Goal: Information Seeking & Learning: Learn about a topic

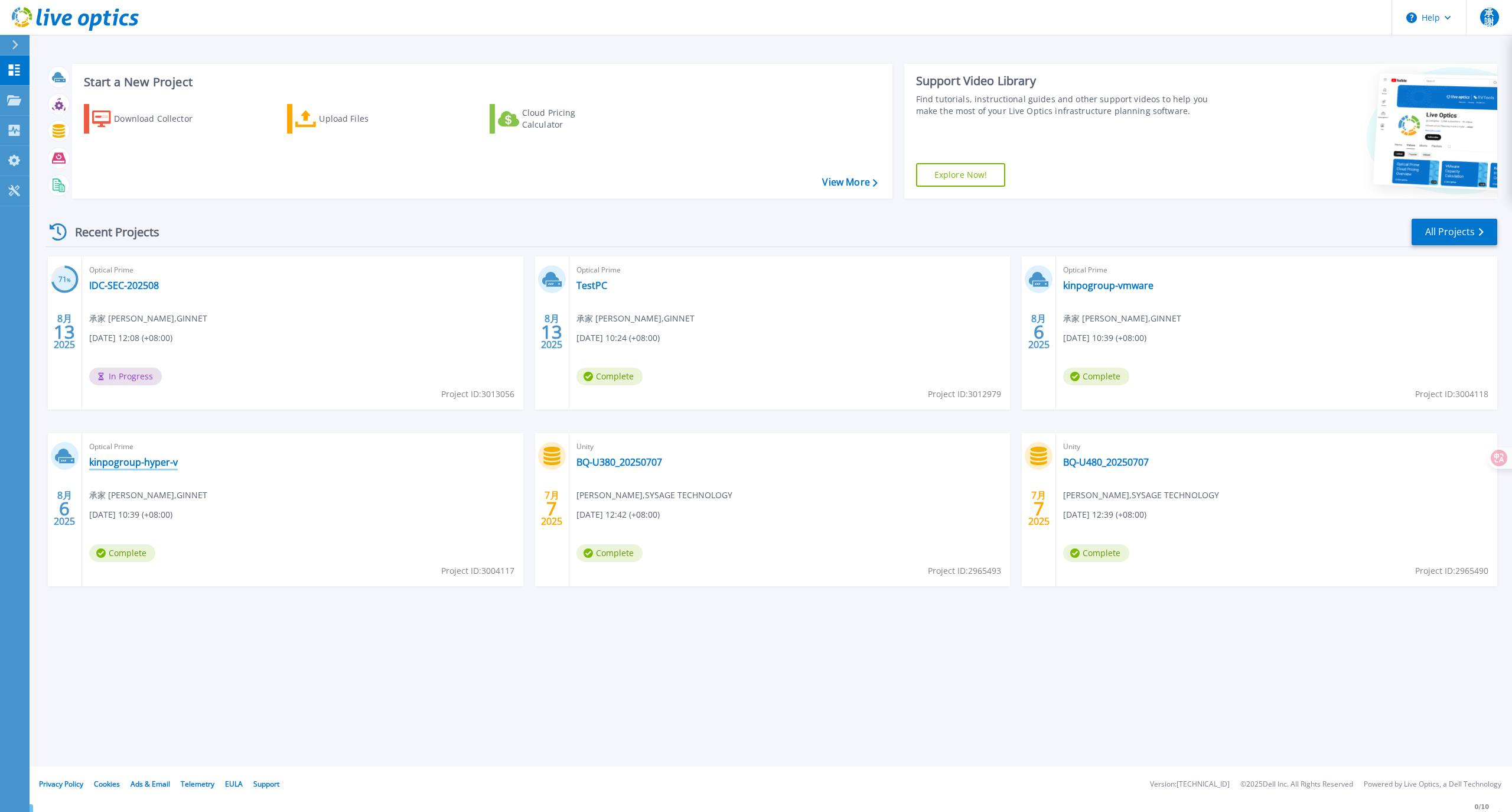
click at [128, 458] on link "kinpogroup-hyper-v" at bounding box center [134, 462] width 89 height 12
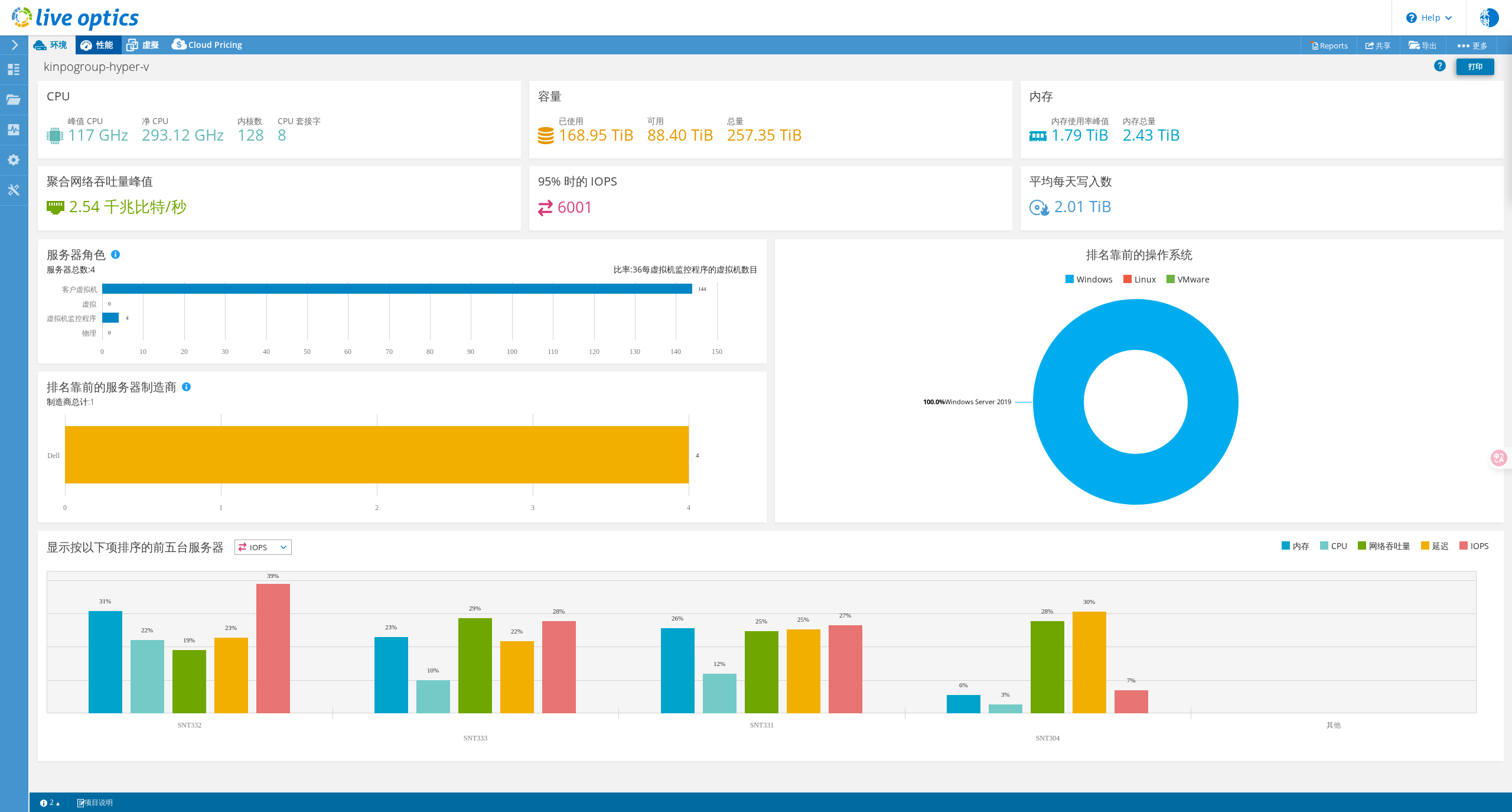
click at [107, 50] on span "性能" at bounding box center [104, 44] width 17 height 11
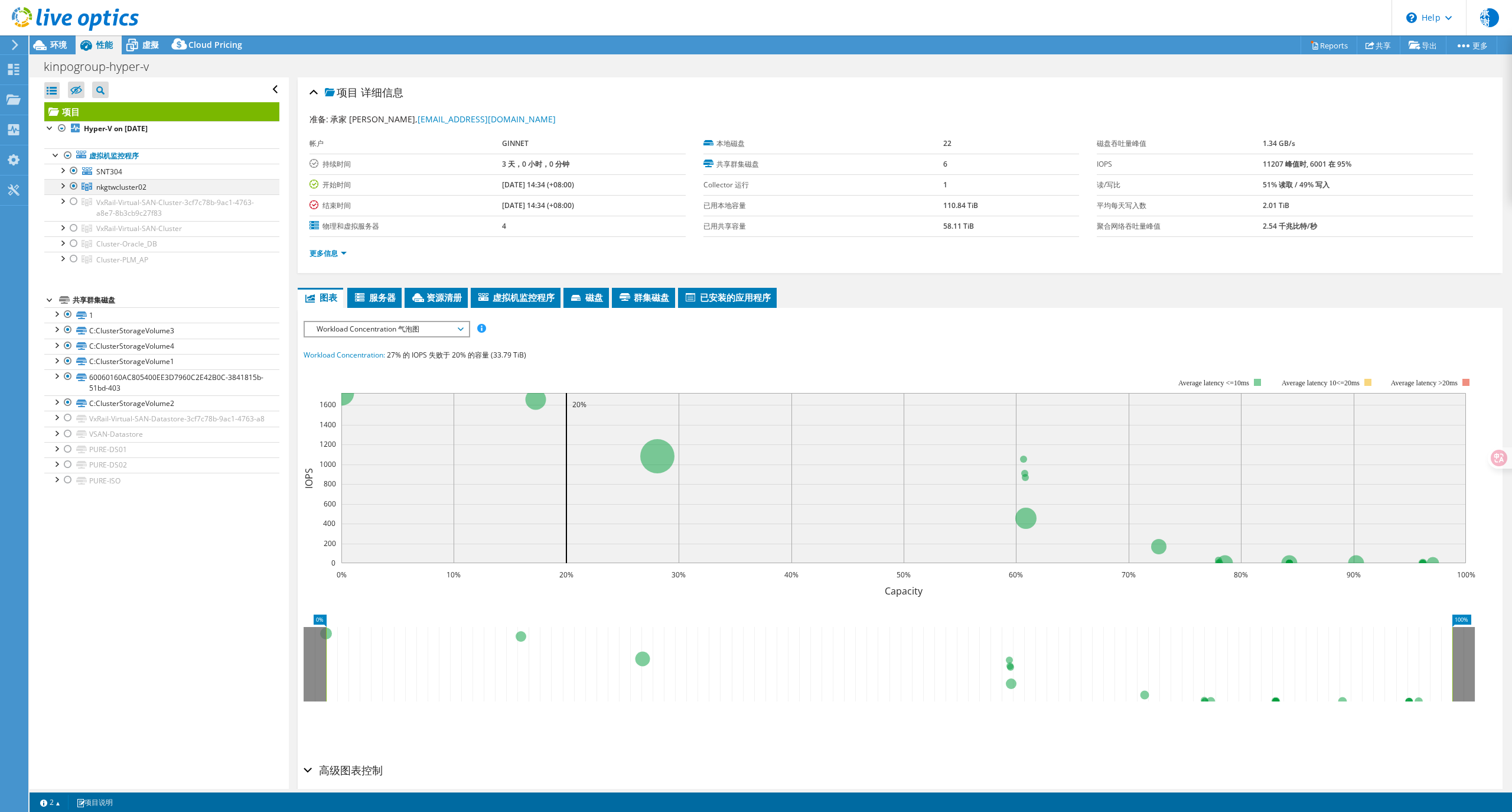
click at [62, 187] on div at bounding box center [62, 185] width 12 height 12
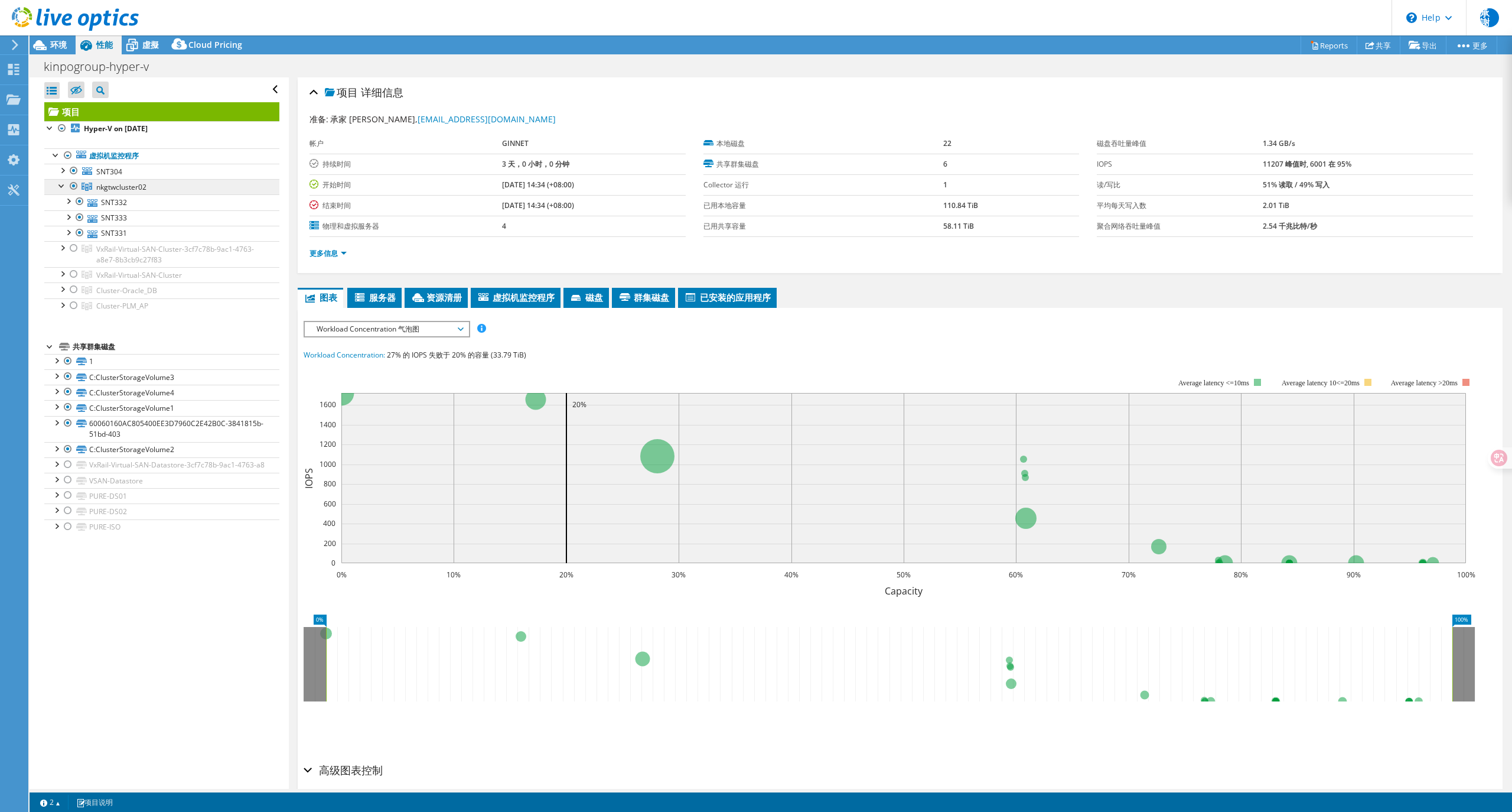
drag, startPoint x: 165, startPoint y: 190, endPoint x: 145, endPoint y: 189, distance: 20.0
click at [147, 189] on link "nkgtwcluster02" at bounding box center [162, 187] width 235 height 15
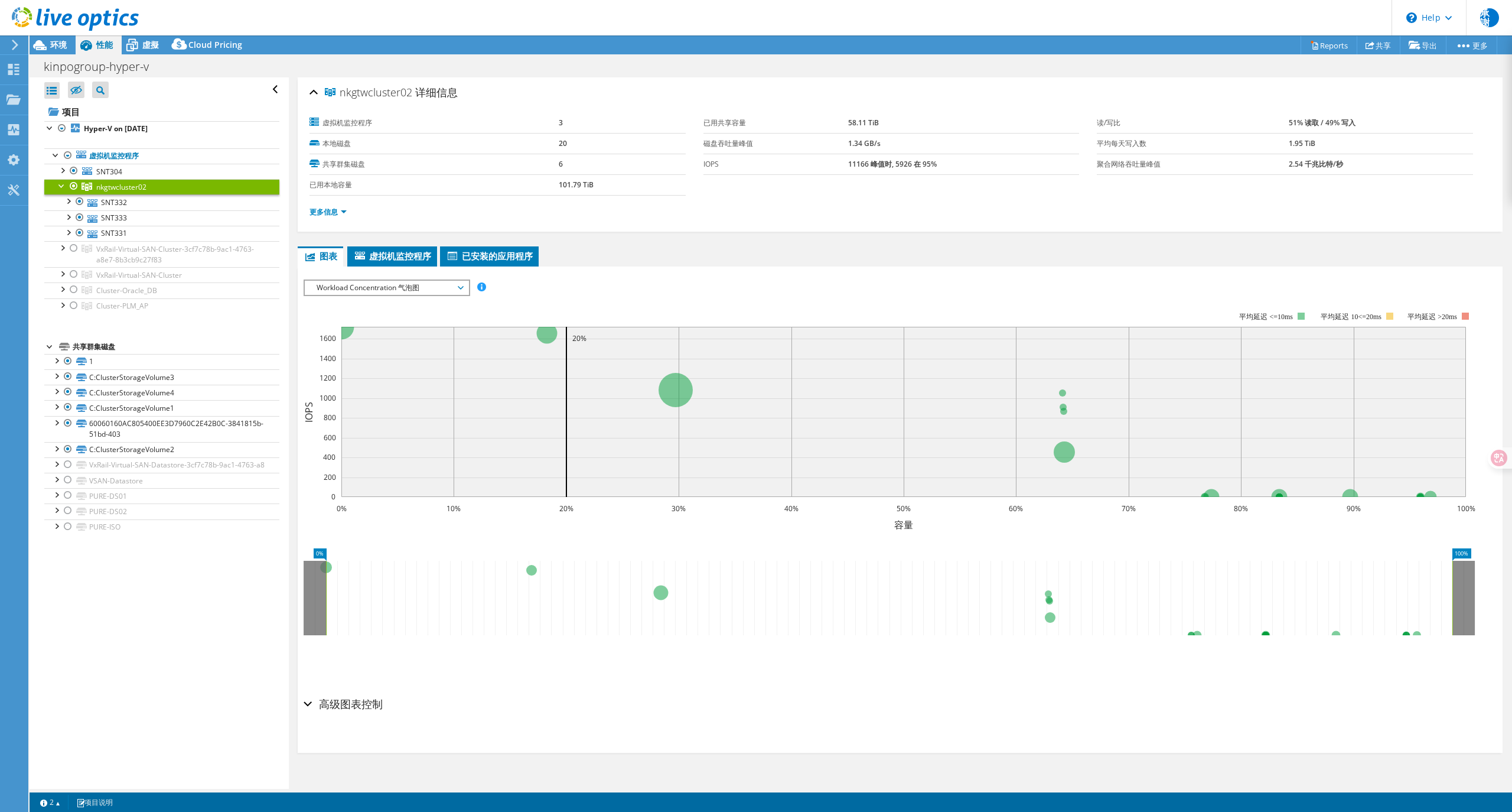
click at [383, 93] on span "nkgtwcluster02" at bounding box center [369, 92] width 87 height 12
copy span "nkgtwcluster02"
click at [122, 234] on link "SNT331" at bounding box center [162, 233] width 235 height 15
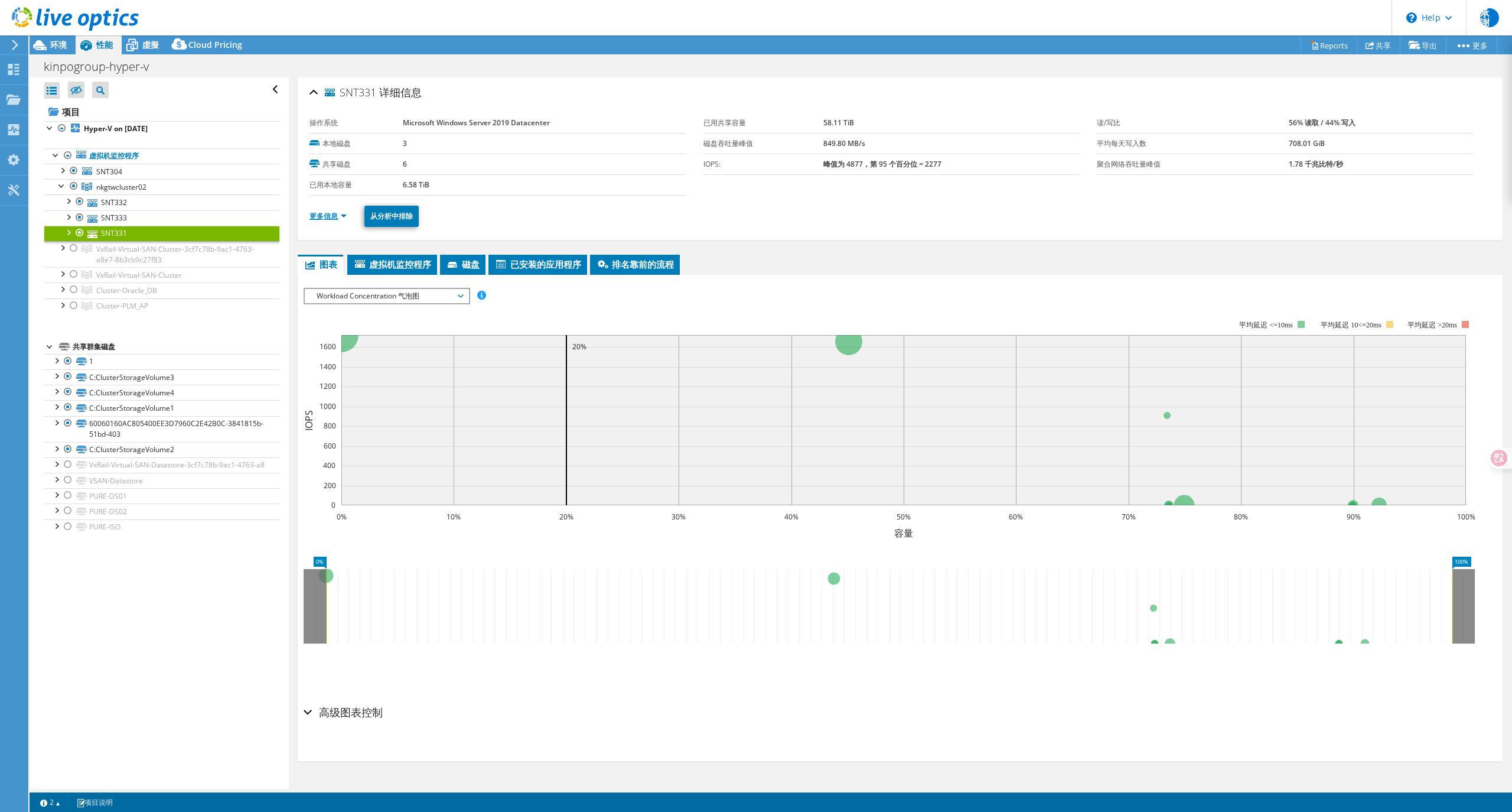
click at [317, 214] on link "更多信息" at bounding box center [328, 216] width 37 height 10
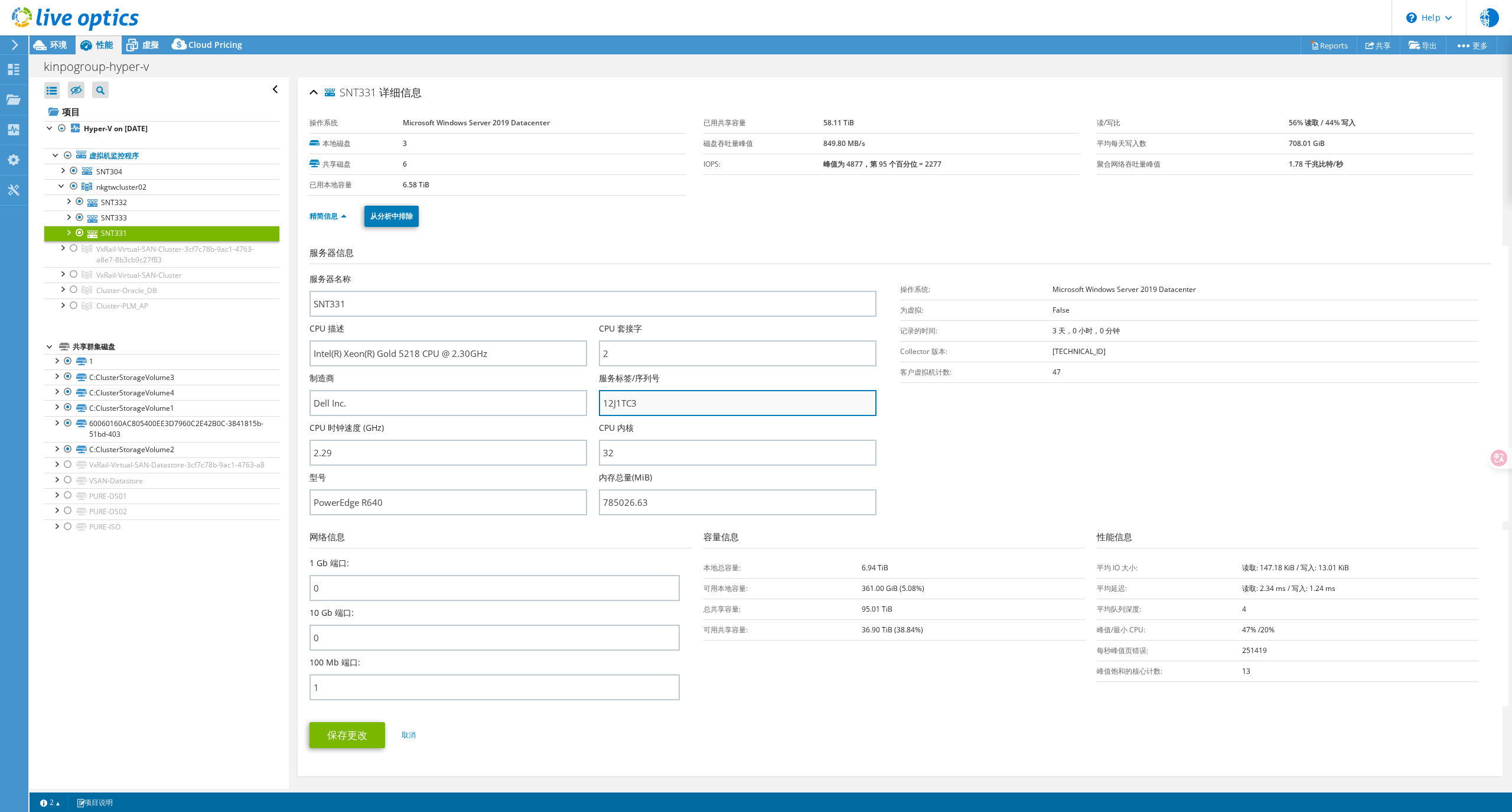
click at [620, 403] on input "12J1TC3" at bounding box center [738, 403] width 277 height 26
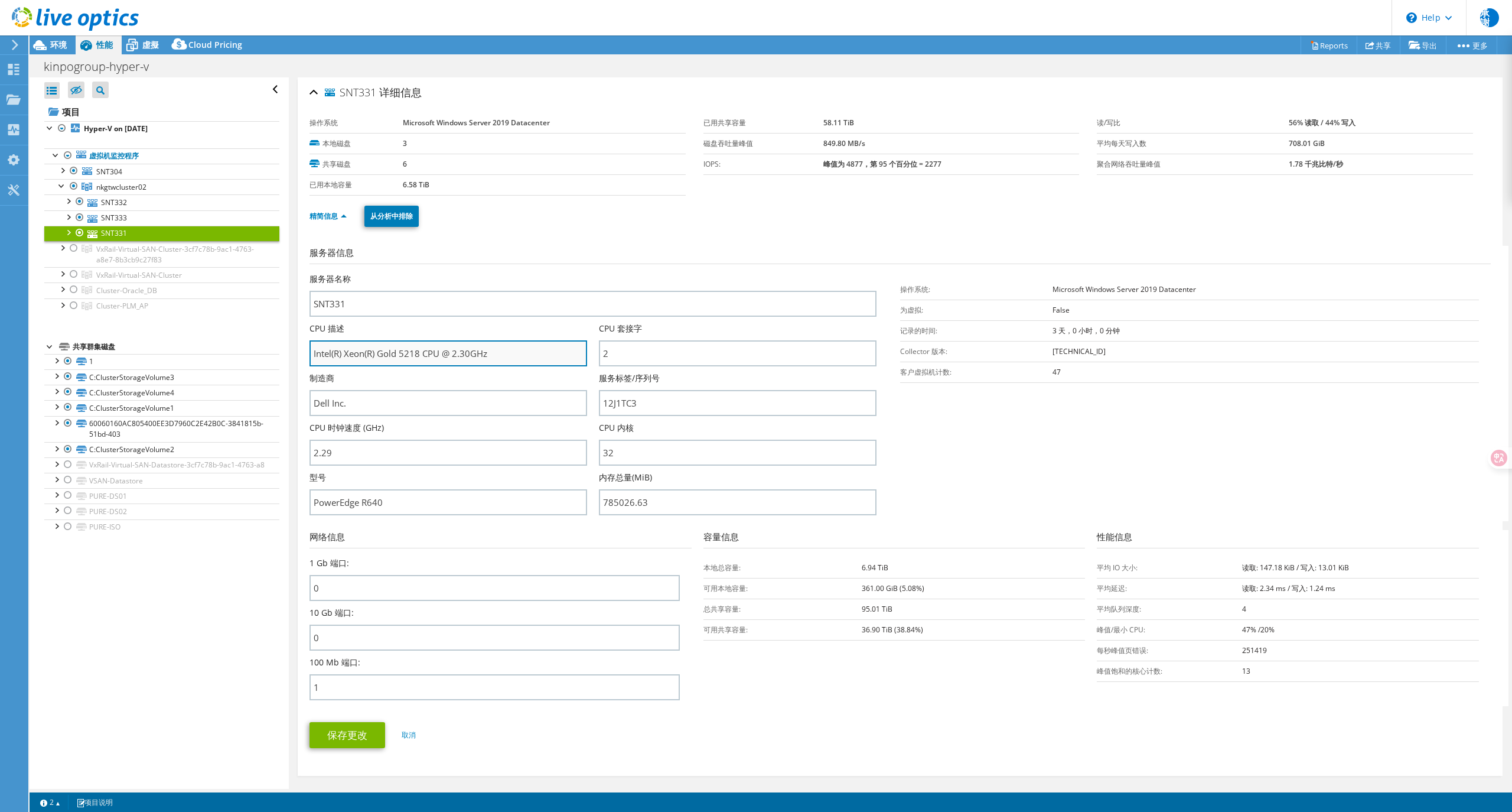
drag, startPoint x: 379, startPoint y: 352, endPoint x: 421, endPoint y: 355, distance: 42.1
click at [421, 355] on input "Intel(R) Xeon(R) Gold 5218 CPU @ 2.30GHz" at bounding box center [448, 354] width 277 height 26
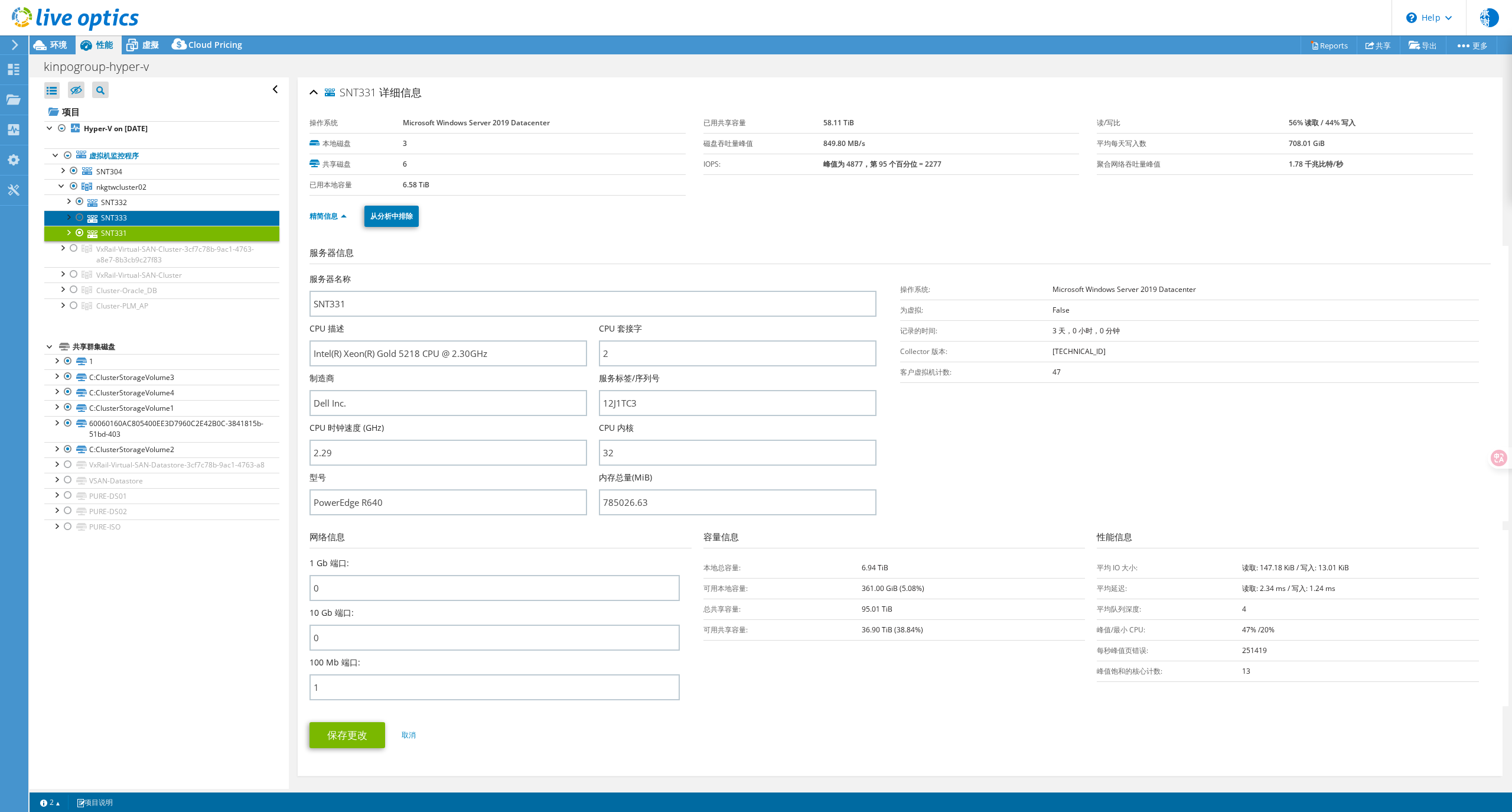
click at [126, 217] on link "SNT333" at bounding box center [162, 218] width 235 height 15
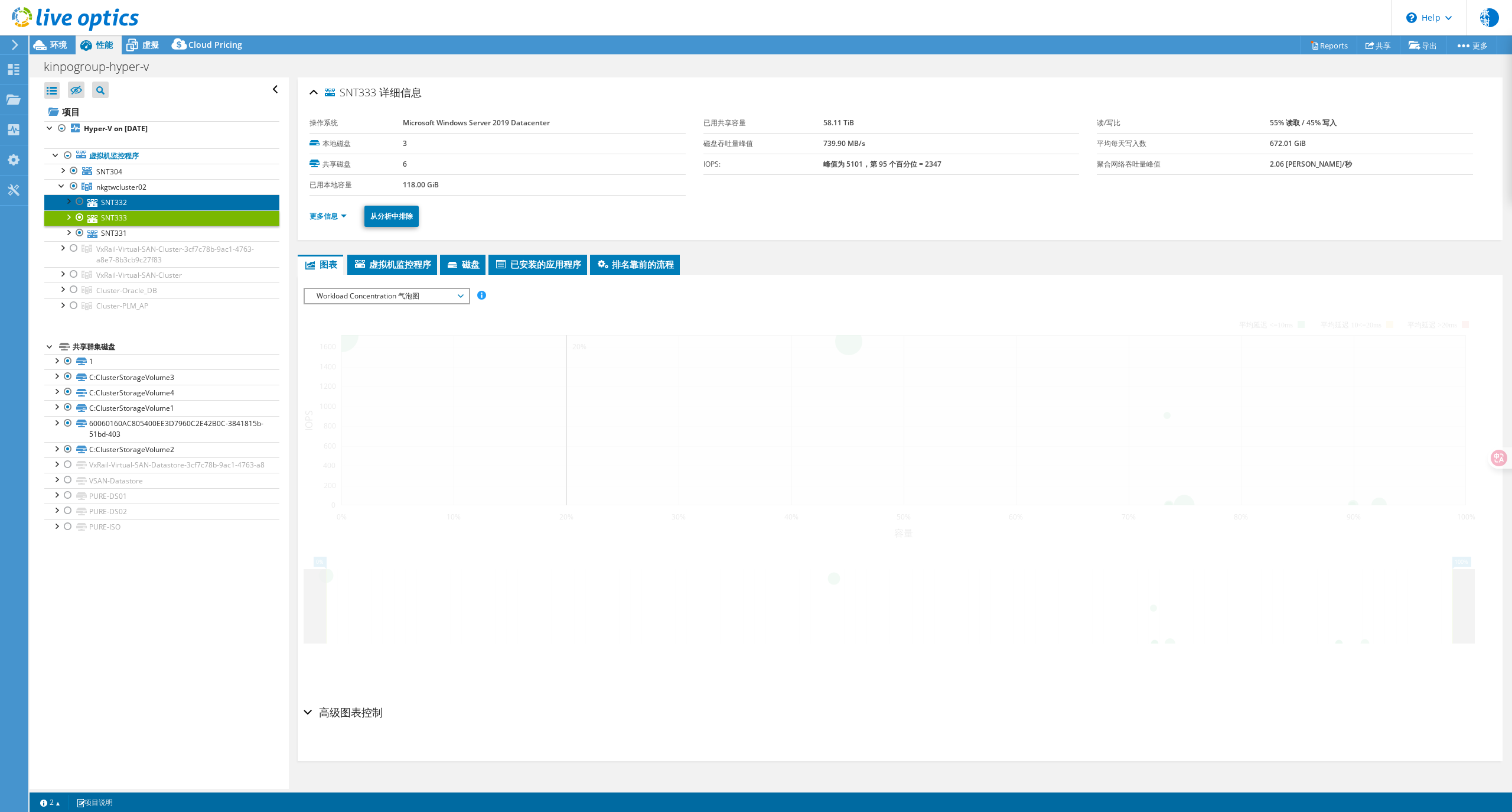
click at [125, 208] on link "SNT332" at bounding box center [162, 202] width 235 height 15
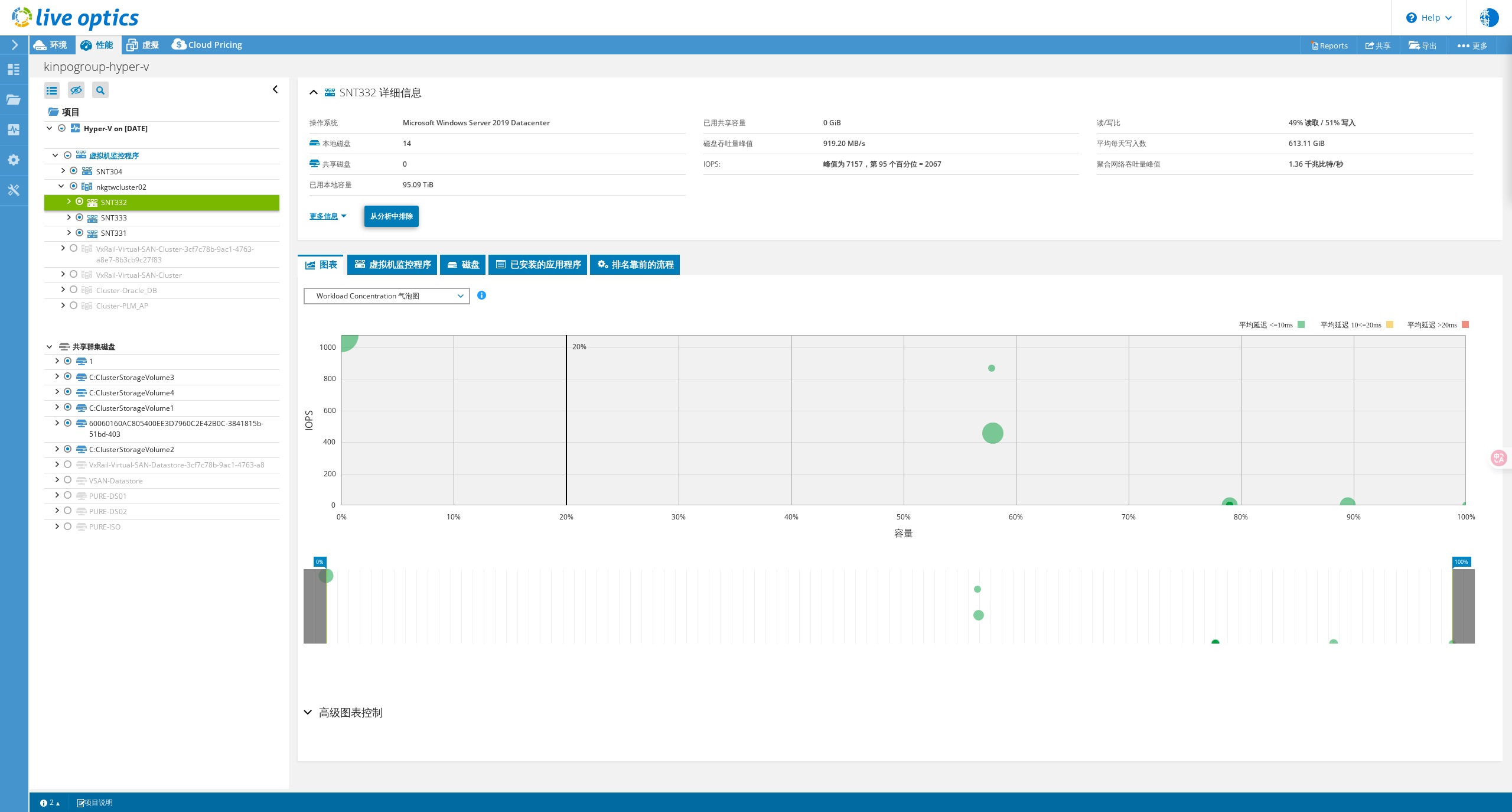
click at [320, 213] on link "更多信息" at bounding box center [328, 216] width 37 height 10
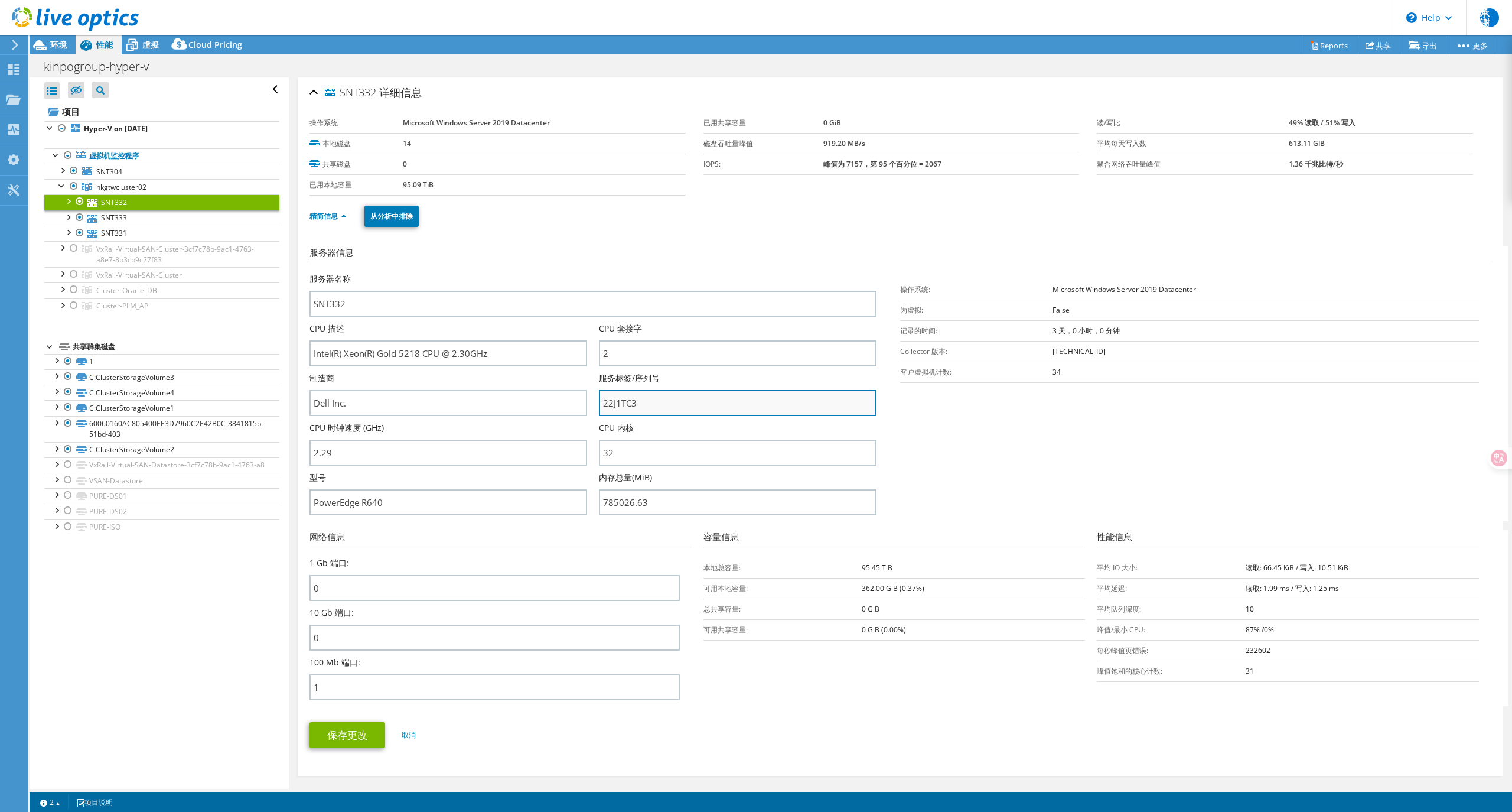
click at [605, 395] on input "22J1TC3" at bounding box center [738, 403] width 277 height 26
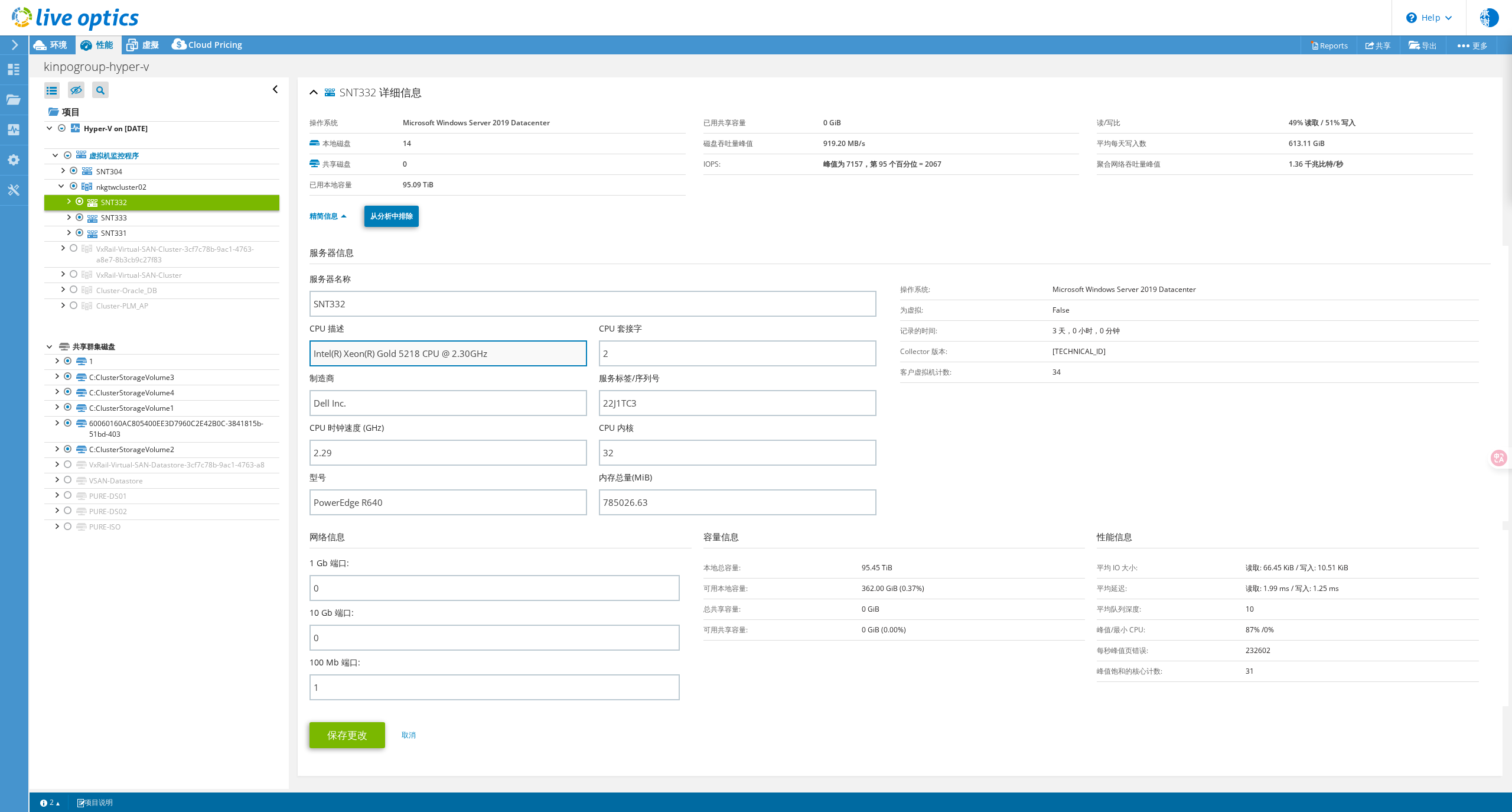
drag, startPoint x: 381, startPoint y: 355, endPoint x: 417, endPoint y: 358, distance: 36.1
click at [417, 358] on input "Intel(R) Xeon(R) Gold 5218 CPU @ 2.30GHz" at bounding box center [448, 354] width 277 height 26
click at [383, 352] on input "Intel(R) Xeon(R) Gold 5218 CPU @ 2.30GHz" at bounding box center [448, 354] width 277 height 26
drag, startPoint x: 379, startPoint y: 351, endPoint x: 418, endPoint y: 354, distance: 39.1
click at [418, 354] on input "Intel(R) Xeon(R) Gold 5218 CPU @ 2.30GHz" at bounding box center [448, 354] width 277 height 26
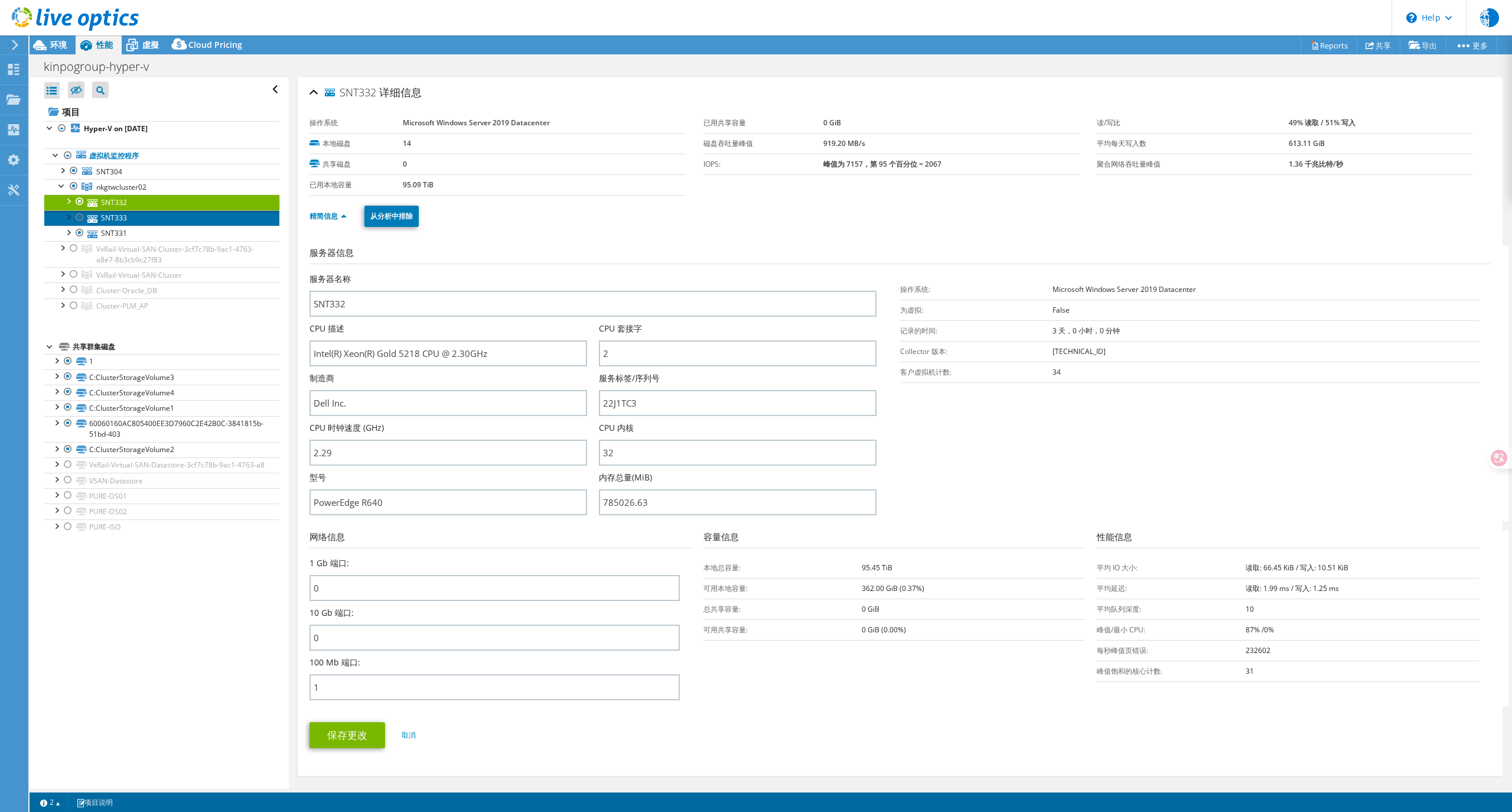
click at [122, 219] on link "SNT333" at bounding box center [162, 218] width 235 height 15
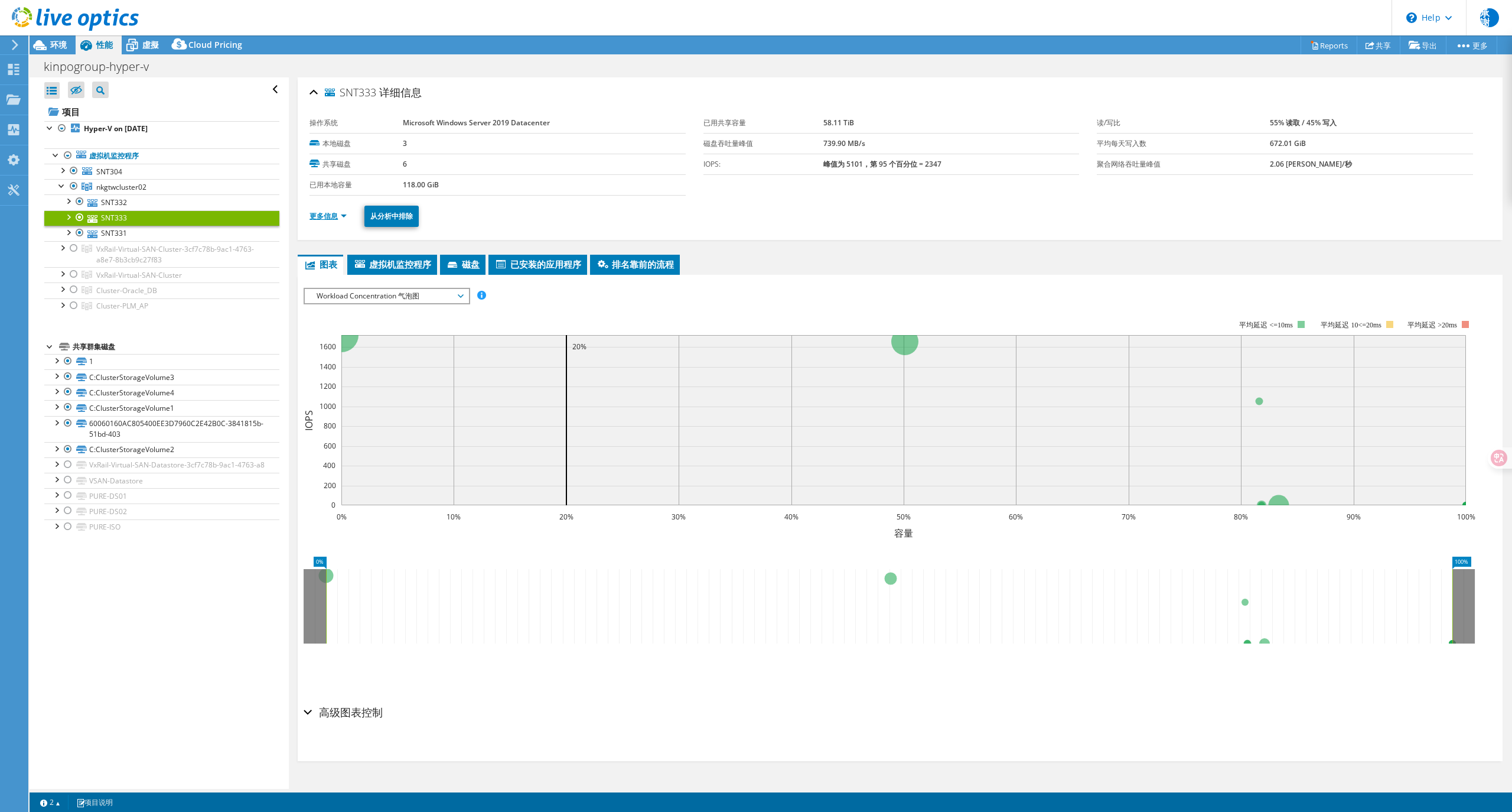
click at [332, 217] on link "更多信息" at bounding box center [328, 216] width 37 height 10
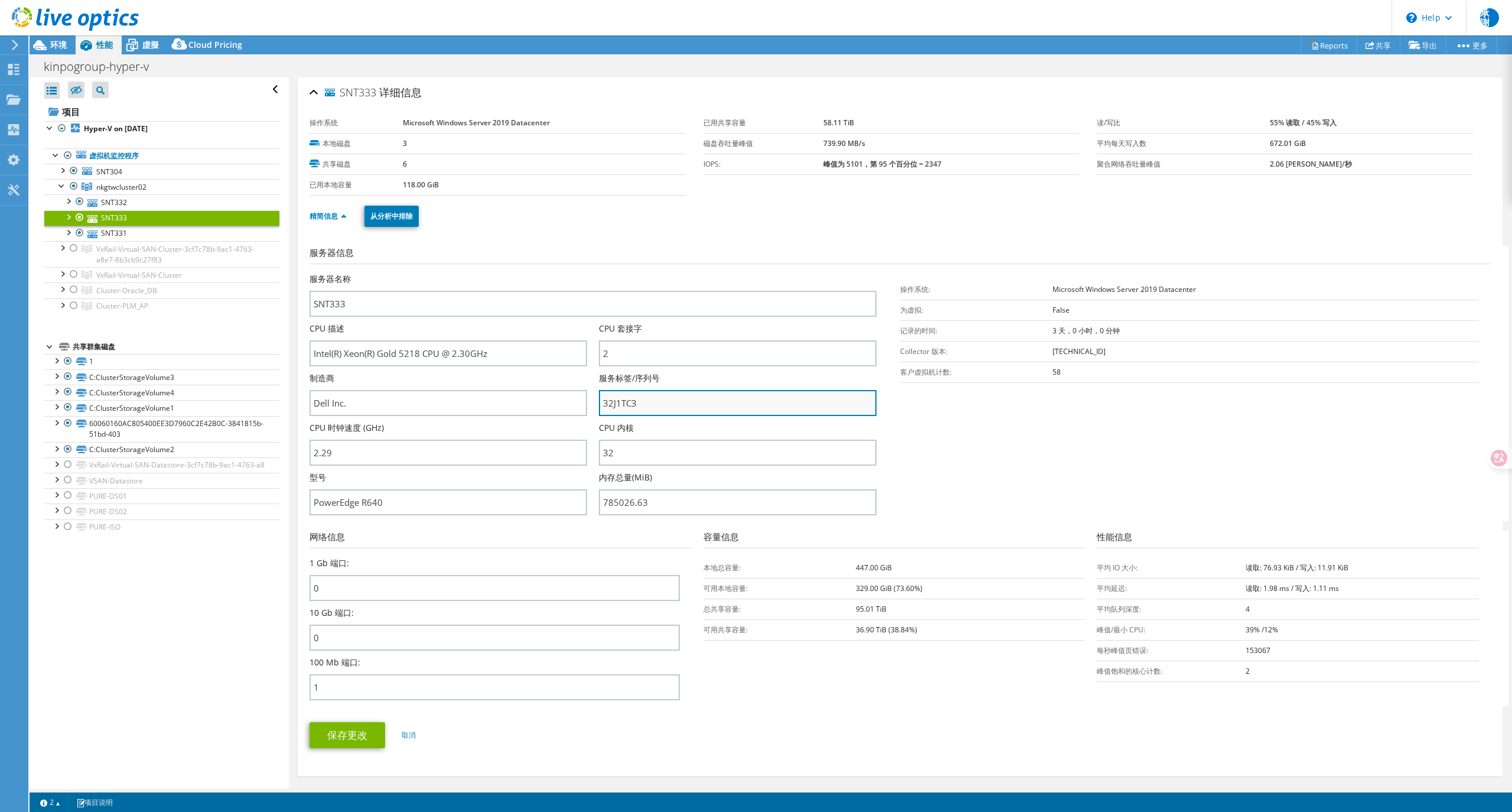
click at [611, 401] on input "32J1TC3" at bounding box center [738, 403] width 277 height 26
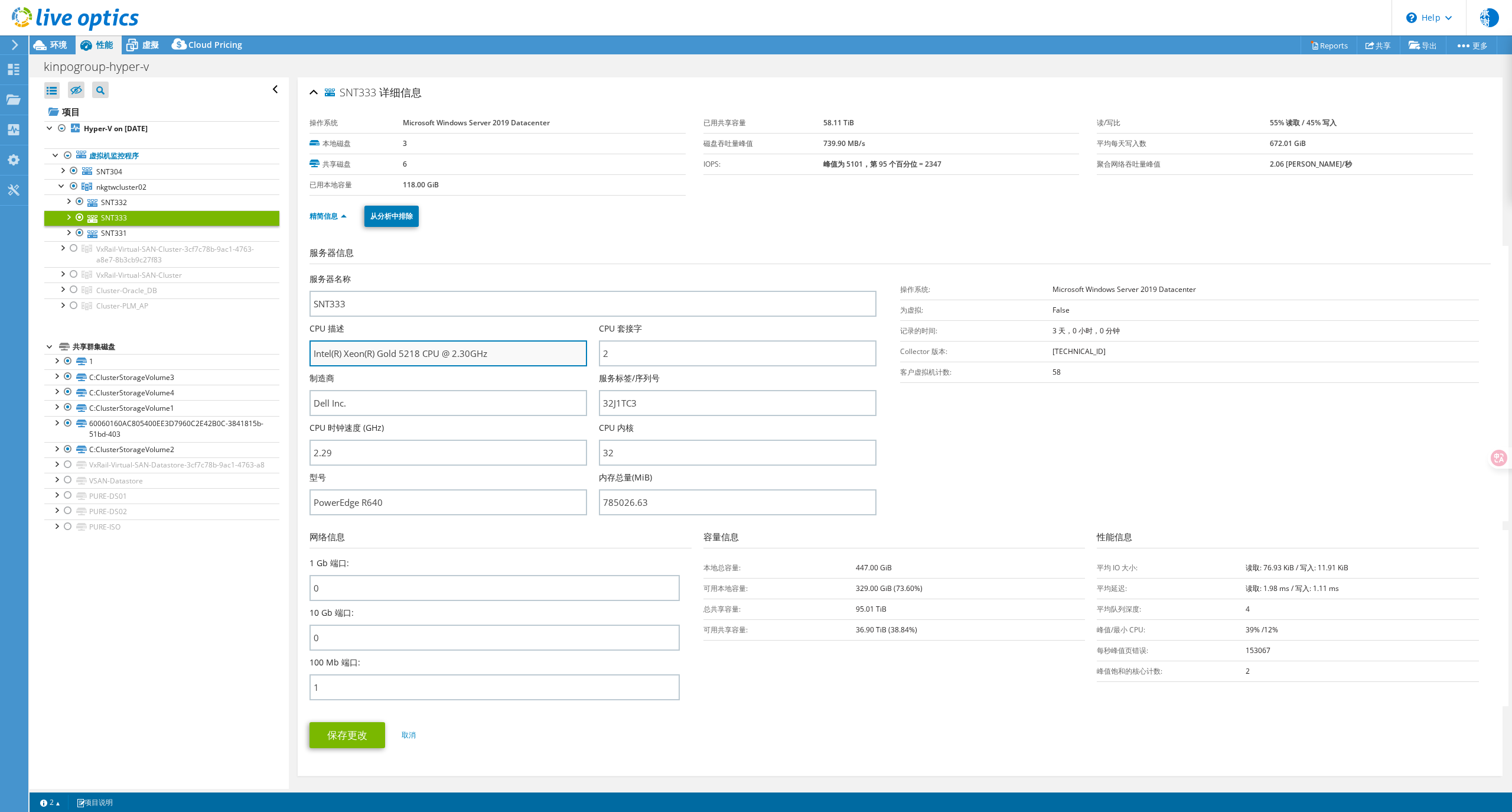
drag, startPoint x: 379, startPoint y: 355, endPoint x: 418, endPoint y: 354, distance: 39.0
click at [418, 354] on input "Intel(R) Xeon(R) Gold 5218 CPU @ 2.30GHz" at bounding box center [448, 354] width 277 height 26
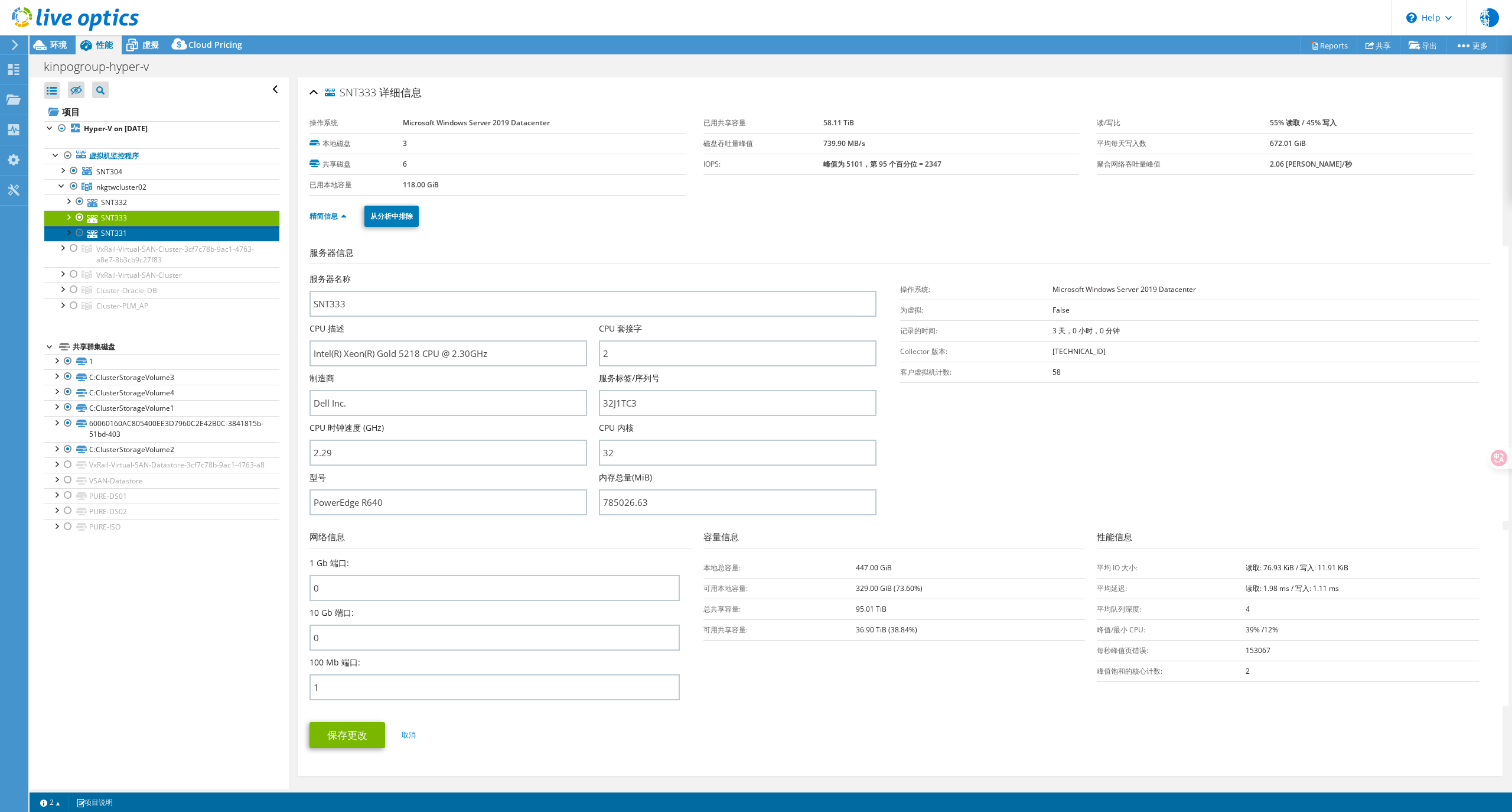
click at [122, 233] on link "SNT331" at bounding box center [162, 233] width 235 height 15
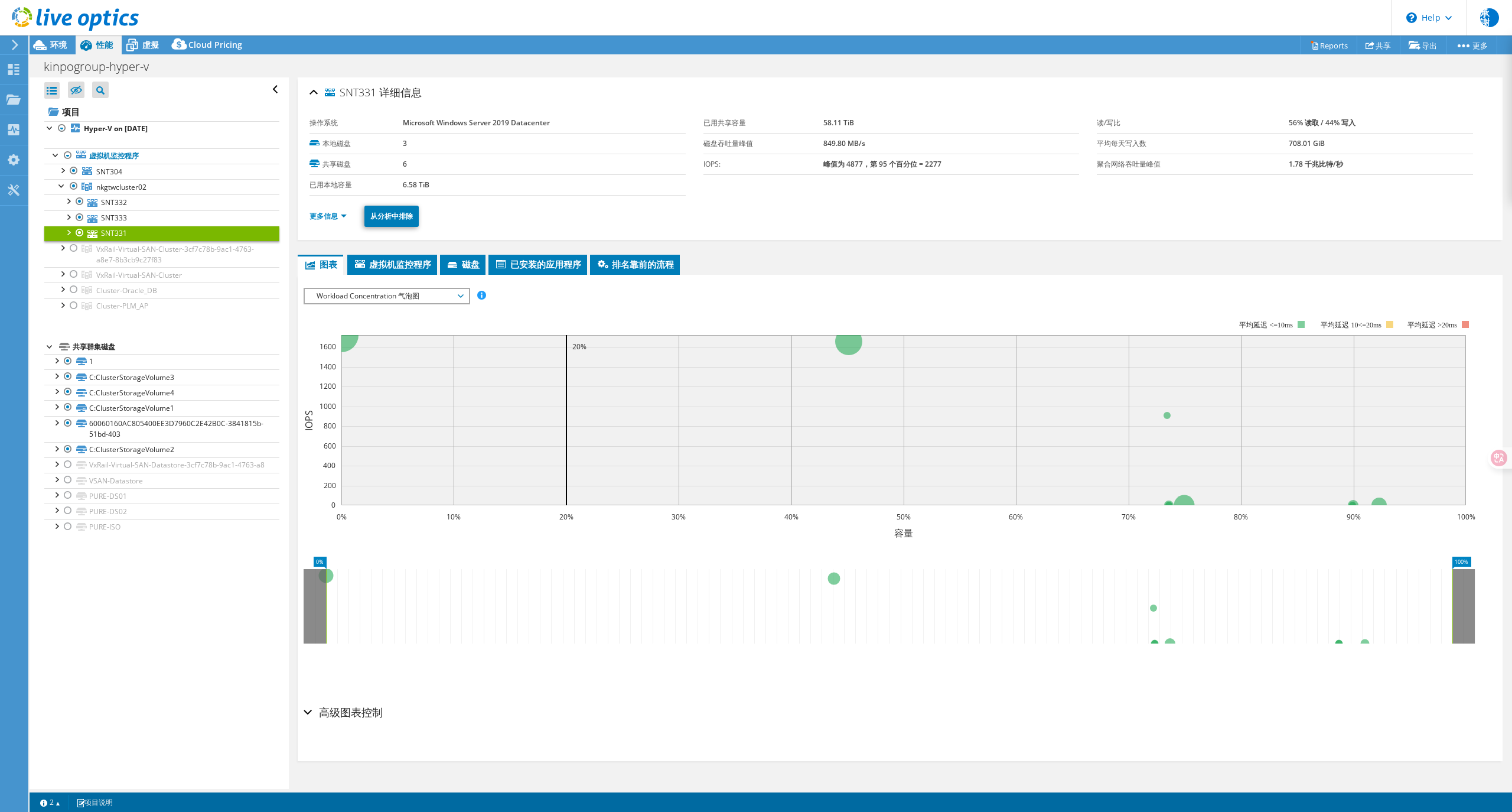
click at [331, 221] on li "更多信息" at bounding box center [331, 216] width 44 height 13
click at [331, 216] on link "更多信息" at bounding box center [328, 216] width 37 height 10
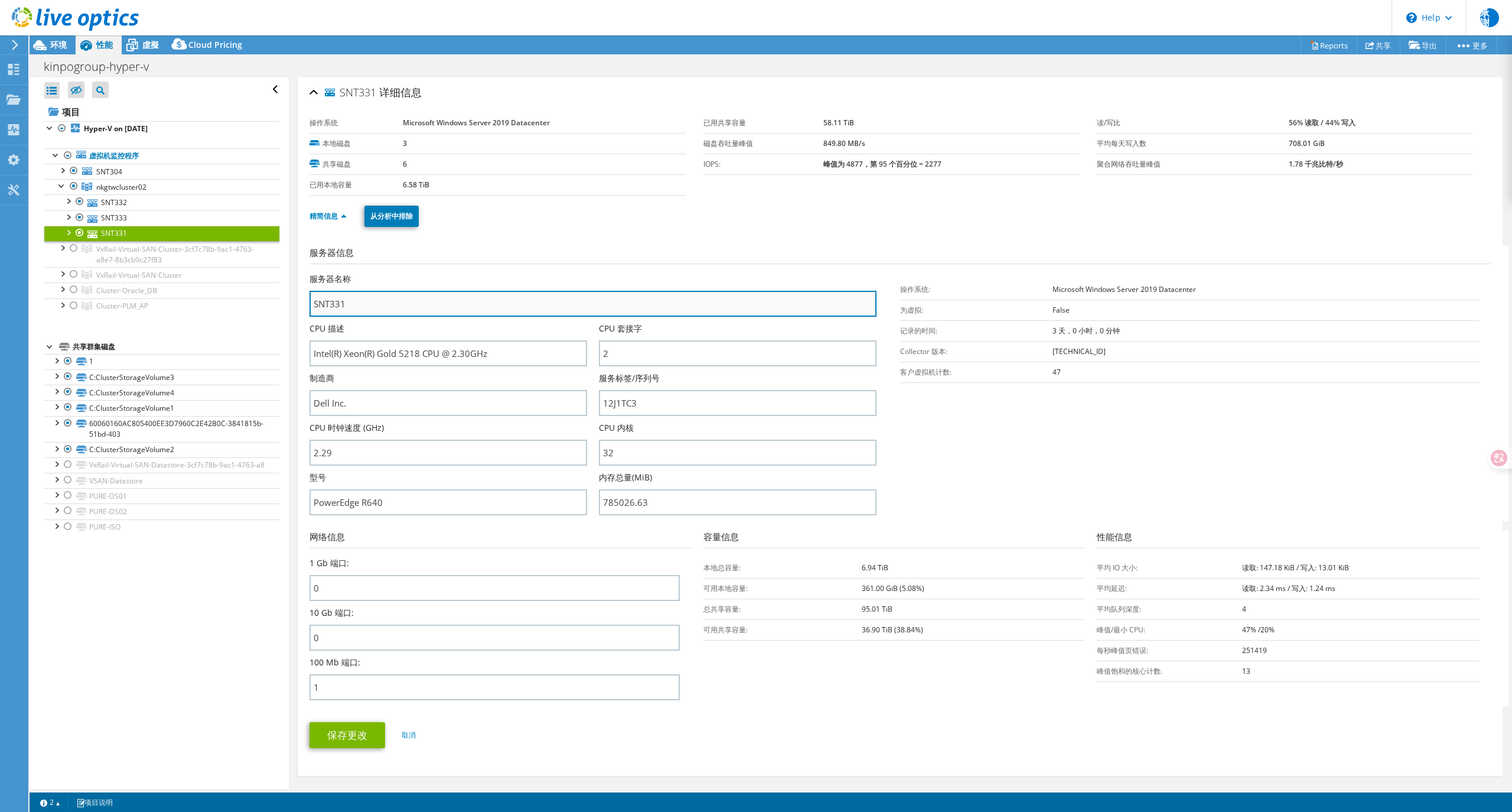
click at [381, 307] on input "SNT331" at bounding box center [593, 304] width 567 height 26
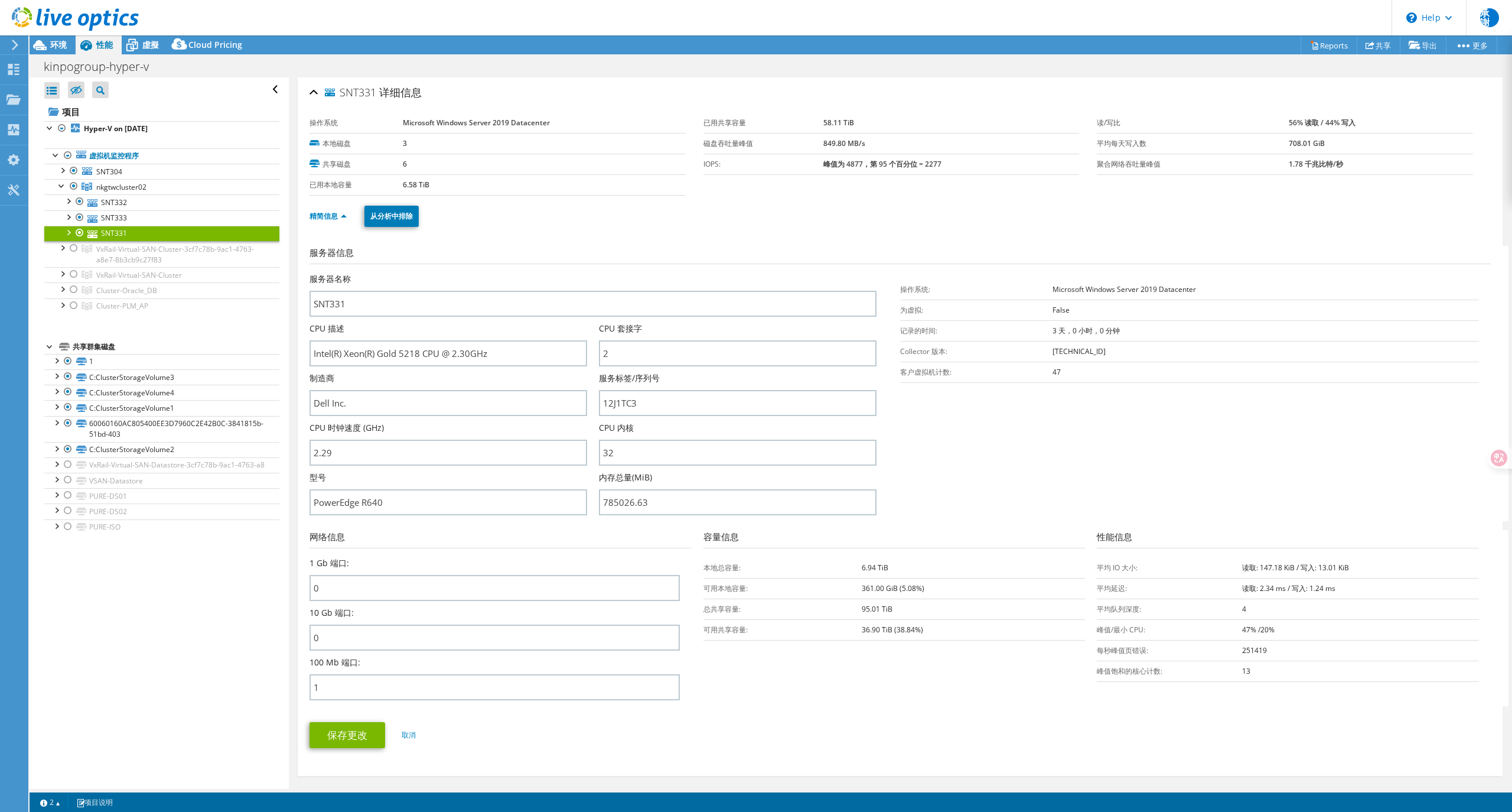
click at [1124, 636] on td "峰值/最小 CPU:" at bounding box center [1169, 630] width 145 height 21
click at [1120, 626] on td "峰值/最小 CPU:" at bounding box center [1169, 630] width 145 height 21
click at [1120, 627] on td "峰值/最小 CPU:" at bounding box center [1169, 630] width 145 height 21
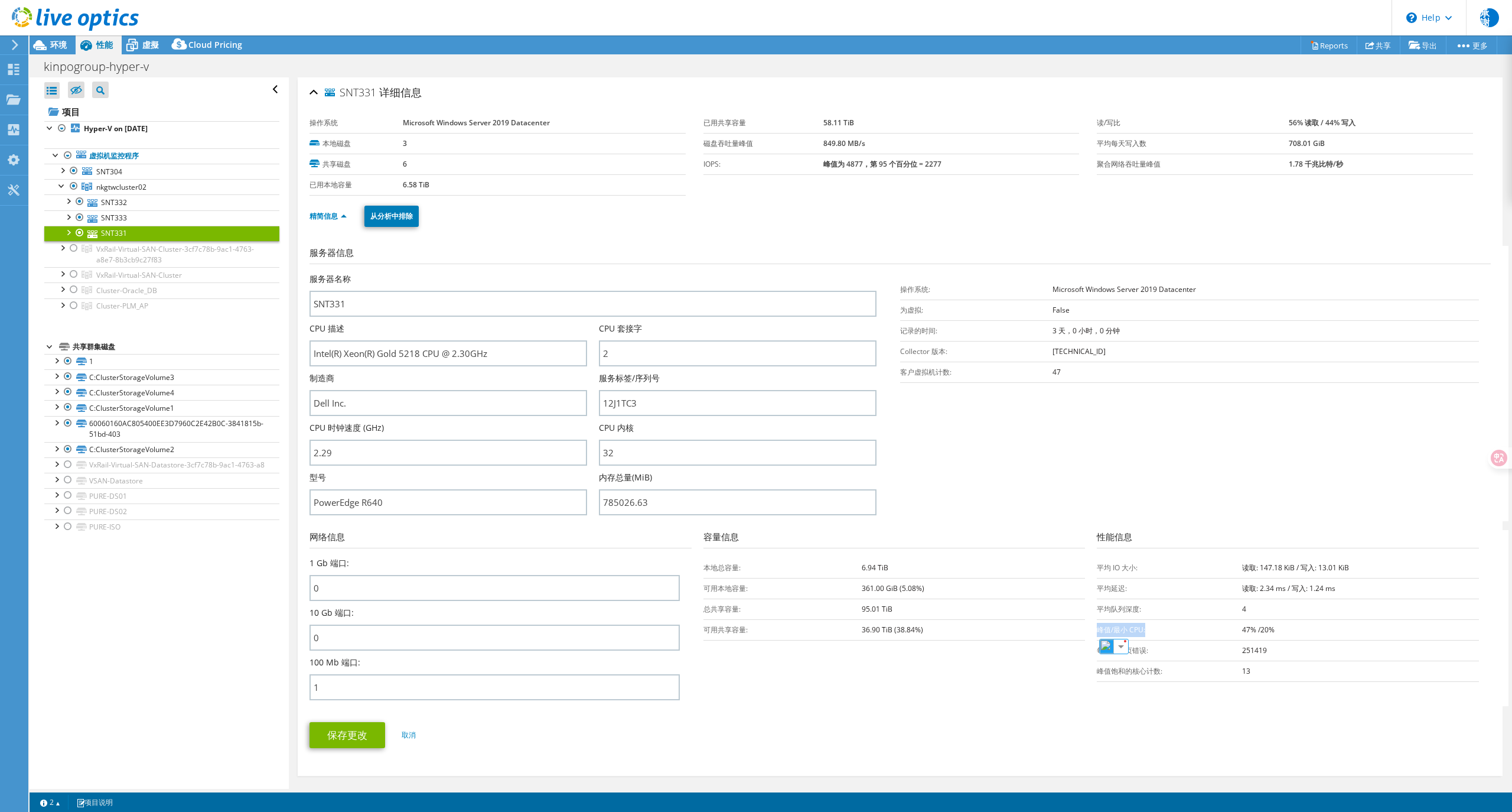
click at [1118, 627] on td "峰值/最小 CPU:" at bounding box center [1169, 630] width 145 height 21
click at [1104, 632] on td "峰值/最小 CPU:" at bounding box center [1169, 630] width 145 height 21
drag, startPoint x: 1118, startPoint y: 629, endPoint x: 1092, endPoint y: 631, distance: 26.1
click at [1097, 631] on td "峰值/最小 CPU:" at bounding box center [1169, 630] width 145 height 21
copy td "峰值/最小"
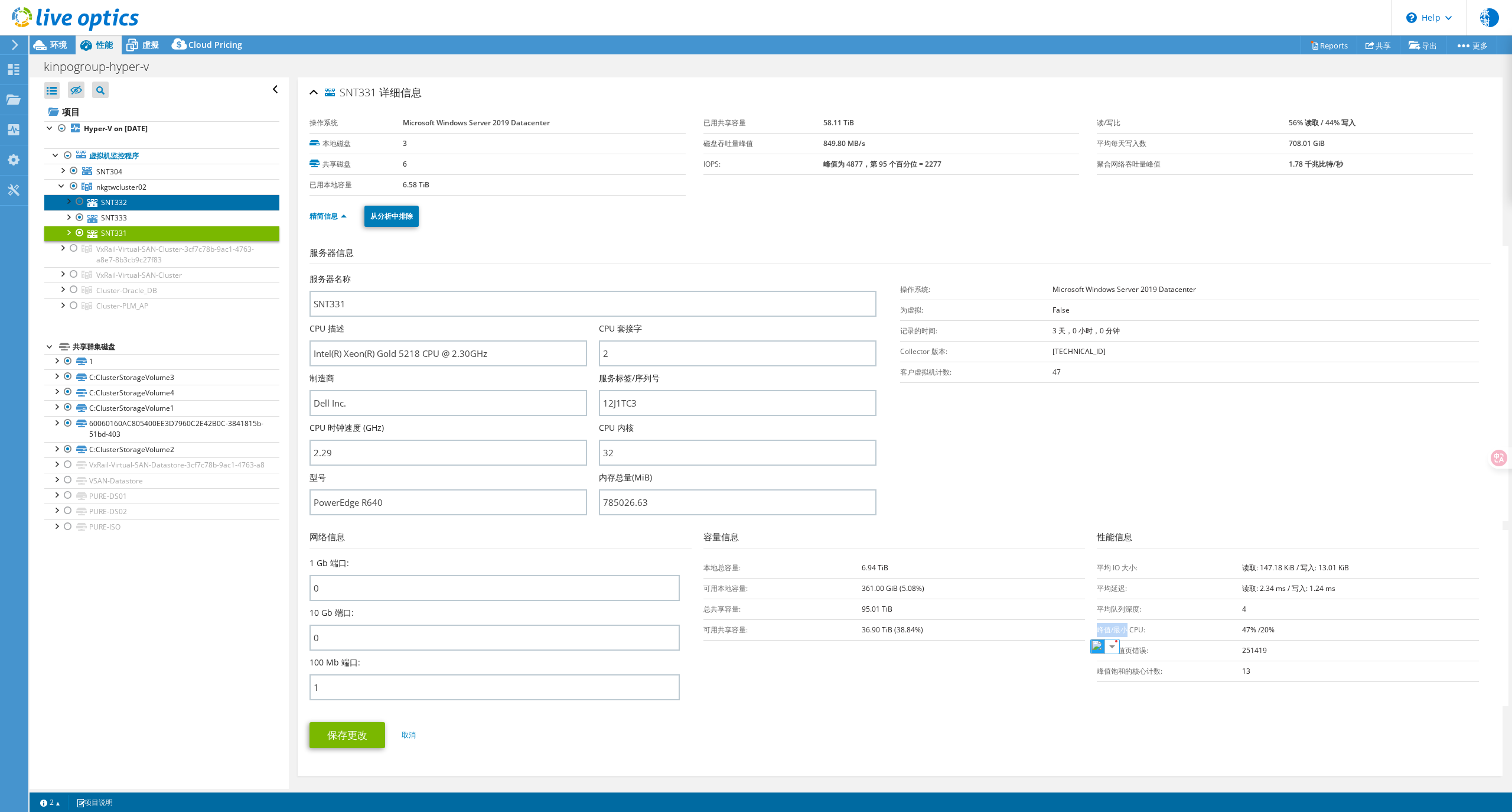
click at [134, 206] on link "SNT332" at bounding box center [162, 202] width 235 height 15
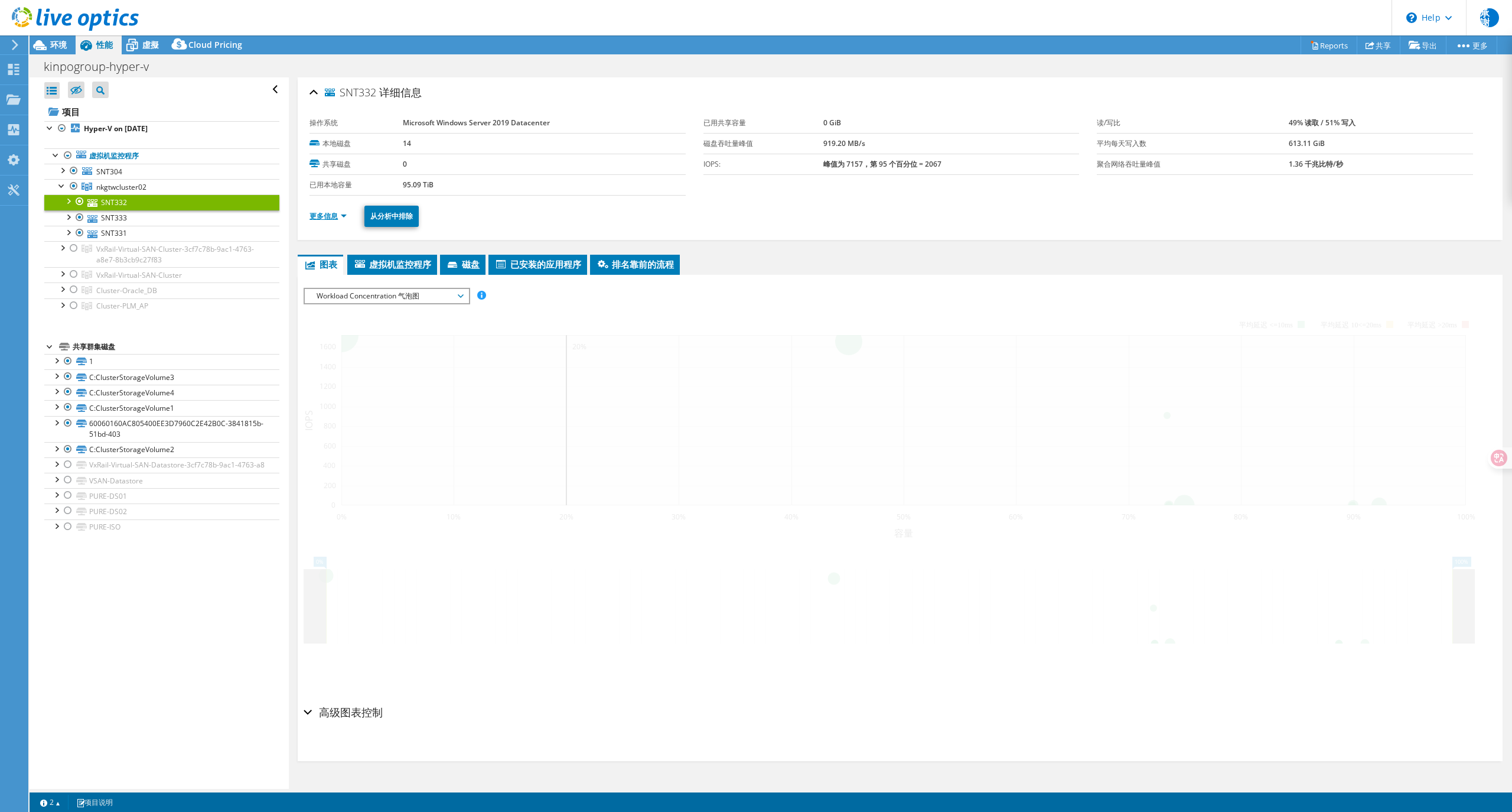
click at [317, 213] on link "更多信息" at bounding box center [328, 216] width 37 height 10
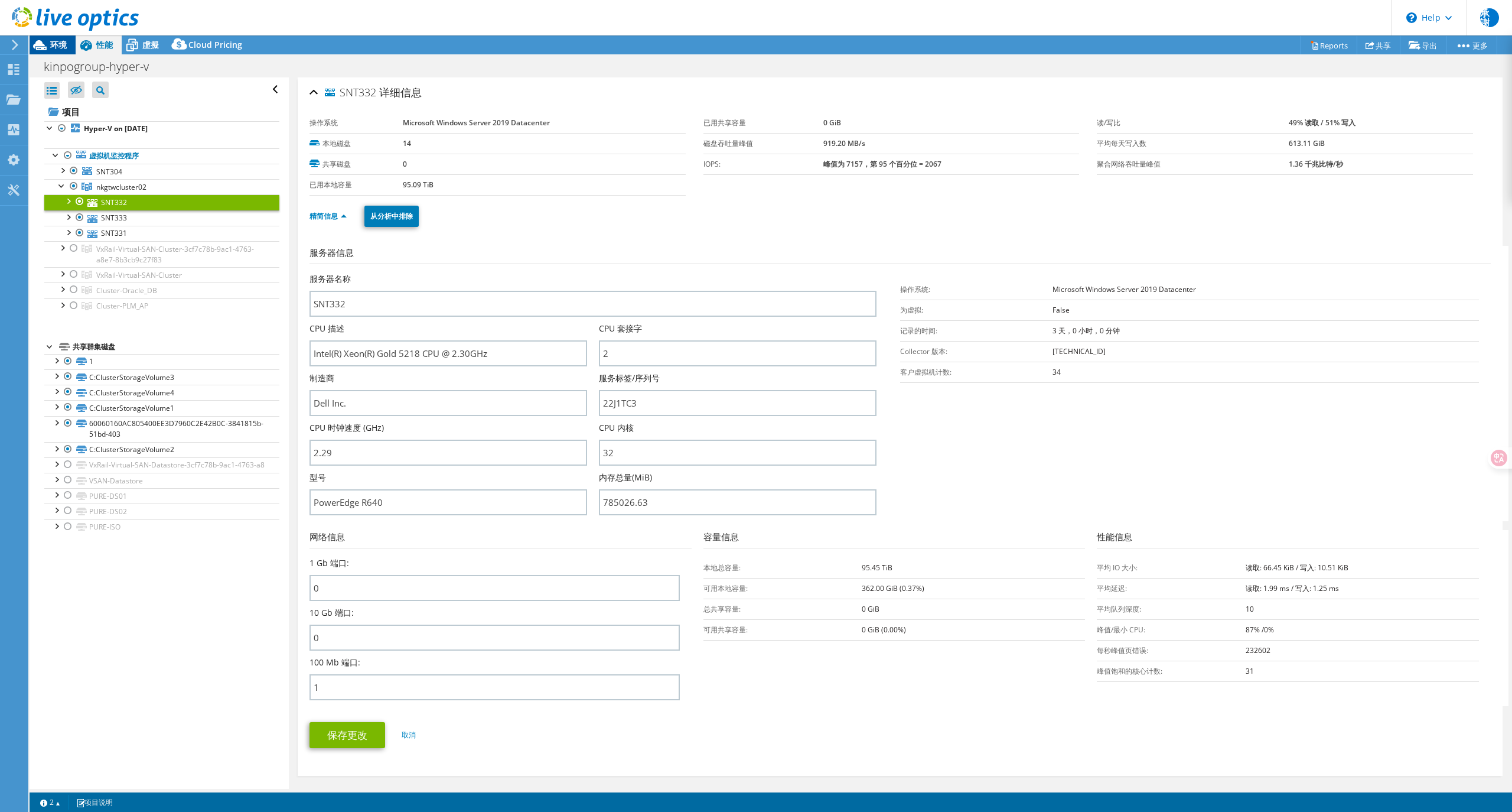
click at [53, 44] on span "环境" at bounding box center [59, 44] width 17 height 11
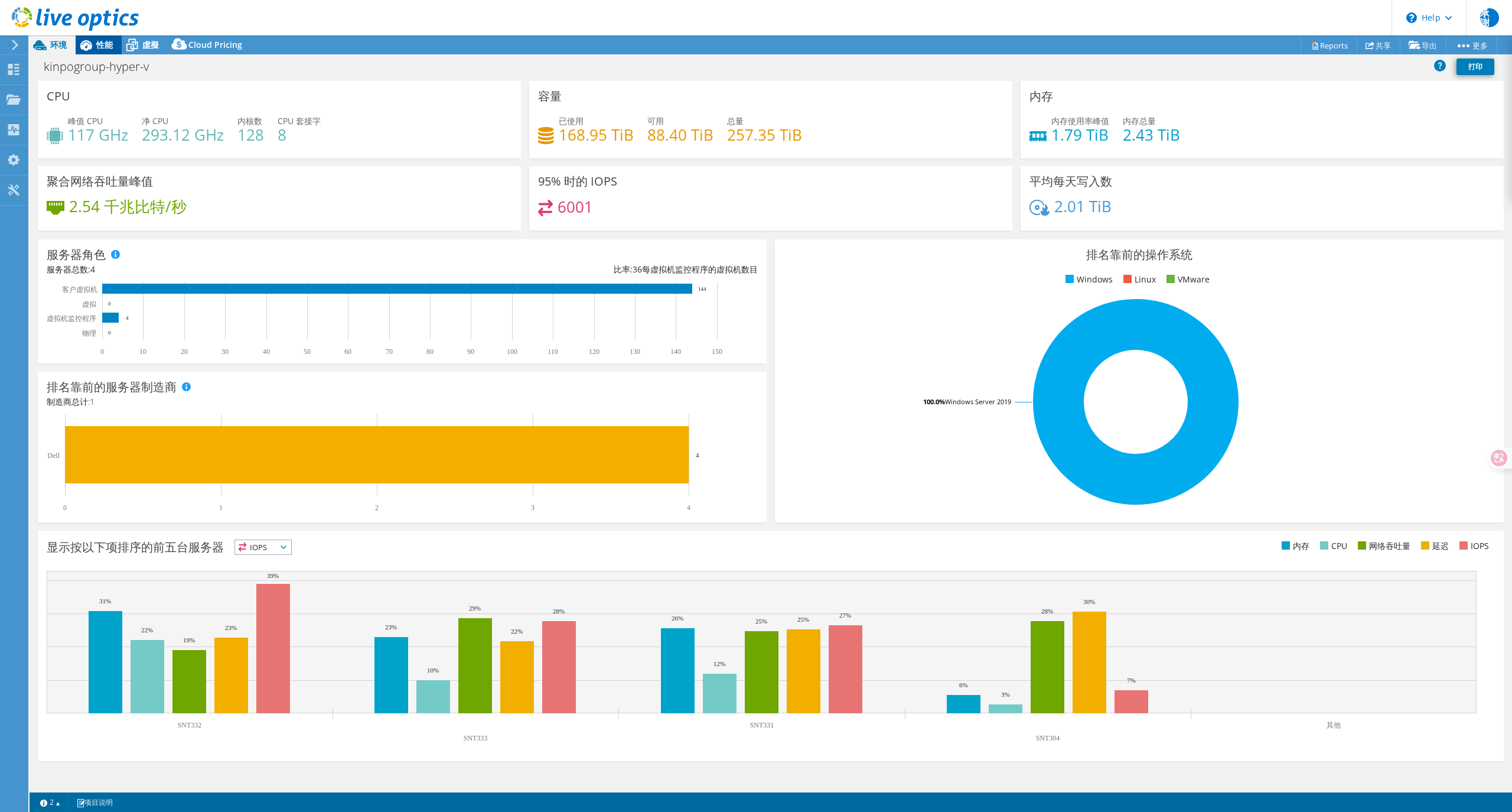
click at [107, 47] on span "性能" at bounding box center [104, 44] width 17 height 11
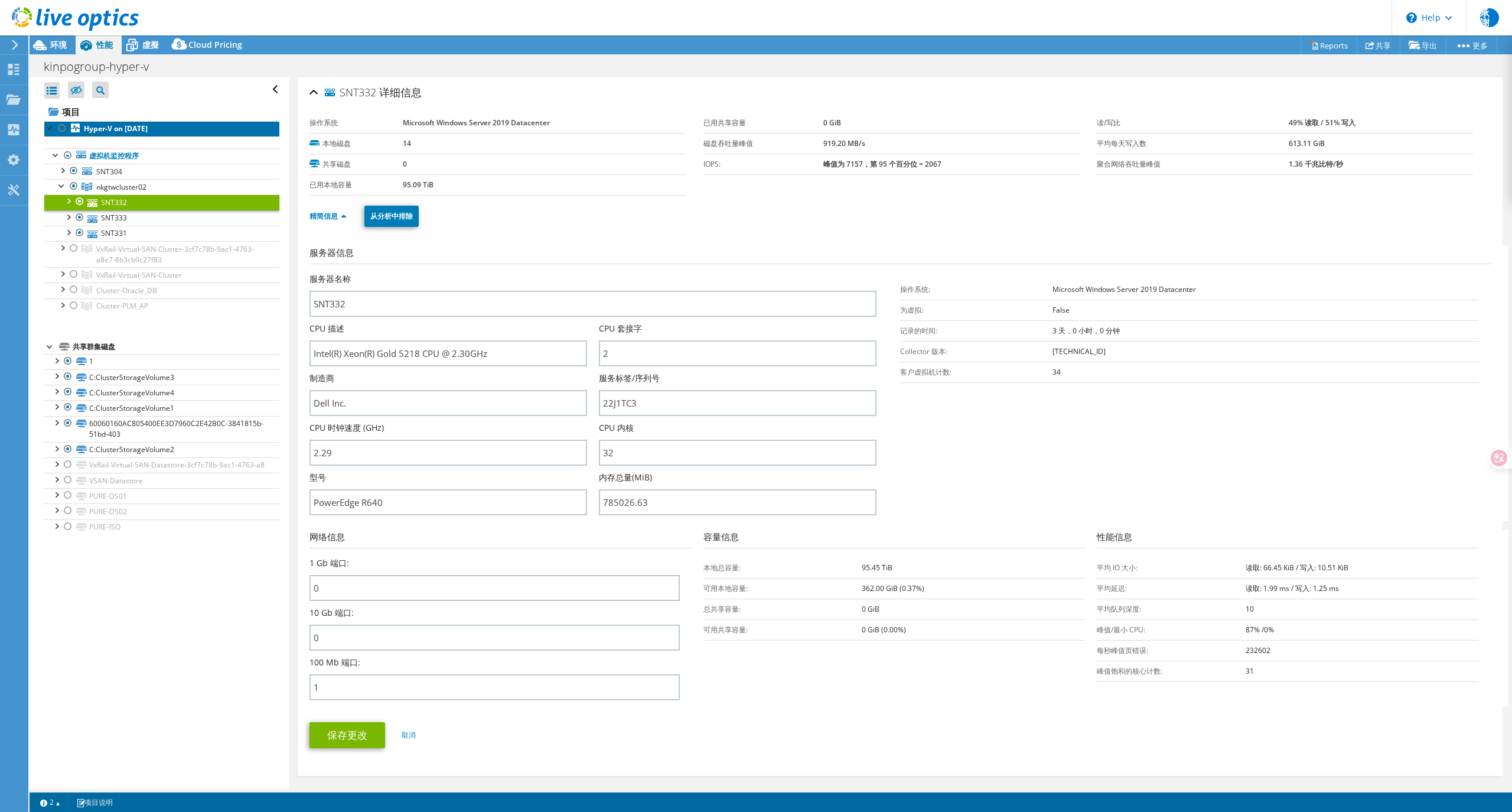
click at [111, 127] on b "Hyper-V on 8/6/2025" at bounding box center [116, 128] width 64 height 10
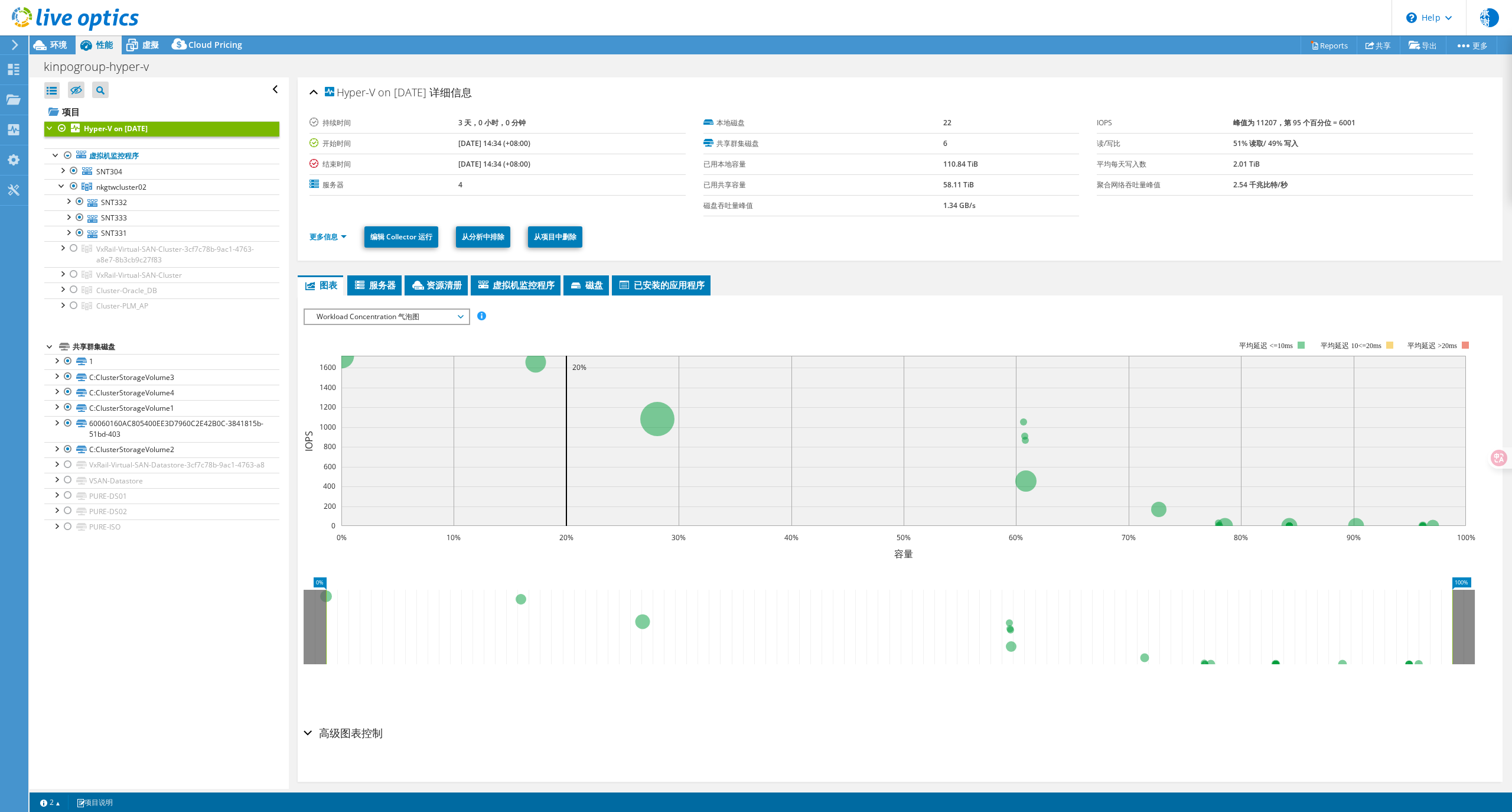
click at [111, 127] on b "Hyper-V on 8/6/2025" at bounding box center [116, 128] width 64 height 10
click at [50, 125] on div at bounding box center [50, 127] width 12 height 12
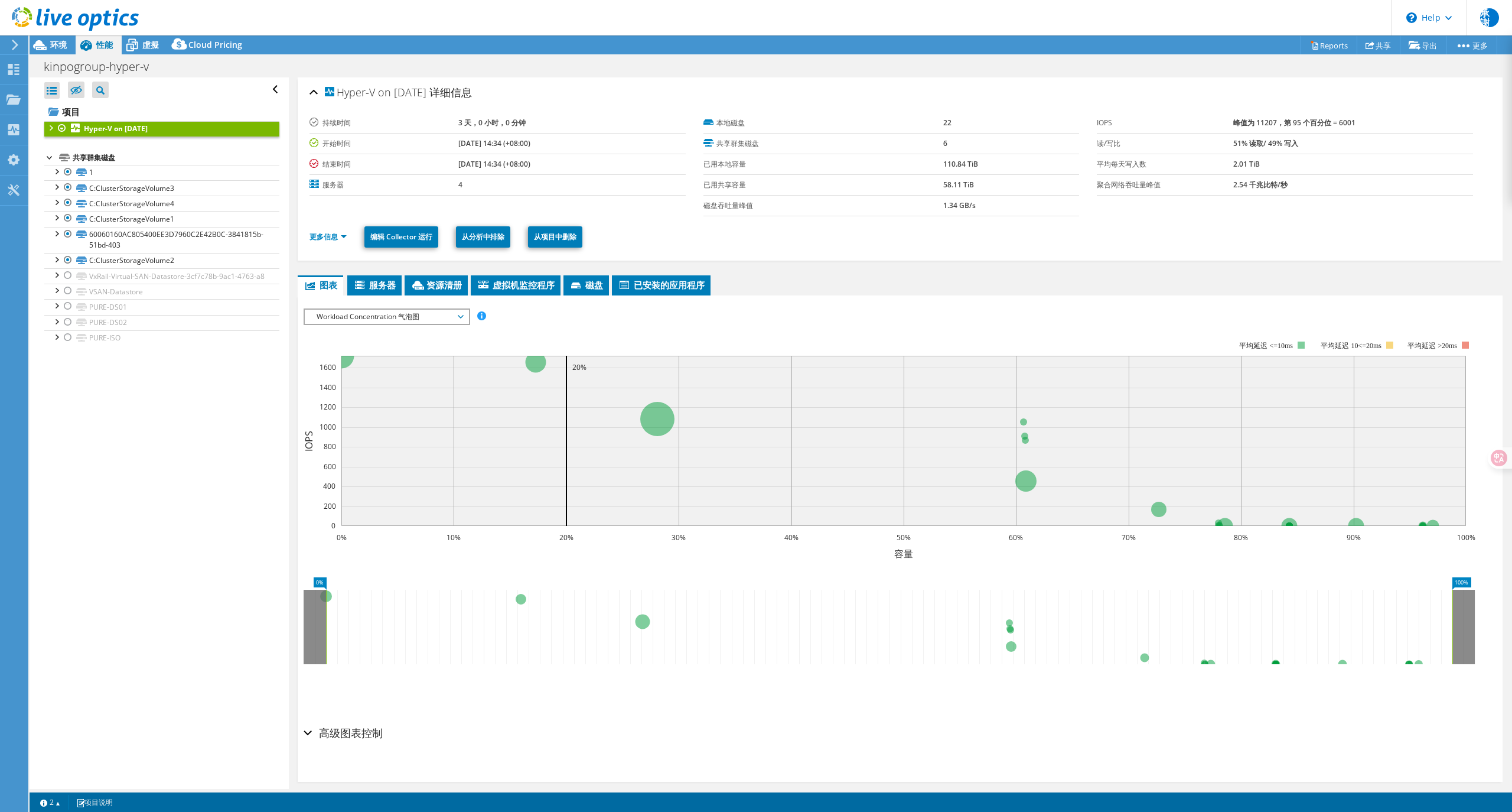
click at [50, 125] on div at bounding box center [50, 127] width 12 height 12
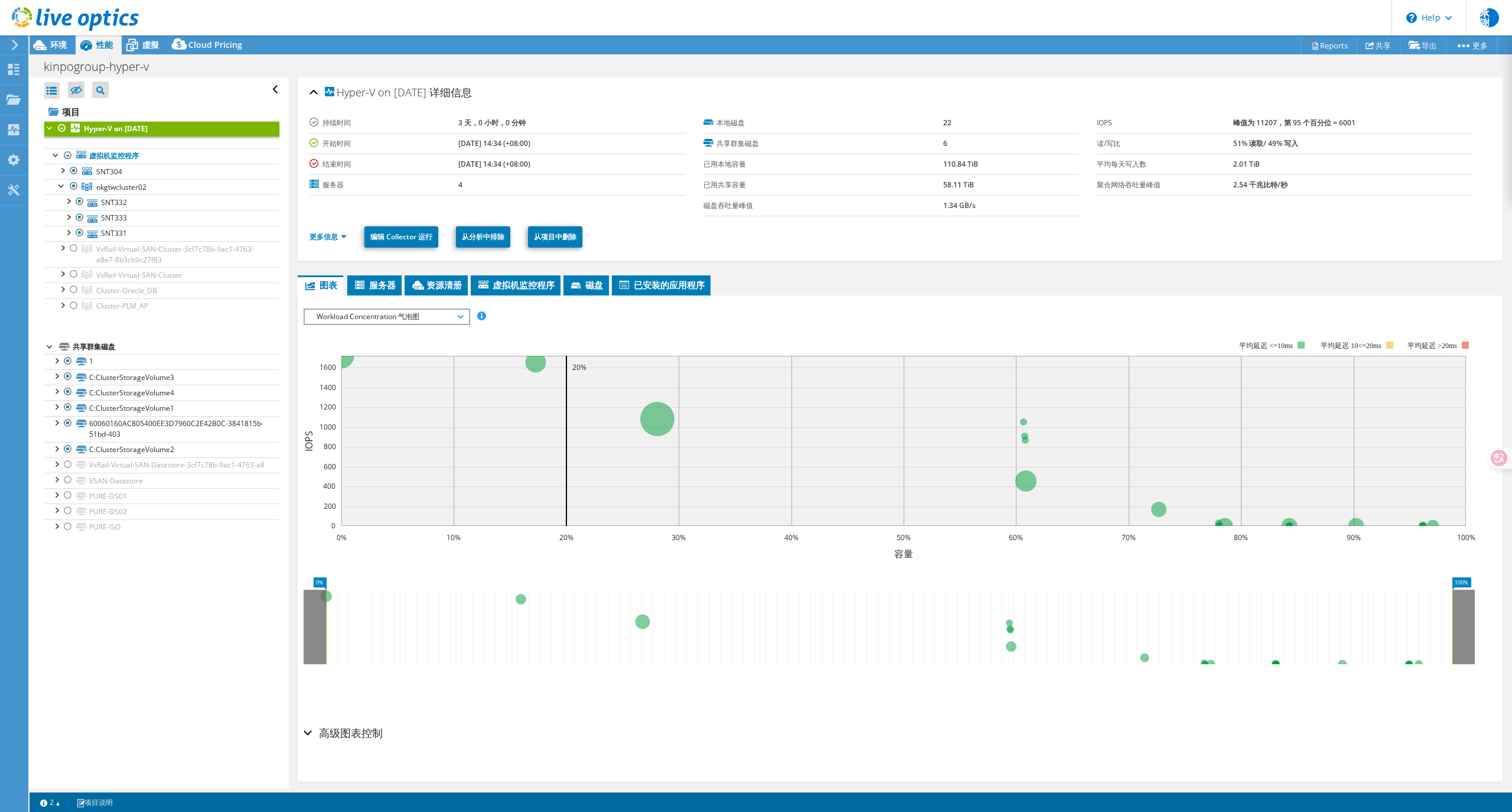
click at [462, 144] on b "08/01/2025, 14:34 (+08:00)" at bounding box center [494, 143] width 72 height 10
click at [458, 143] on b "08/01/2025, 14:34 (+08:00)" at bounding box center [494, 143] width 72 height 10
drag, startPoint x: 438, startPoint y: 145, endPoint x: 475, endPoint y: 143, distance: 37.1
click at [475, 143] on tr "开始时间 08/01/2025, 14:34 (+08:00)" at bounding box center [498, 143] width 376 height 21
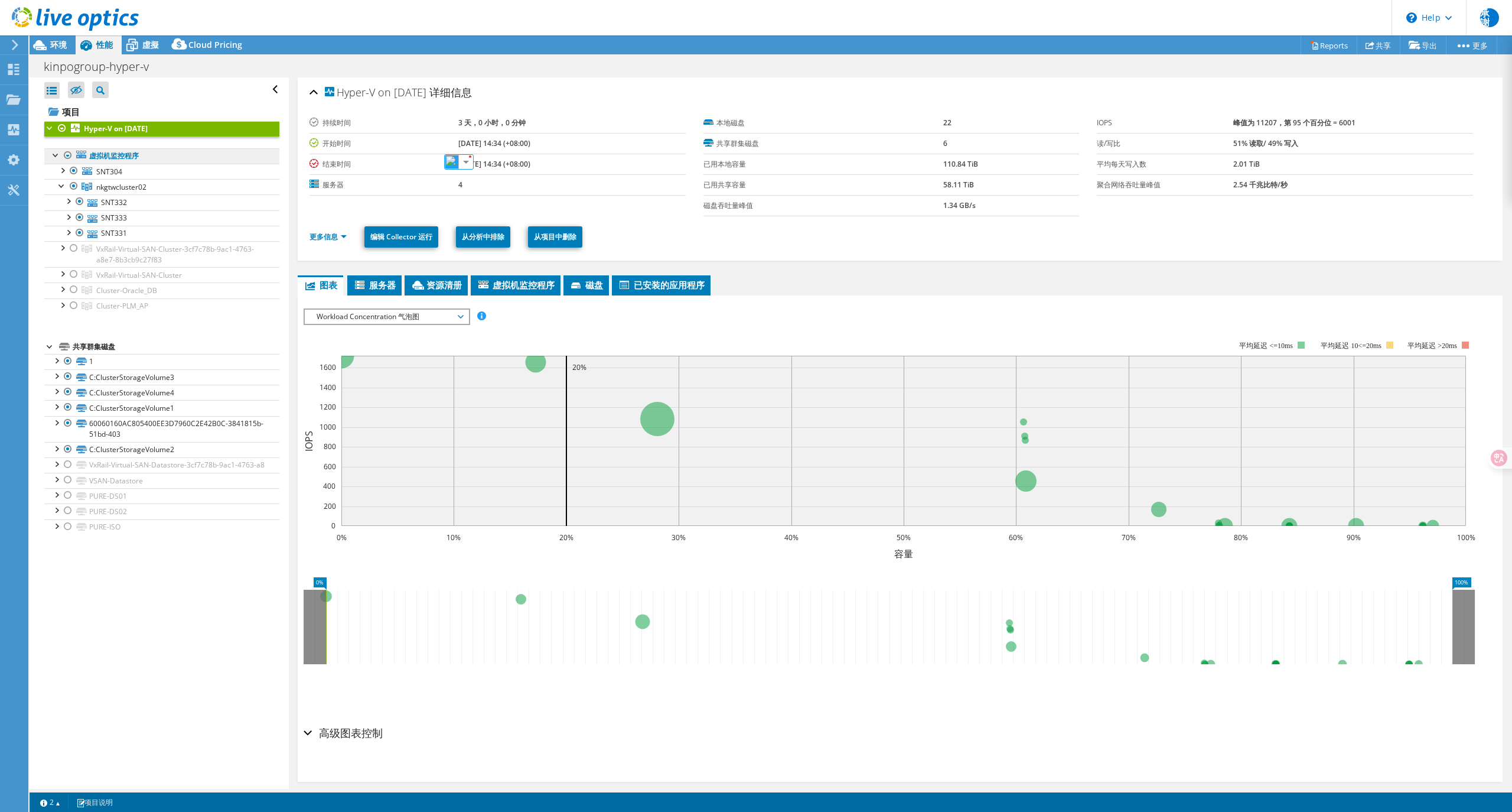
copy tr "开始时间 08/01/2025"
click at [628, 187] on td "4" at bounding box center [572, 185] width 227 height 21
click at [109, 237] on link "SNT331" at bounding box center [162, 233] width 235 height 15
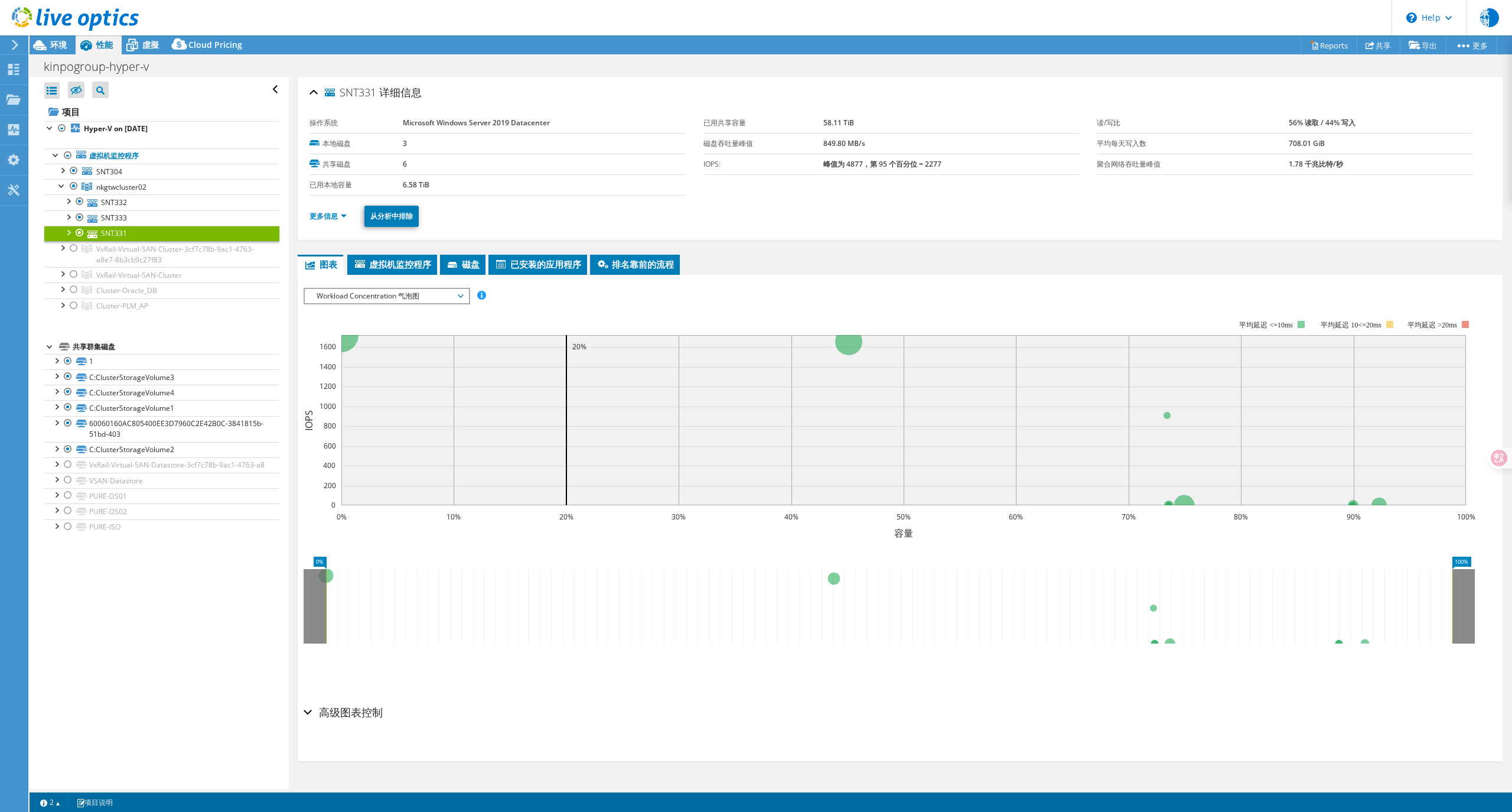
click at [339, 222] on li "更多信息" at bounding box center [331, 216] width 44 height 13
click at [334, 219] on link "更多信息" at bounding box center [328, 216] width 37 height 10
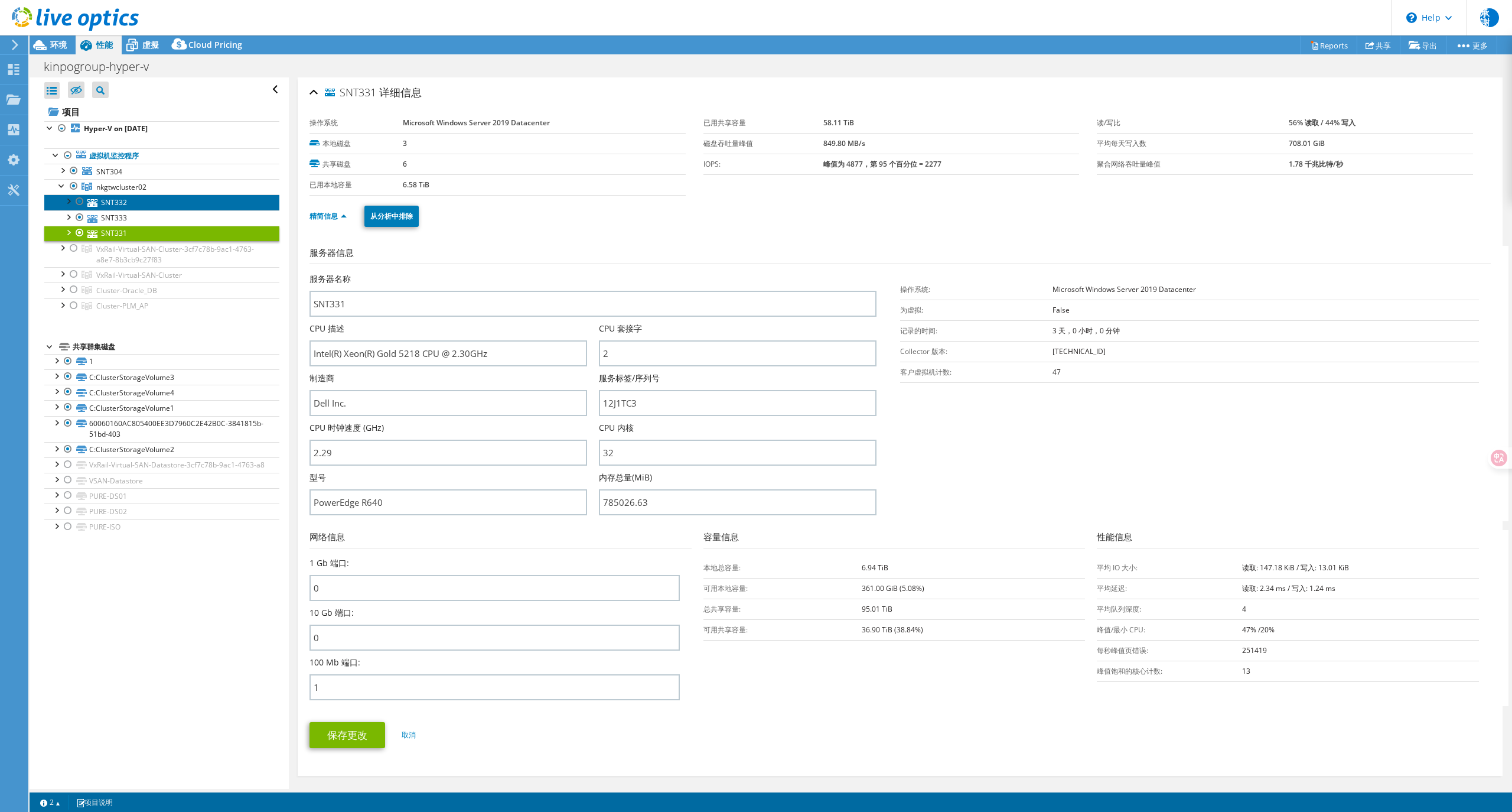
click at [127, 208] on link "SNT332" at bounding box center [162, 202] width 235 height 15
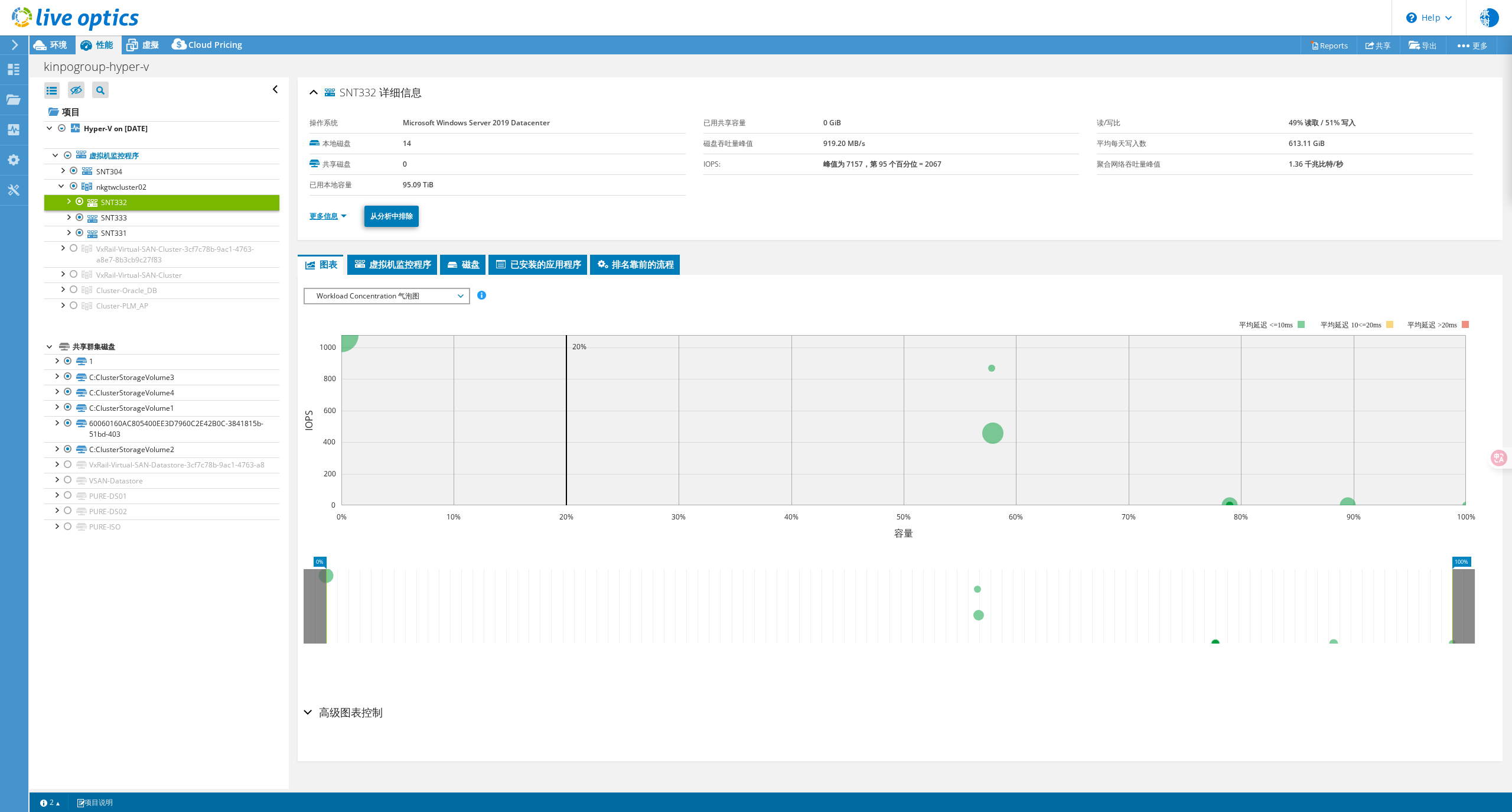
click at [341, 220] on link "更多信息" at bounding box center [328, 216] width 37 height 10
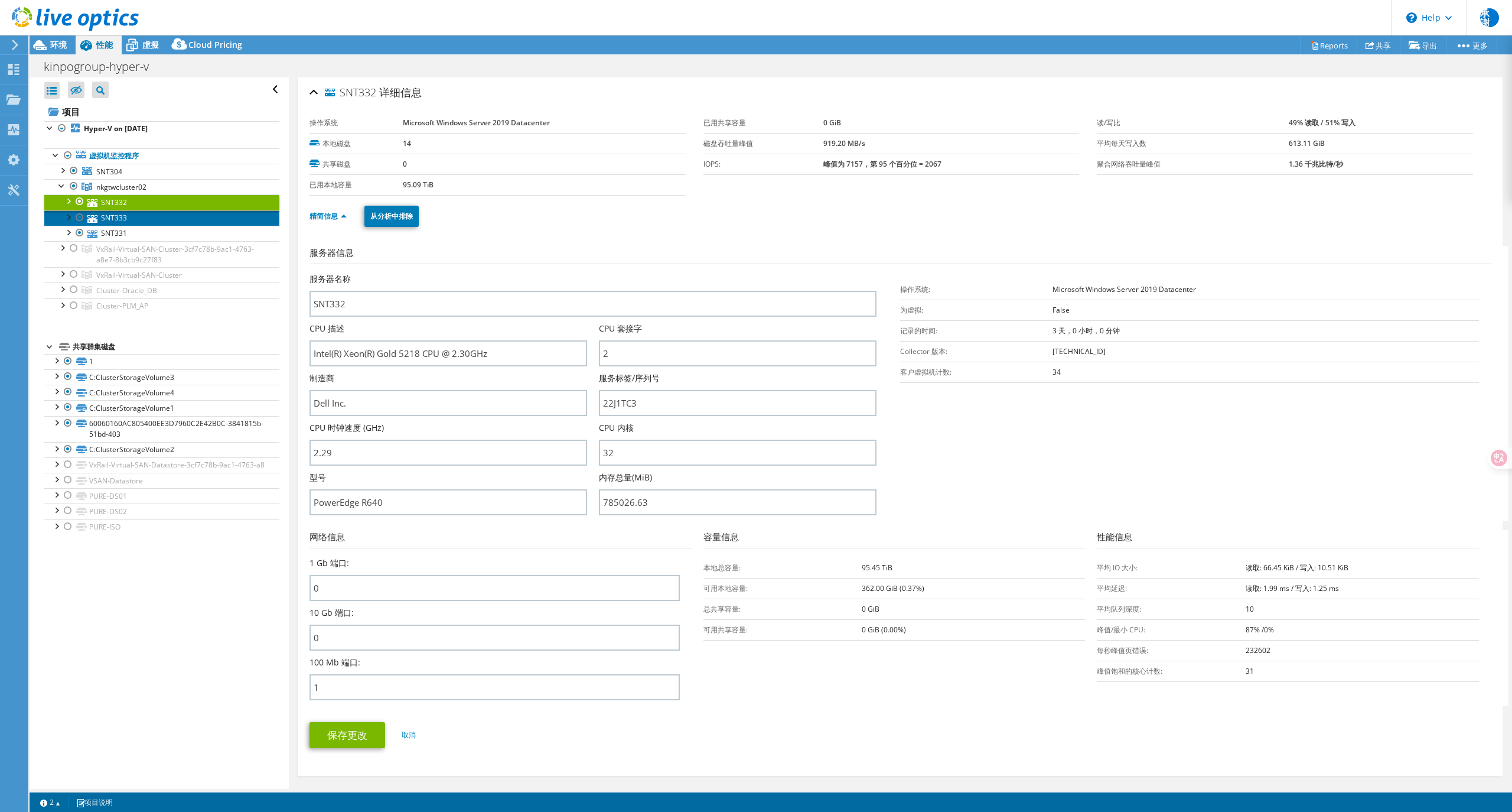
click at [105, 218] on link "SNT333" at bounding box center [162, 218] width 235 height 15
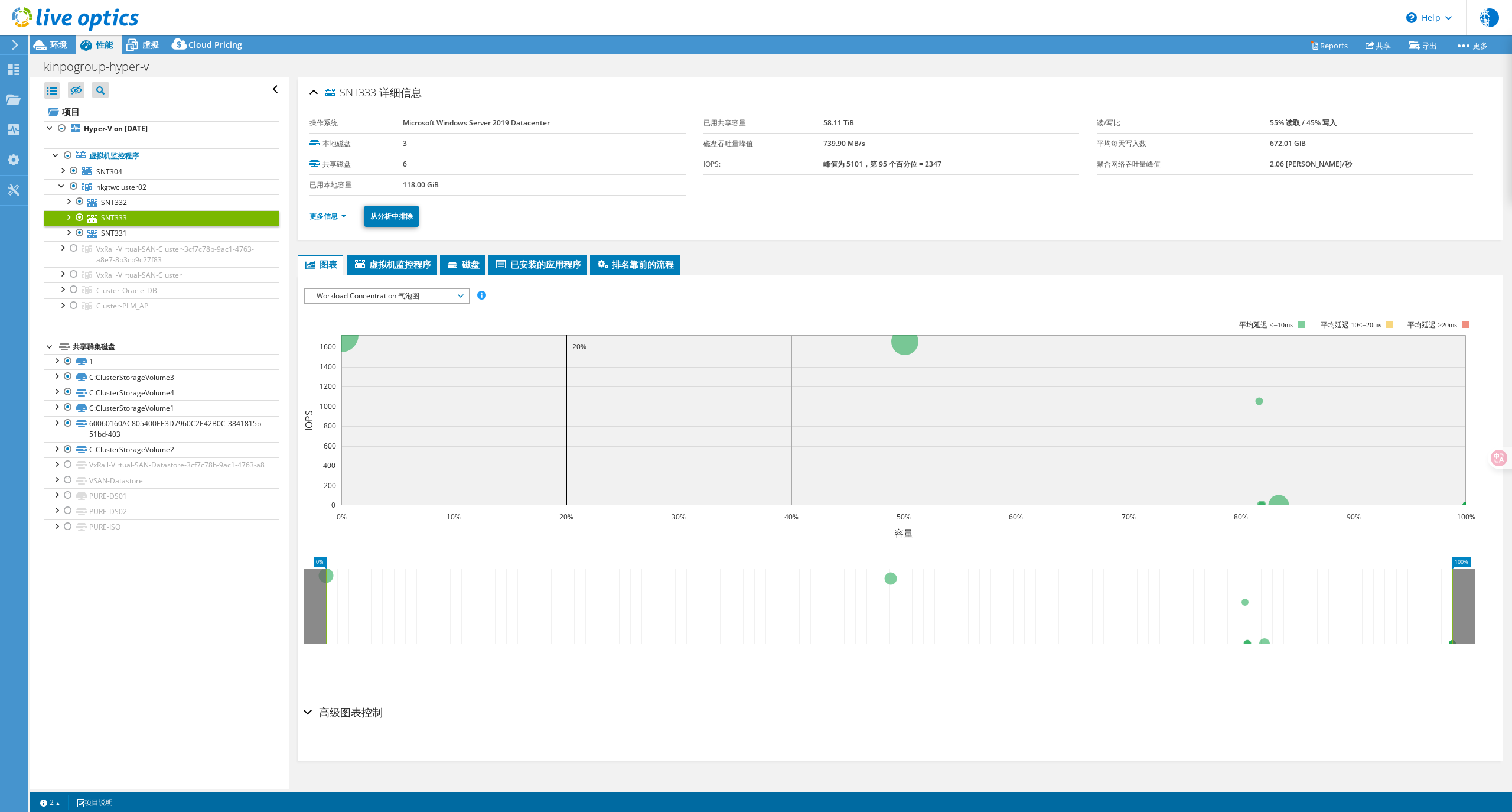
click at [333, 208] on ul "更多信息 从分析中排除" at bounding box center [900, 215] width 1181 height 24
click at [332, 218] on link "更多信息" at bounding box center [328, 216] width 37 height 10
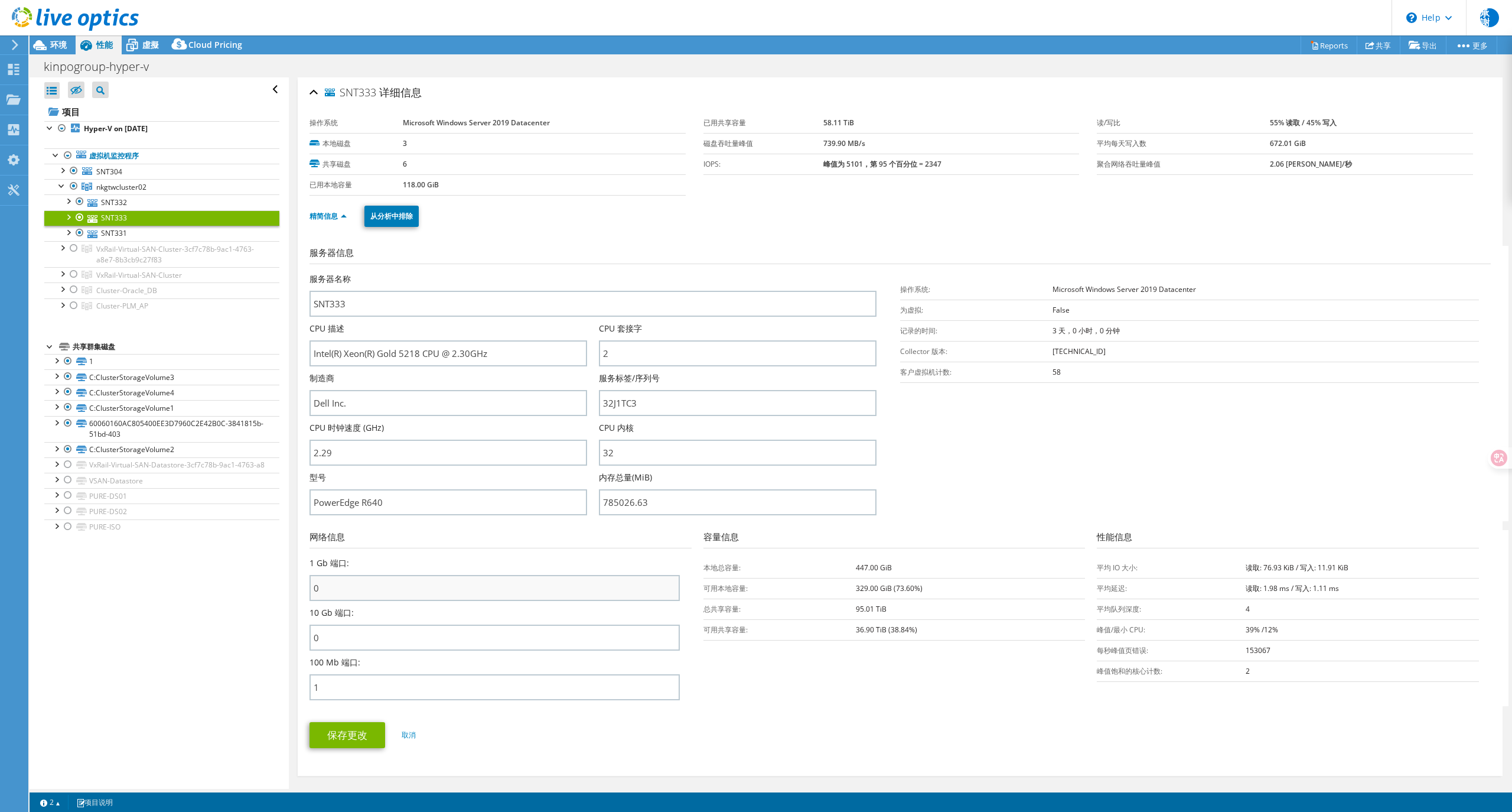
scroll to position [315, 0]
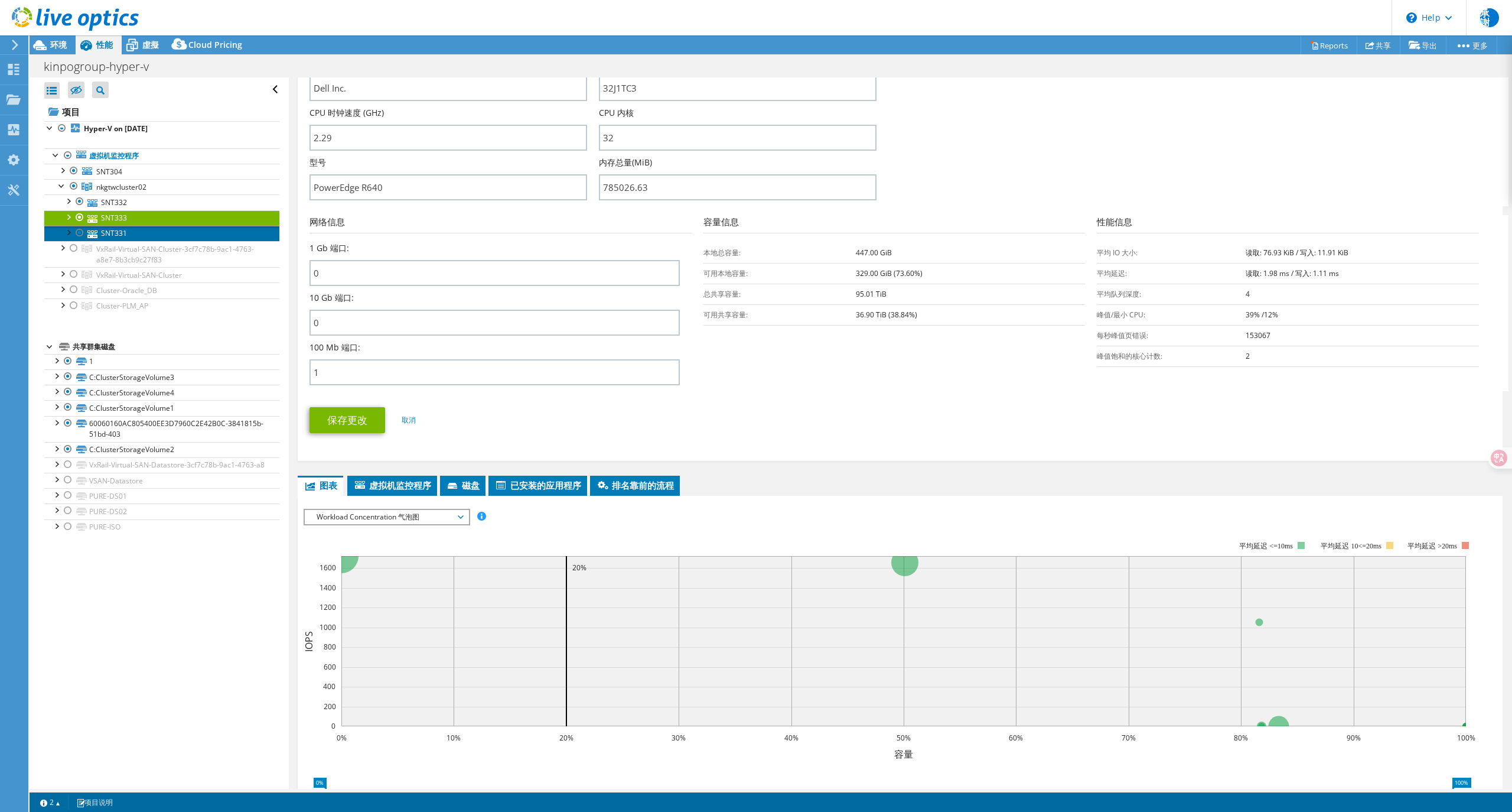
click at [117, 232] on link "SNT331" at bounding box center [162, 233] width 235 height 15
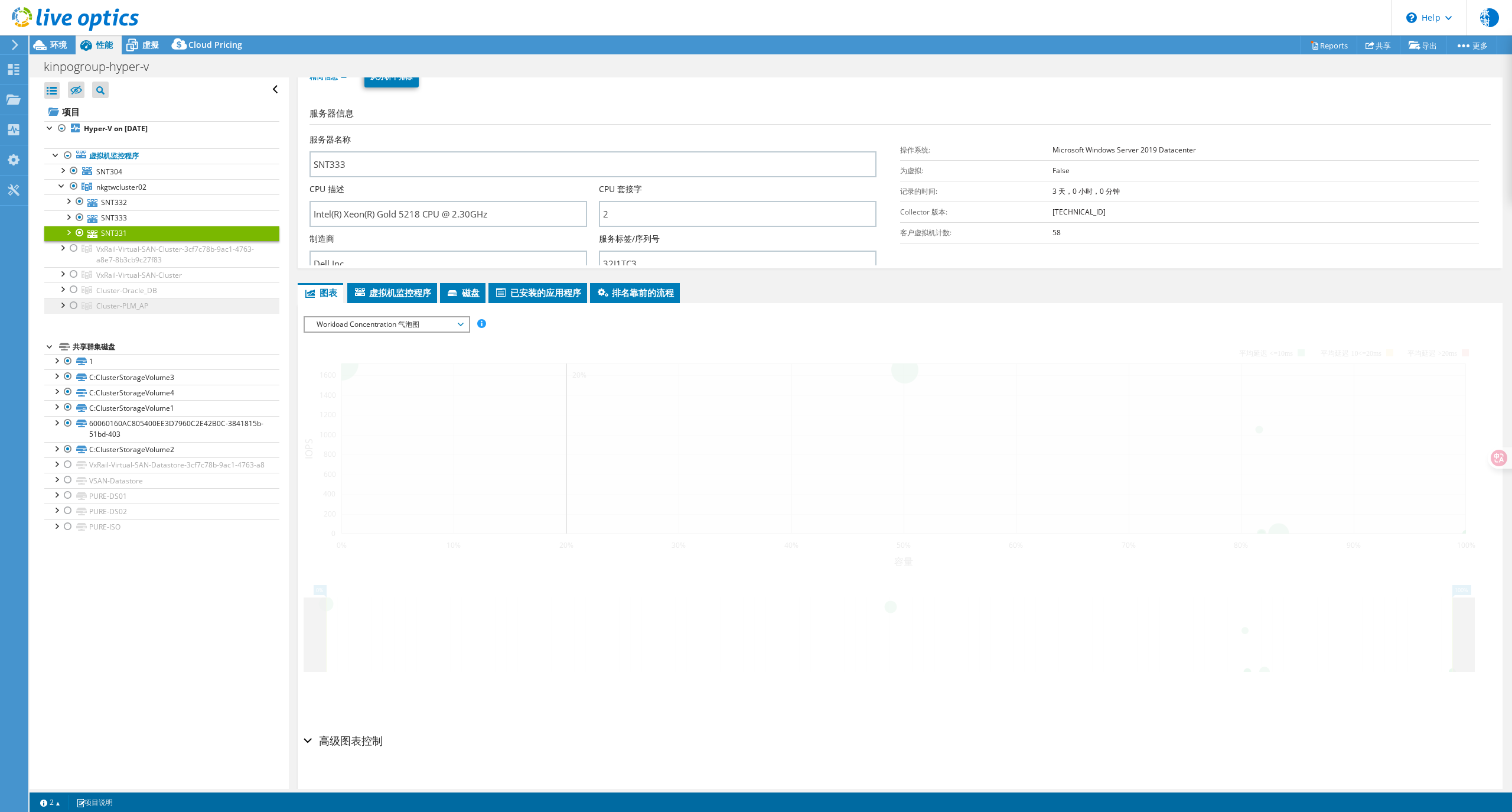
scroll to position [0, 0]
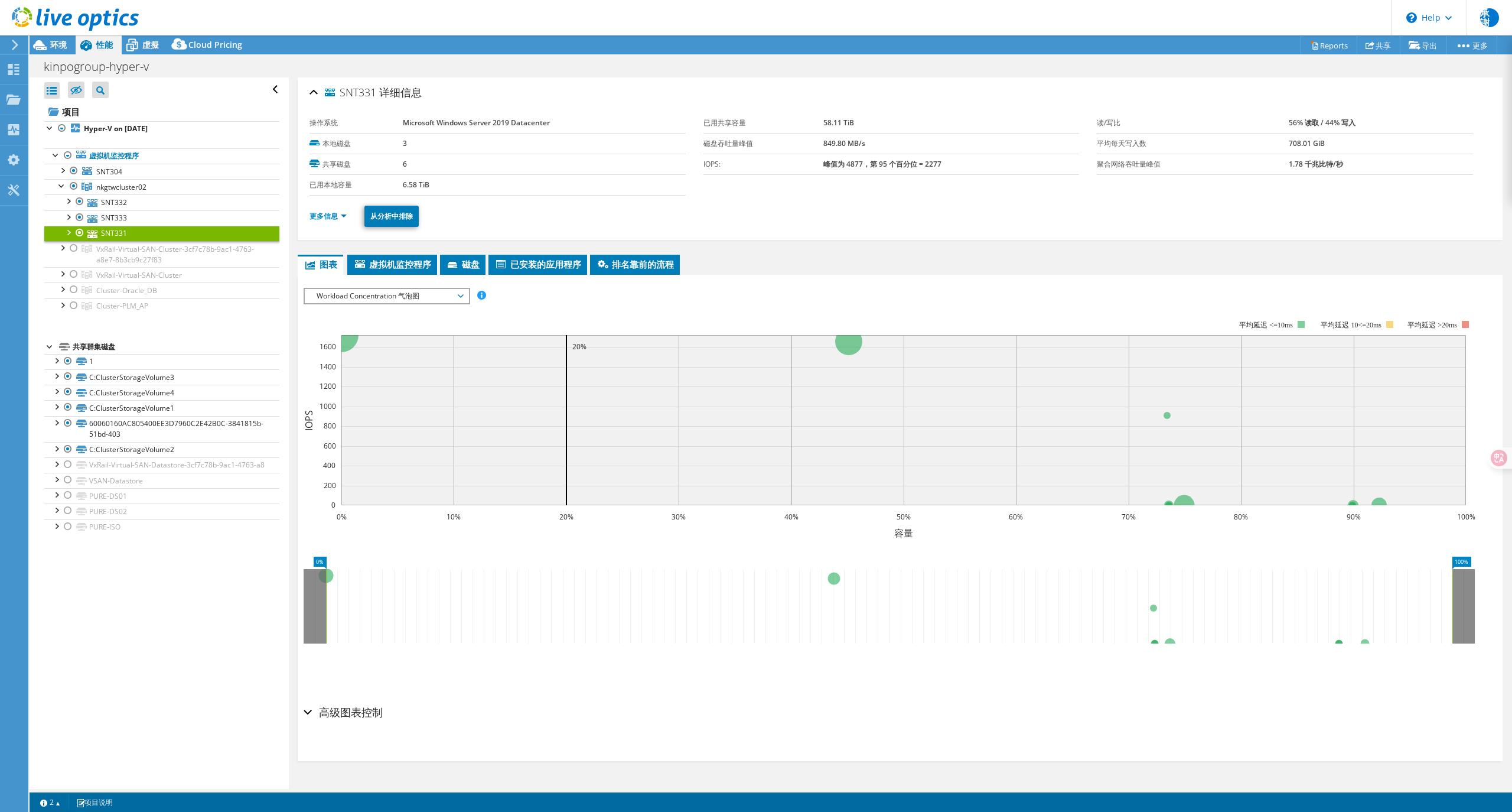
click at [407, 291] on span "Workload Concentration 气泡图" at bounding box center [386, 296] width 152 height 14
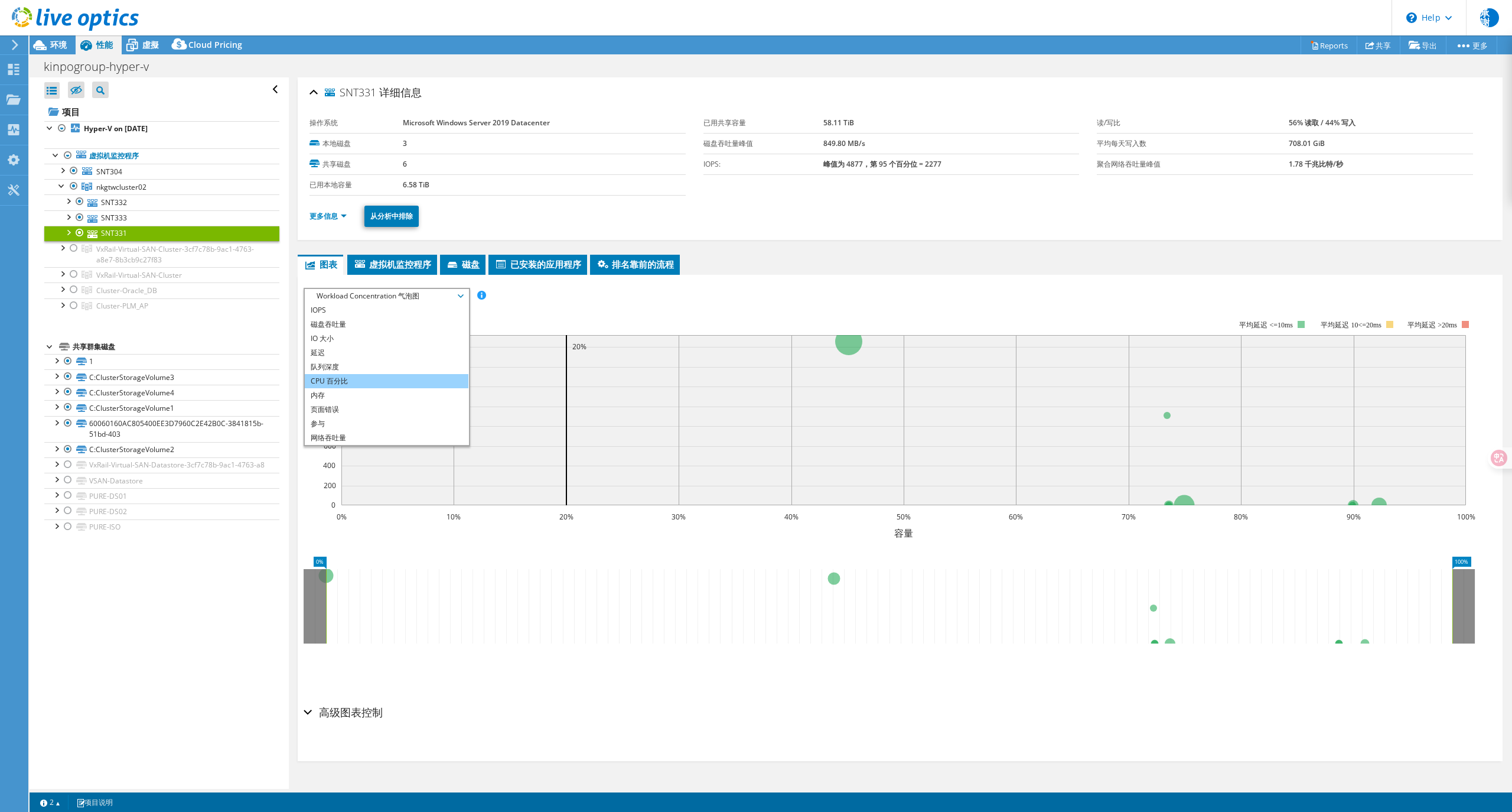
click at [345, 381] on li "CPU 百分比" at bounding box center [386, 381] width 163 height 14
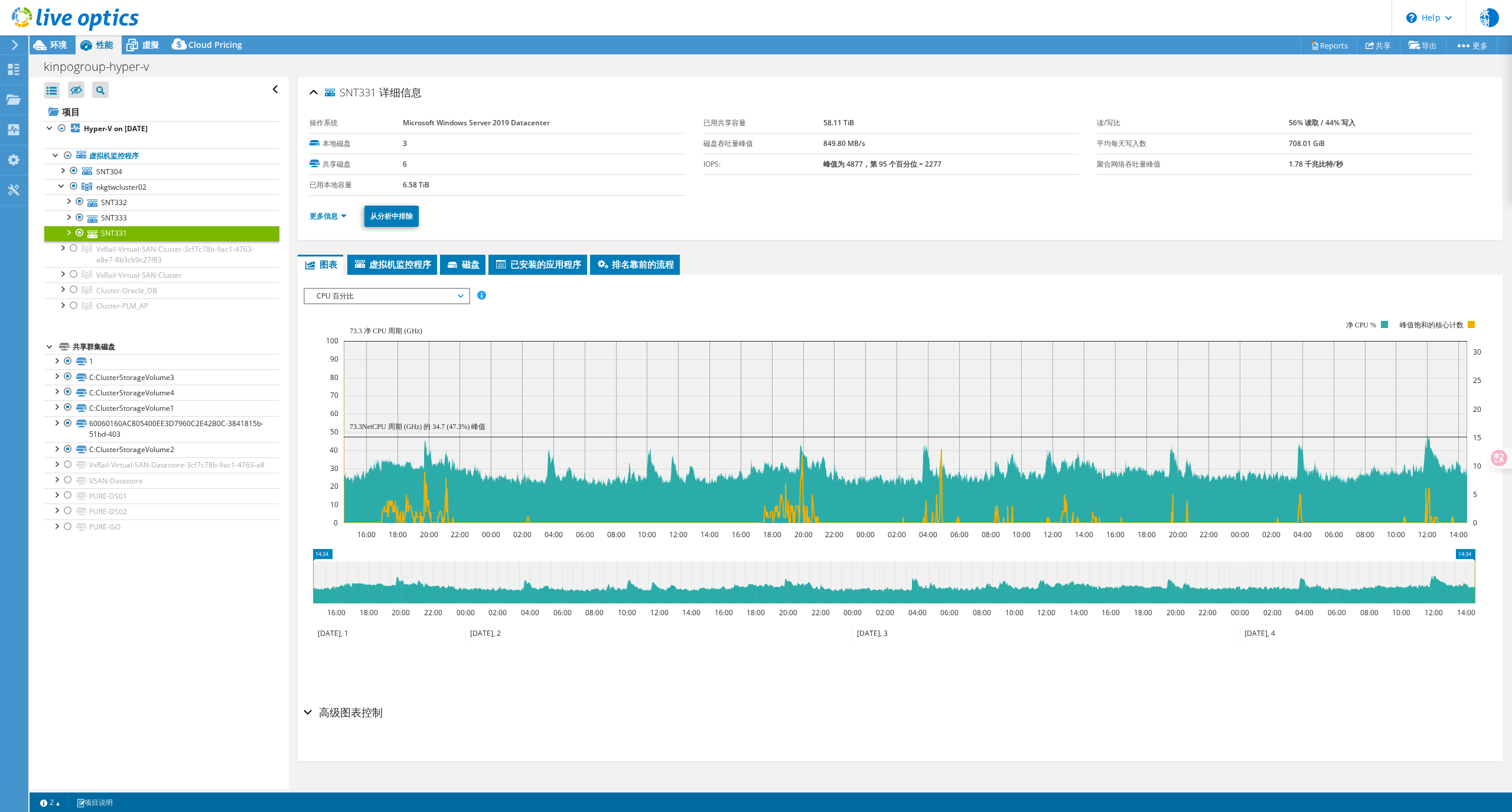
click at [166, 643] on div "全部打开 全部关闭 隐藏未包含节点 项目树筛选器" at bounding box center [159, 433] width 259 height 712
click at [1473, 325] on rect at bounding box center [1471, 325] width 7 height 7
click at [310, 712] on div "高级图表控制" at bounding box center [900, 713] width 1193 height 26
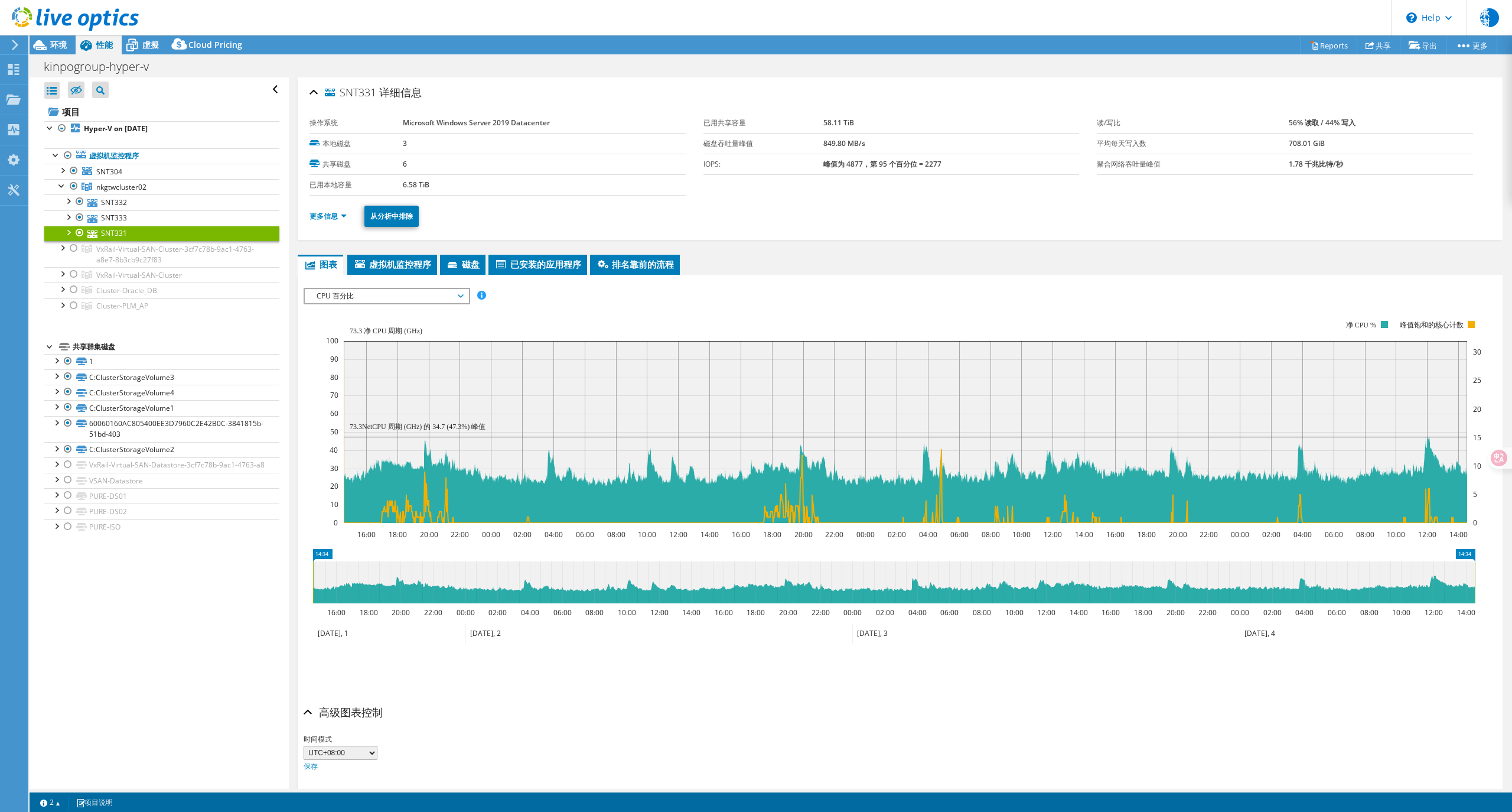
click at [404, 291] on span "CPU 百分比" at bounding box center [386, 296] width 152 height 14
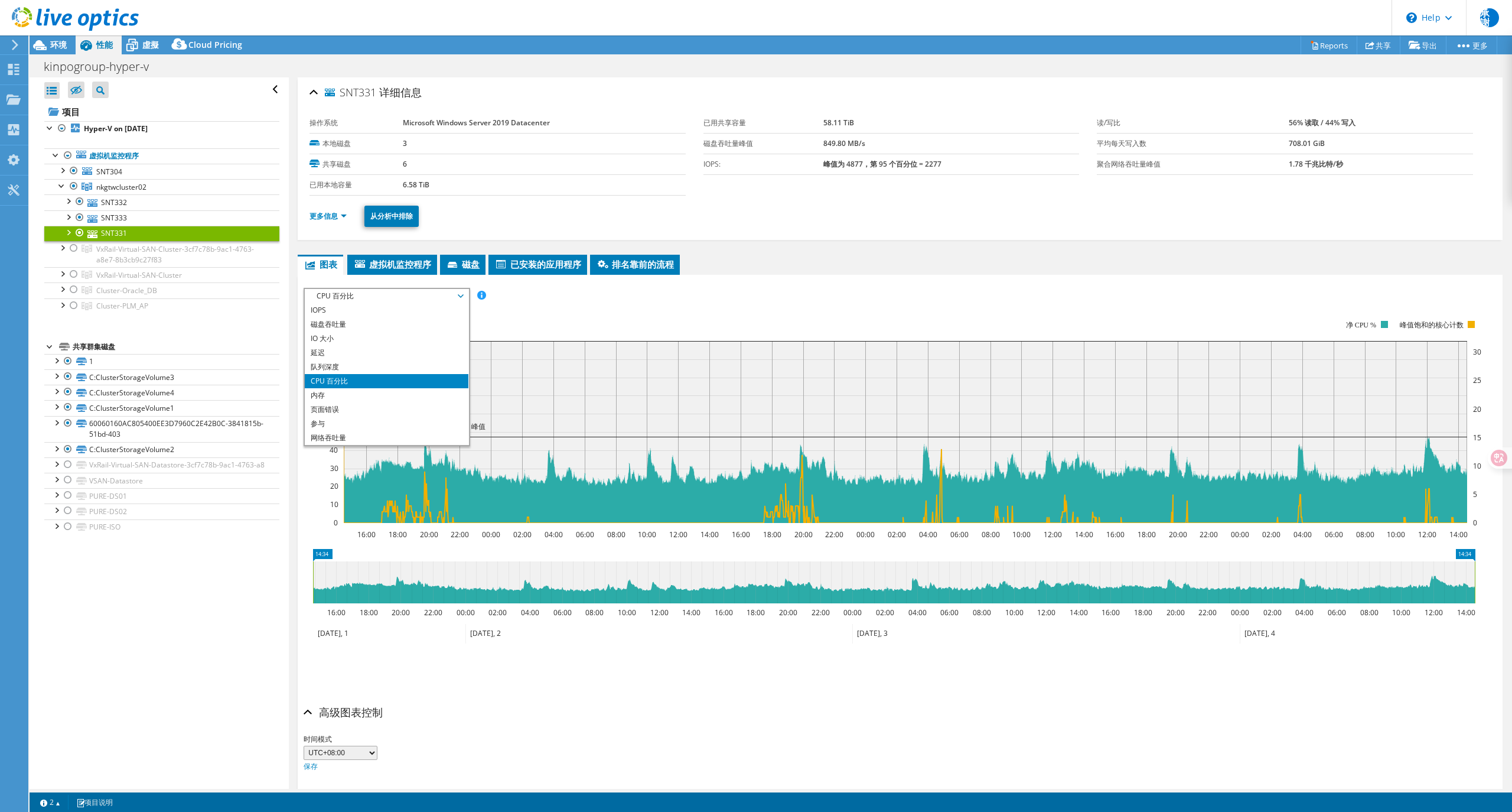
click at [356, 381] on li "CPU 百分比" at bounding box center [386, 381] width 163 height 14
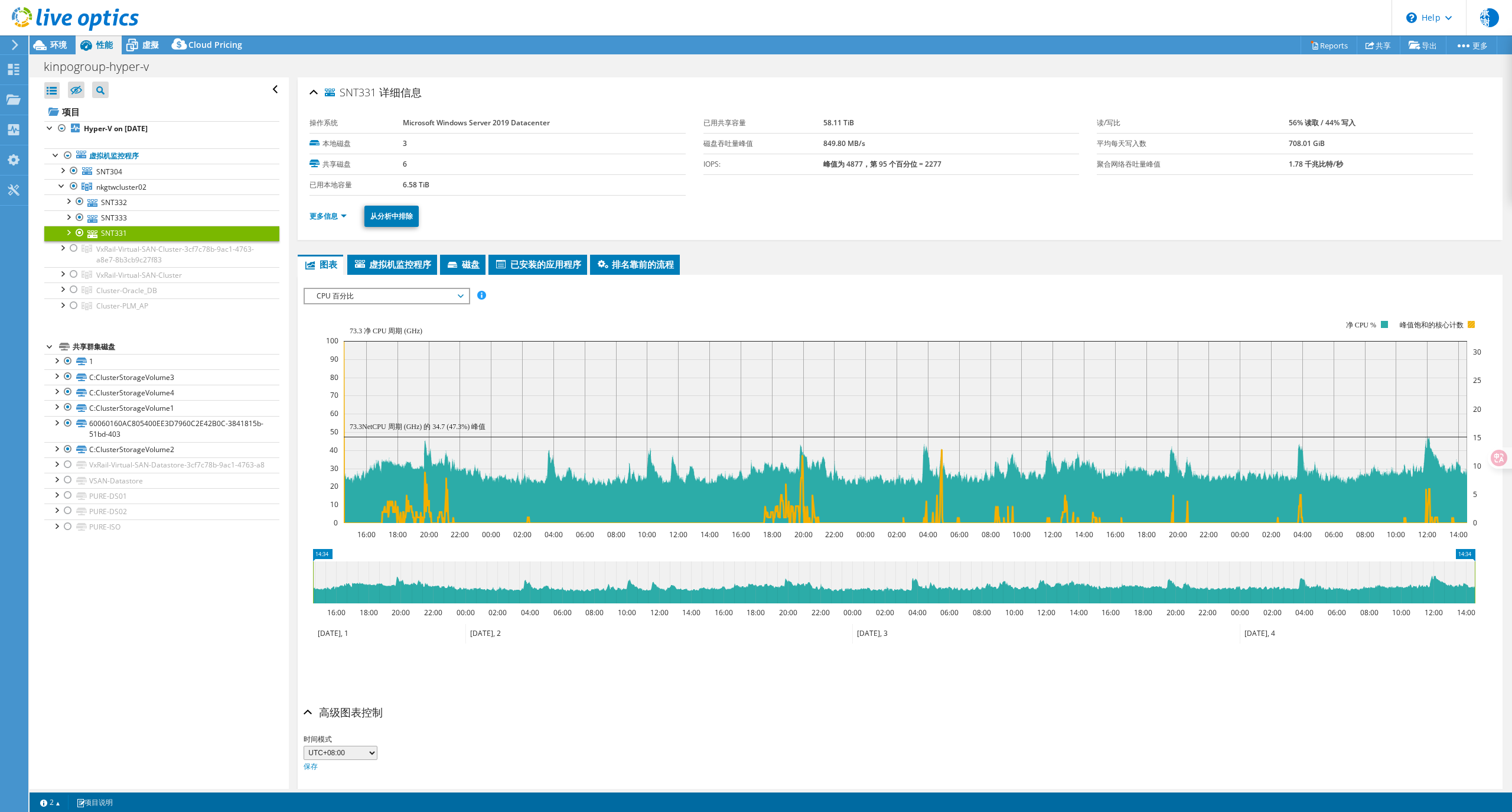
click at [1427, 323] on text "峰值饱和的核心计数" at bounding box center [1432, 325] width 64 height 8
drag, startPoint x: 1397, startPoint y: 325, endPoint x: 1457, endPoint y: 327, distance: 60.0
click at [1457, 327] on icon "16:00 18:00 20:00 22:00 00:00 02:00 04:00 06:00 08:00 10:00 12:00 14:00 16:00 1…" at bounding box center [894, 422] width 1181 height 236
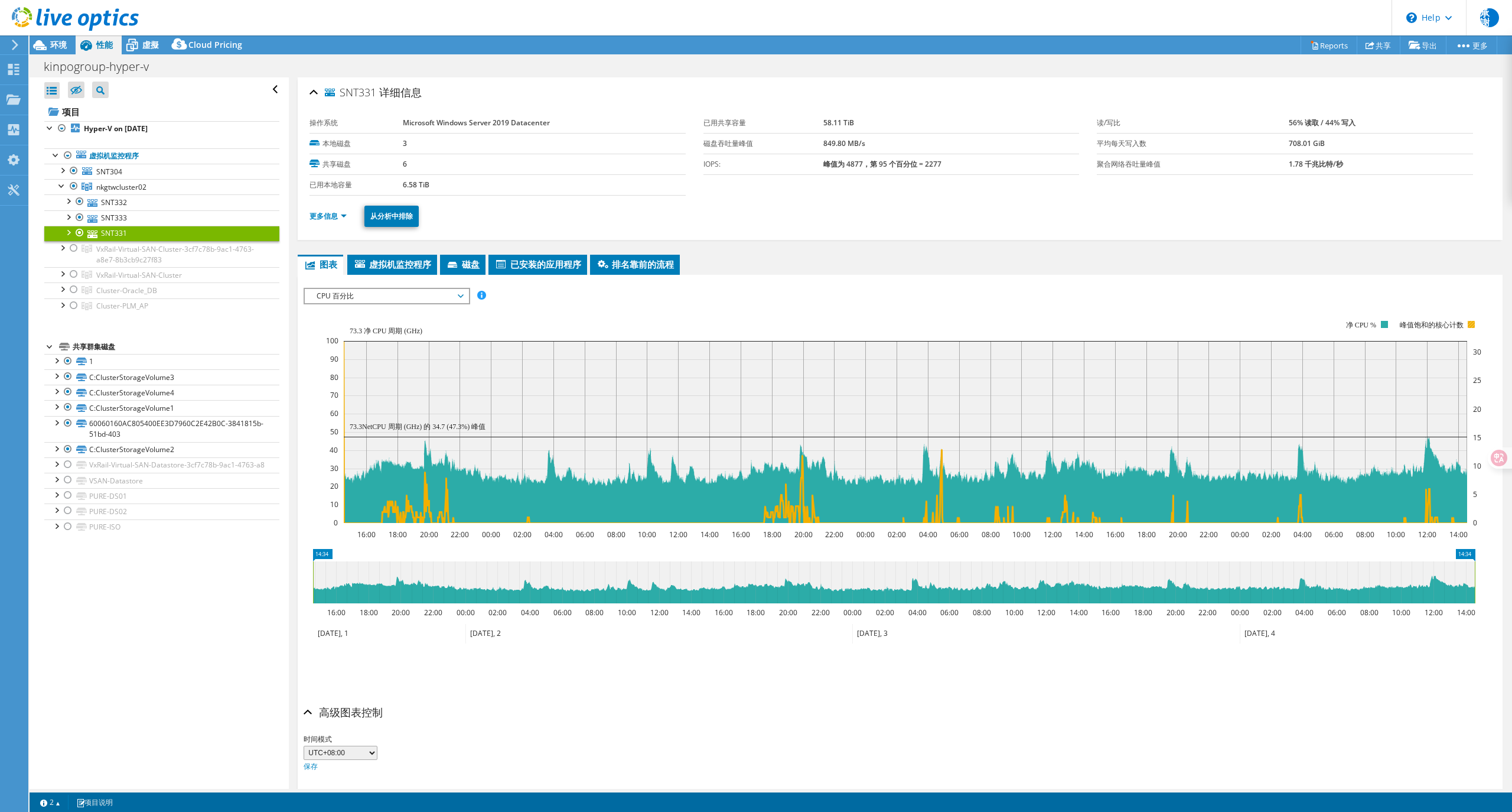
click at [1419, 324] on text "峰值饱和的核心计数" at bounding box center [1432, 325] width 64 height 8
click at [1417, 324] on text "峰值饱和的核心计数" at bounding box center [1432, 325] width 64 height 8
click at [1416, 324] on text "峰值饱和的核心计数" at bounding box center [1432, 325] width 64 height 8
click at [1415, 324] on text "峰值饱和的核心计数" at bounding box center [1432, 325] width 64 height 8
click at [185, 235] on link "SNT331" at bounding box center [162, 233] width 235 height 15
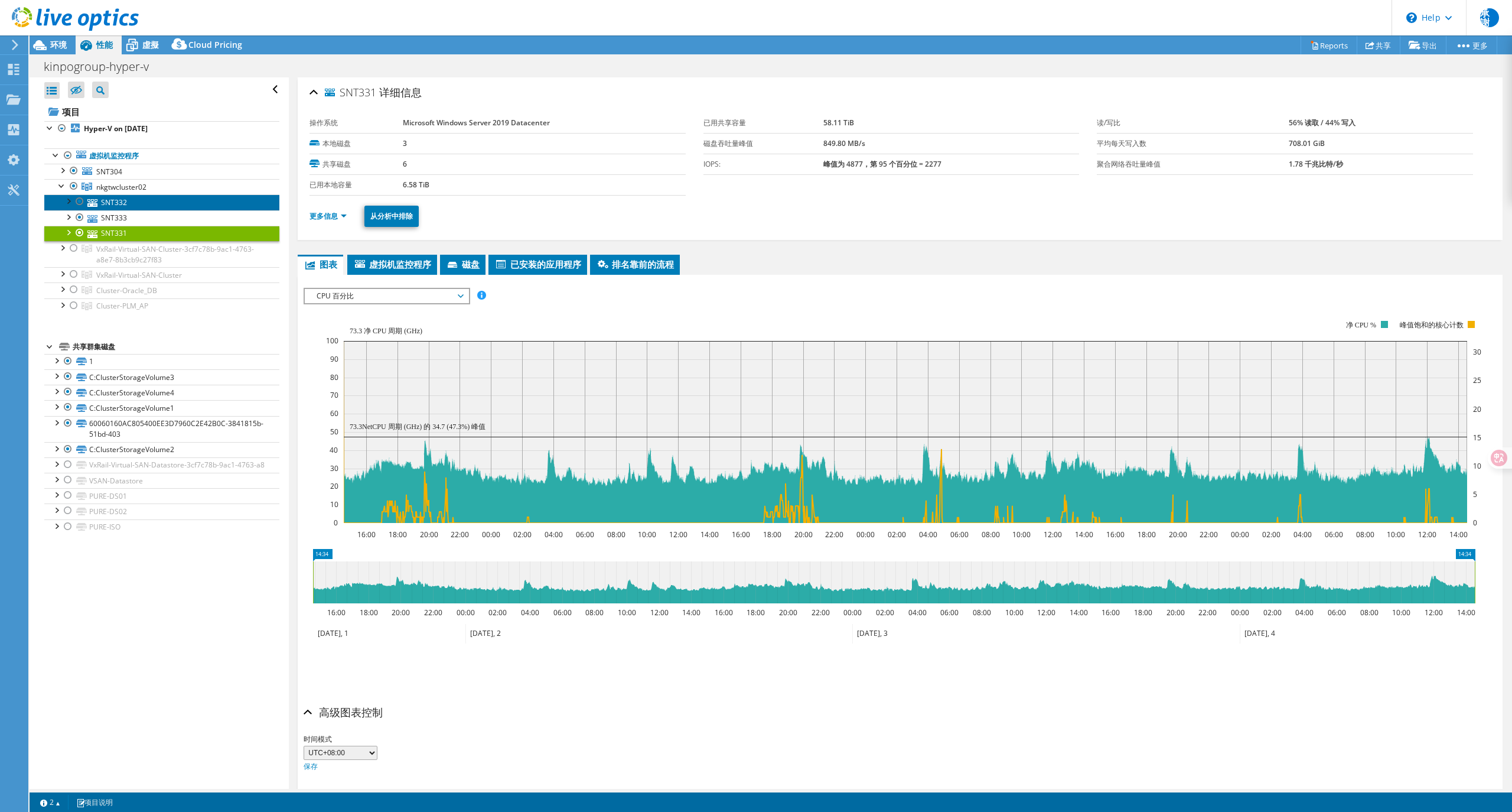
click at [161, 200] on link "SNT332" at bounding box center [162, 202] width 235 height 15
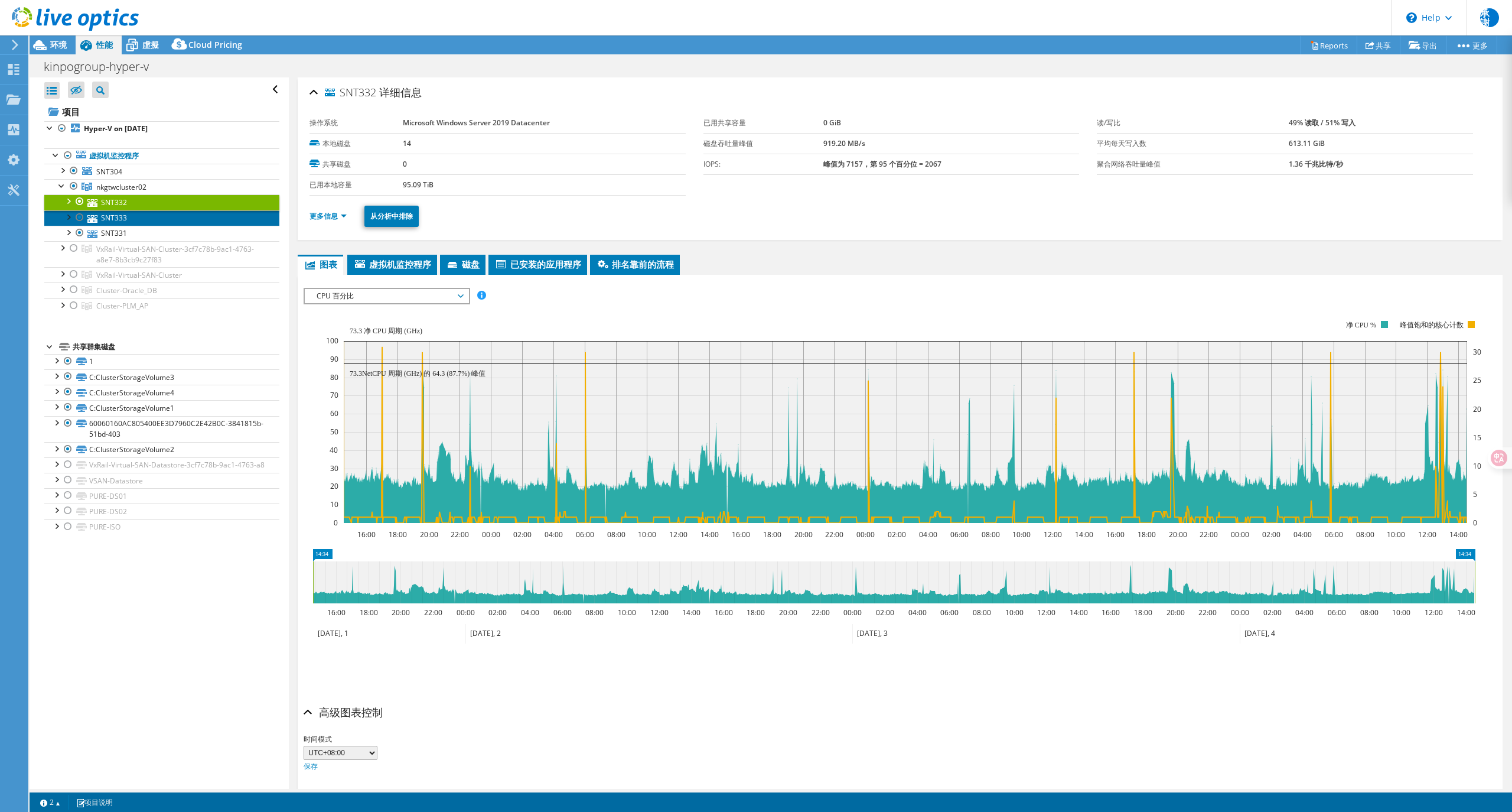
click at [98, 220] on link "SNT333" at bounding box center [162, 218] width 235 height 15
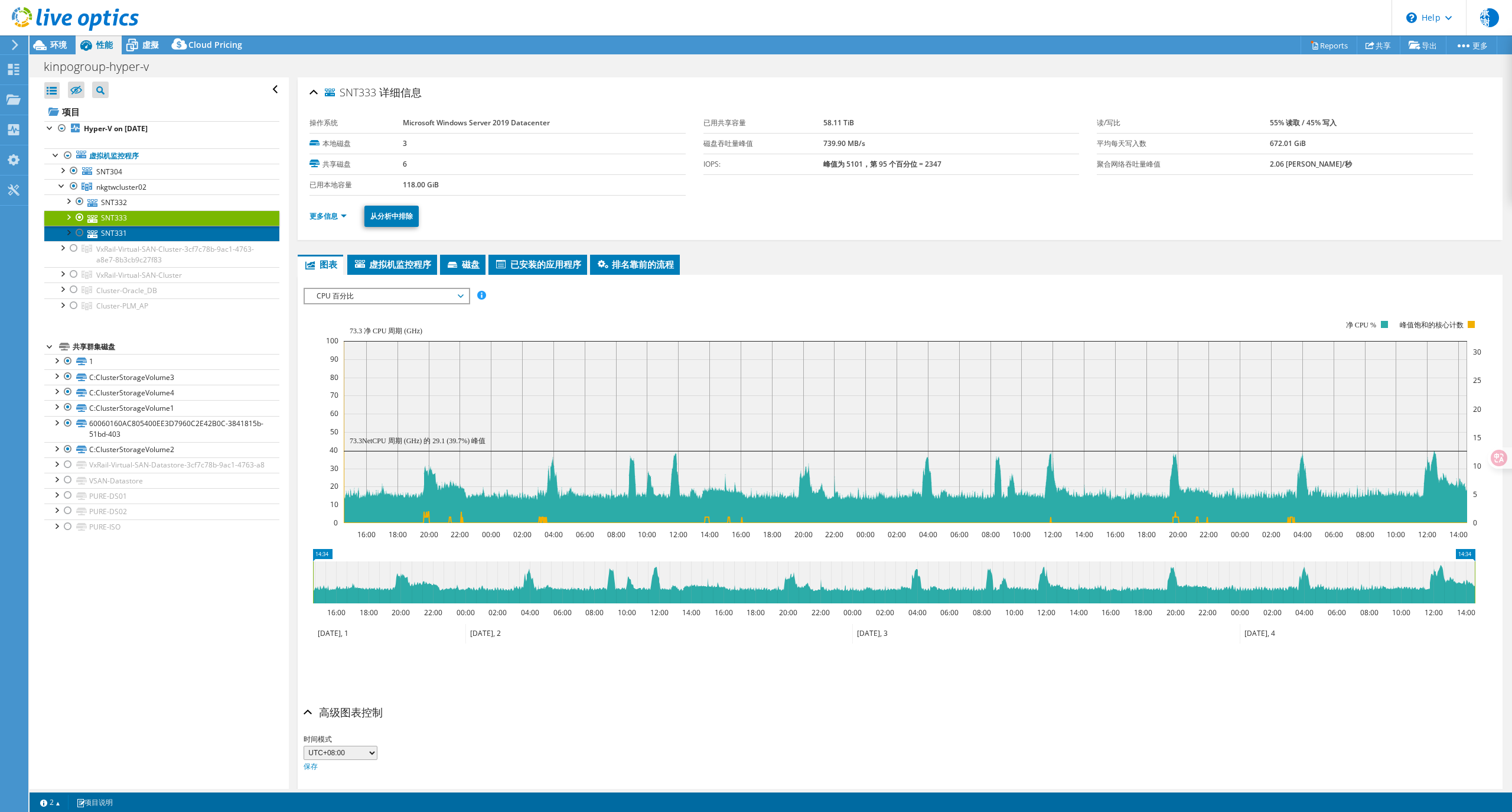
click at [122, 233] on link "SNT331" at bounding box center [162, 233] width 235 height 15
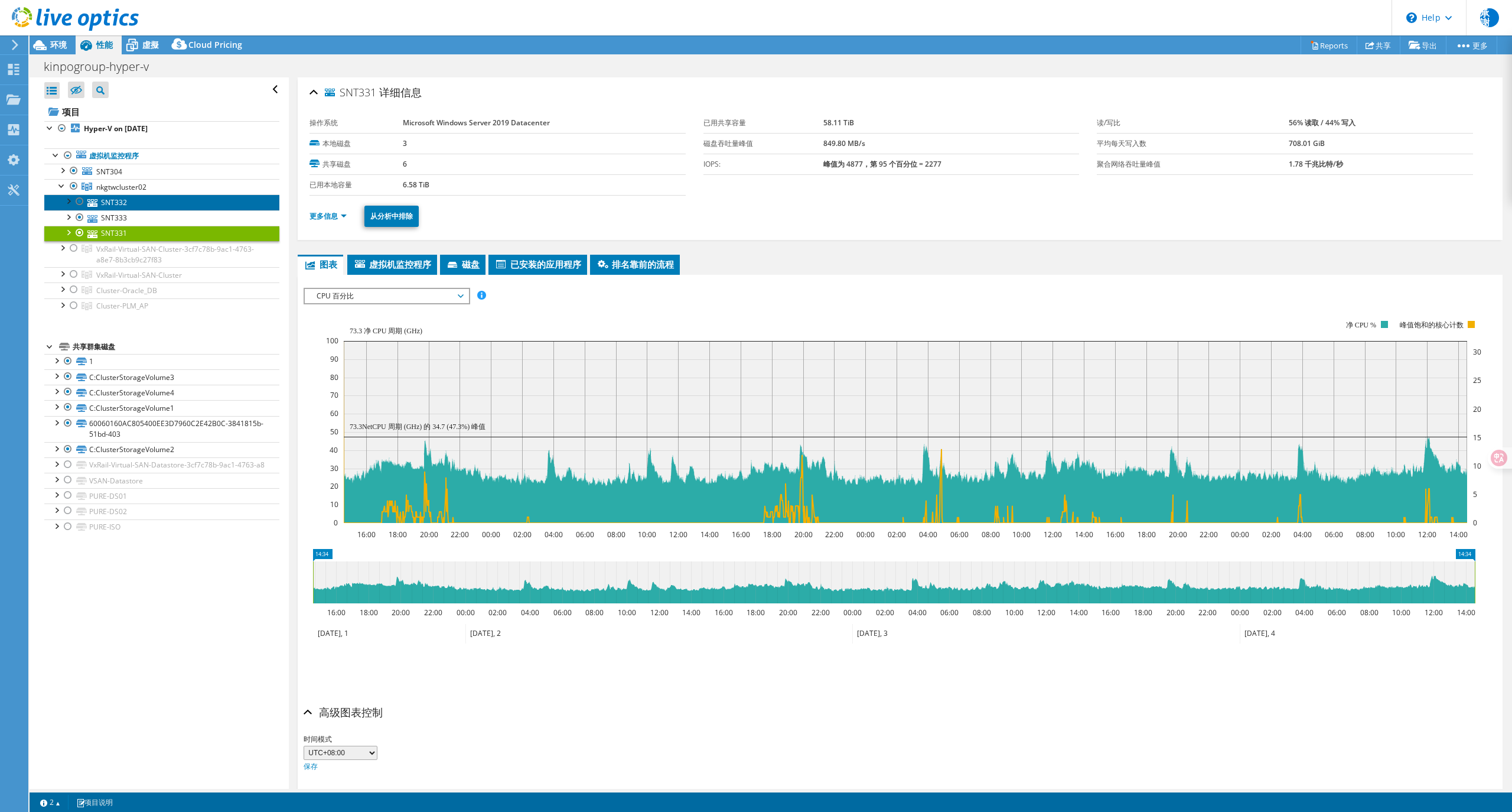
click at [115, 201] on link "SNT332" at bounding box center [162, 202] width 235 height 15
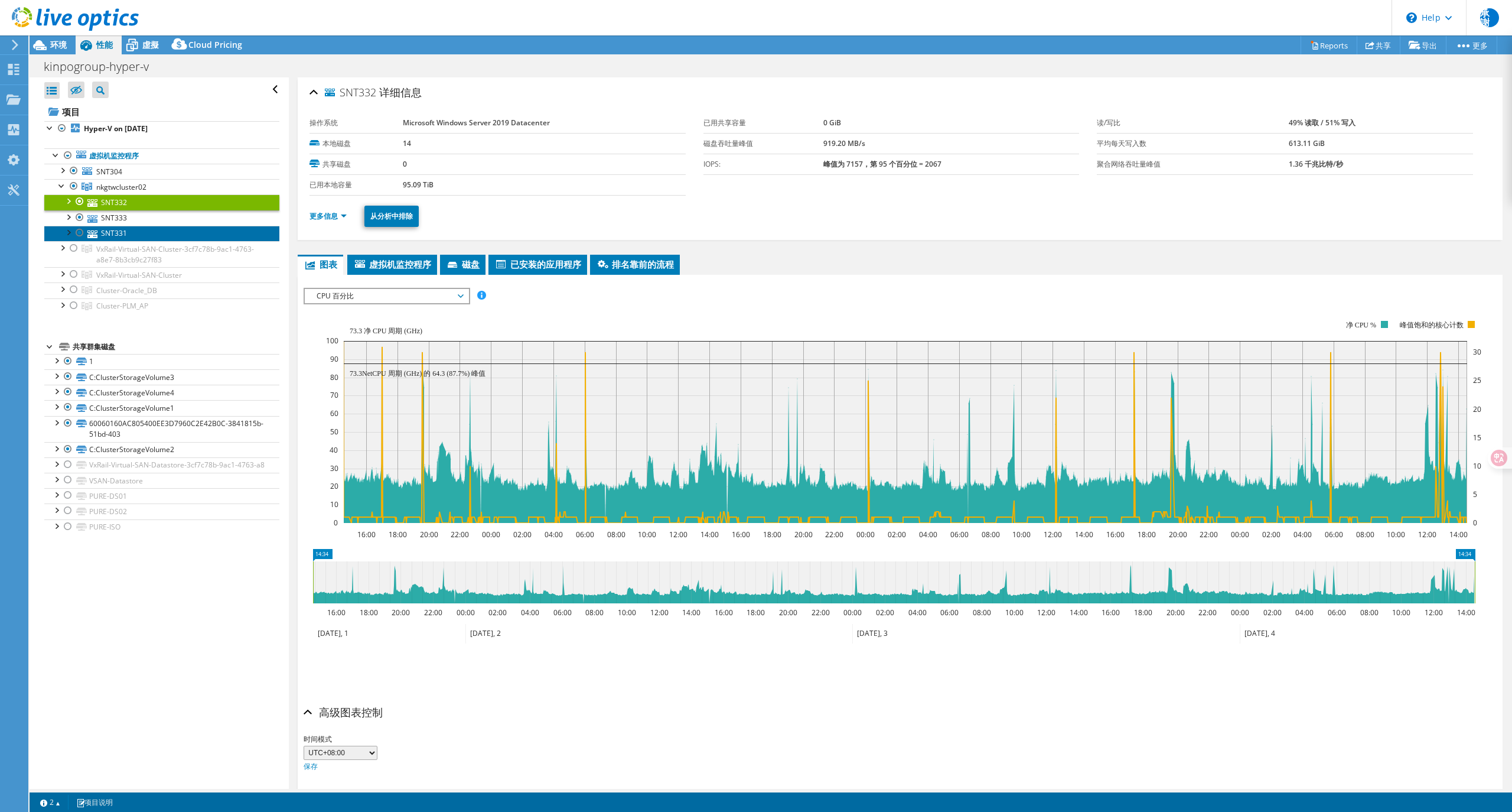
click at [111, 237] on link "SNT331" at bounding box center [162, 233] width 235 height 15
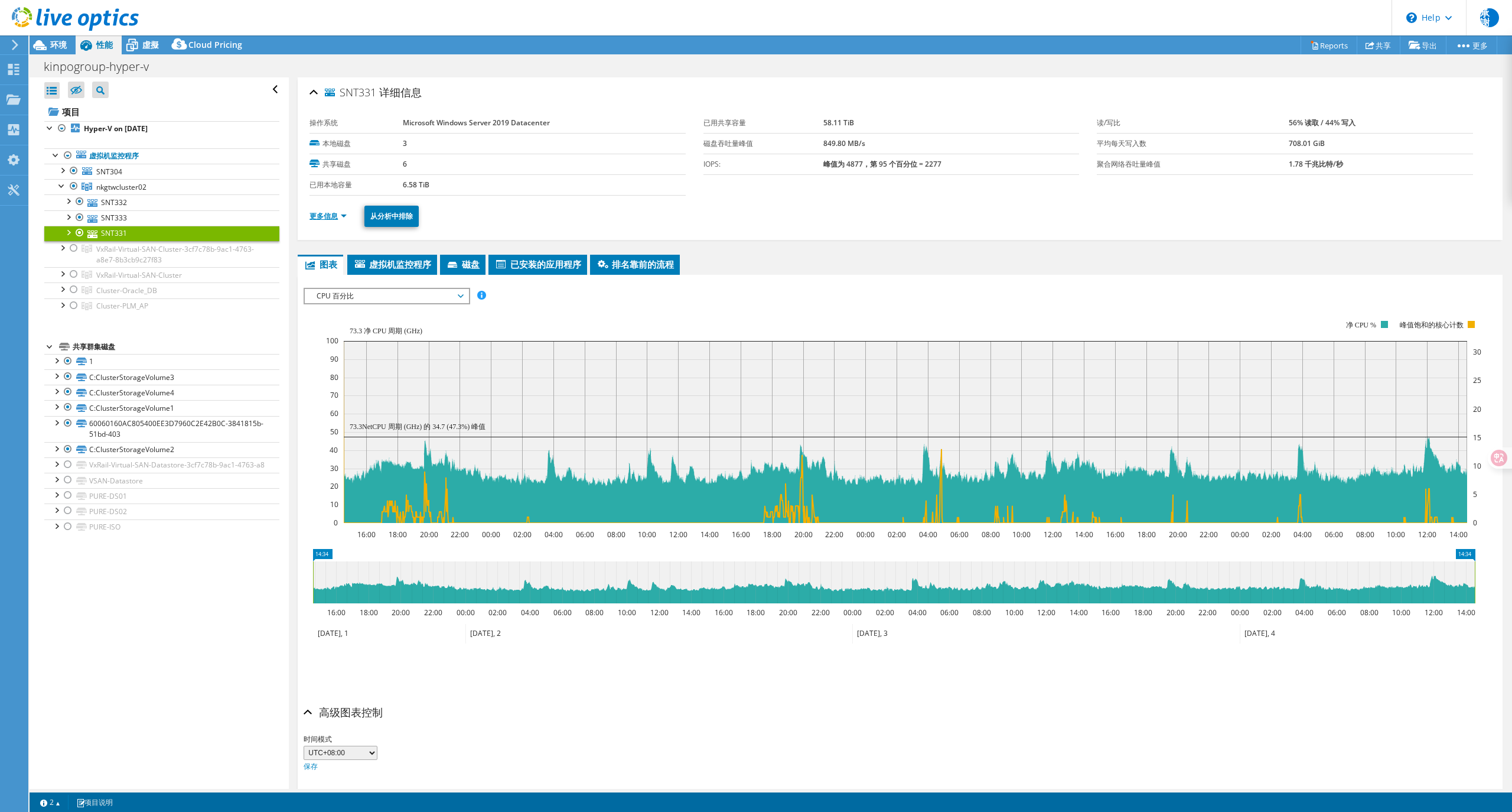
click at [334, 216] on link "更多信息" at bounding box center [328, 216] width 37 height 10
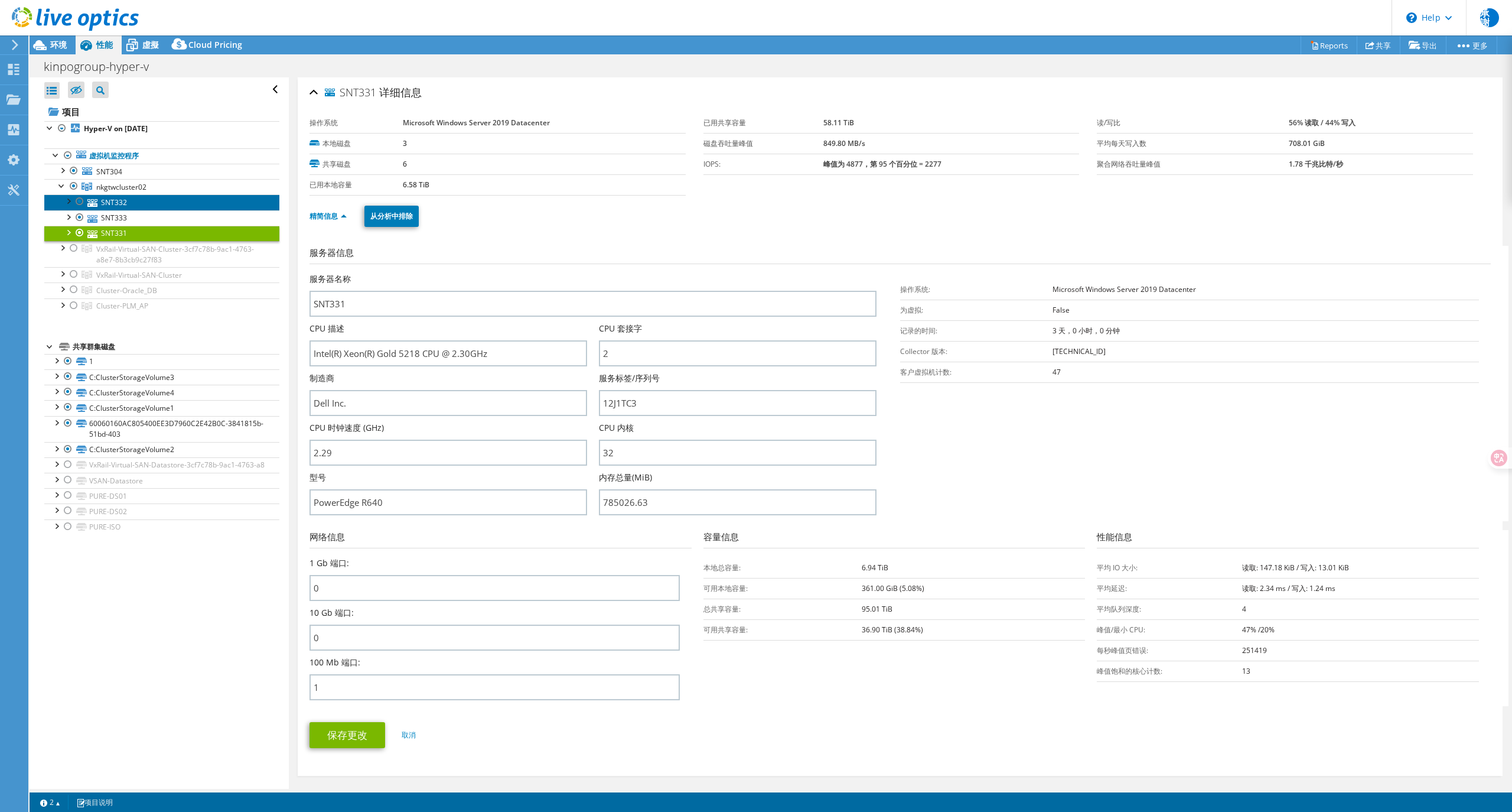
click at [130, 202] on link "SNT332" at bounding box center [162, 202] width 235 height 15
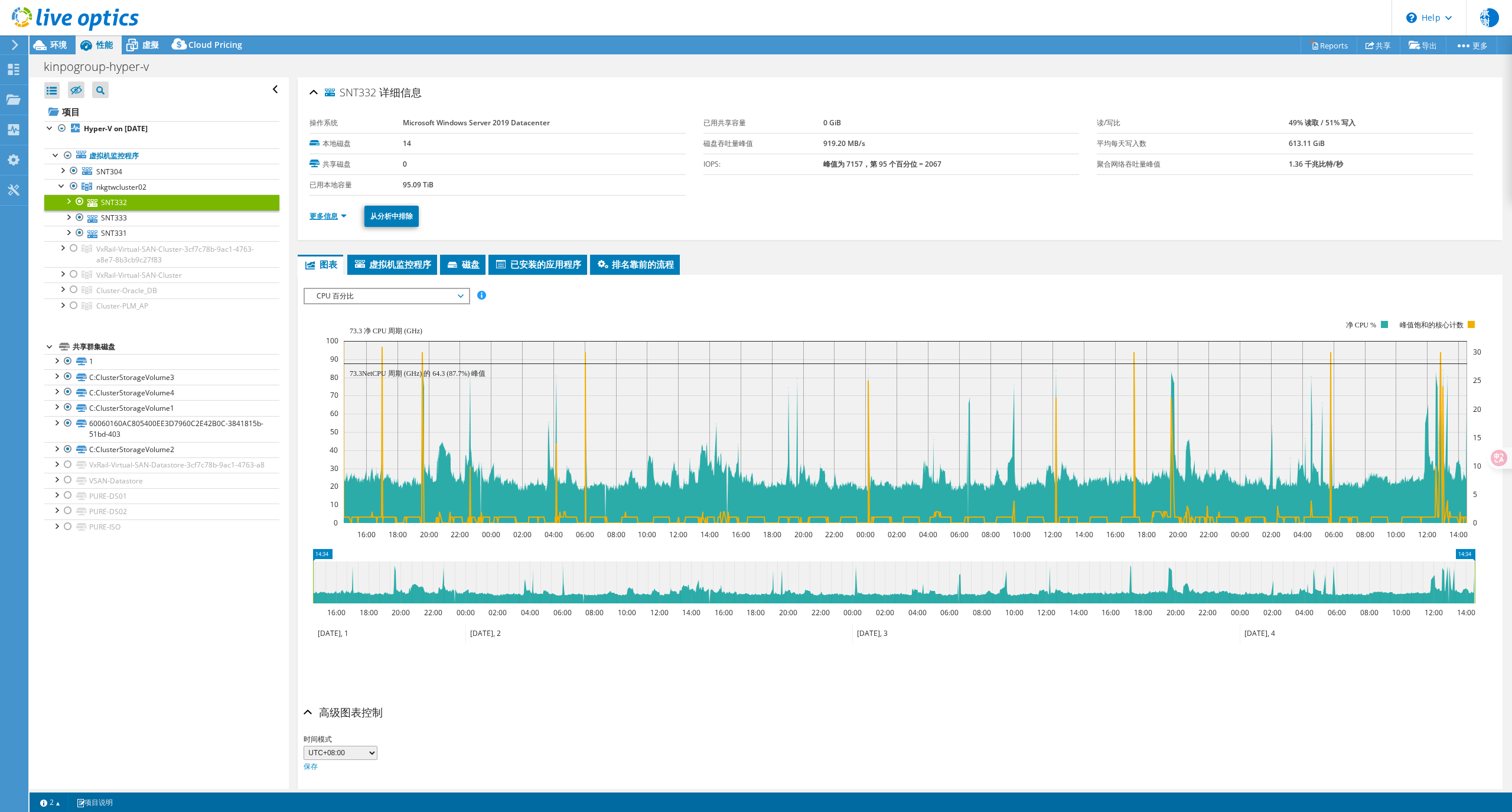
click at [333, 214] on link "更多信息" at bounding box center [328, 216] width 37 height 10
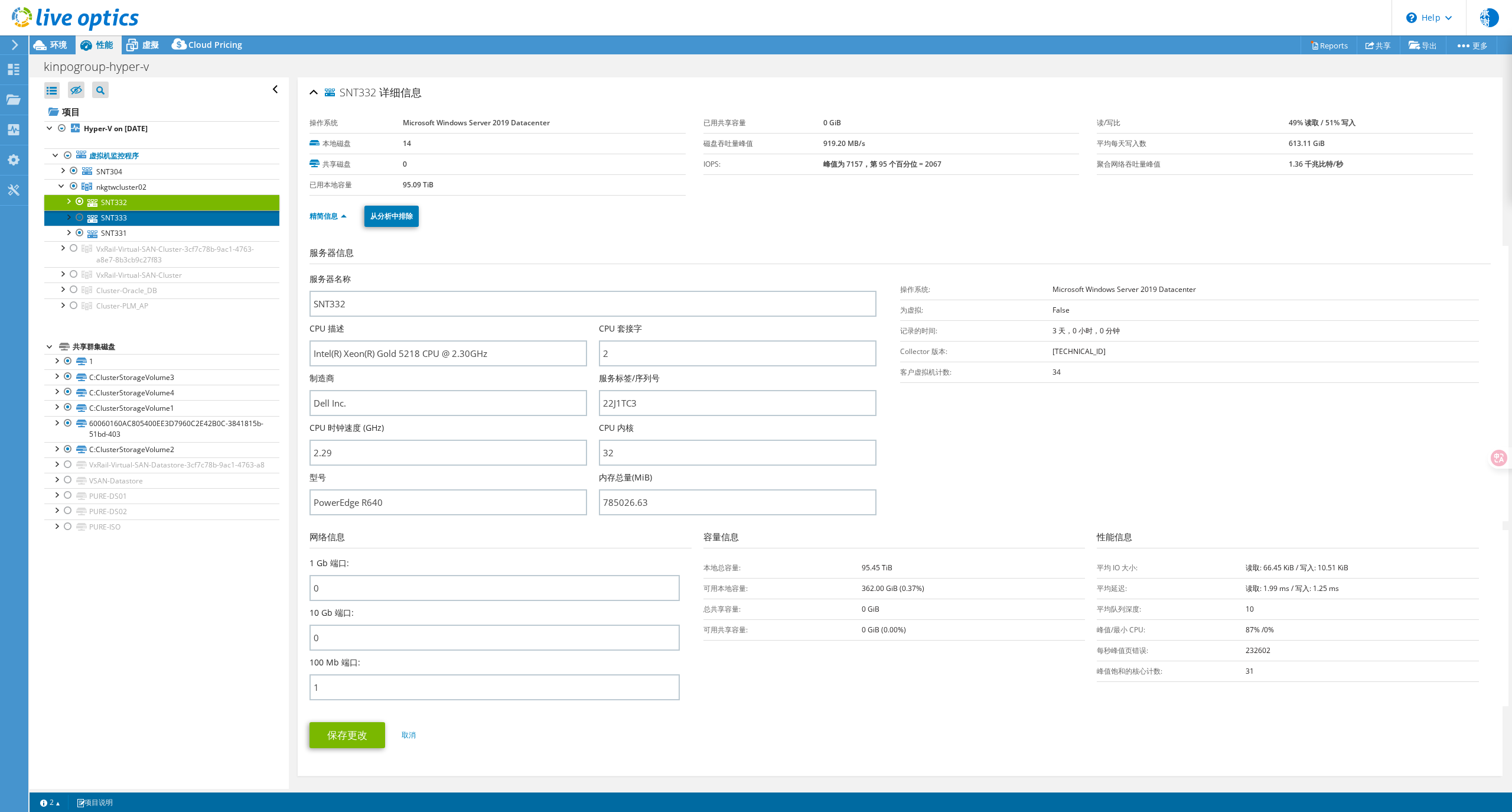
click at [109, 220] on link "SNT333" at bounding box center [162, 218] width 235 height 15
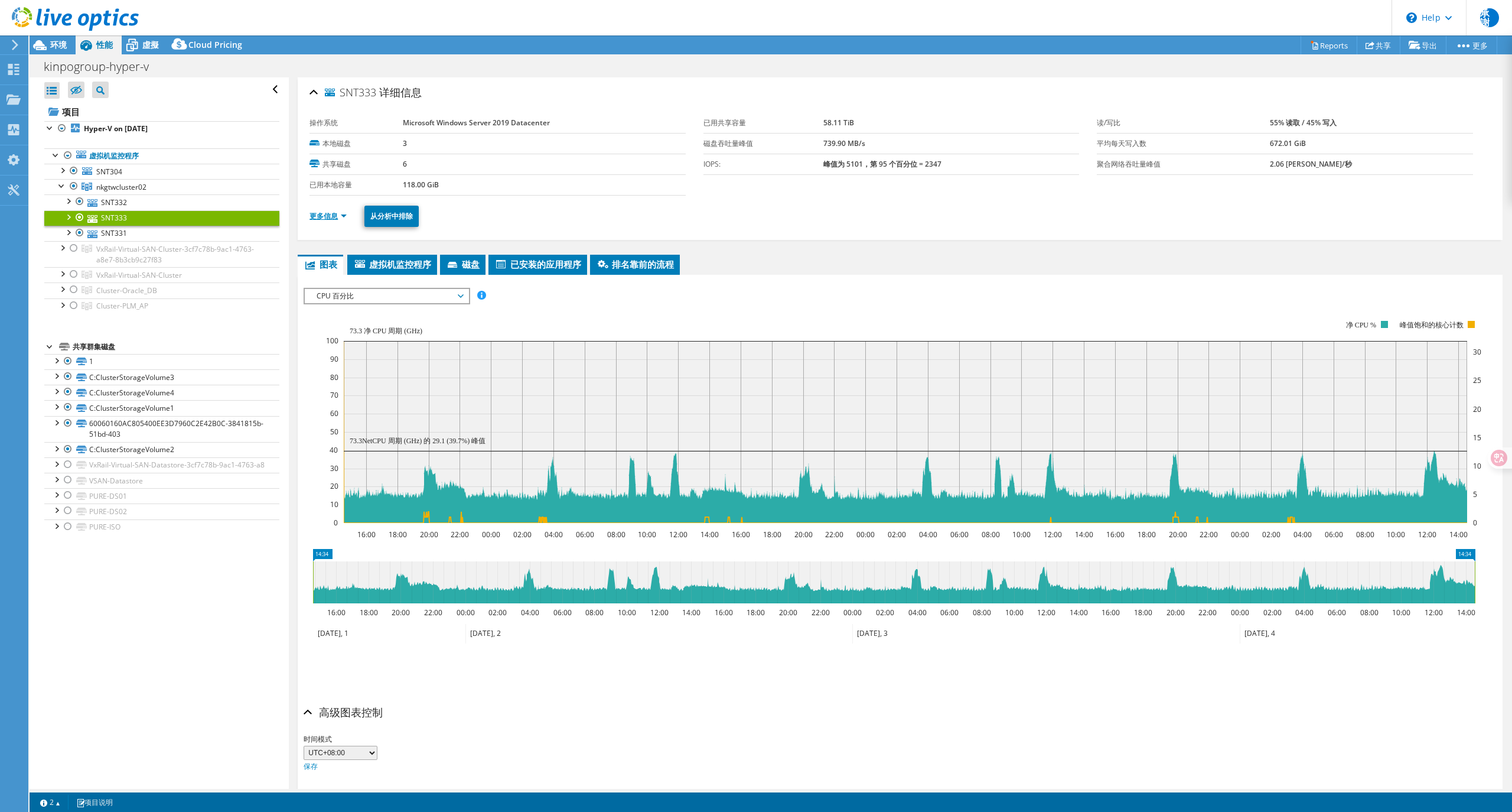
click at [336, 220] on link "更多信息" at bounding box center [328, 216] width 37 height 10
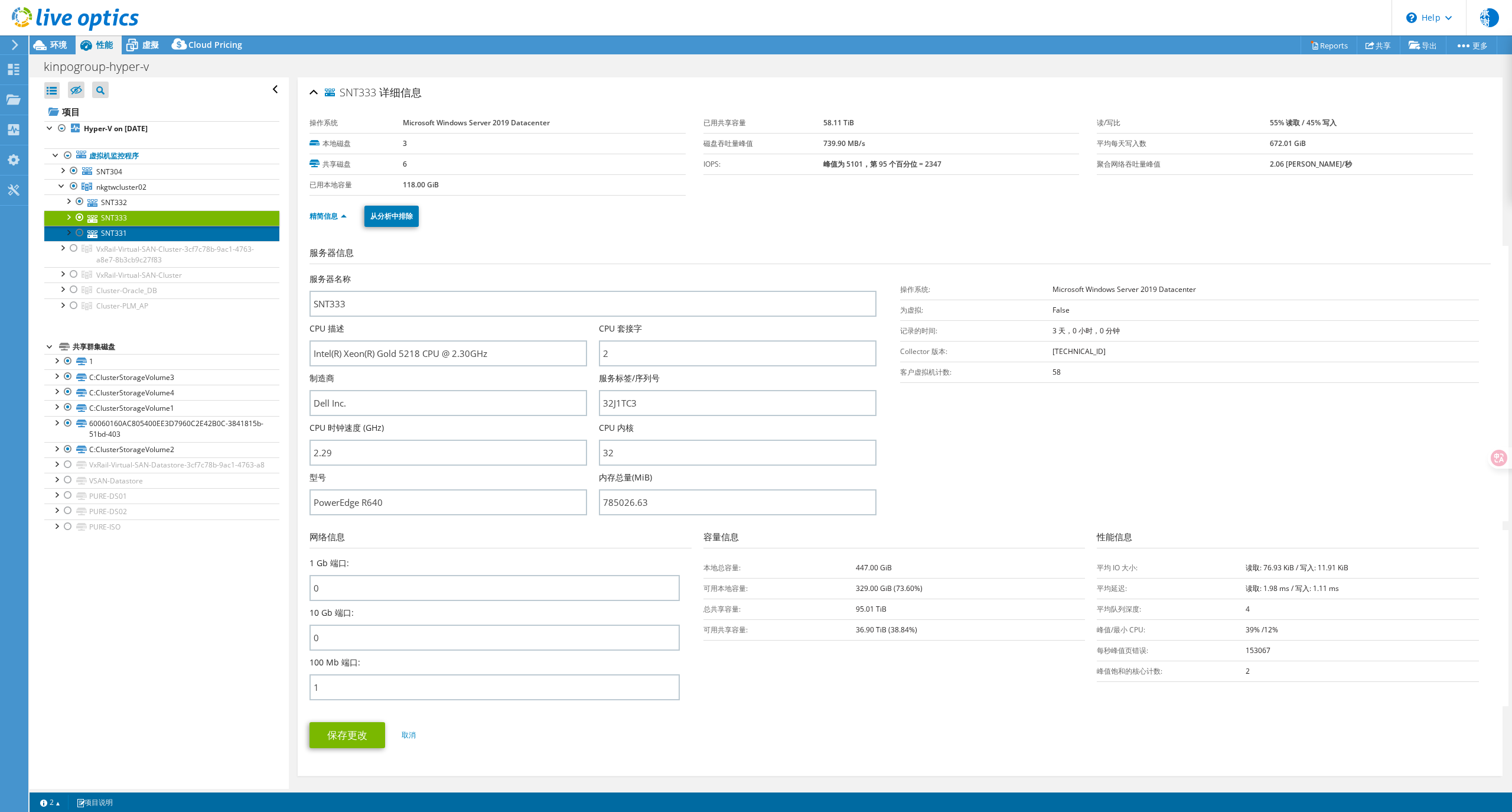
click at [128, 234] on link "SNT331" at bounding box center [162, 233] width 235 height 15
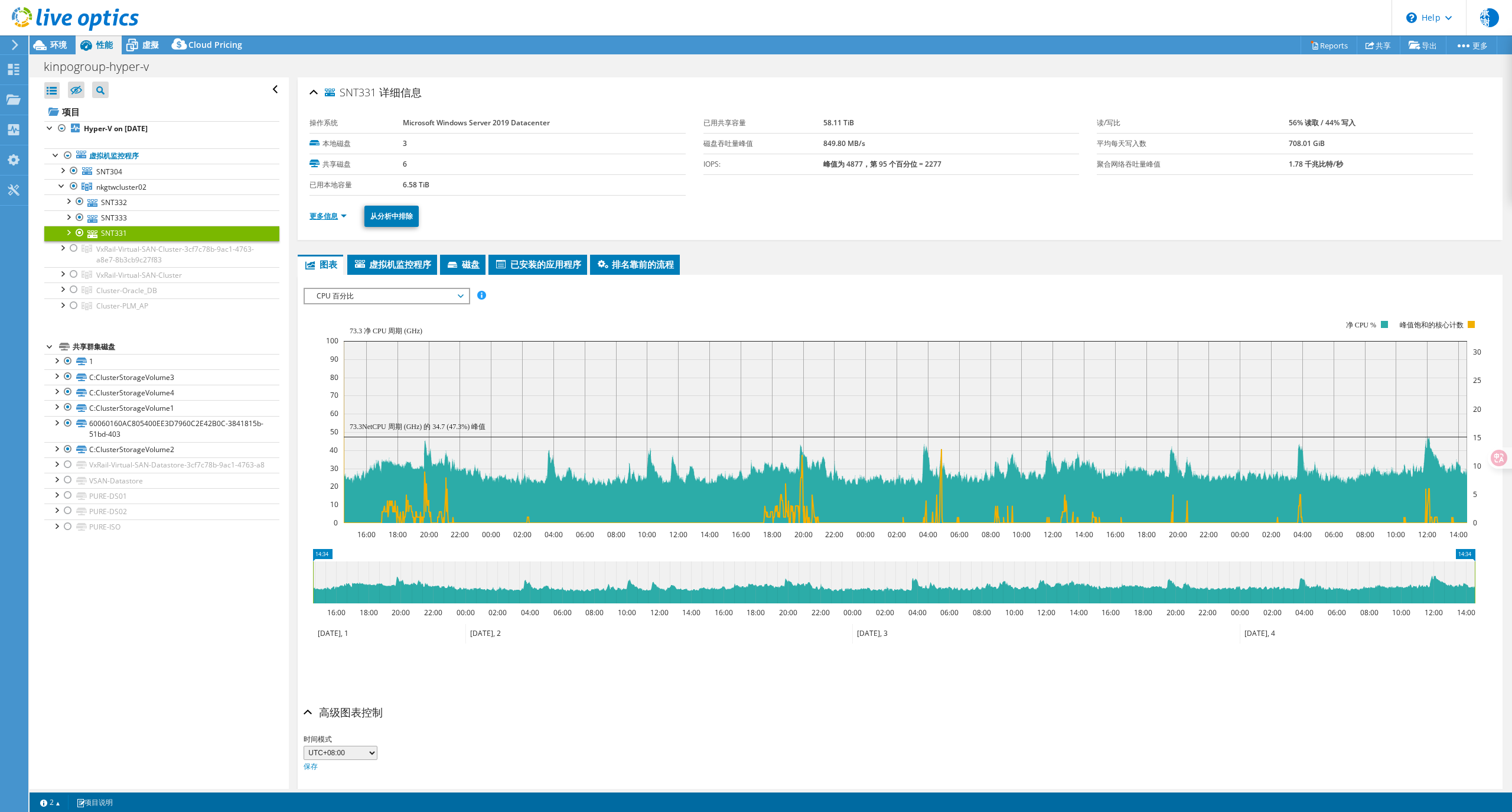
click at [329, 213] on link "更多信息" at bounding box center [328, 216] width 37 height 10
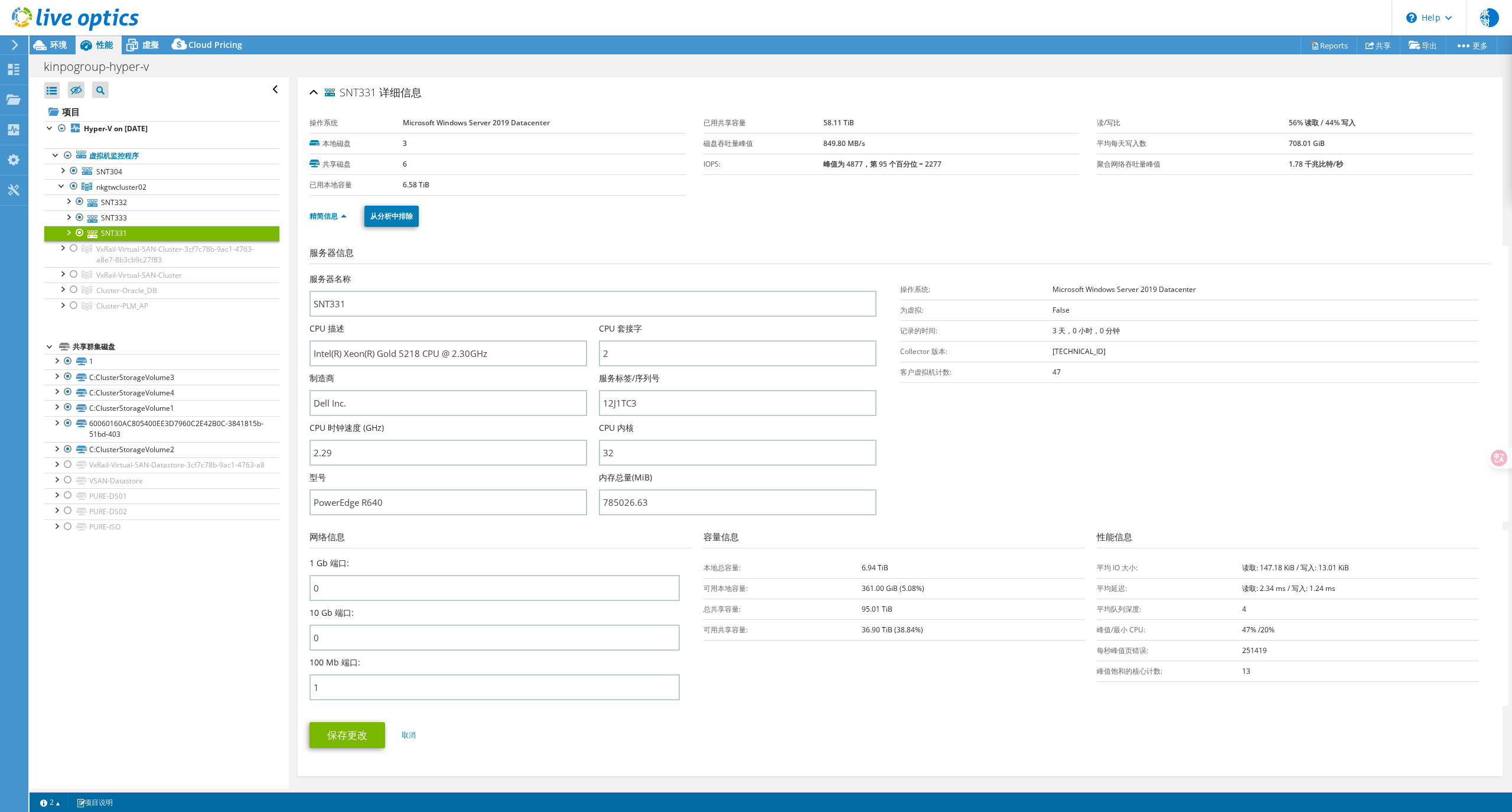
click at [1250, 627] on b "47% /20%" at bounding box center [1258, 629] width 33 height 10
click at [1102, 636] on td "峰值/最小 CPU:" at bounding box center [1169, 630] width 145 height 21
click at [1104, 628] on td "峰值/最小 CPU:" at bounding box center [1169, 630] width 145 height 21
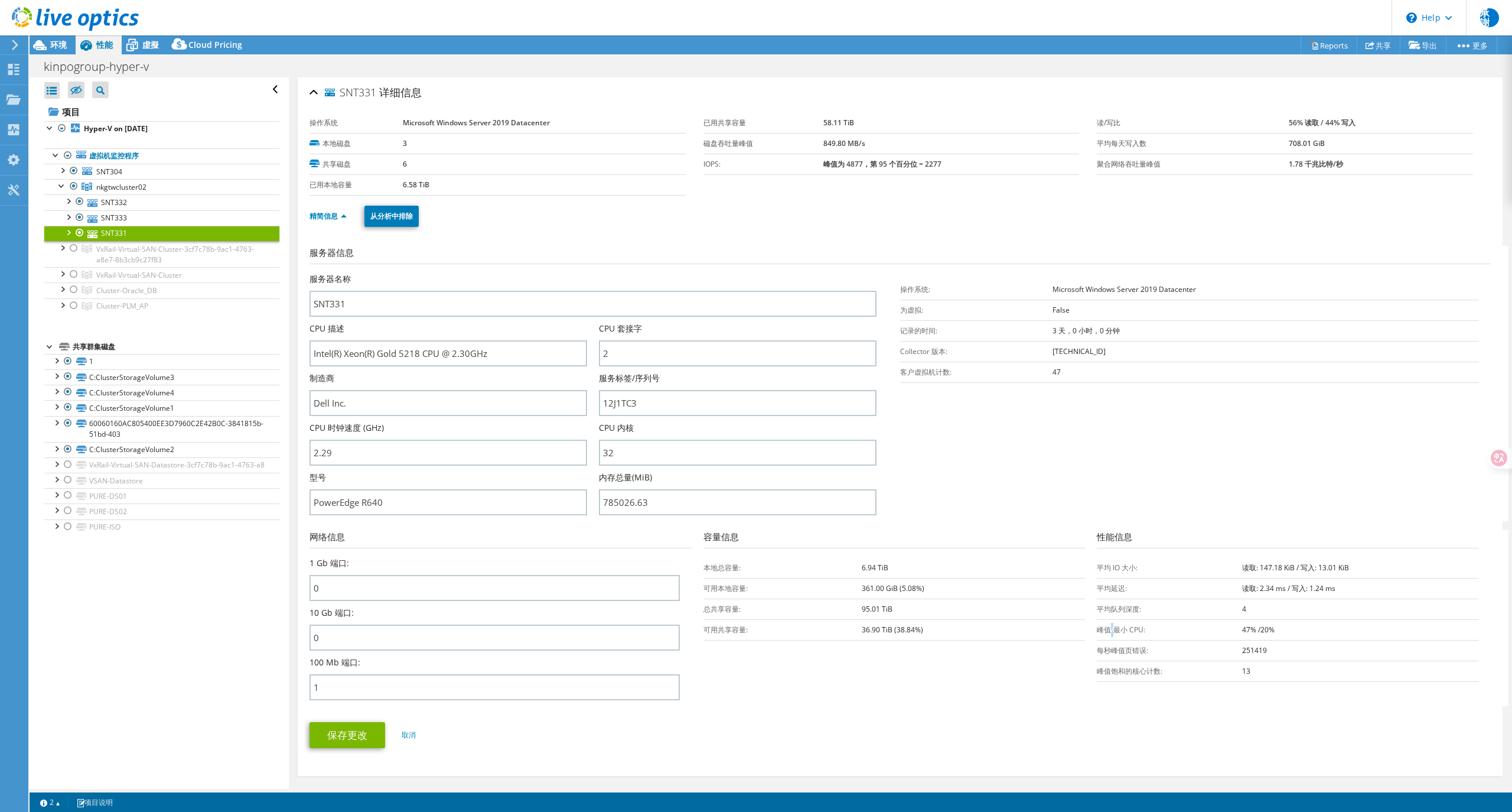
click at [1104, 628] on td "峰值/最小 CPU:" at bounding box center [1169, 630] width 145 height 21
copy tr "峰值/最小 CPU:"
click at [127, 207] on link "SNT332" at bounding box center [162, 202] width 235 height 15
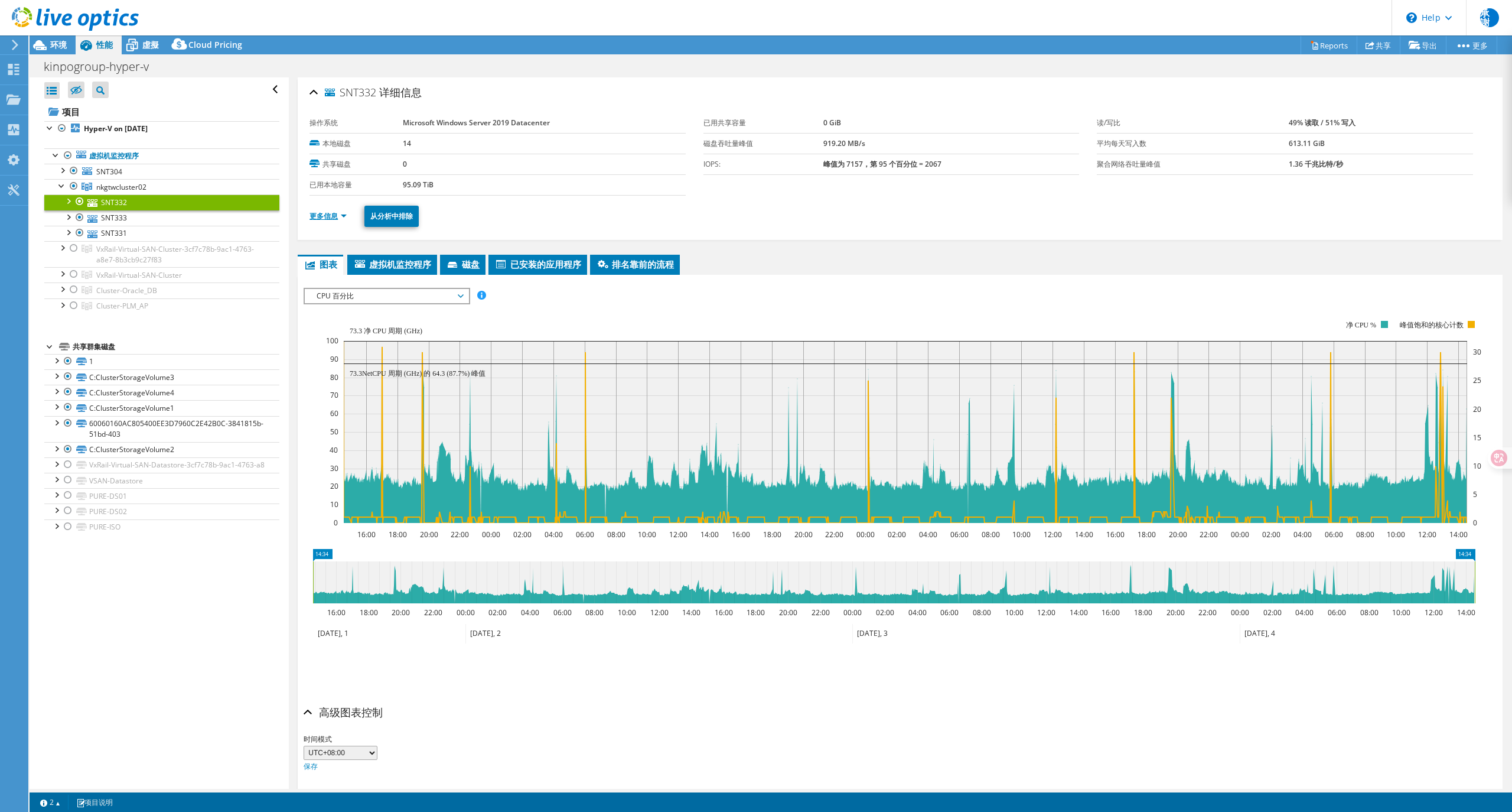
click at [331, 213] on link "更多信息" at bounding box center [328, 216] width 37 height 10
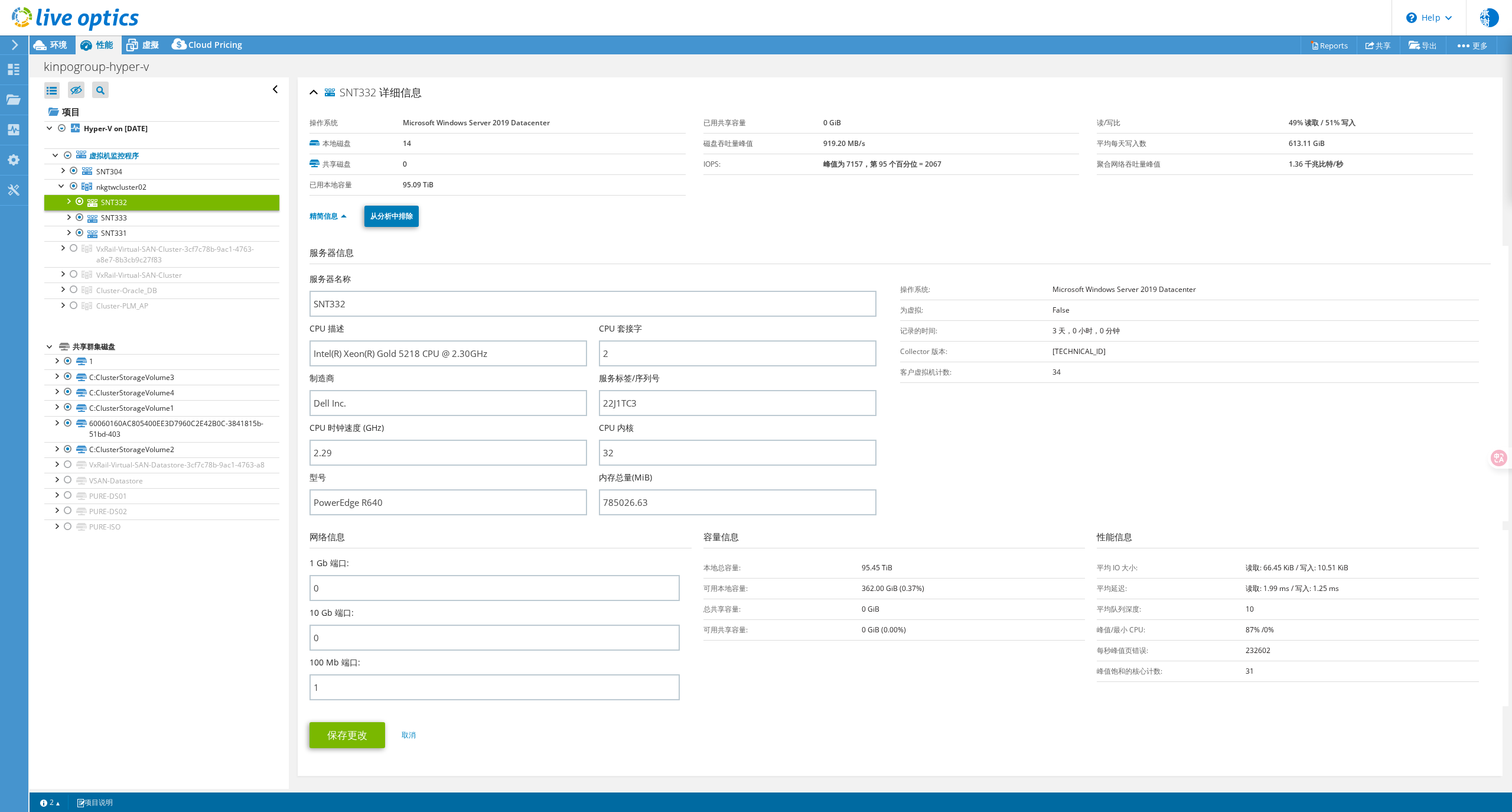
click at [1250, 627] on b "87% /0%" at bounding box center [1259, 629] width 28 height 10
copy tbody "87% /0%"
click at [123, 221] on link "SNT333" at bounding box center [162, 218] width 235 height 15
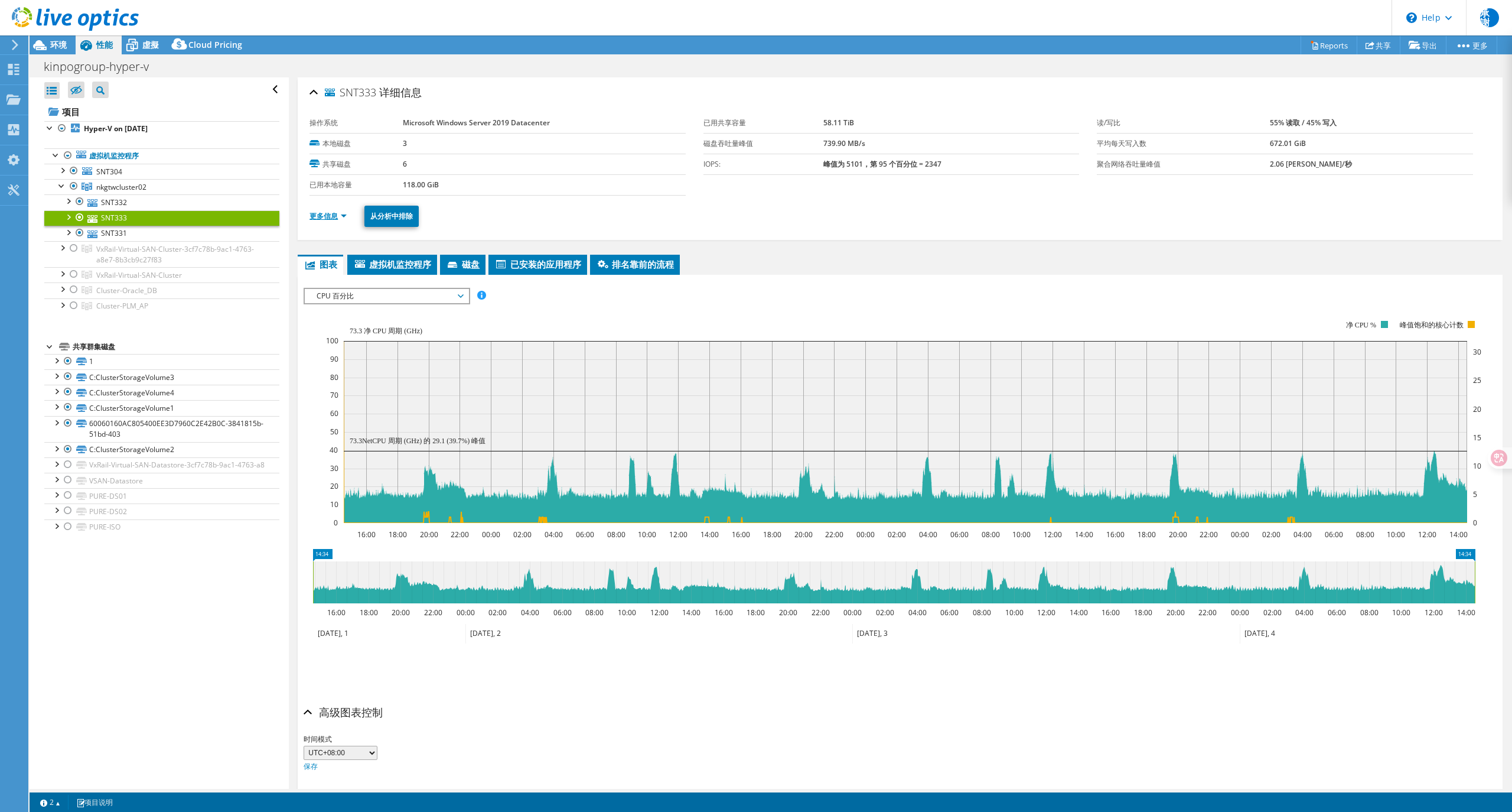
click at [327, 213] on link "更多信息" at bounding box center [328, 216] width 37 height 10
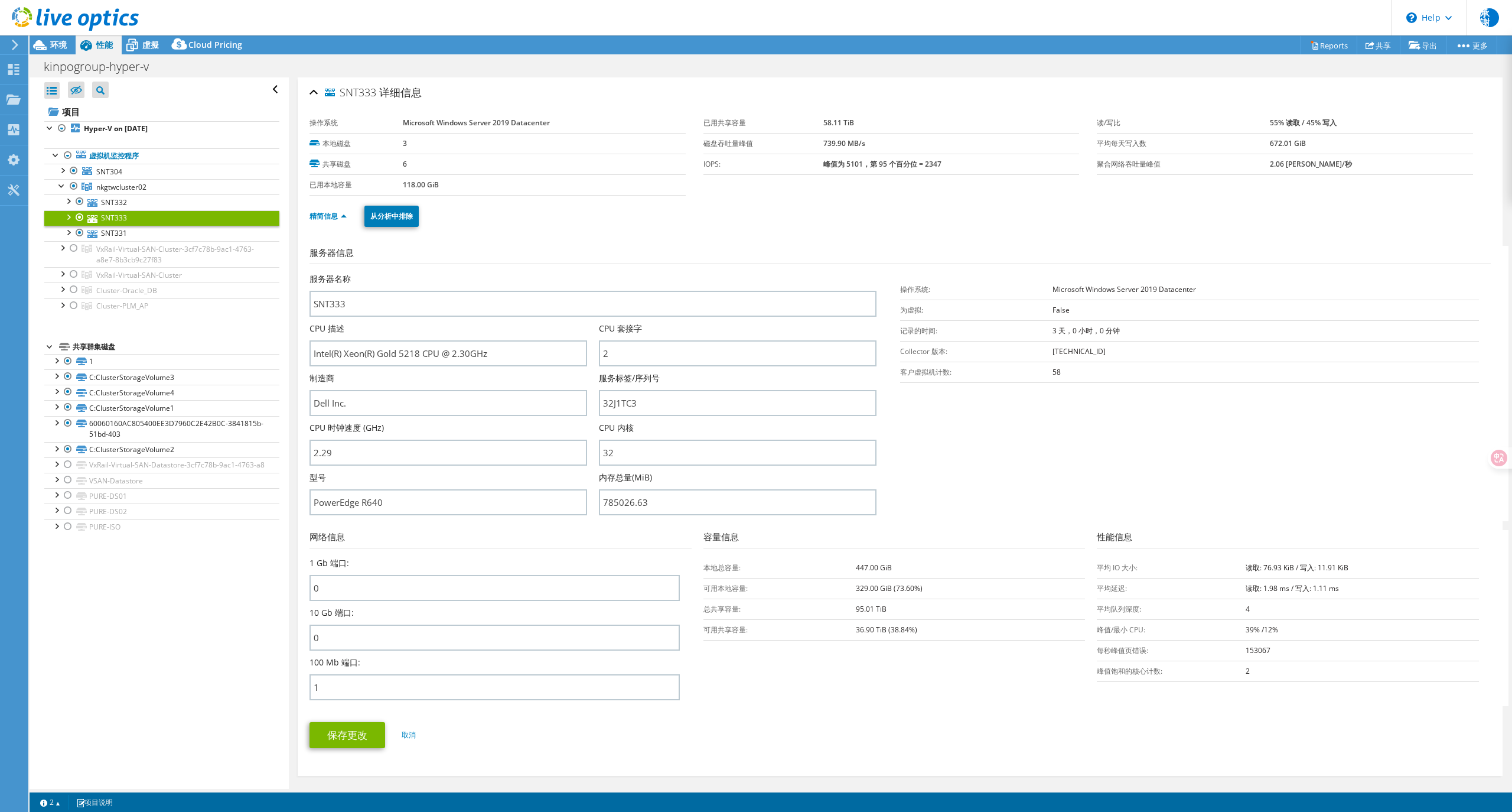
click at [1246, 629] on b "39% /12%" at bounding box center [1261, 629] width 33 height 10
copy tbody "39% /12%"
click at [1257, 627] on b "39% /12%" at bounding box center [1261, 629] width 33 height 10
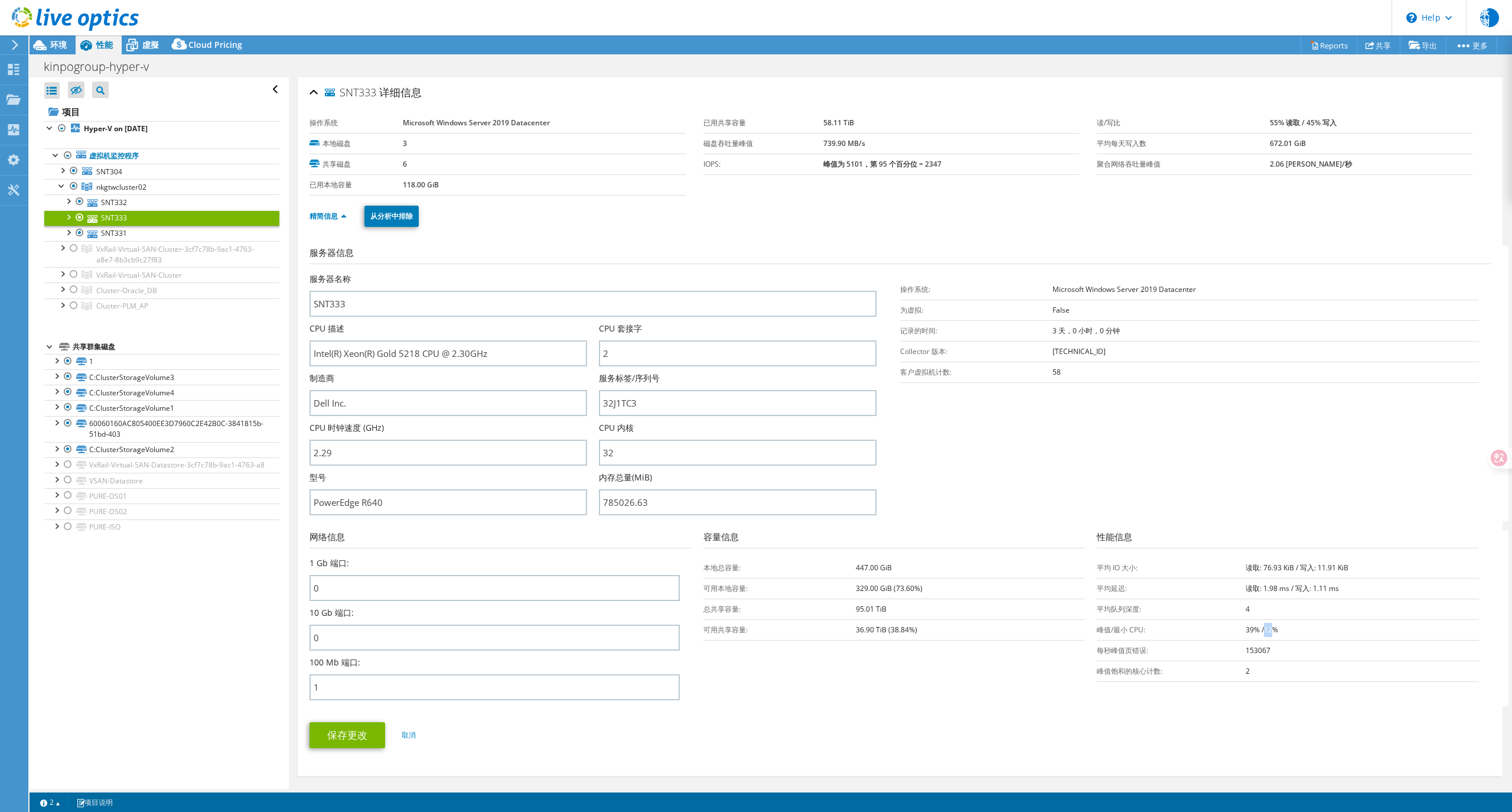
click at [1257, 627] on b "39% /12%" at bounding box center [1261, 629] width 33 height 10
click at [111, 240] on link "SNT331" at bounding box center [162, 233] width 235 height 15
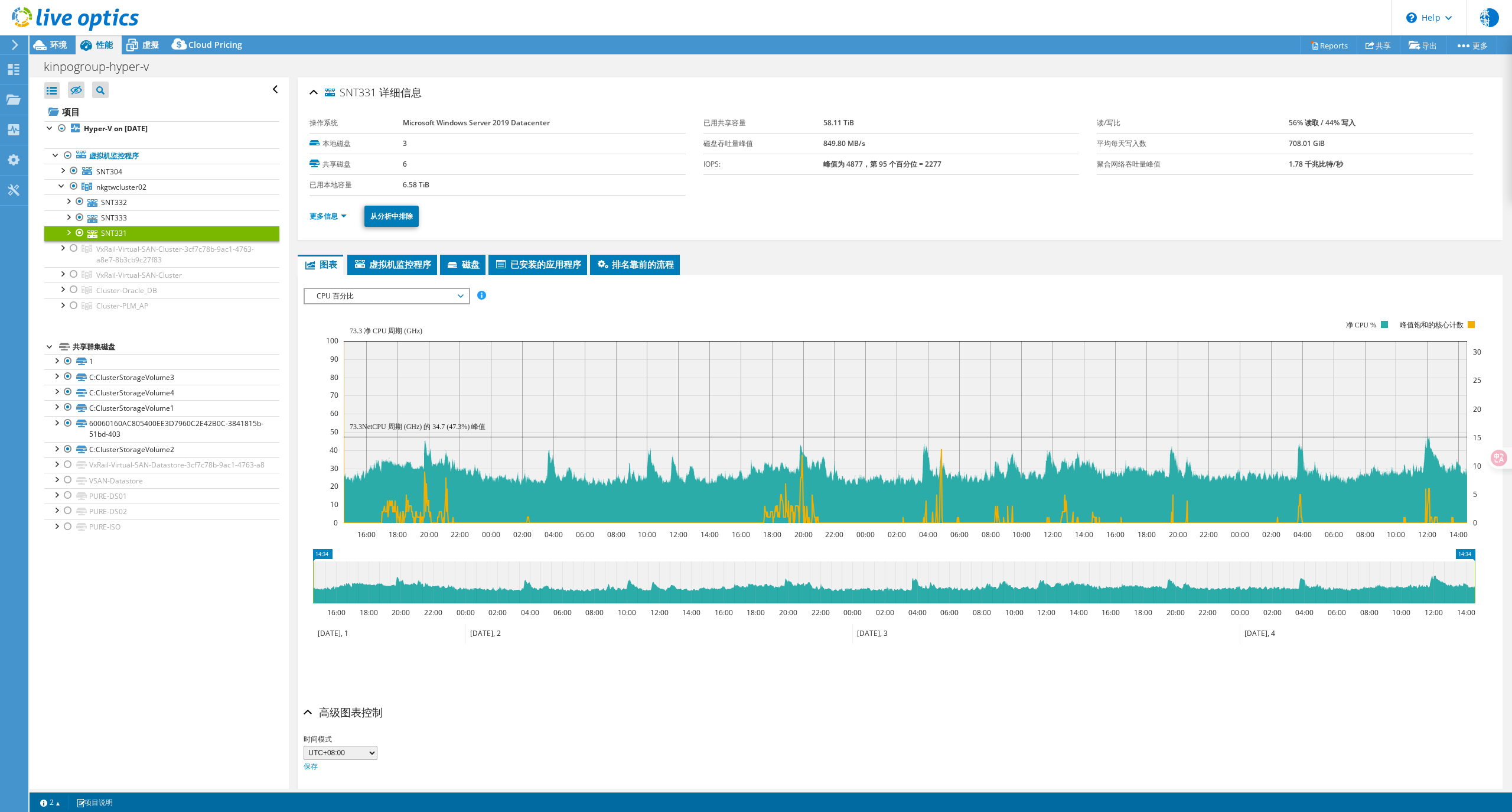
click at [346, 301] on span "CPU 百分比" at bounding box center [386, 296] width 152 height 14
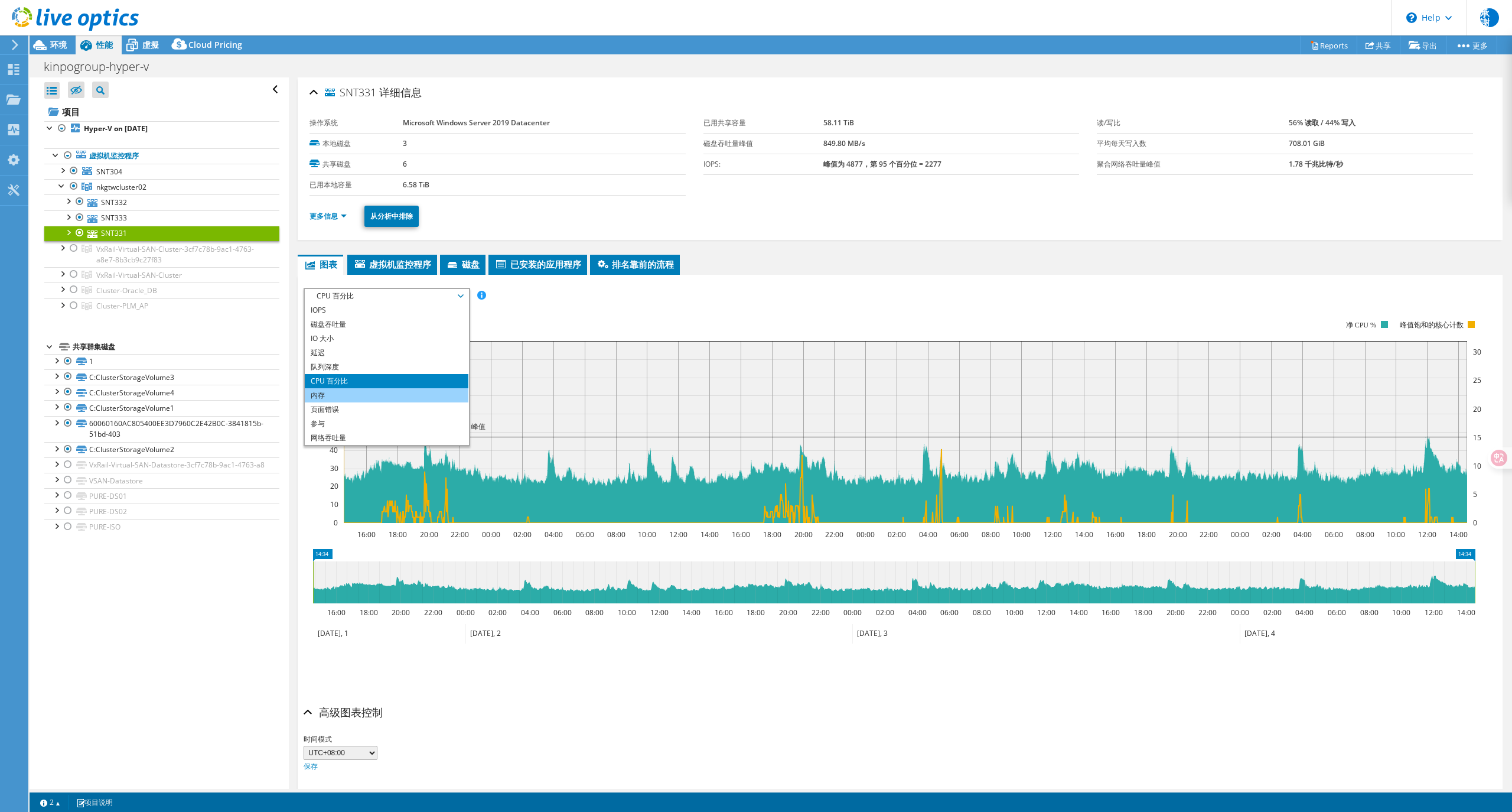
click at [334, 398] on li "内存" at bounding box center [386, 395] width 163 height 14
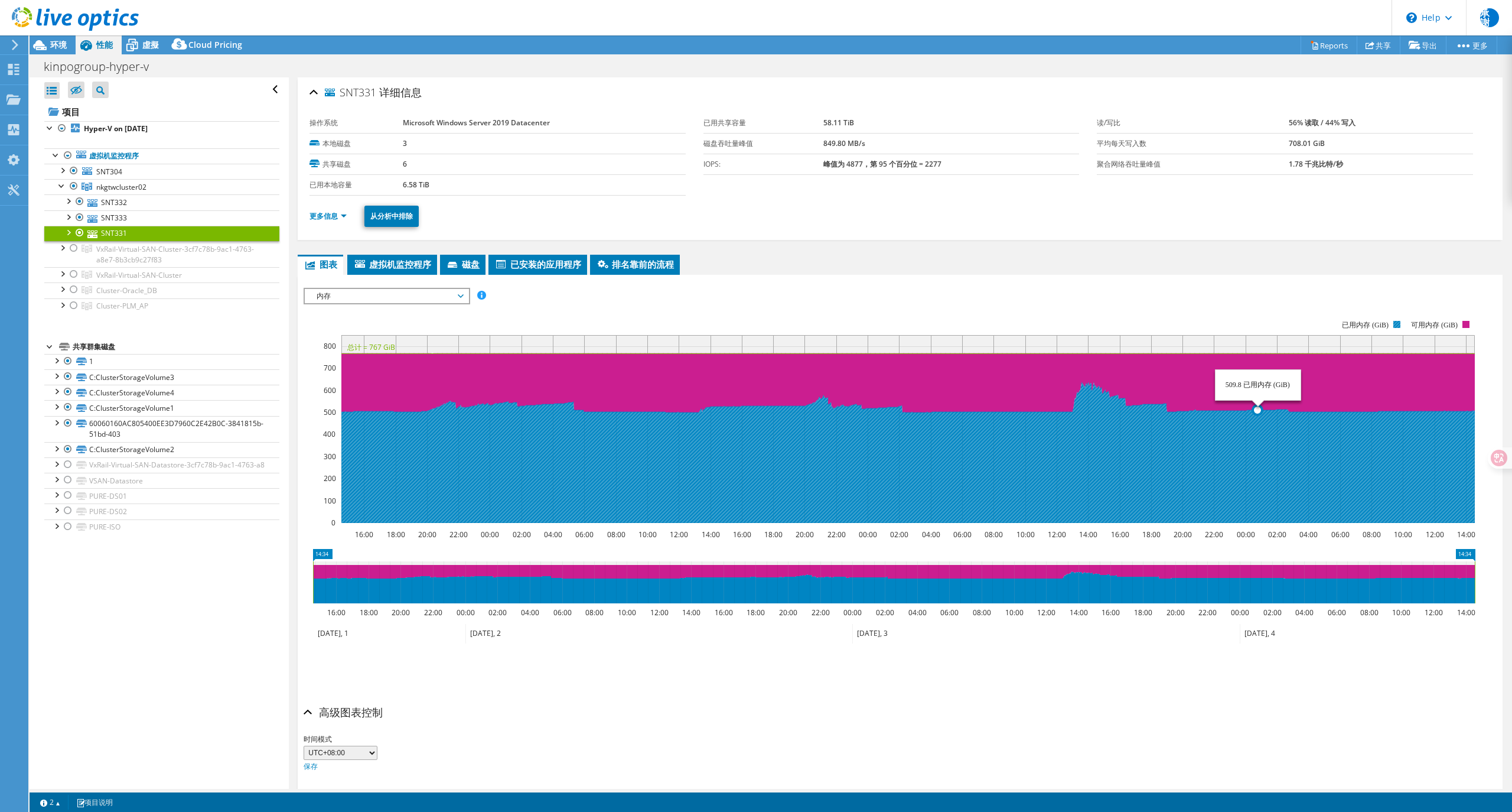
scroll to position [38, 0]
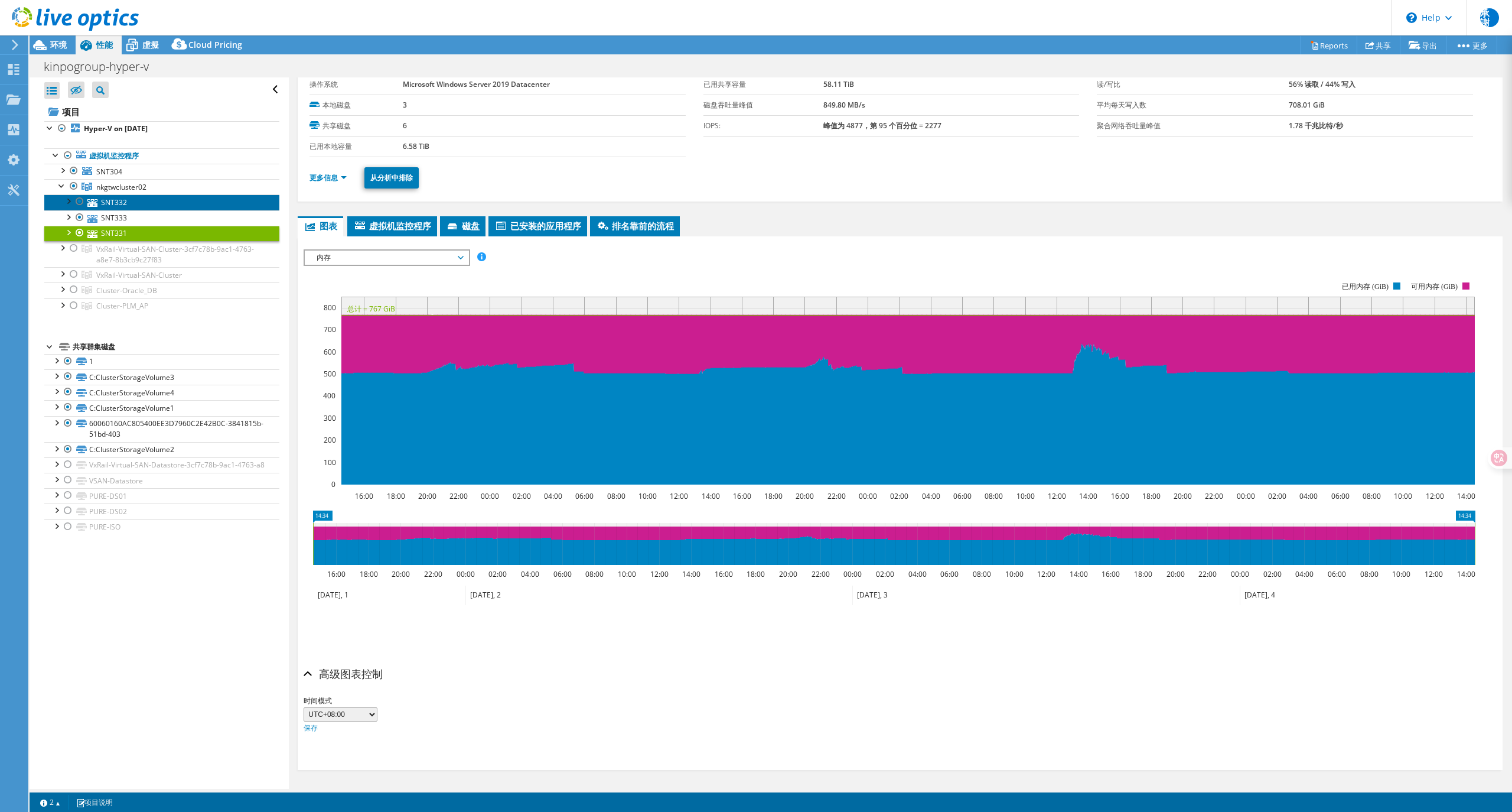
click at [114, 199] on link "SNT332" at bounding box center [162, 202] width 235 height 15
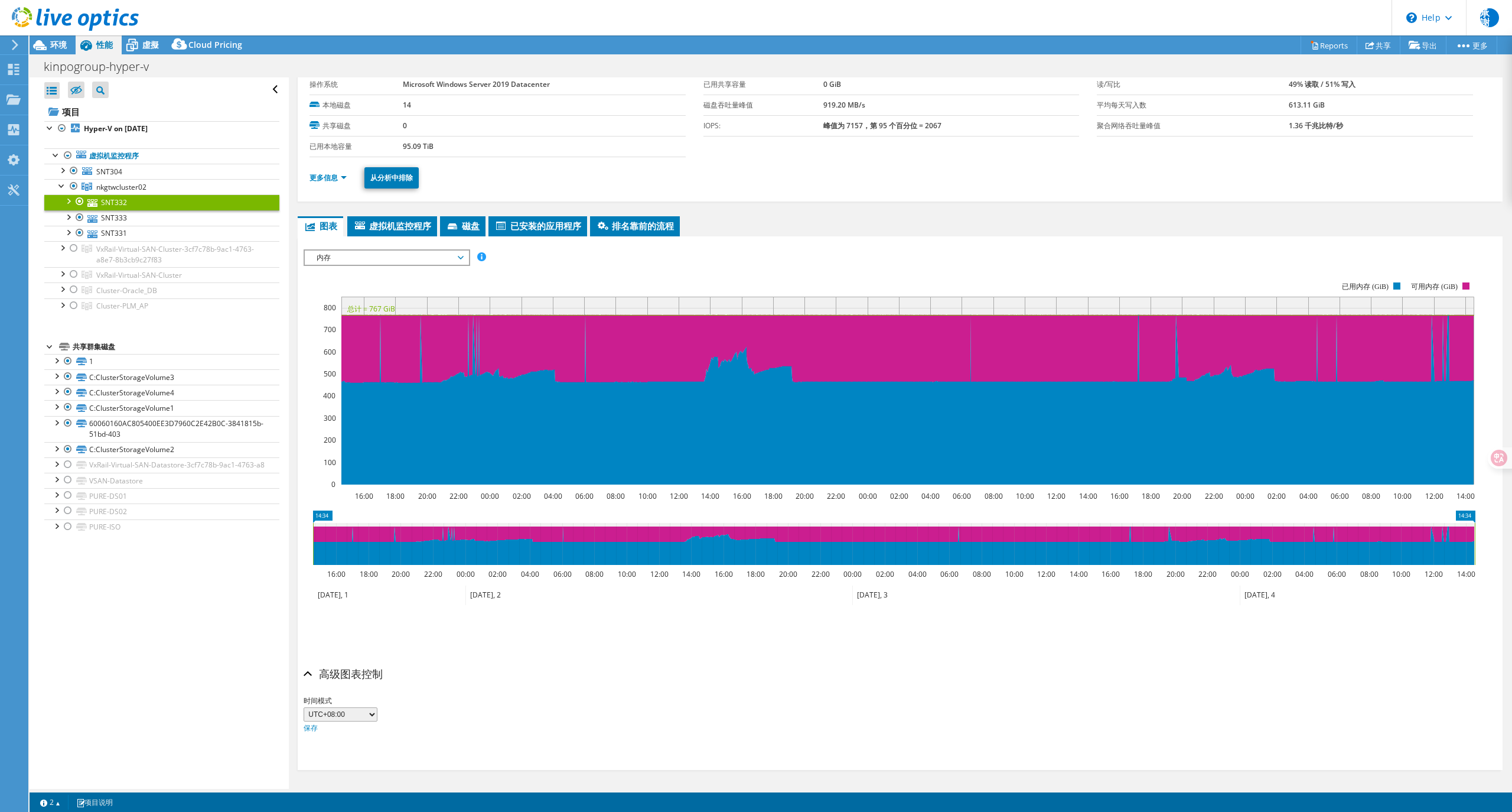
scroll to position [0, 0]
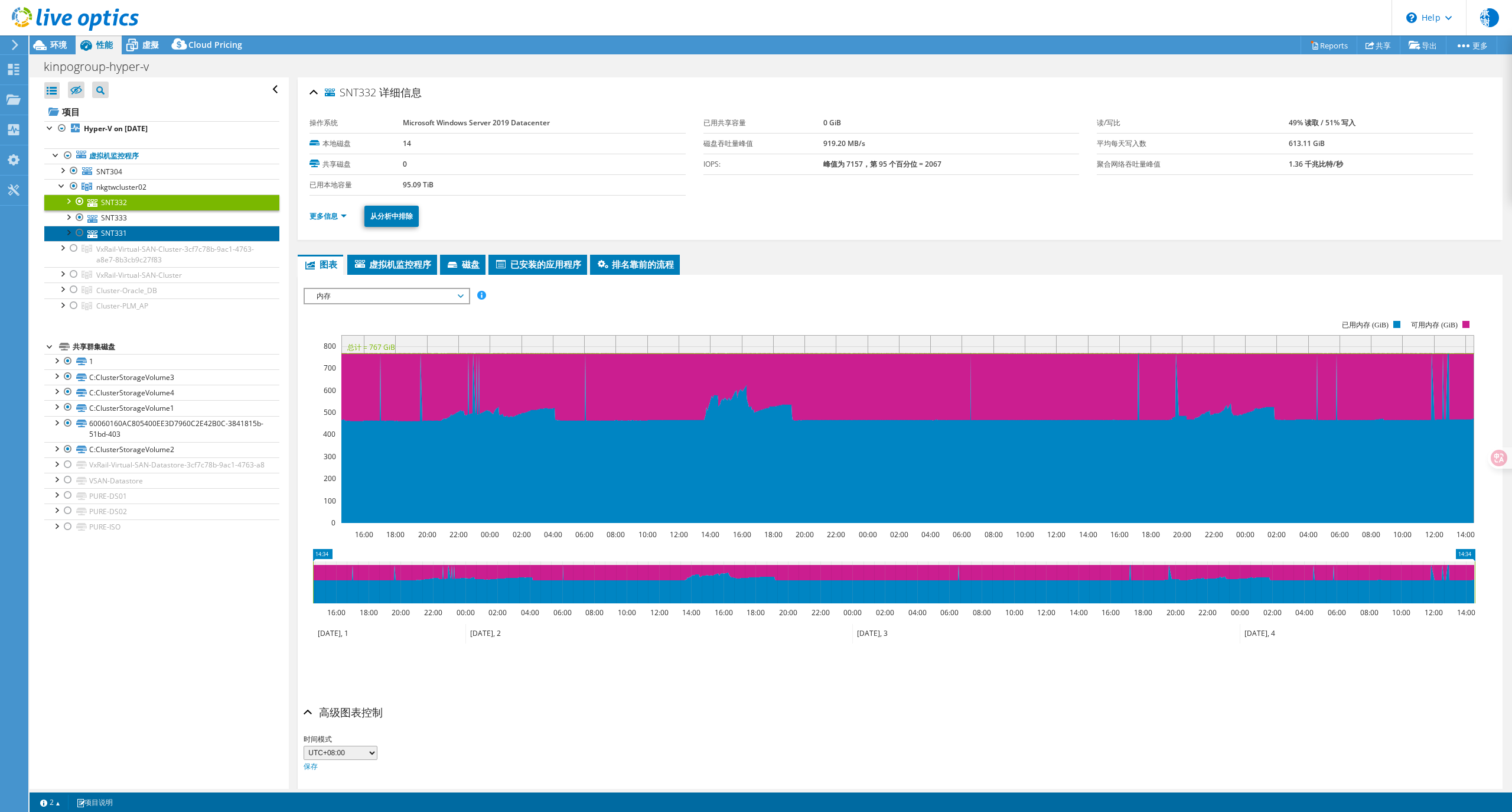
click at [113, 229] on link "SNT331" at bounding box center [162, 233] width 235 height 15
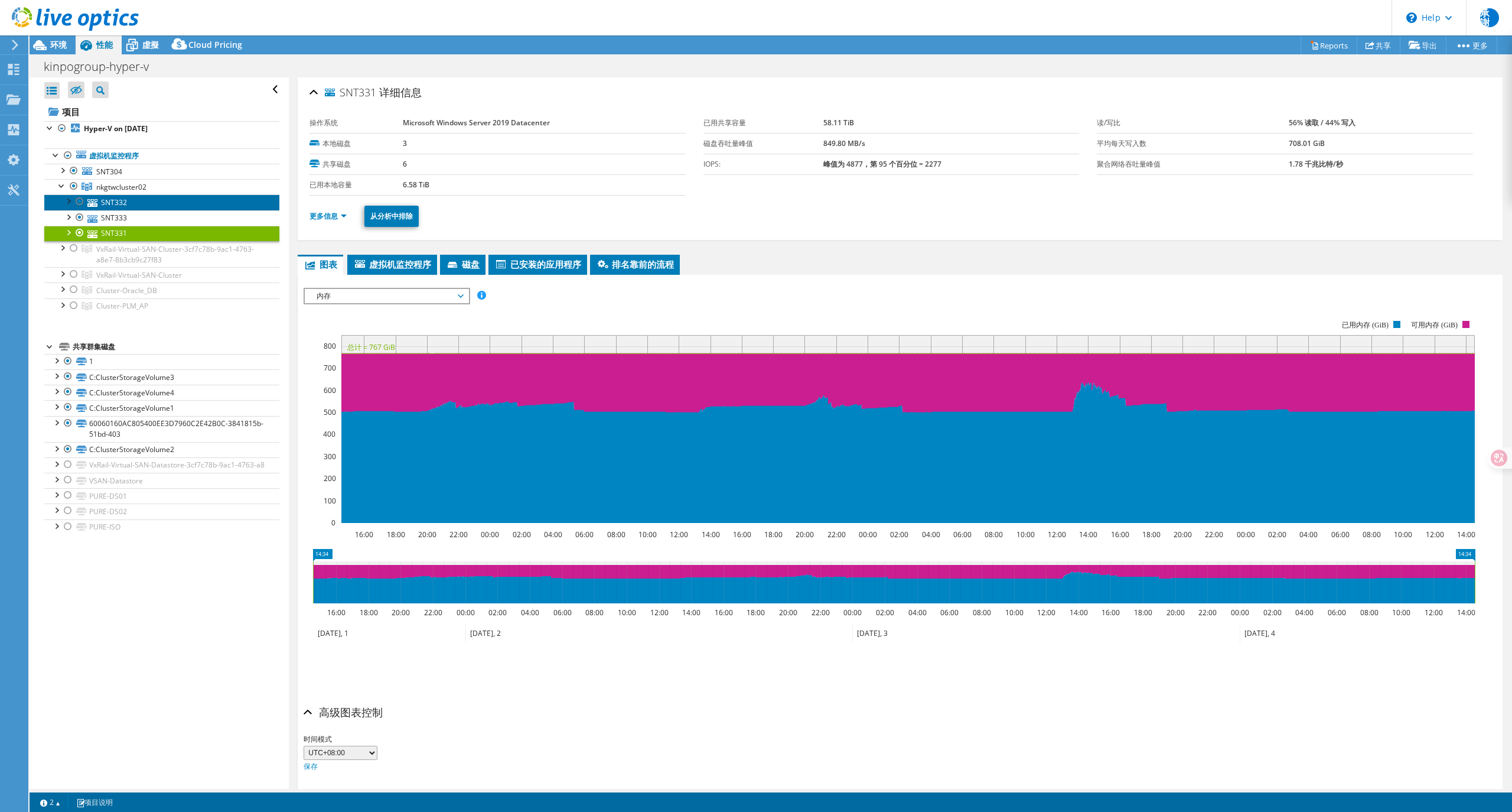
click at [130, 206] on link "SNT332" at bounding box center [162, 202] width 235 height 15
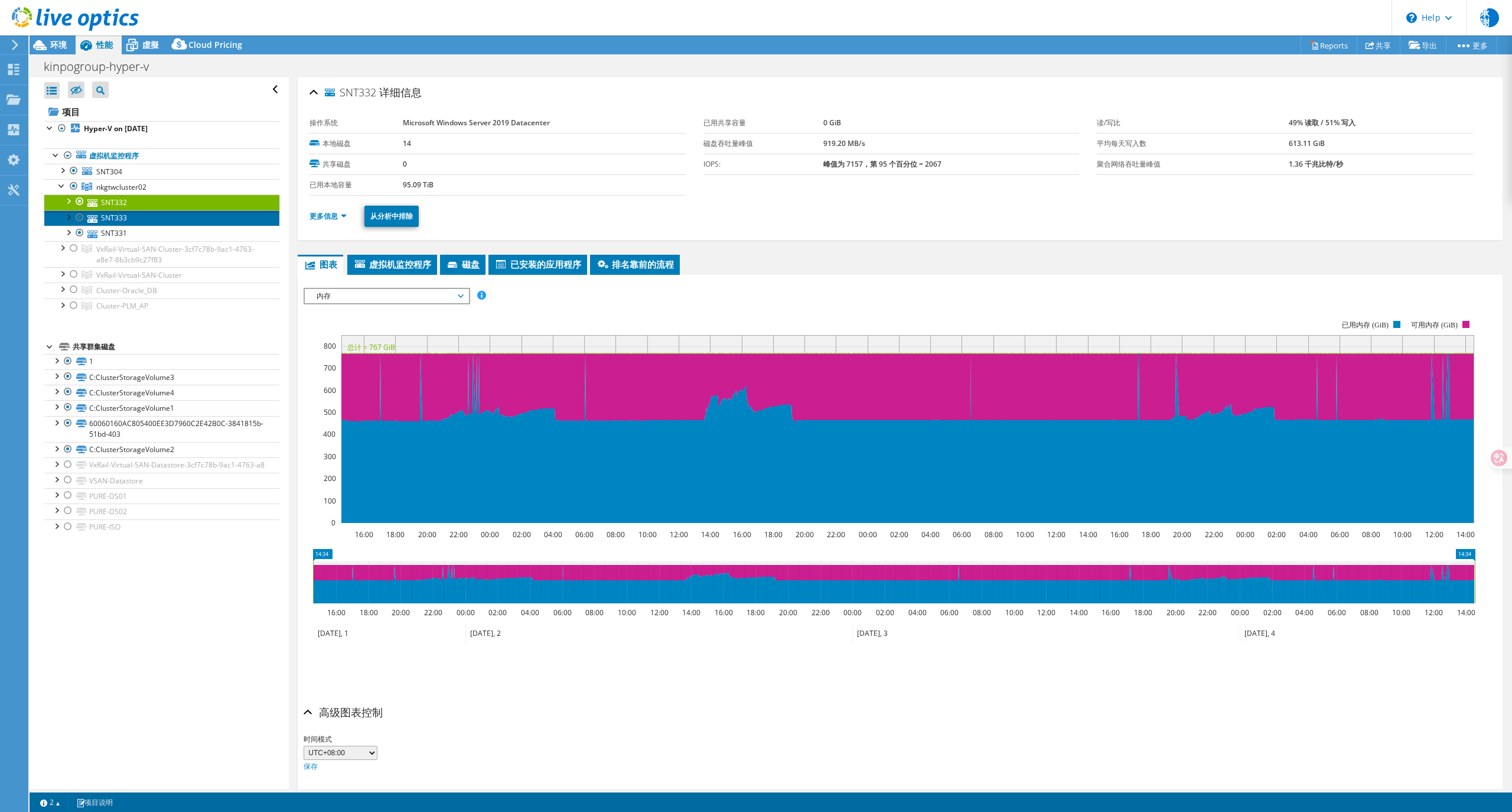
click at [111, 220] on link "SNT333" at bounding box center [162, 218] width 235 height 15
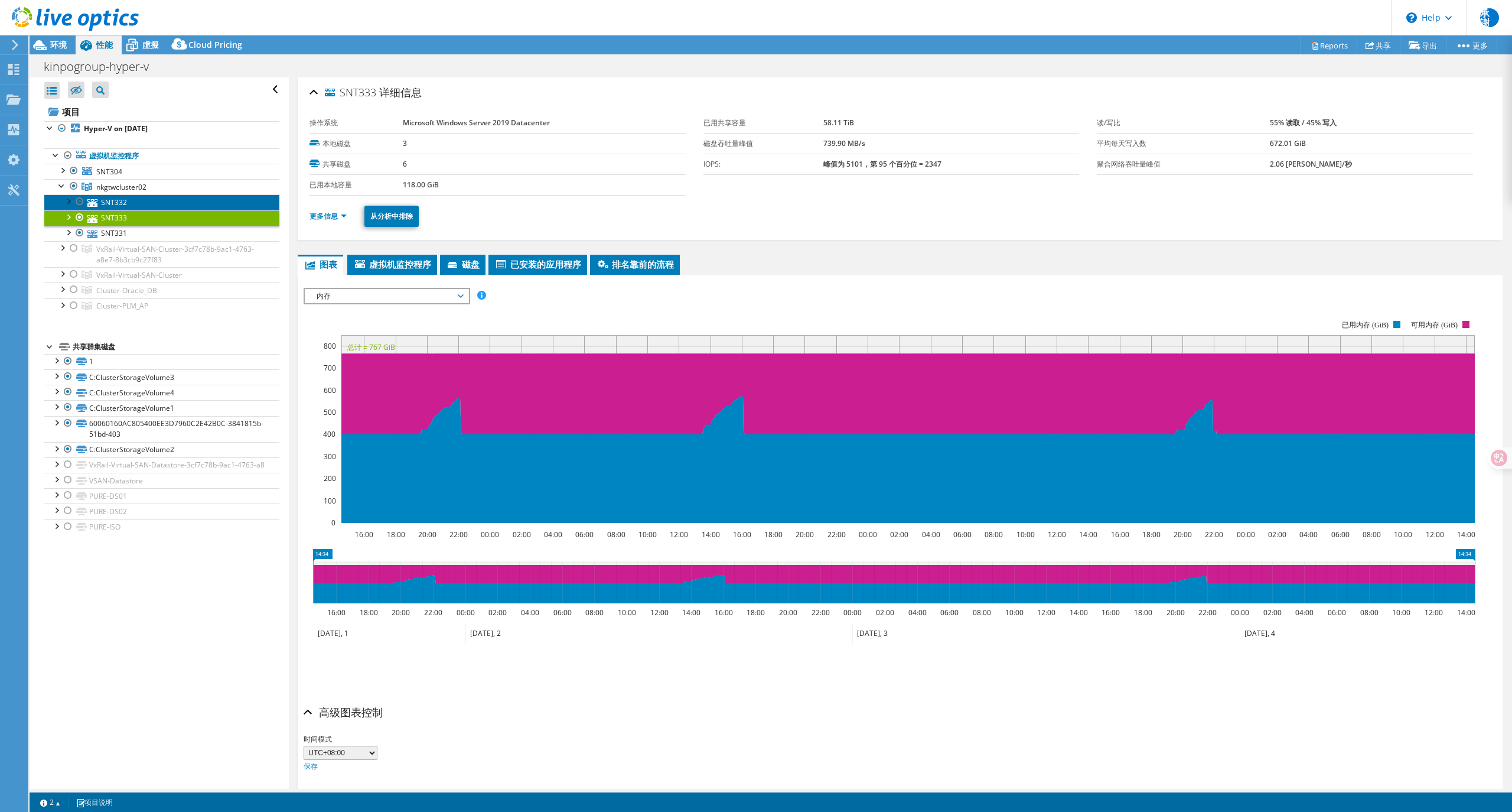
click at [118, 204] on link "SNT332" at bounding box center [162, 202] width 235 height 15
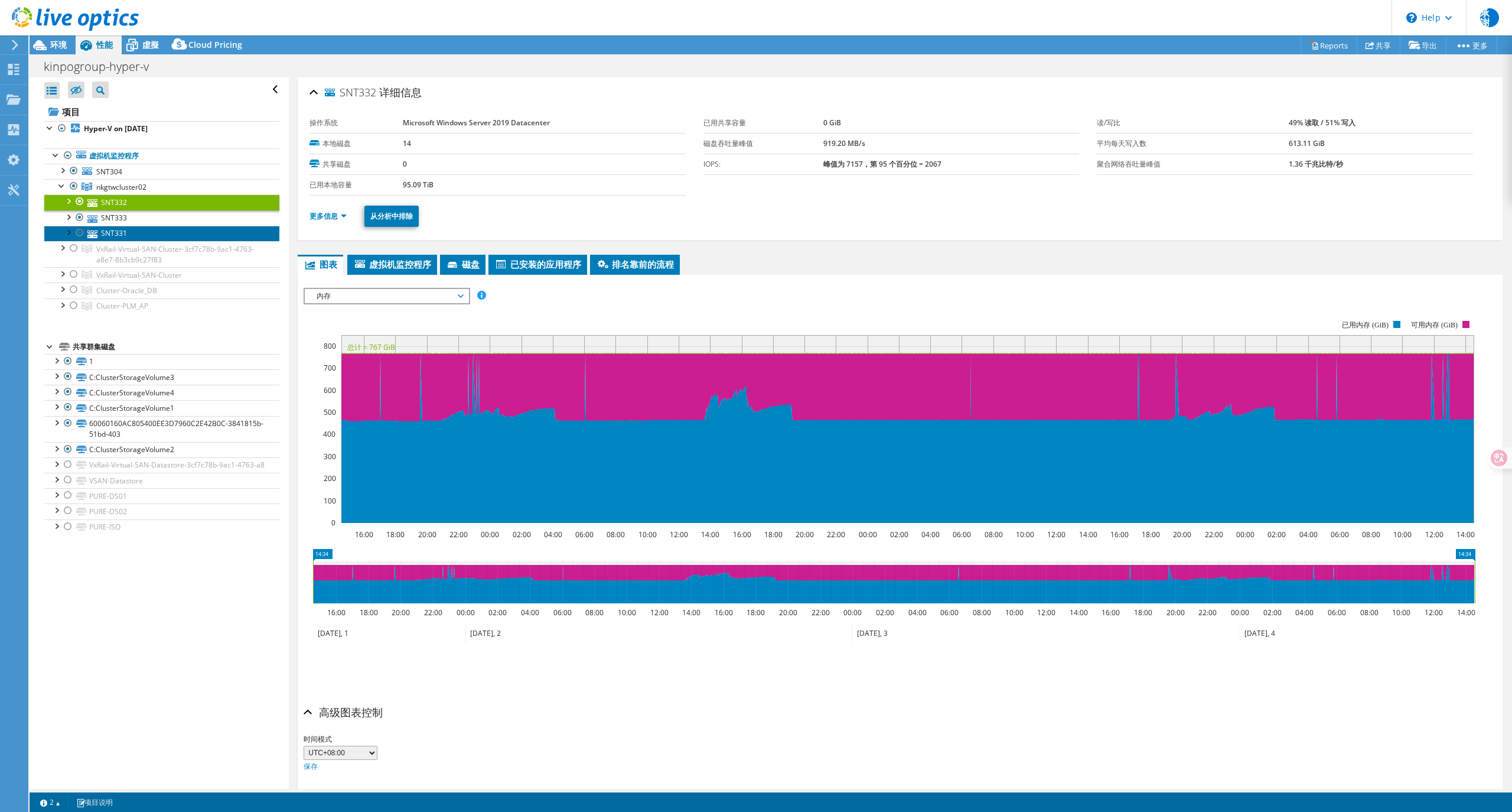
click at [127, 236] on link "SNT331" at bounding box center [162, 233] width 235 height 15
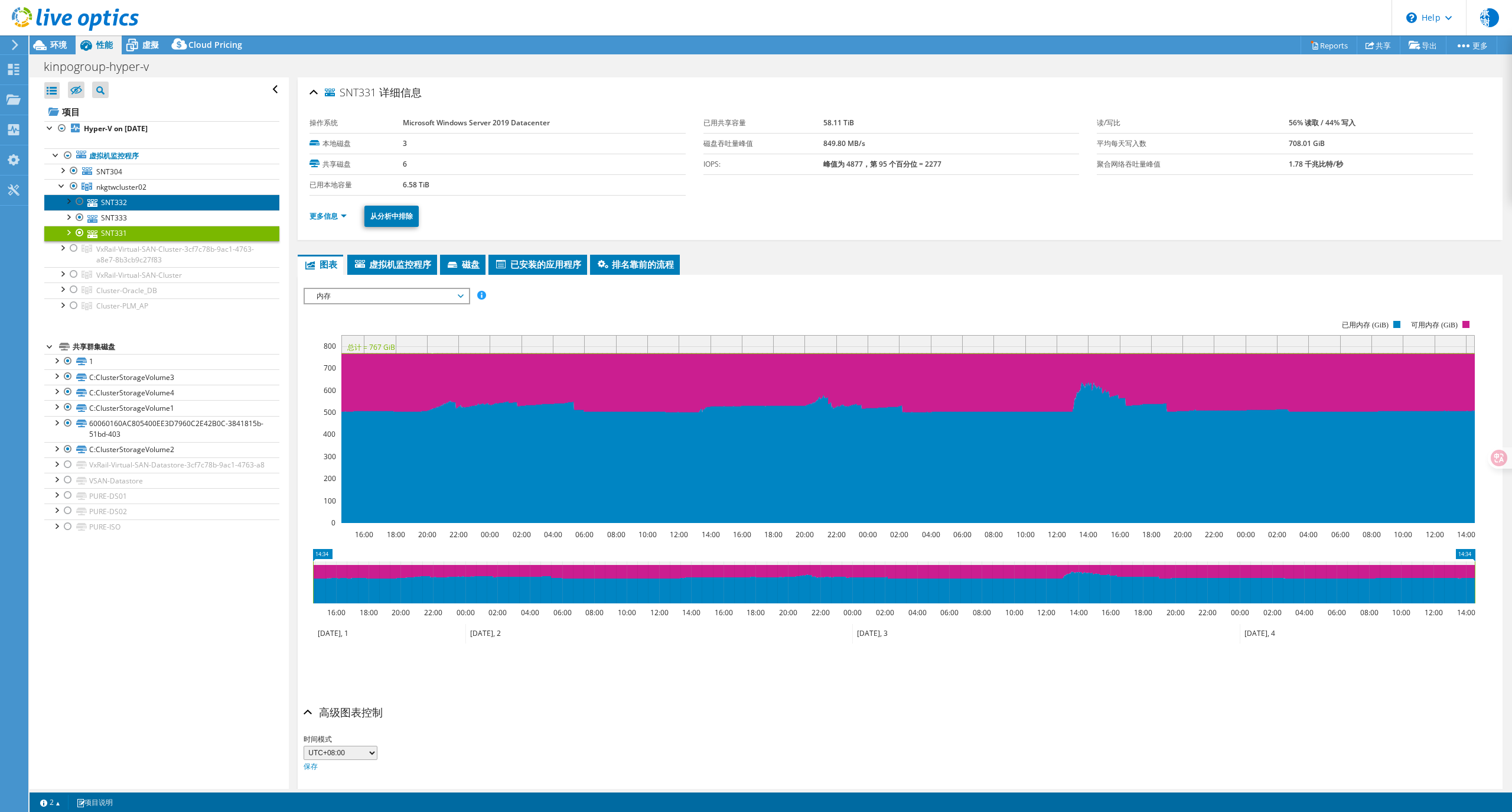
click at [133, 204] on link "SNT332" at bounding box center [162, 202] width 235 height 15
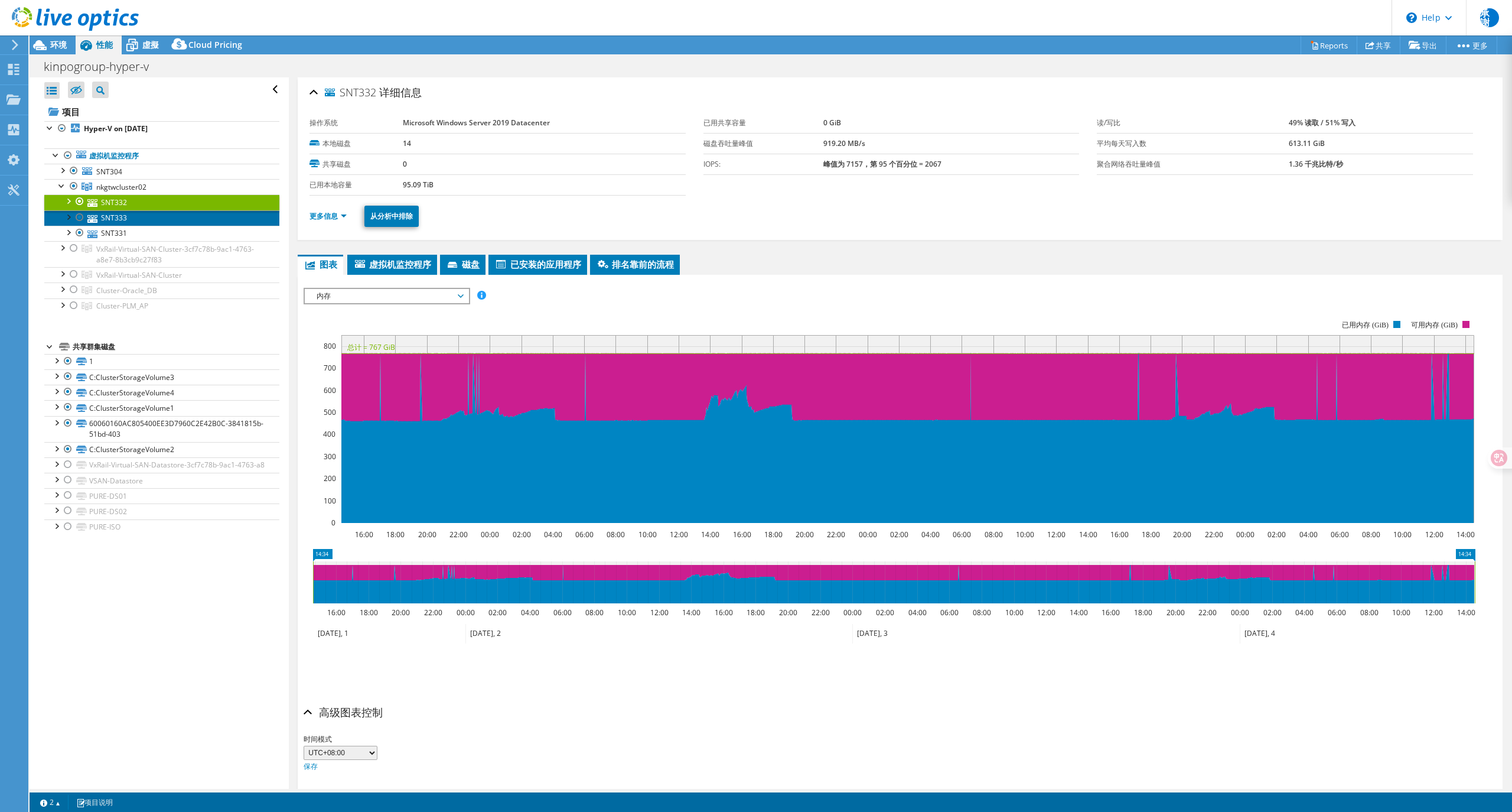
click at [122, 222] on link "SNT333" at bounding box center [162, 218] width 235 height 15
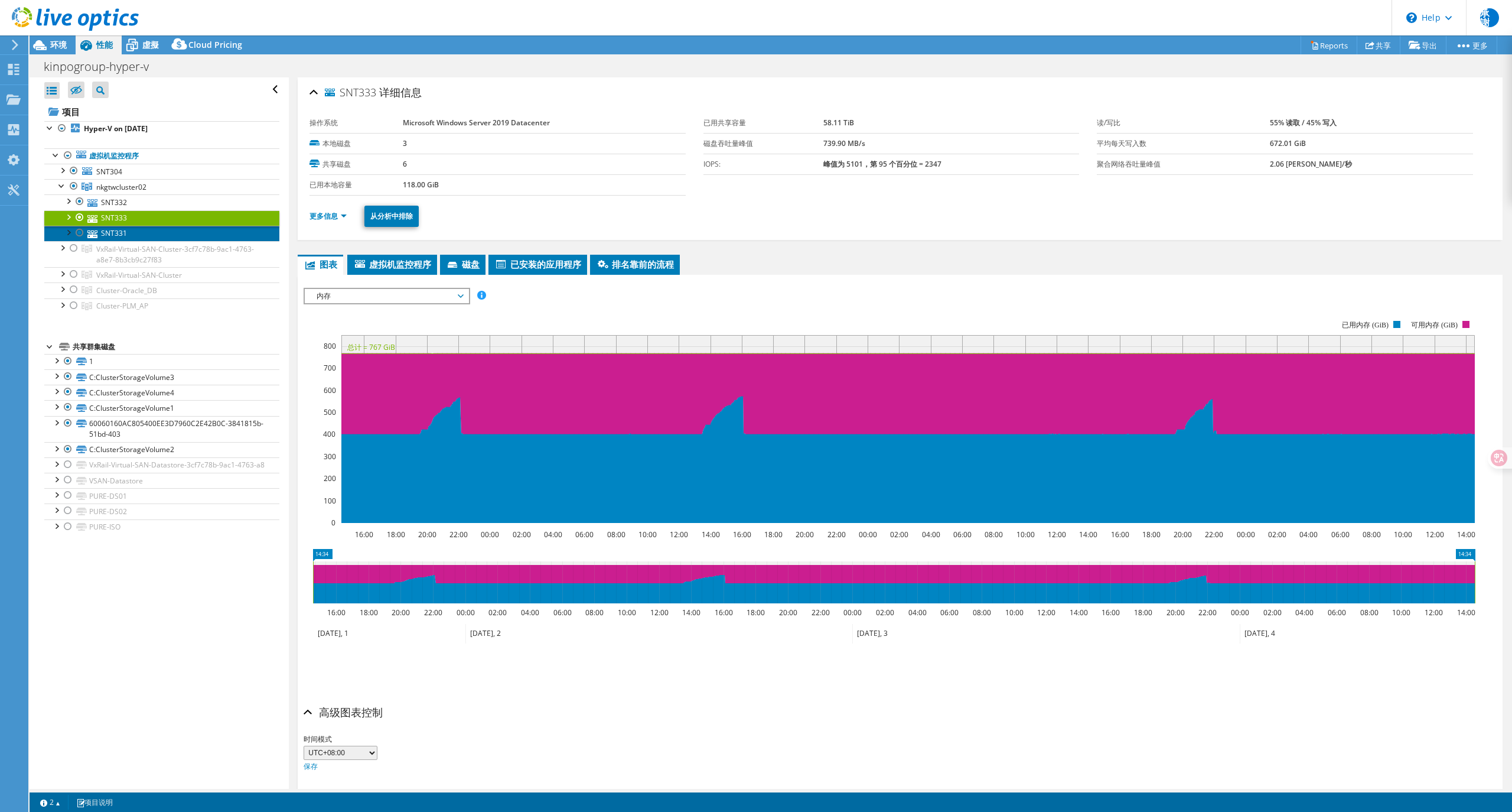
click at [120, 235] on link "SNT331" at bounding box center [162, 233] width 235 height 15
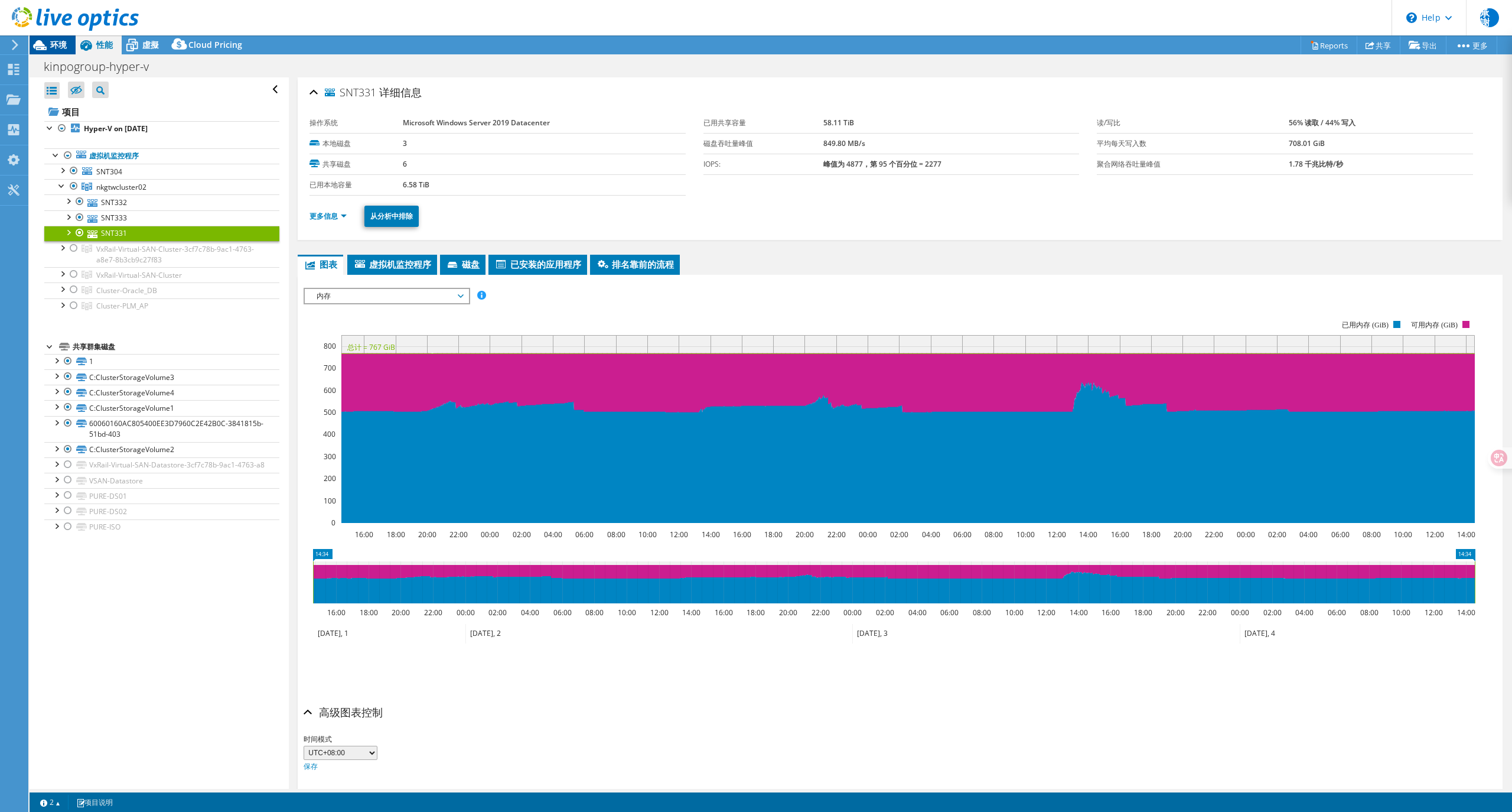
click at [66, 48] on span "环境" at bounding box center [59, 44] width 17 height 11
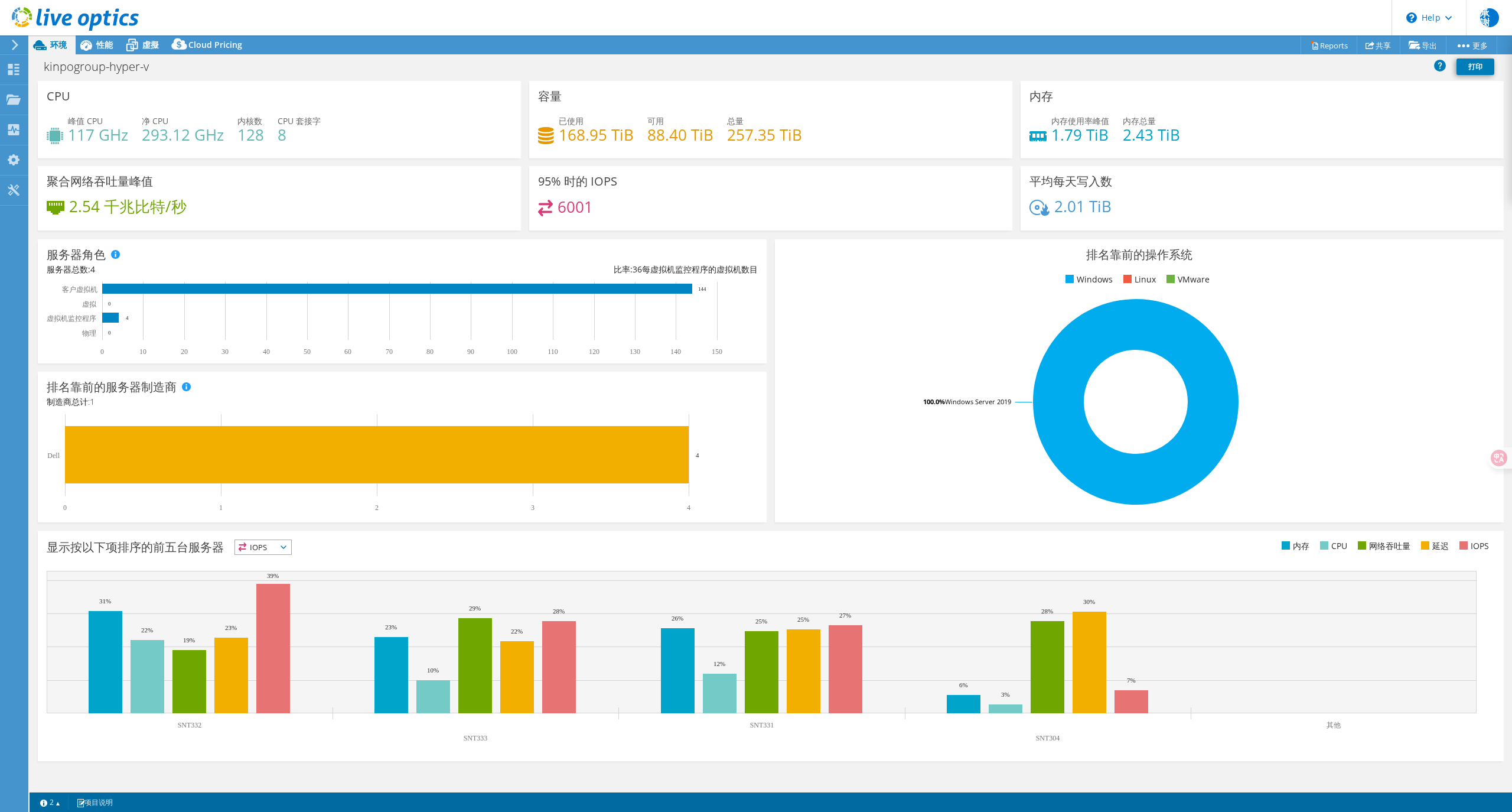
click at [279, 543] on span "IOPS" at bounding box center [263, 547] width 56 height 14
click at [275, 628] on li "延迟" at bounding box center [263, 629] width 56 height 17
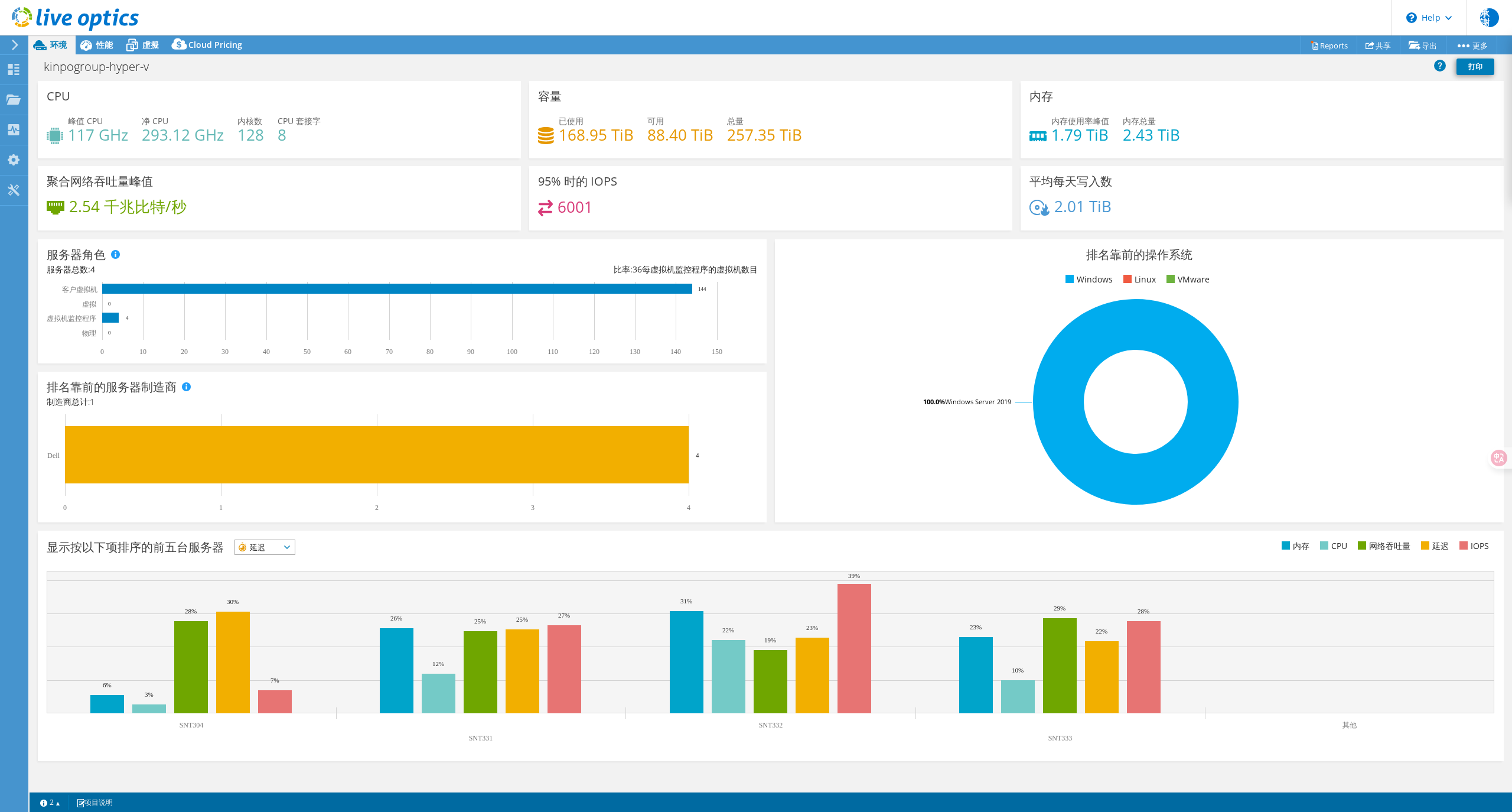
click at [280, 551] on span "延迟" at bounding box center [257, 547] width 45 height 14
click at [274, 595] on li "CPU" at bounding box center [265, 596] width 60 height 17
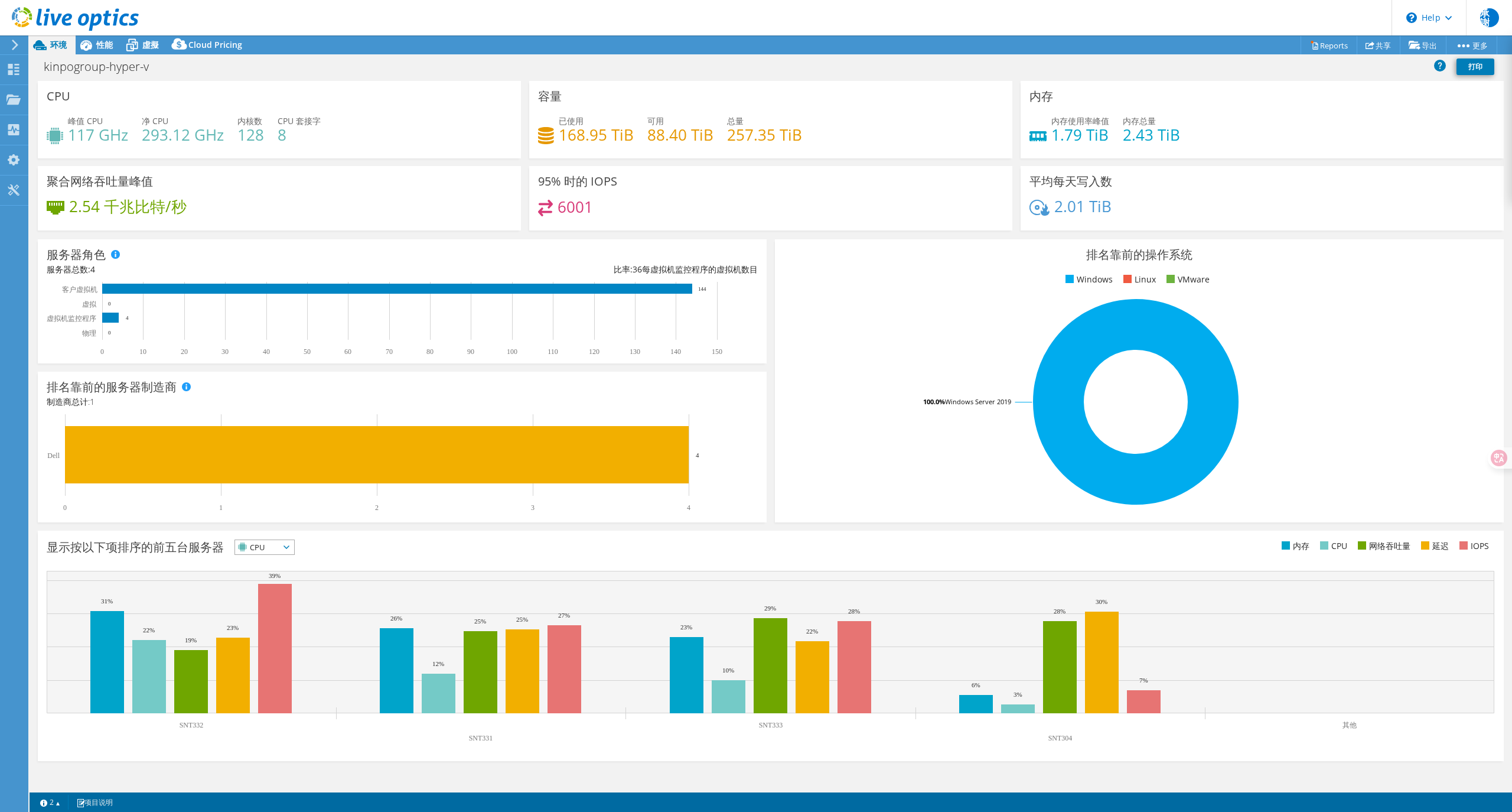
click at [275, 549] on span "CPU" at bounding box center [257, 547] width 44 height 14
click at [280, 543] on span "CPU" at bounding box center [257, 547] width 44 height 14
click at [107, 48] on span "性能" at bounding box center [104, 44] width 17 height 11
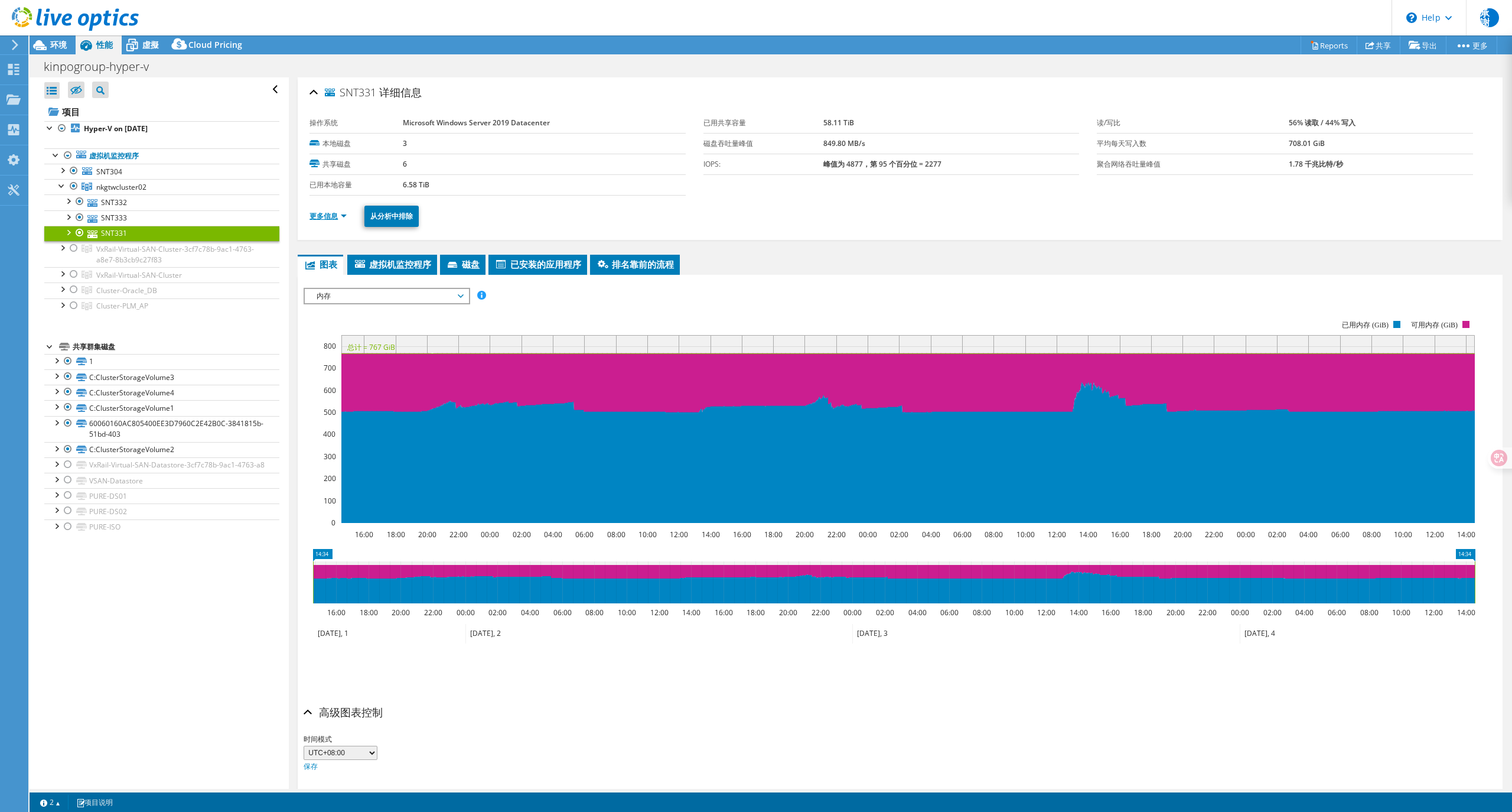
click at [325, 216] on link "更多信息" at bounding box center [328, 216] width 37 height 10
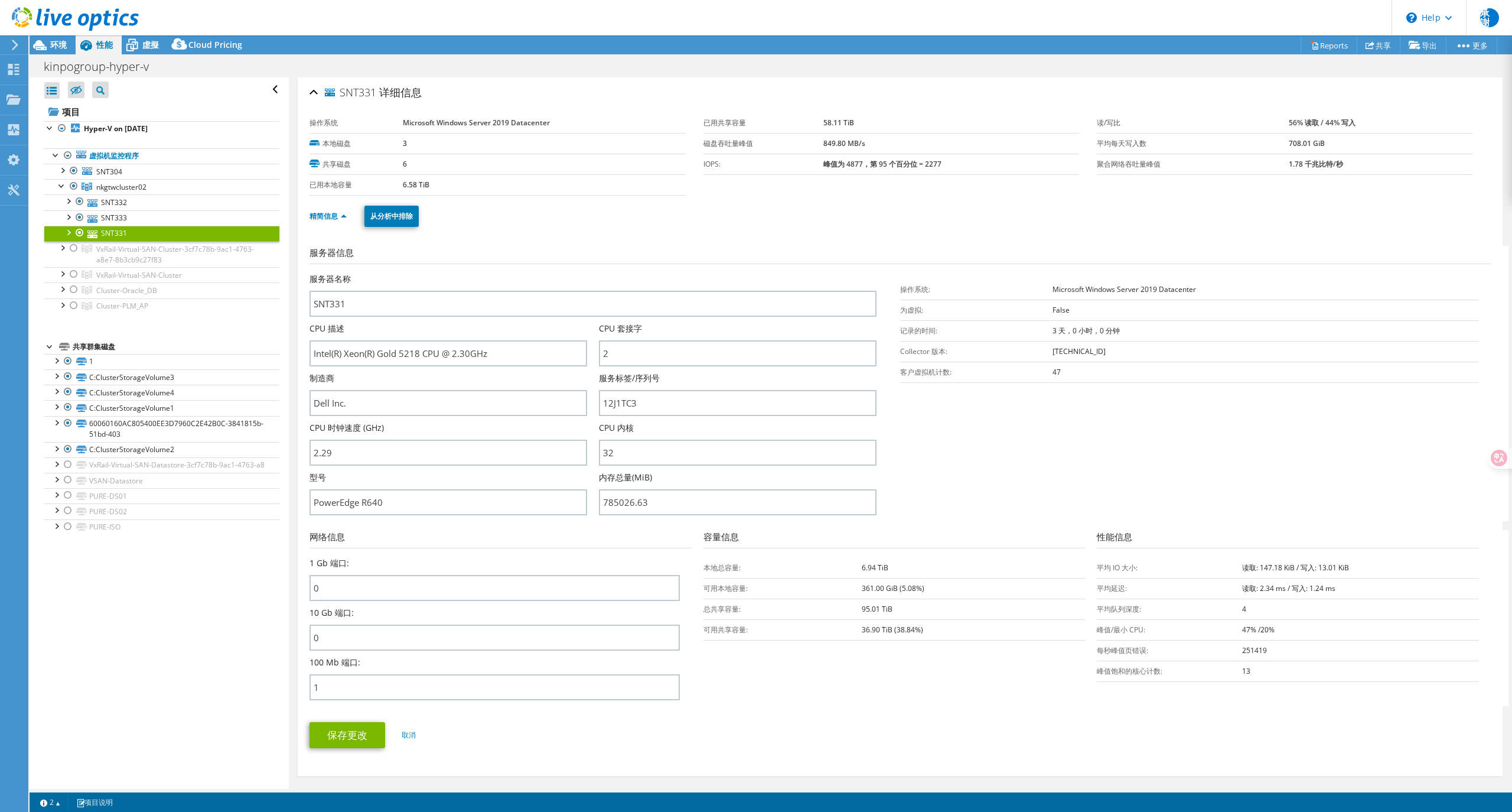
click at [158, 235] on link "SNT331" at bounding box center [162, 233] width 235 height 15
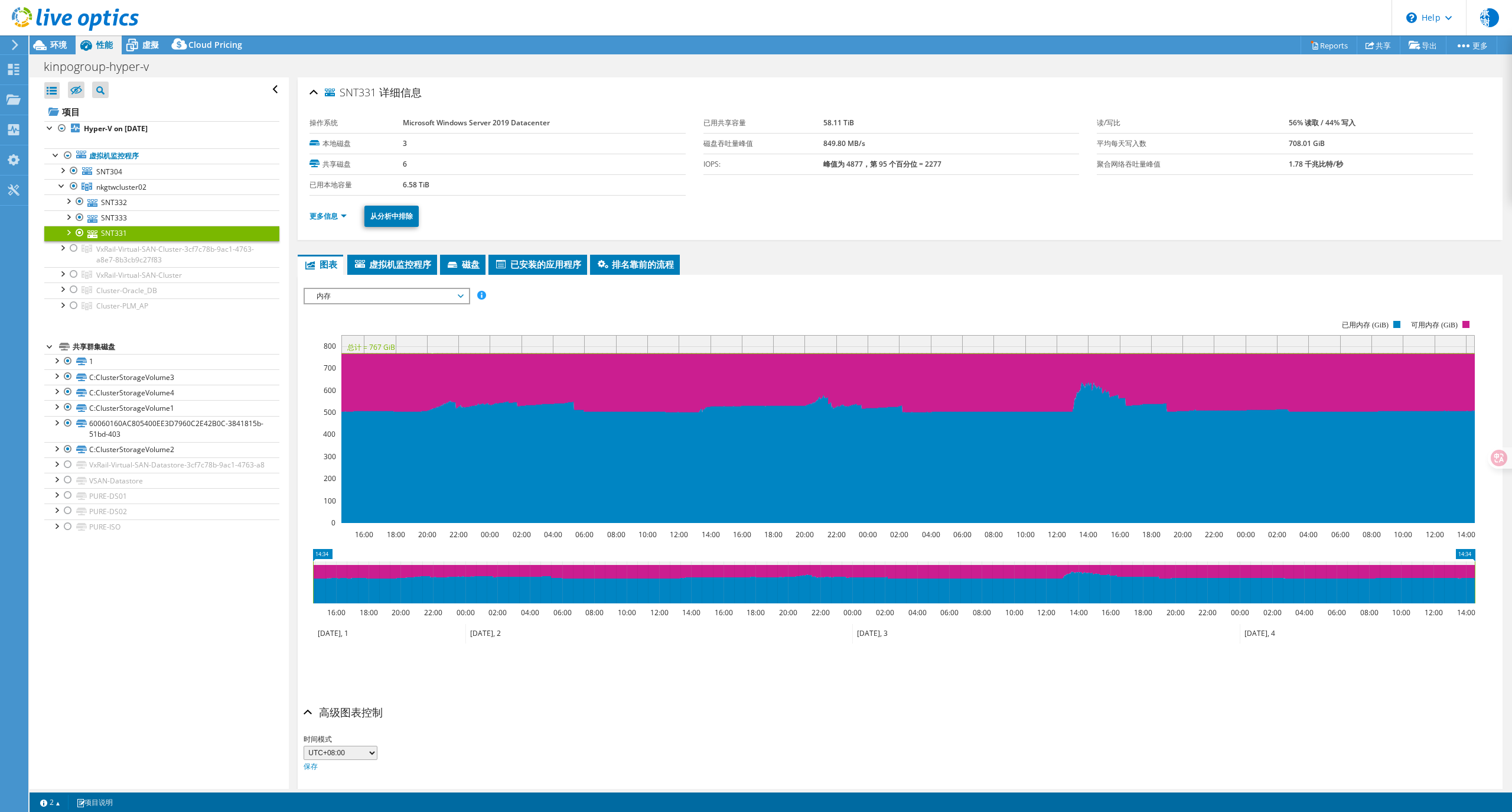
click at [345, 296] on span "内存" at bounding box center [386, 296] width 152 height 14
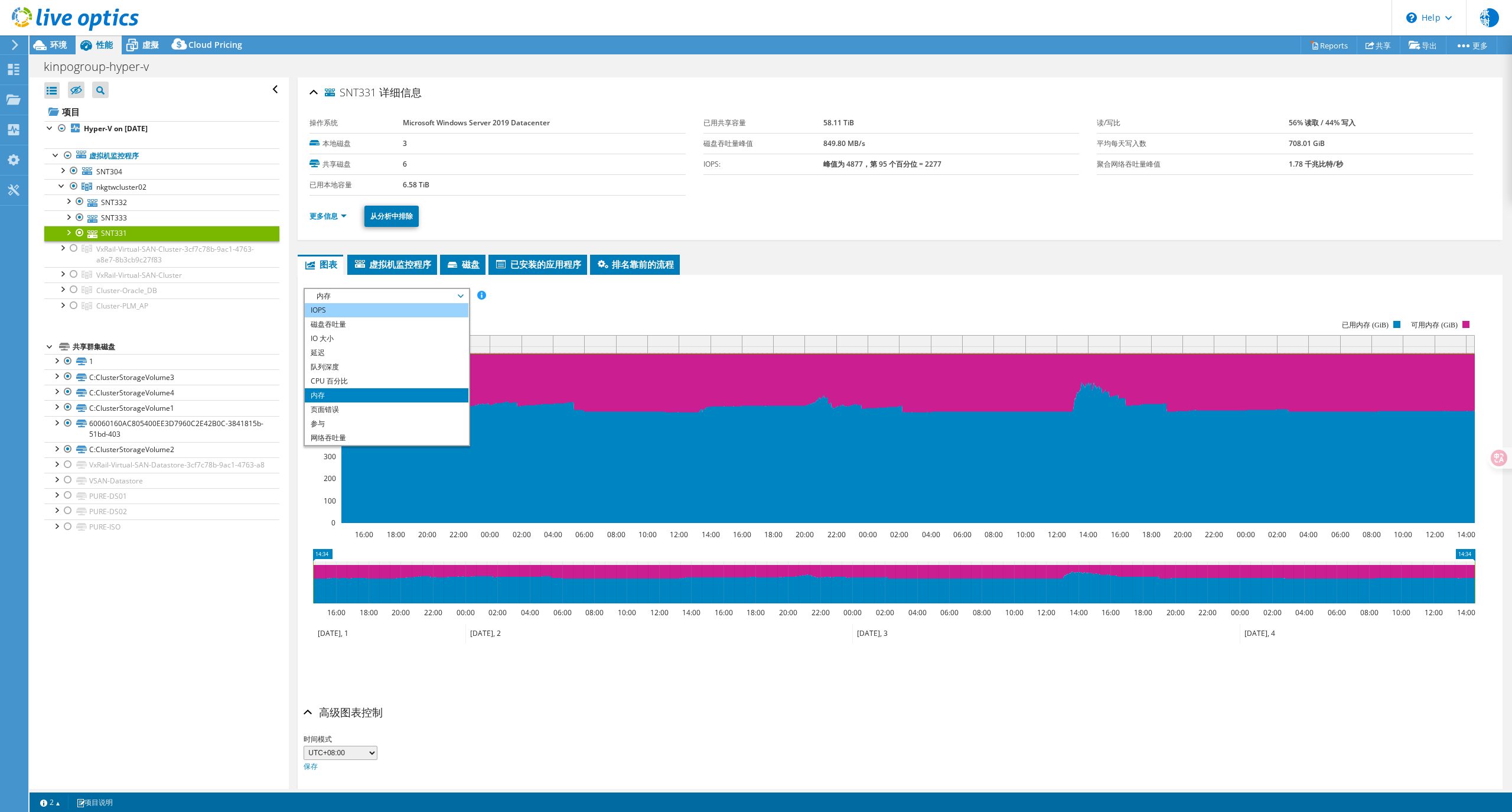
click at [326, 305] on li "IOPS" at bounding box center [386, 310] width 163 height 14
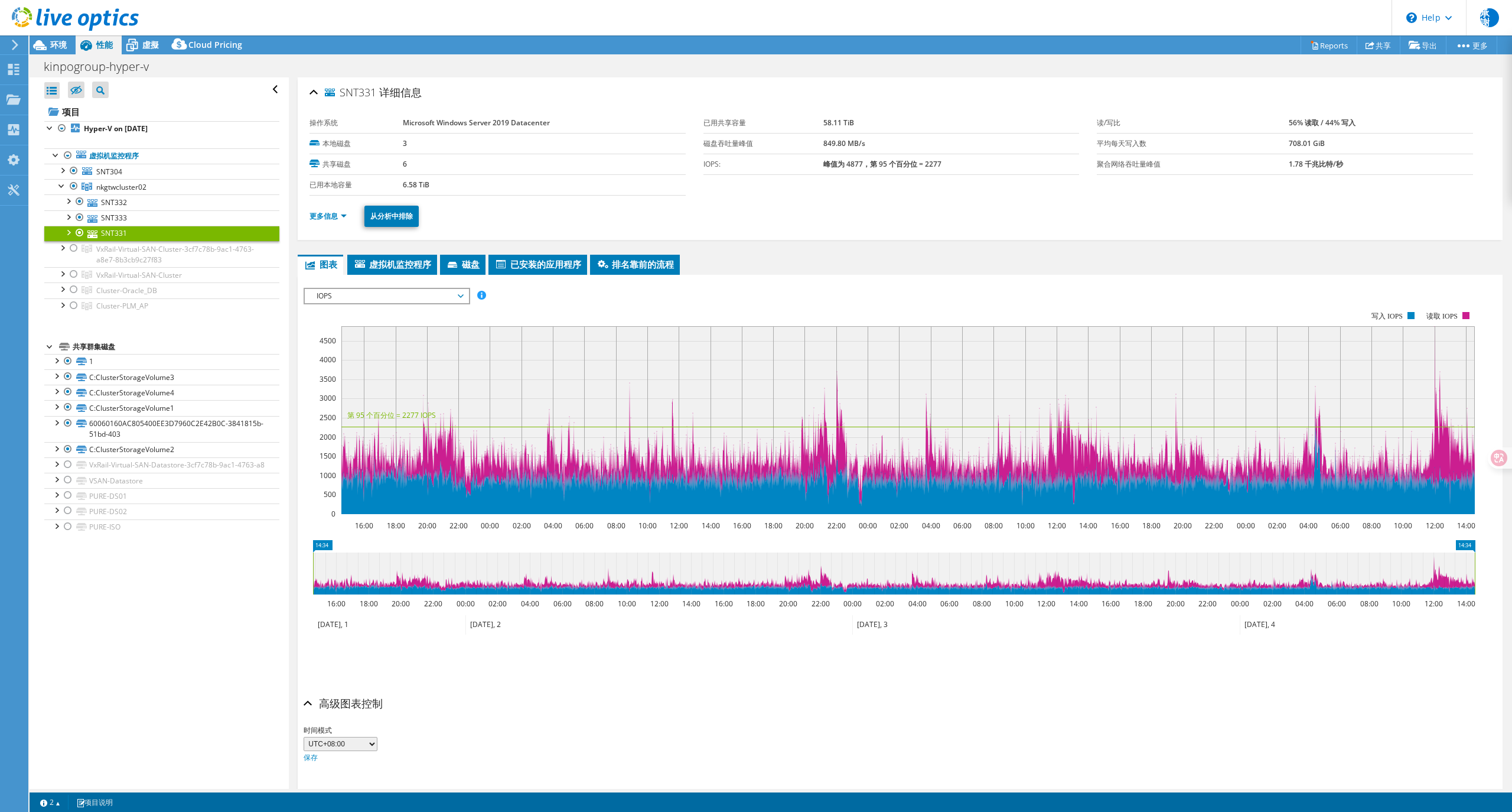
select select "USD"
click at [348, 297] on span "IOPS" at bounding box center [386, 296] width 152 height 14
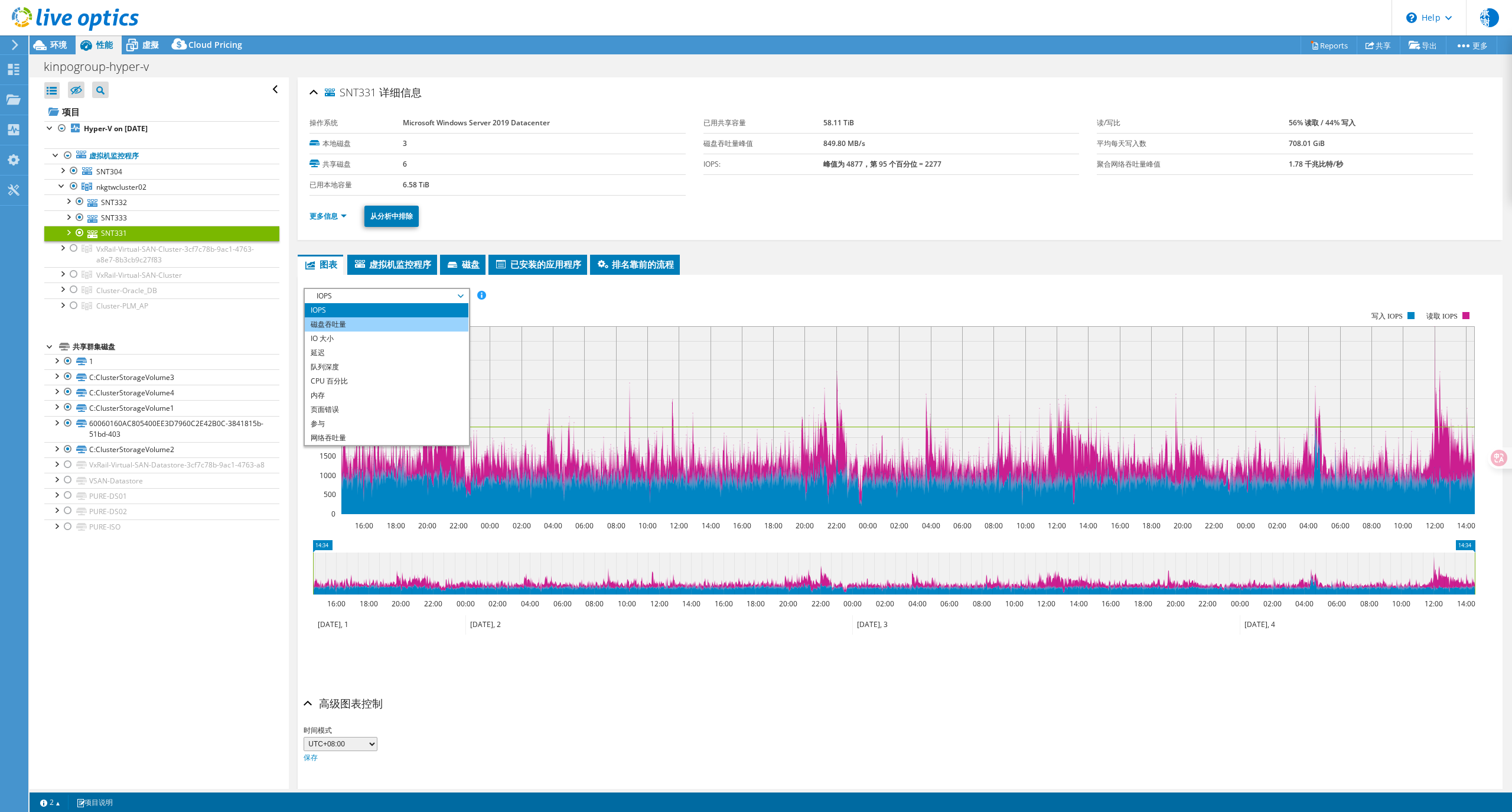
click at [353, 324] on li "磁盘吞吐量" at bounding box center [386, 324] width 163 height 14
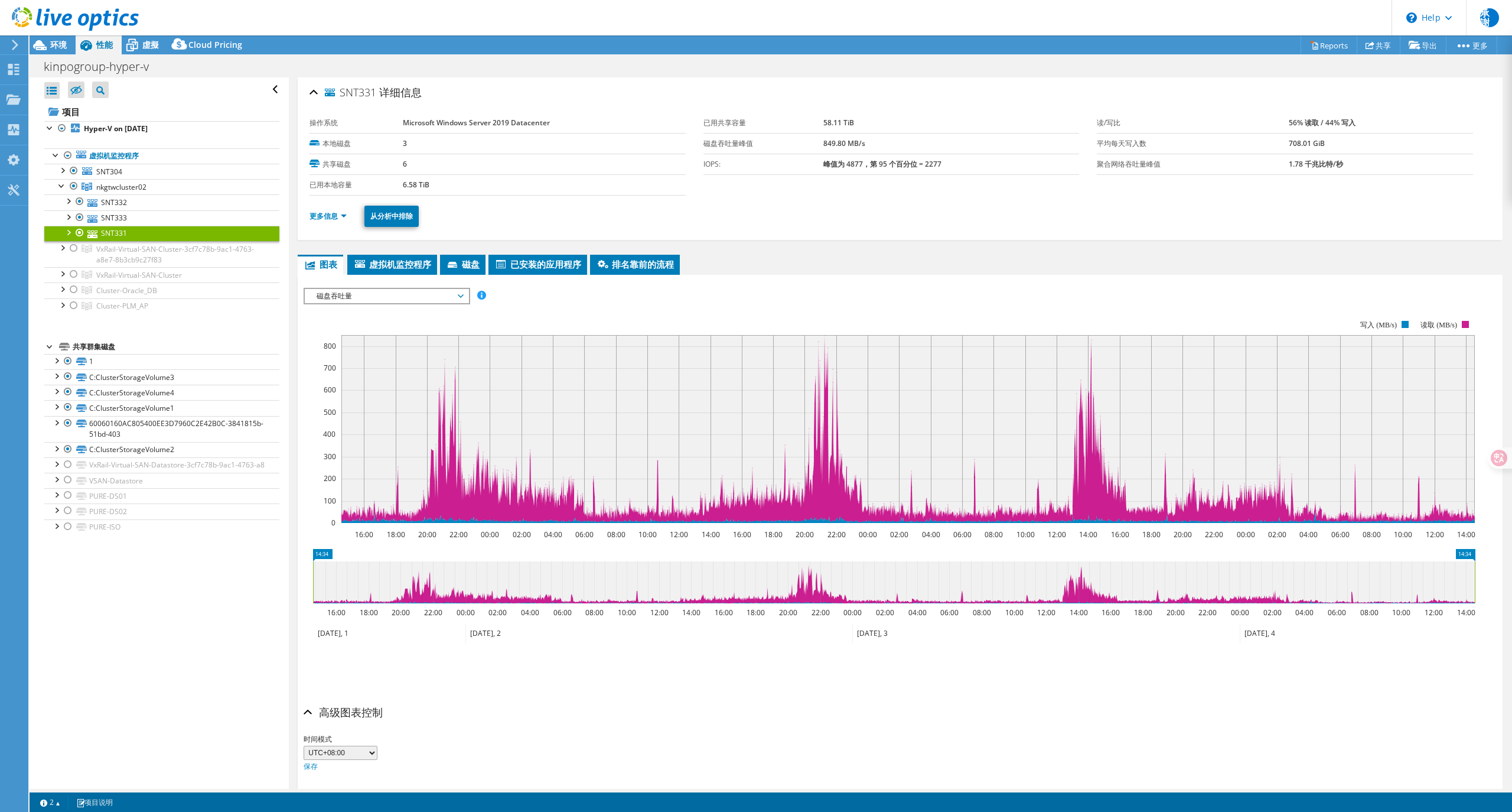
click at [364, 298] on span "磁盘吞吐量" at bounding box center [386, 296] width 152 height 14
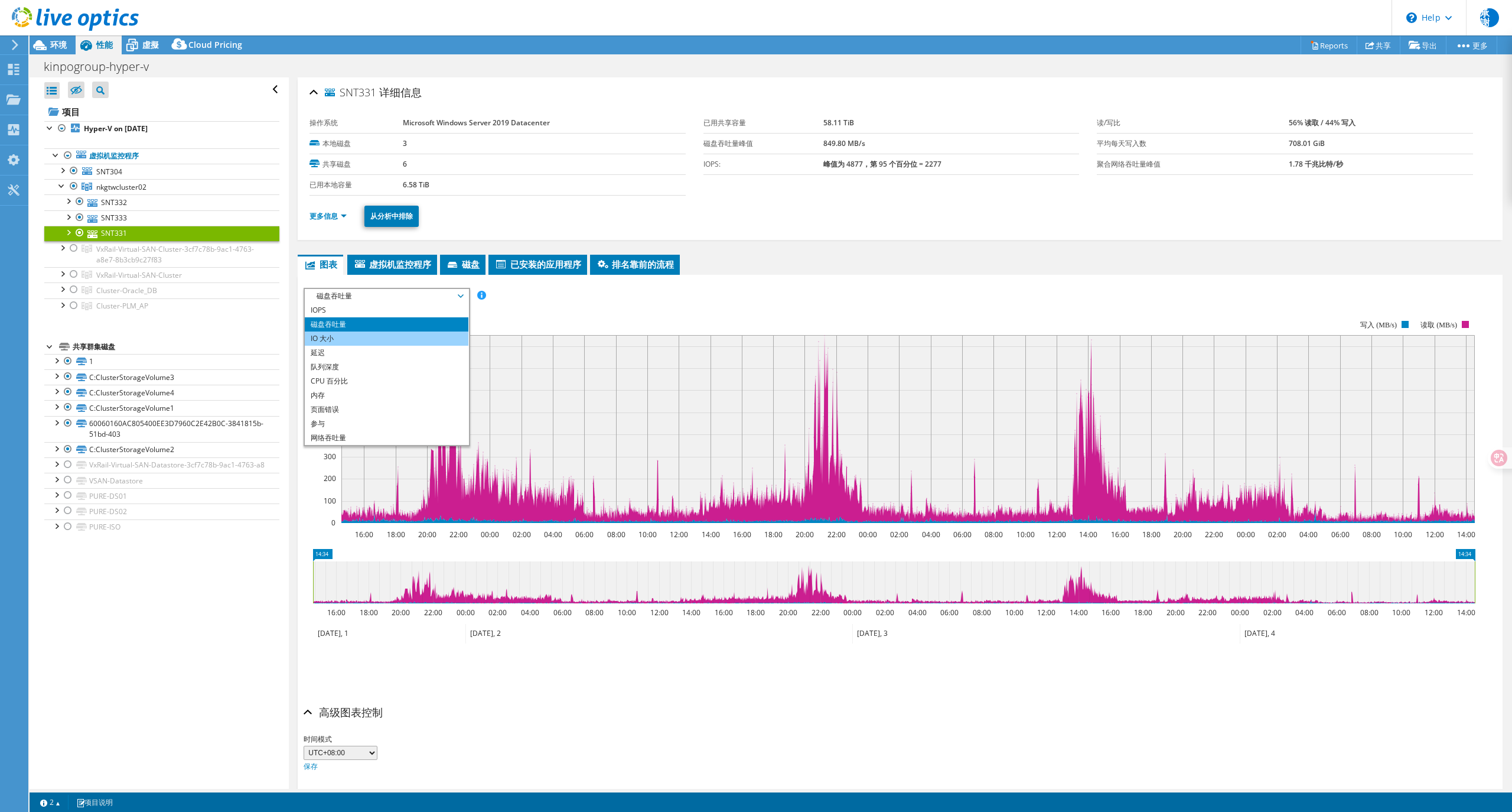
click at [355, 339] on li "IO 大小" at bounding box center [386, 339] width 163 height 14
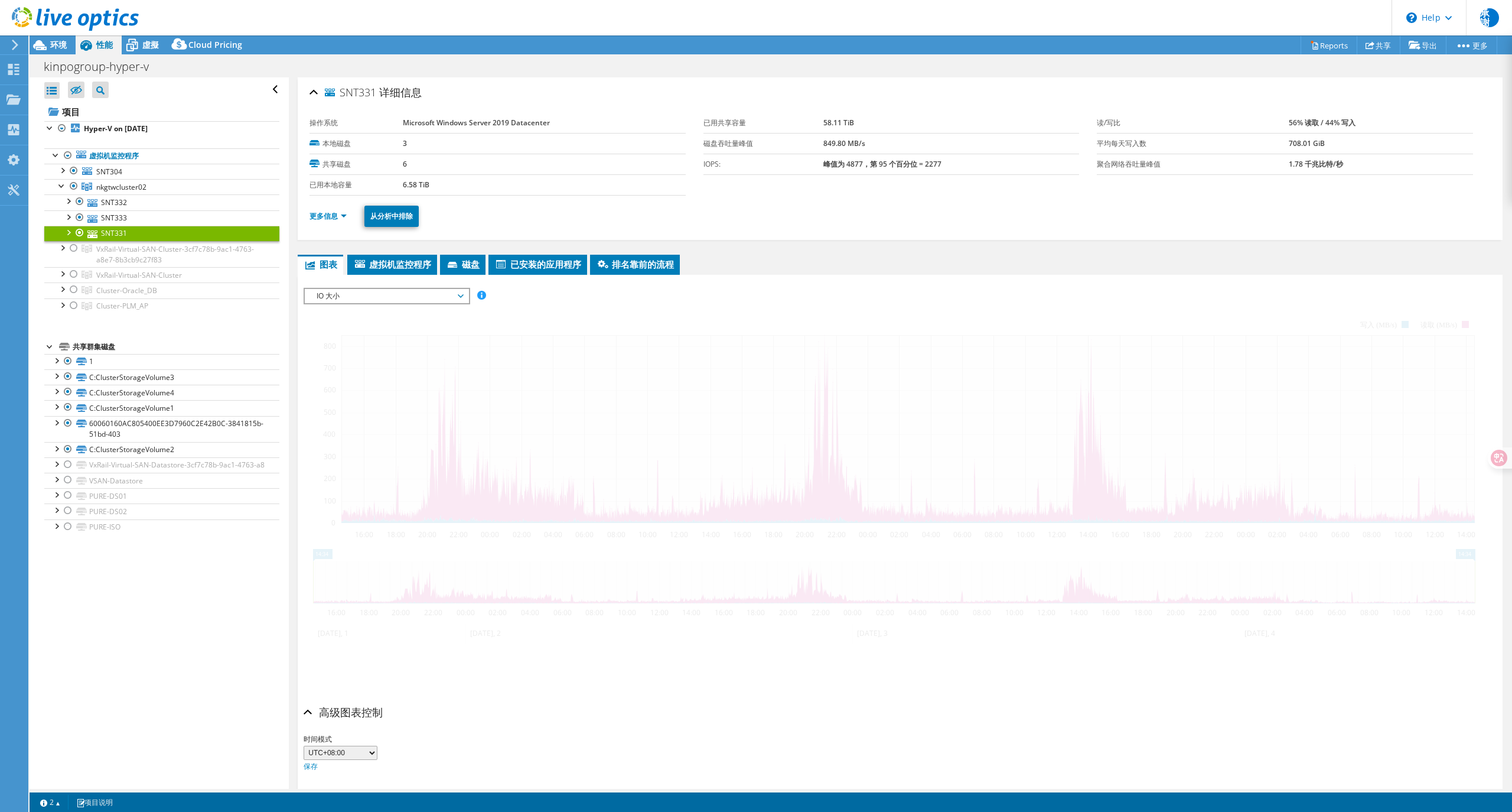
click at [374, 291] on span "IO 大小" at bounding box center [386, 296] width 152 height 14
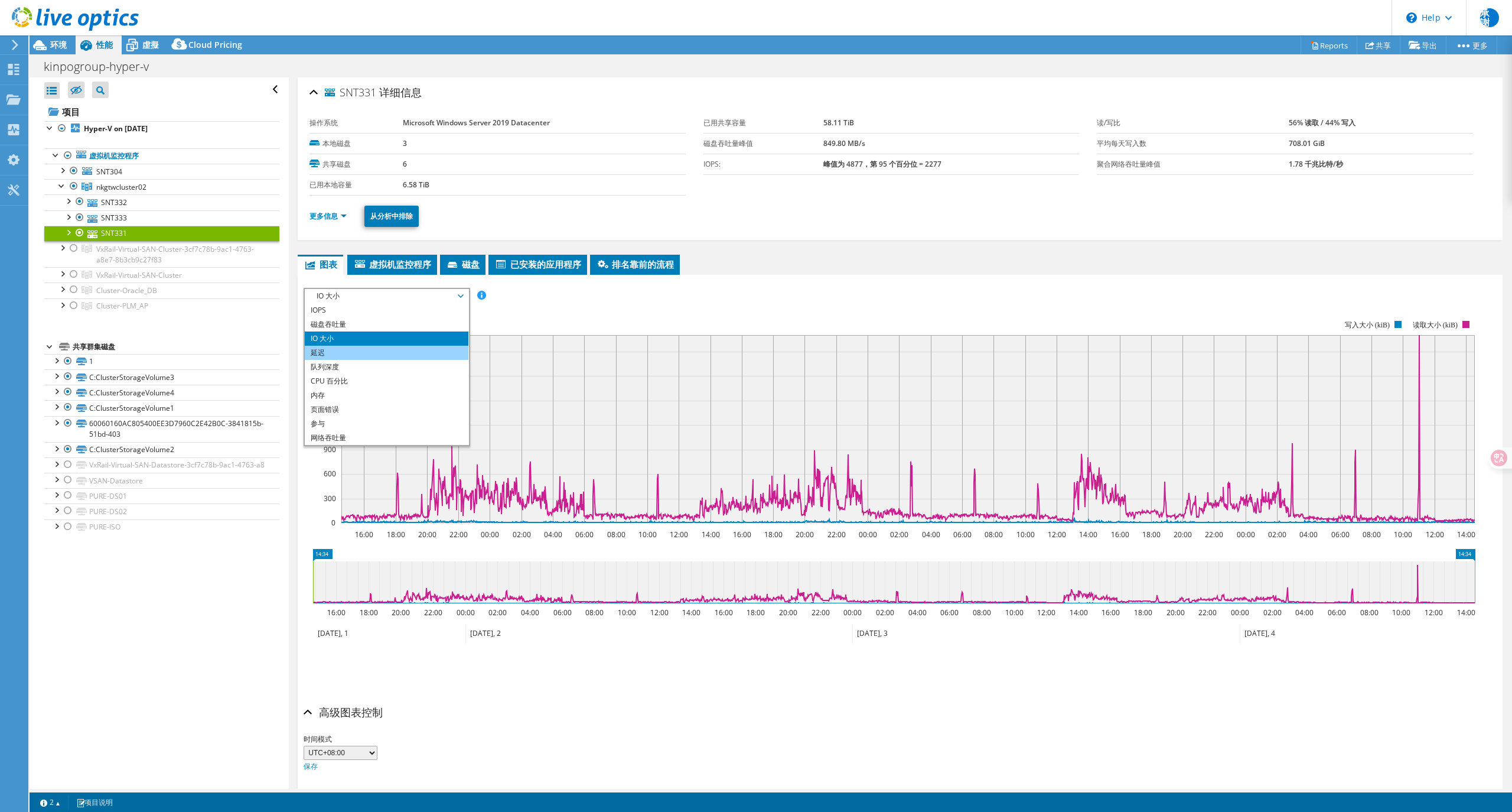
click at [365, 353] on li "延迟" at bounding box center [386, 352] width 163 height 14
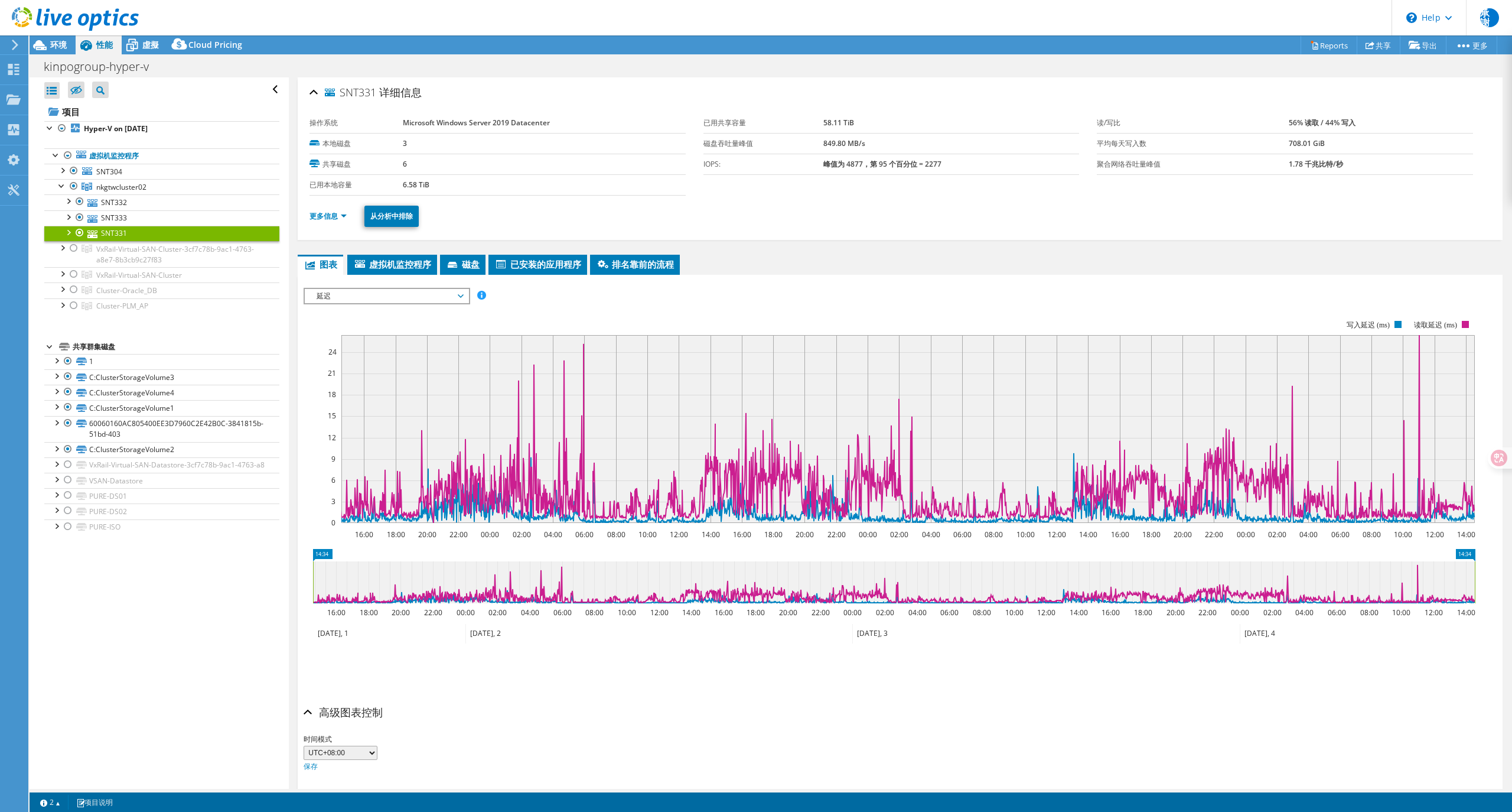
click at [372, 299] on span "延迟" at bounding box center [386, 296] width 152 height 14
click at [355, 377] on li "CPU 百分比" at bounding box center [386, 381] width 163 height 14
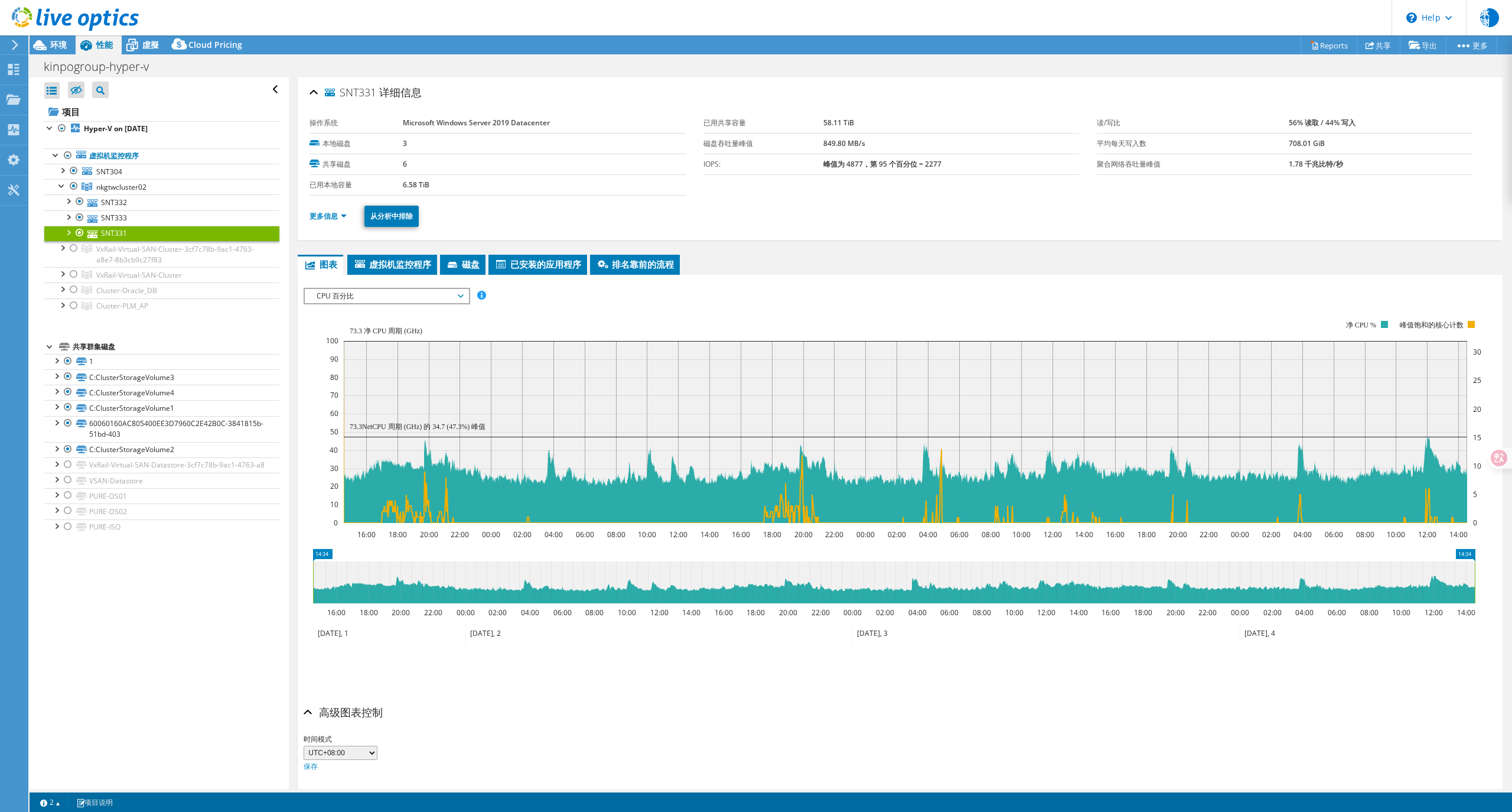
click at [394, 289] on span "CPU 百分比" at bounding box center [386, 296] width 152 height 14
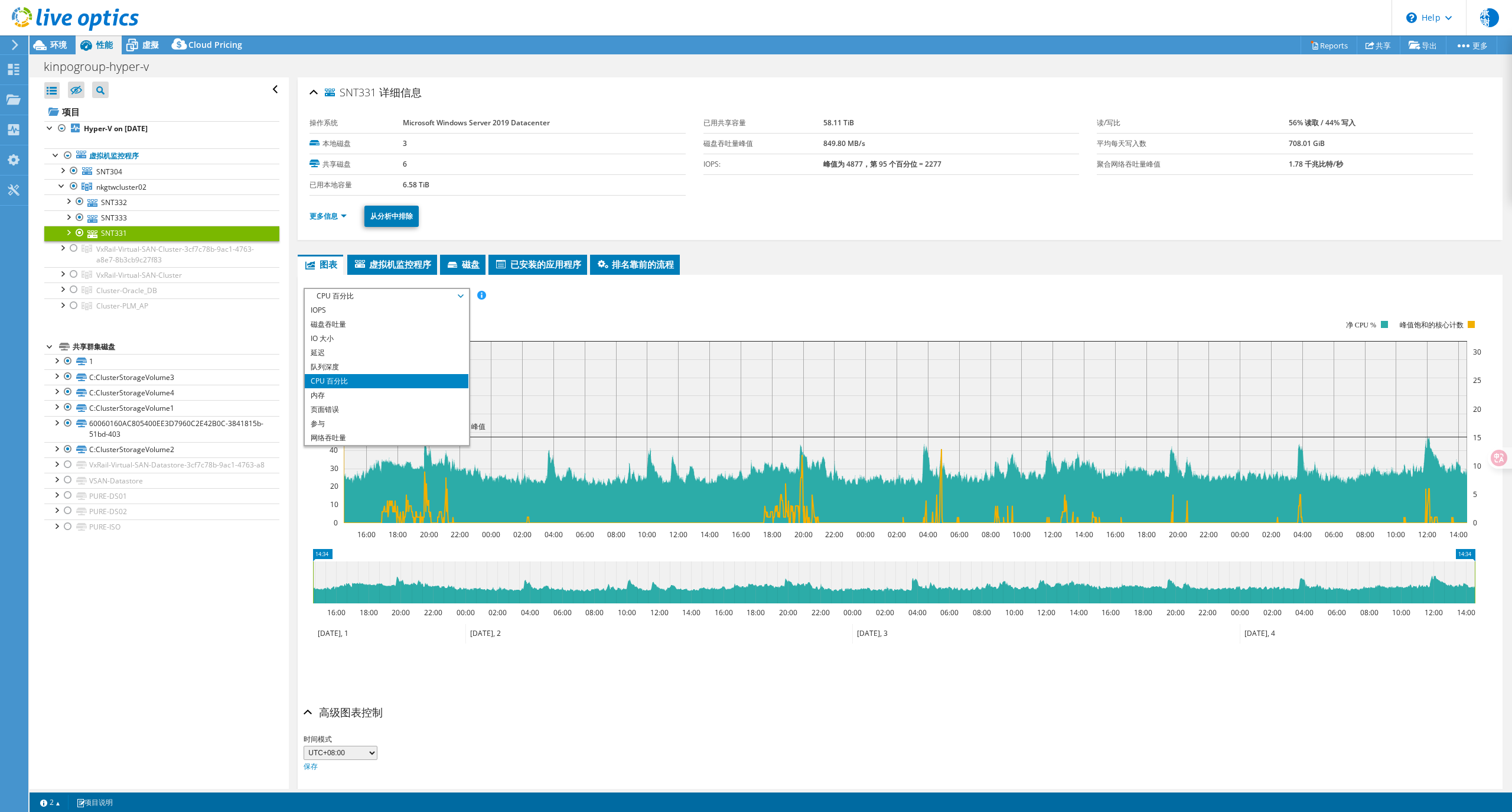
scroll to position [42, 0]
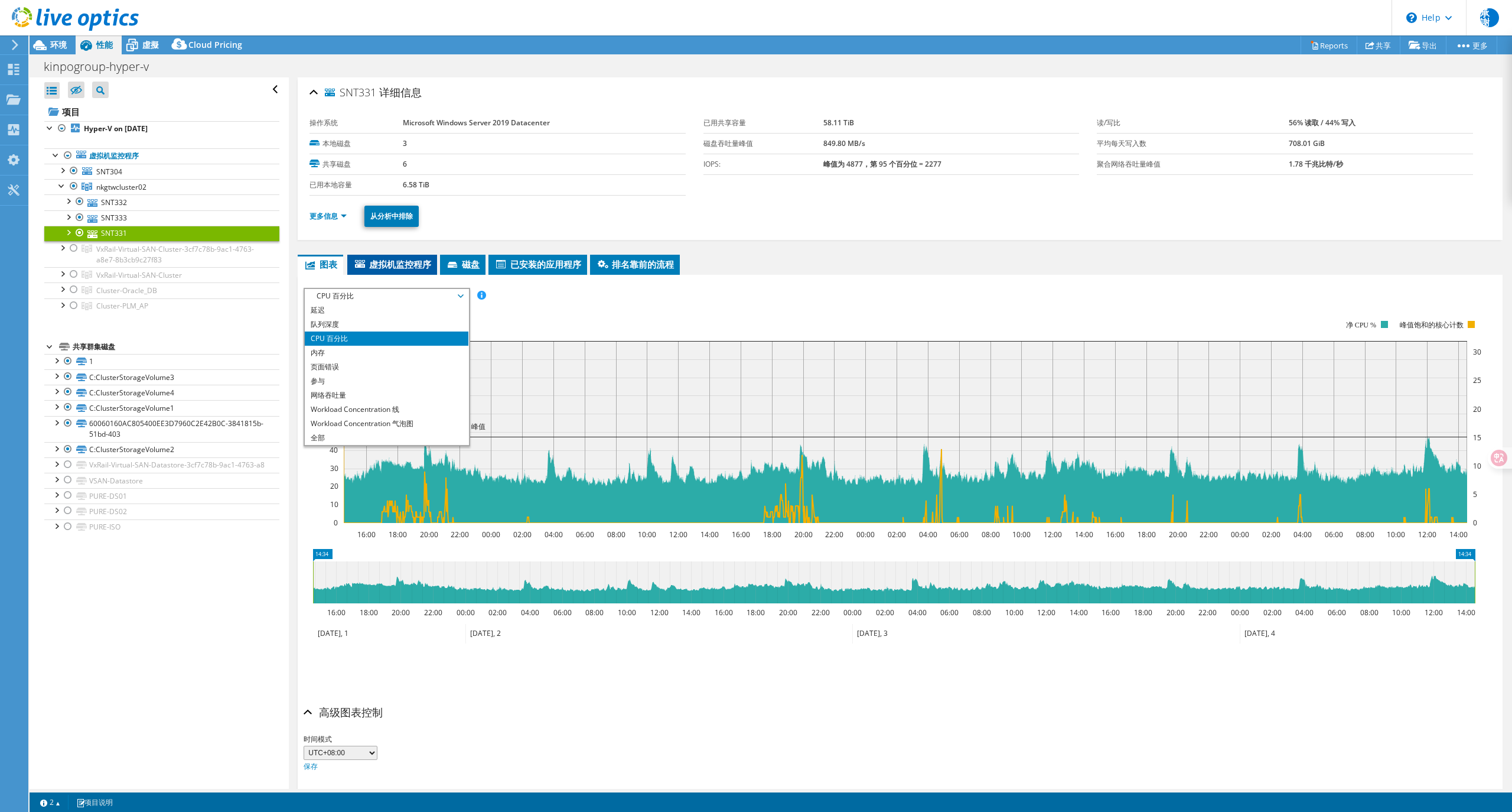
click at [396, 261] on span "虚拟机监控程序" at bounding box center [392, 264] width 78 height 12
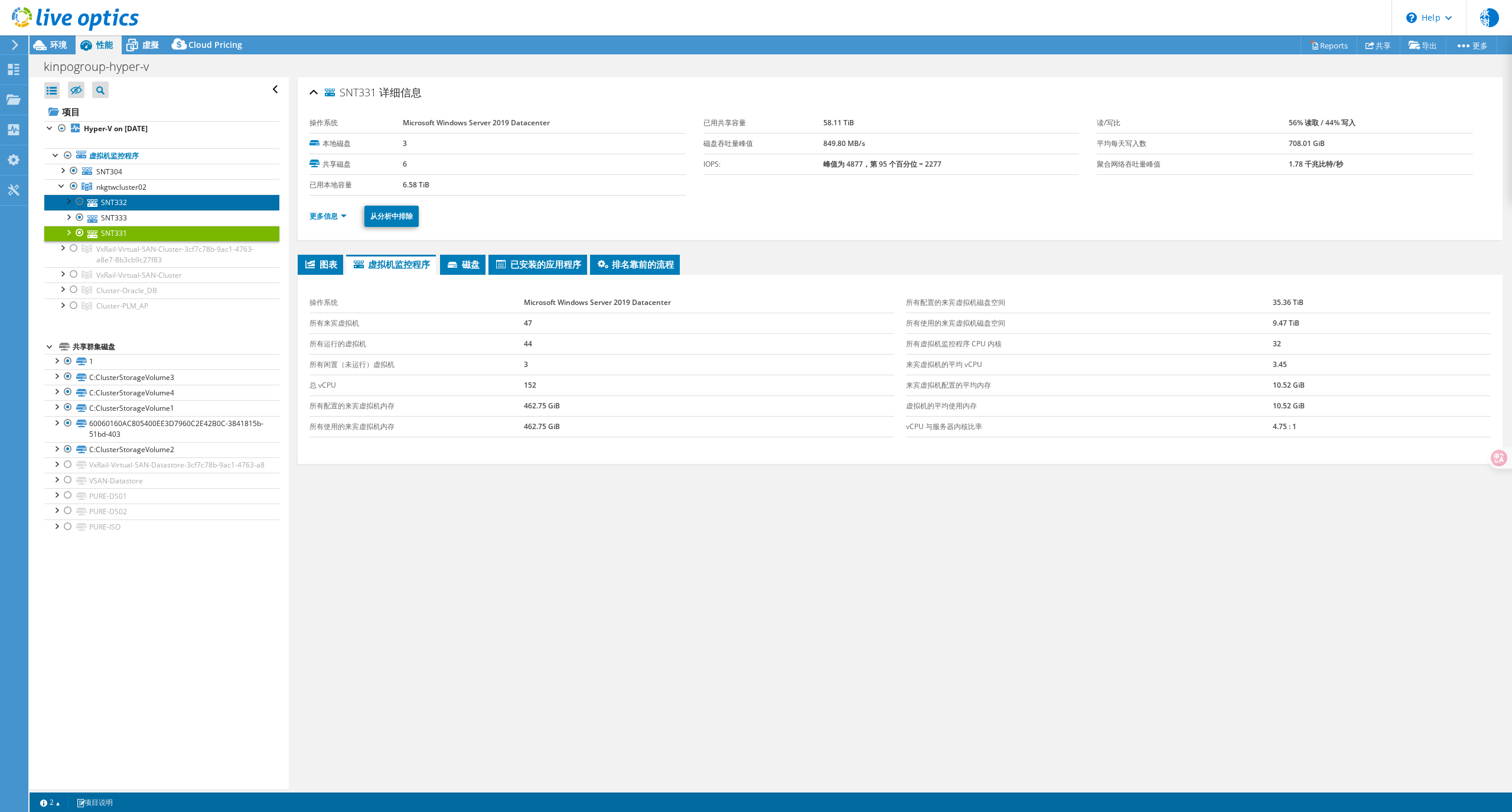
click at [138, 204] on link "SNT332" at bounding box center [162, 202] width 235 height 15
click at [123, 220] on link "SNT333" at bounding box center [162, 218] width 235 height 15
click at [572, 543] on div "图表 服务器 资源清册 虚拟机监控程序 磁盘 群集磁盘 0" at bounding box center [900, 402] width 1205 height 296
click at [127, 237] on link "SNT331" at bounding box center [162, 233] width 235 height 15
click at [139, 201] on link "SNT332" at bounding box center [162, 202] width 235 height 15
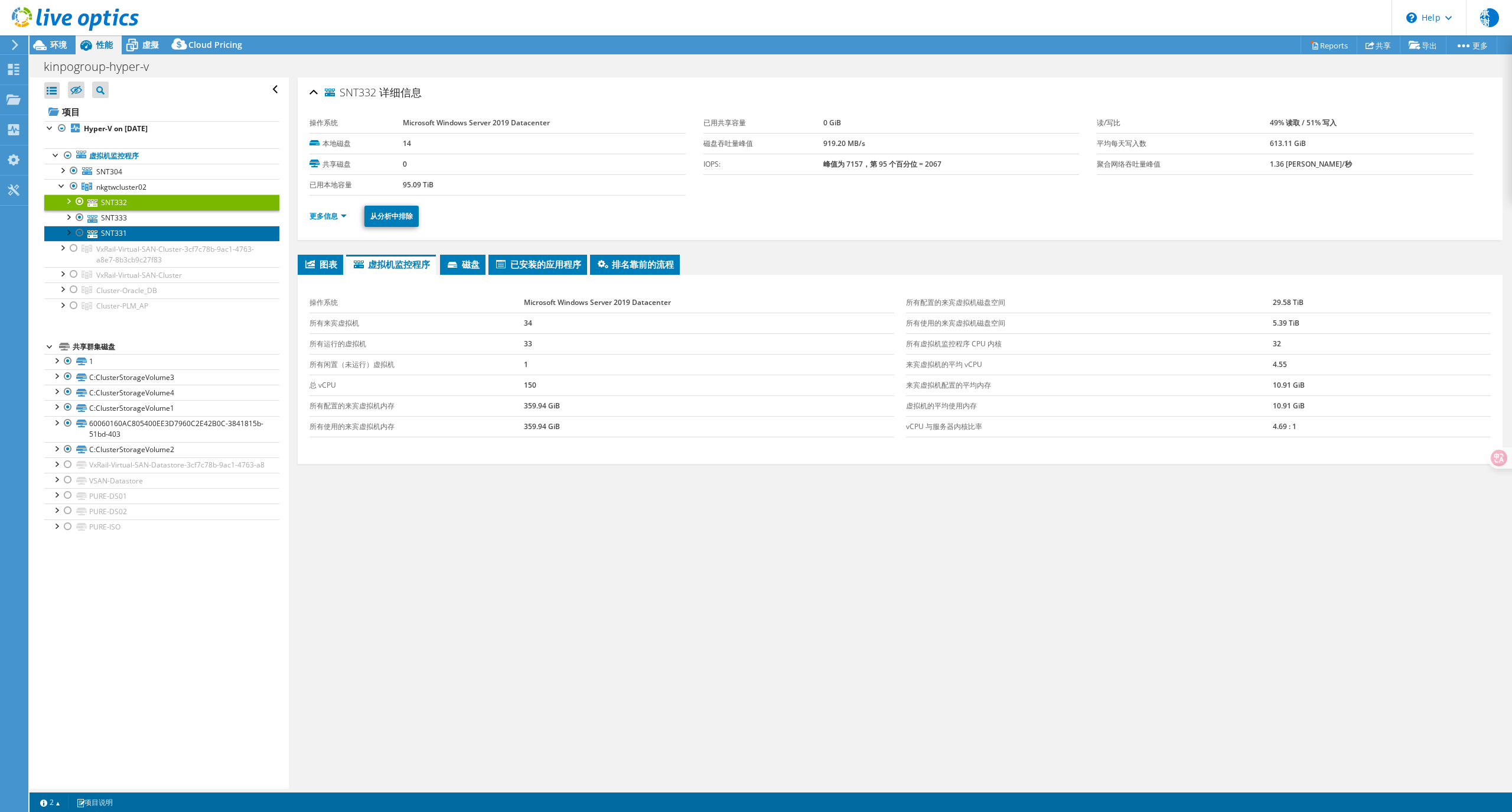
click at [132, 237] on link "SNT331" at bounding box center [162, 233] width 235 height 15
click at [147, 207] on link "SNT332" at bounding box center [162, 202] width 235 height 15
click at [149, 228] on link "SNT331" at bounding box center [162, 233] width 235 height 15
click at [149, 220] on link "SNT333" at bounding box center [162, 218] width 235 height 15
click at [846, 543] on div "图表 服务器 资源清册 虚拟机监控程序 磁盘 群集磁盘 0" at bounding box center [900, 402] width 1205 height 296
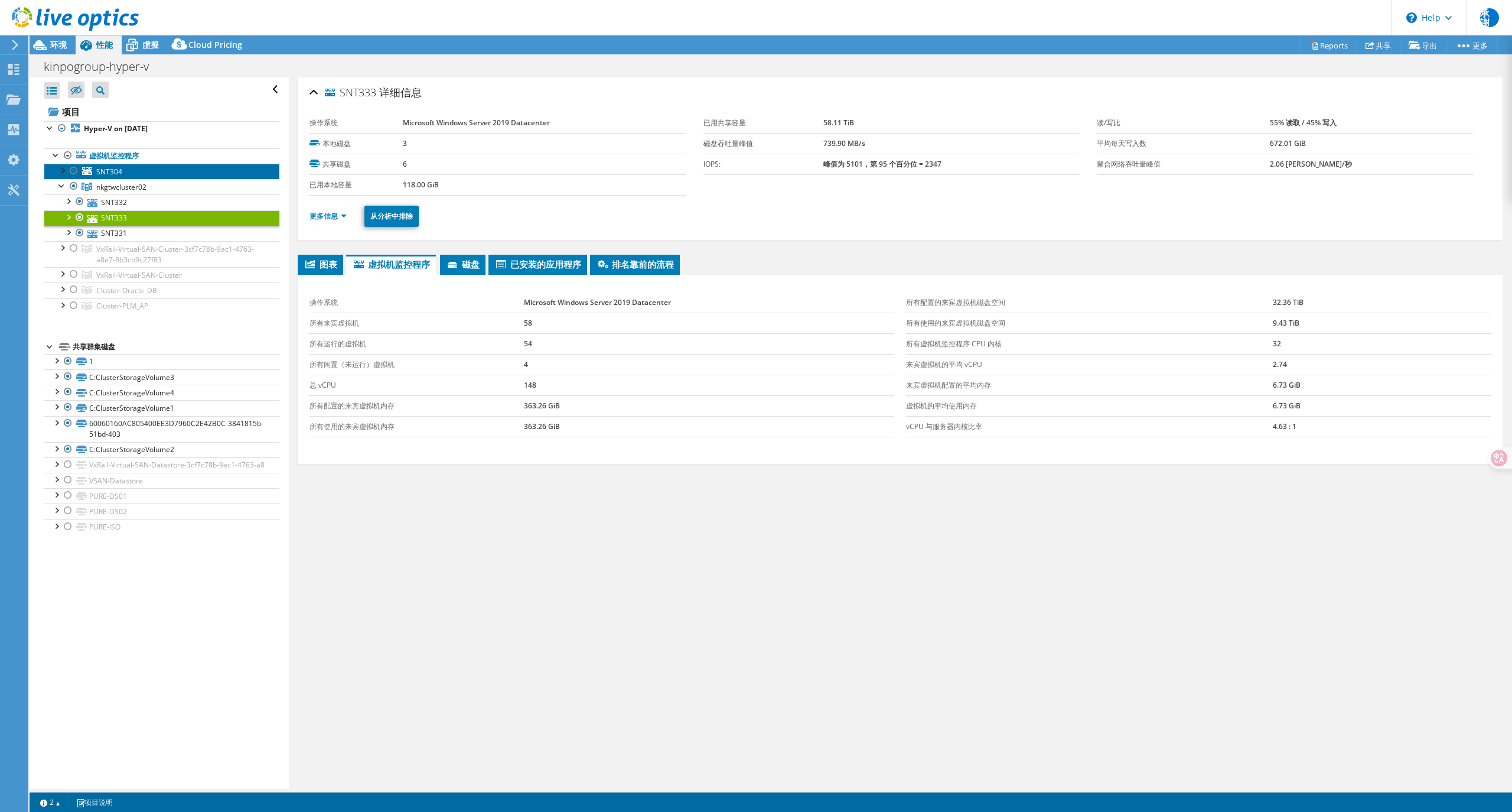
click at [147, 172] on link "SNT304" at bounding box center [162, 171] width 235 height 15
click at [316, 260] on span "图表" at bounding box center [320, 264] width 34 height 12
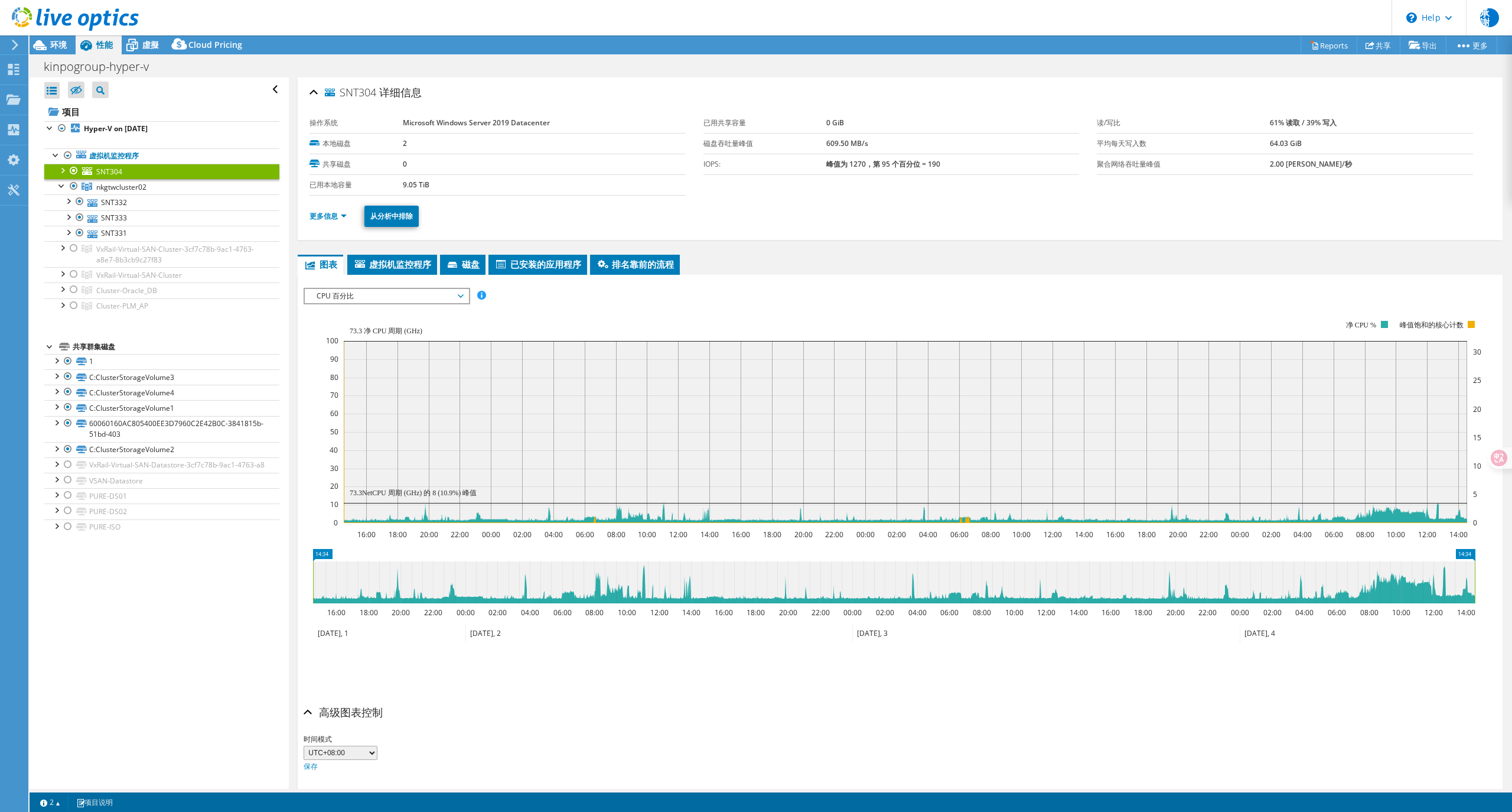
click at [363, 87] on span "SNT304" at bounding box center [351, 92] width 51 height 12
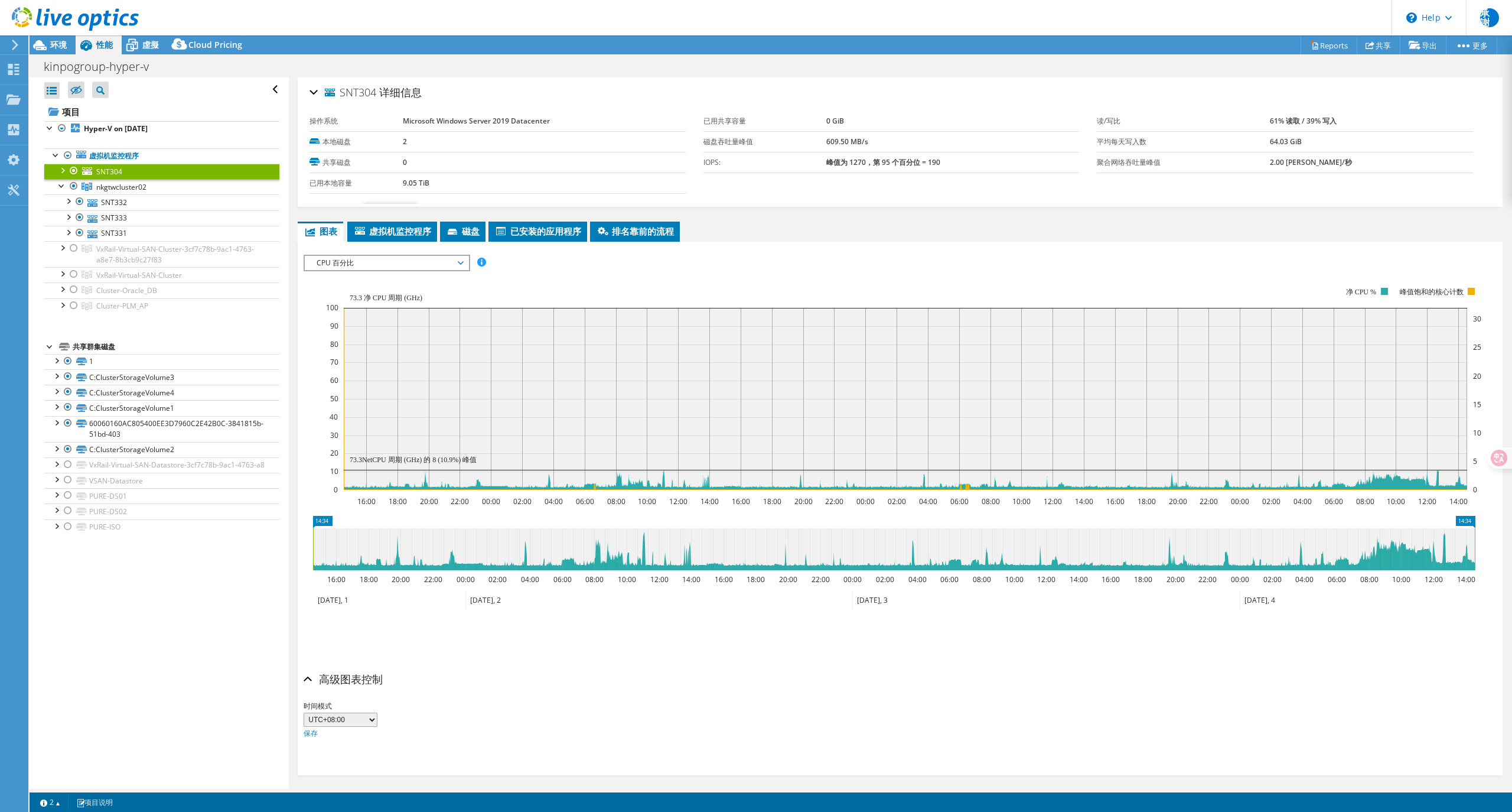
click at [363, 87] on span "SNT304" at bounding box center [351, 92] width 51 height 12
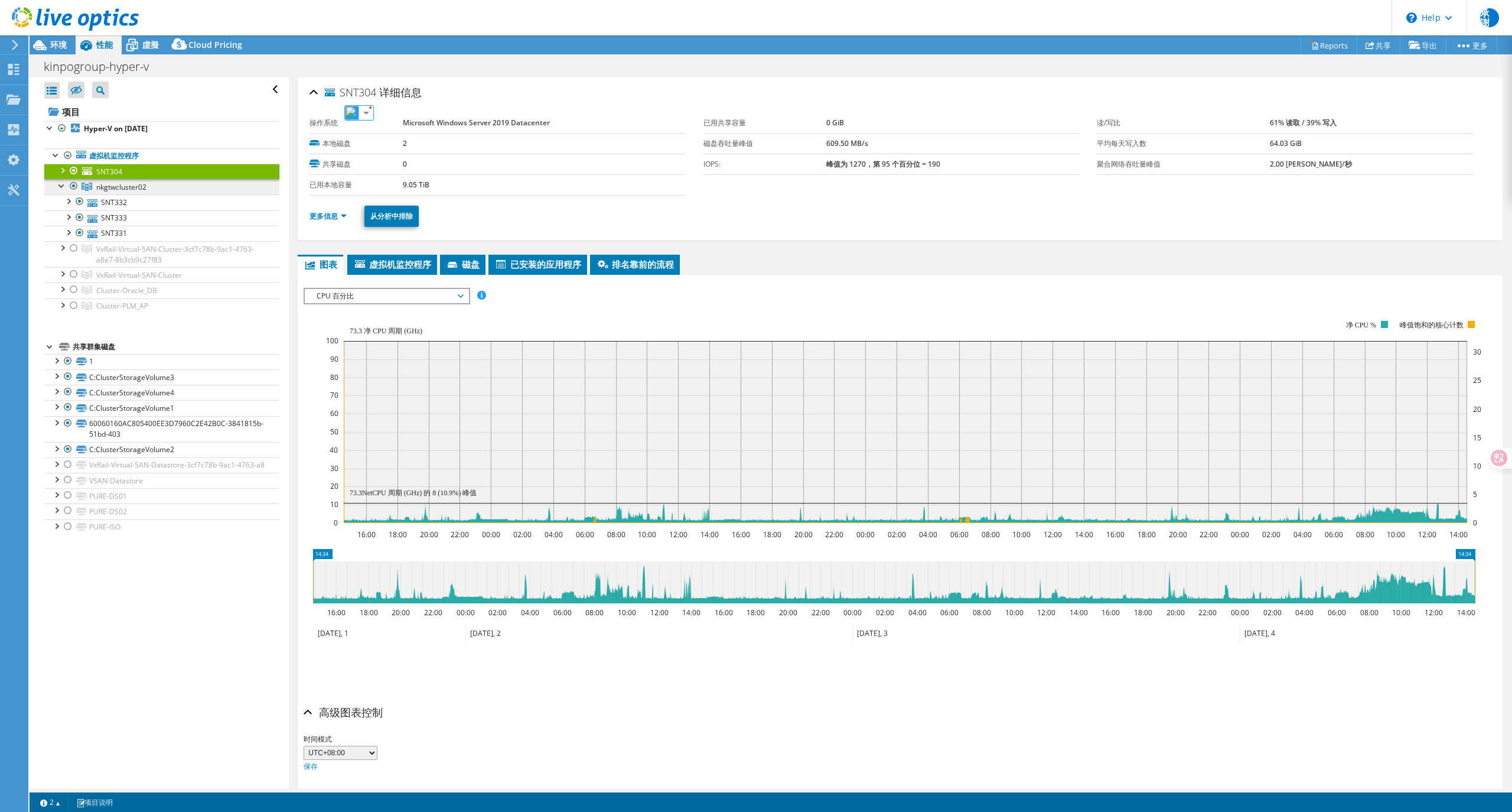
copy span "SNT304"
click at [333, 219] on link "更多信息" at bounding box center [328, 216] width 37 height 10
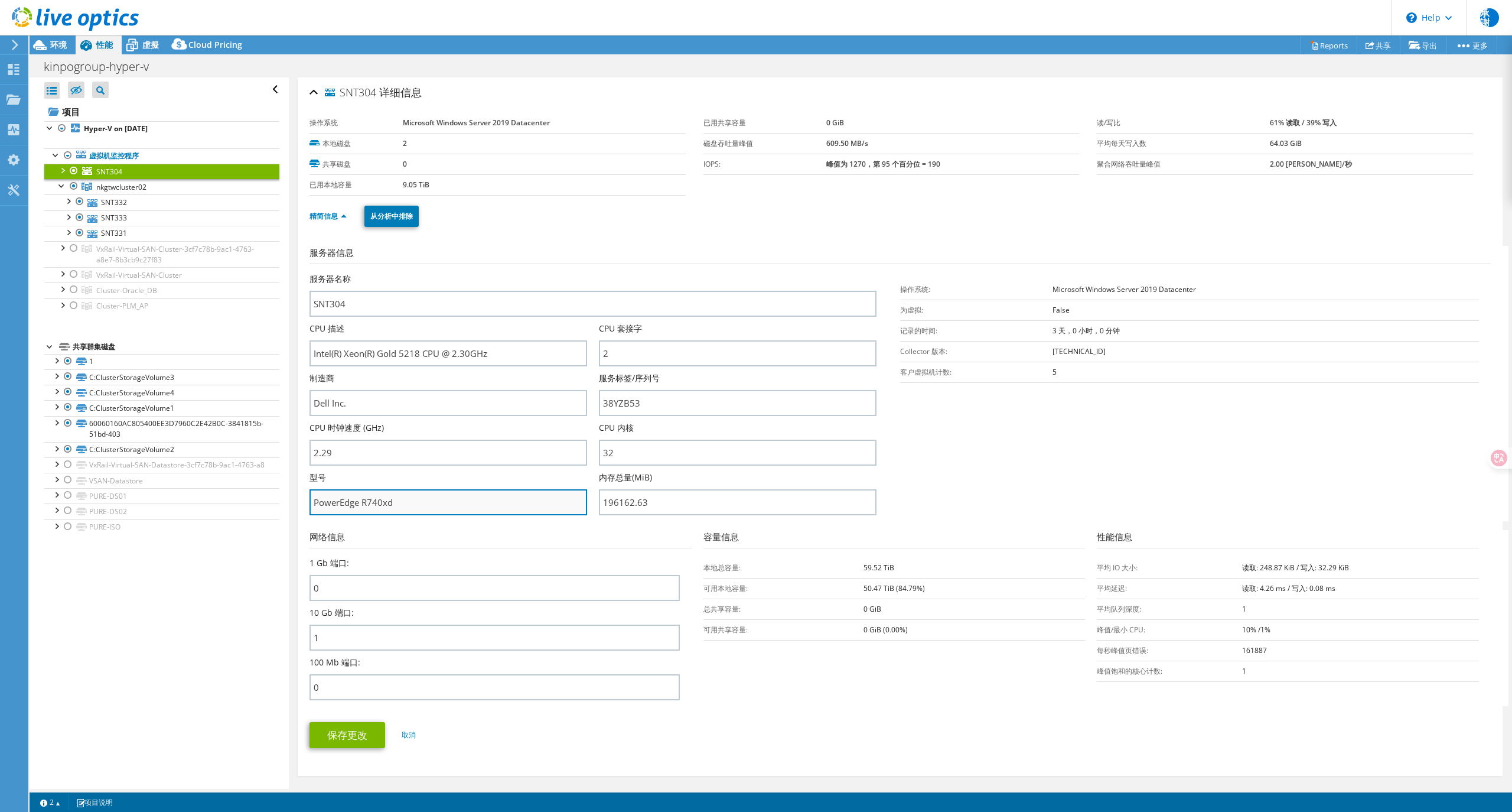
drag, startPoint x: 362, startPoint y: 498, endPoint x: 397, endPoint y: 503, distance: 35.4
click at [397, 503] on input "PowerEdge R740xd" at bounding box center [448, 503] width 277 height 26
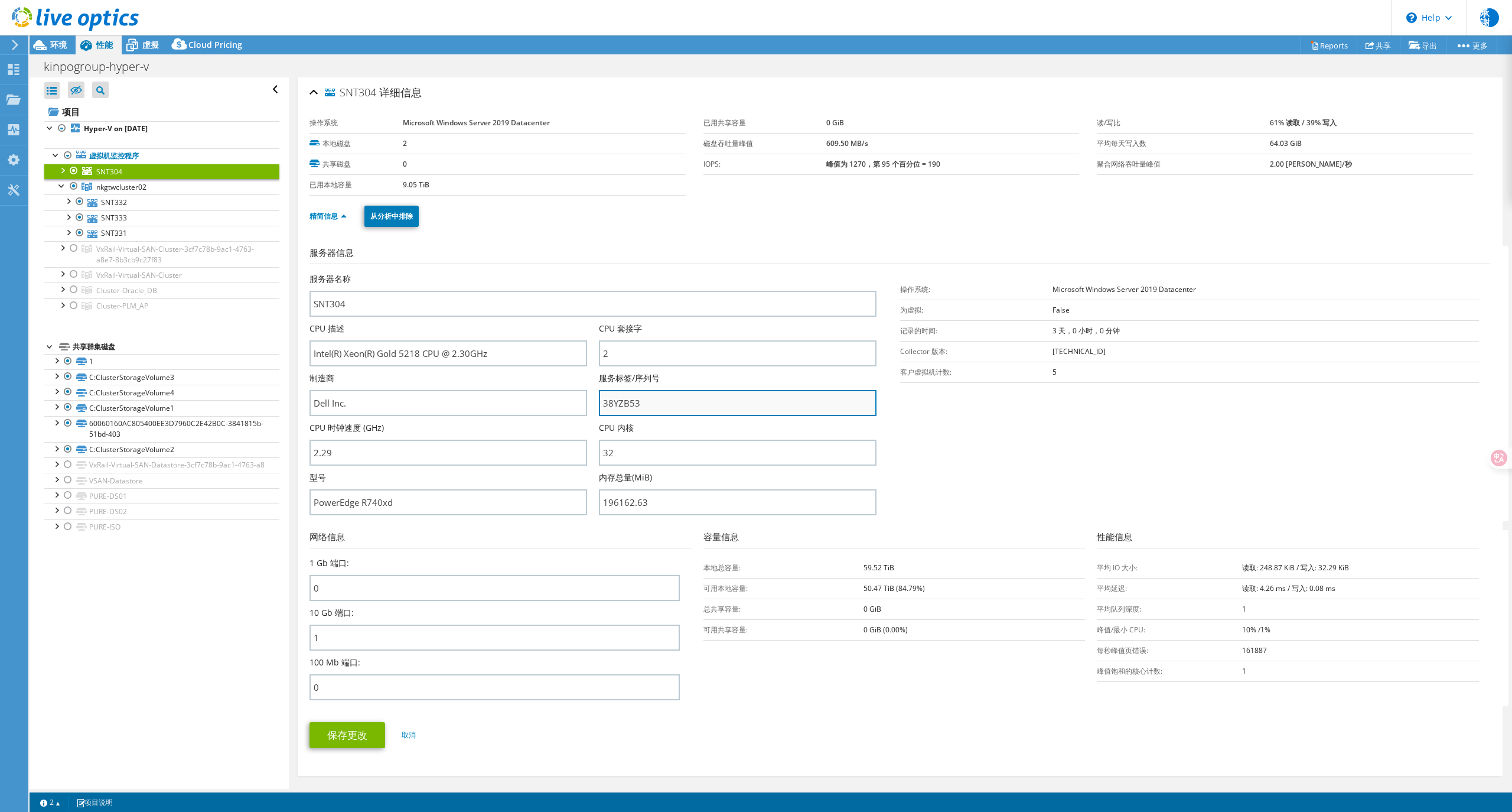
click at [616, 407] on input "38YZB53" at bounding box center [738, 403] width 277 height 26
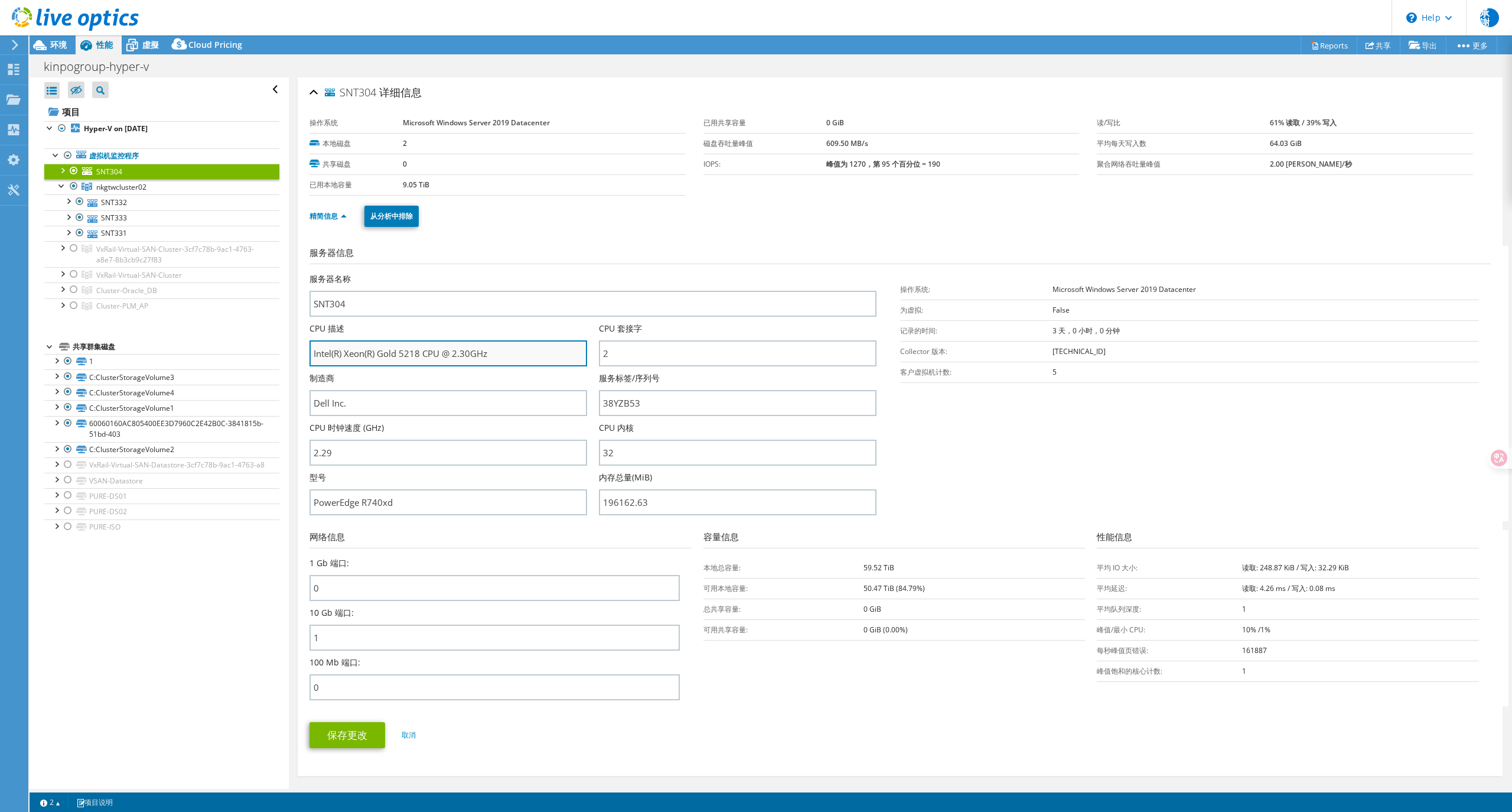
drag, startPoint x: 379, startPoint y: 351, endPoint x: 422, endPoint y: 358, distance: 43.6
click at [422, 358] on input "Intel(R) Xeon(R) Gold 5218 CPU @ 2.30GHz" at bounding box center [448, 354] width 277 height 26
drag, startPoint x: 486, startPoint y: 128, endPoint x: 474, endPoint y: 121, distance: 13.9
click at [484, 127] on td "Microsoft Windows Server 2019 Datacenter" at bounding box center [544, 123] width 283 height 21
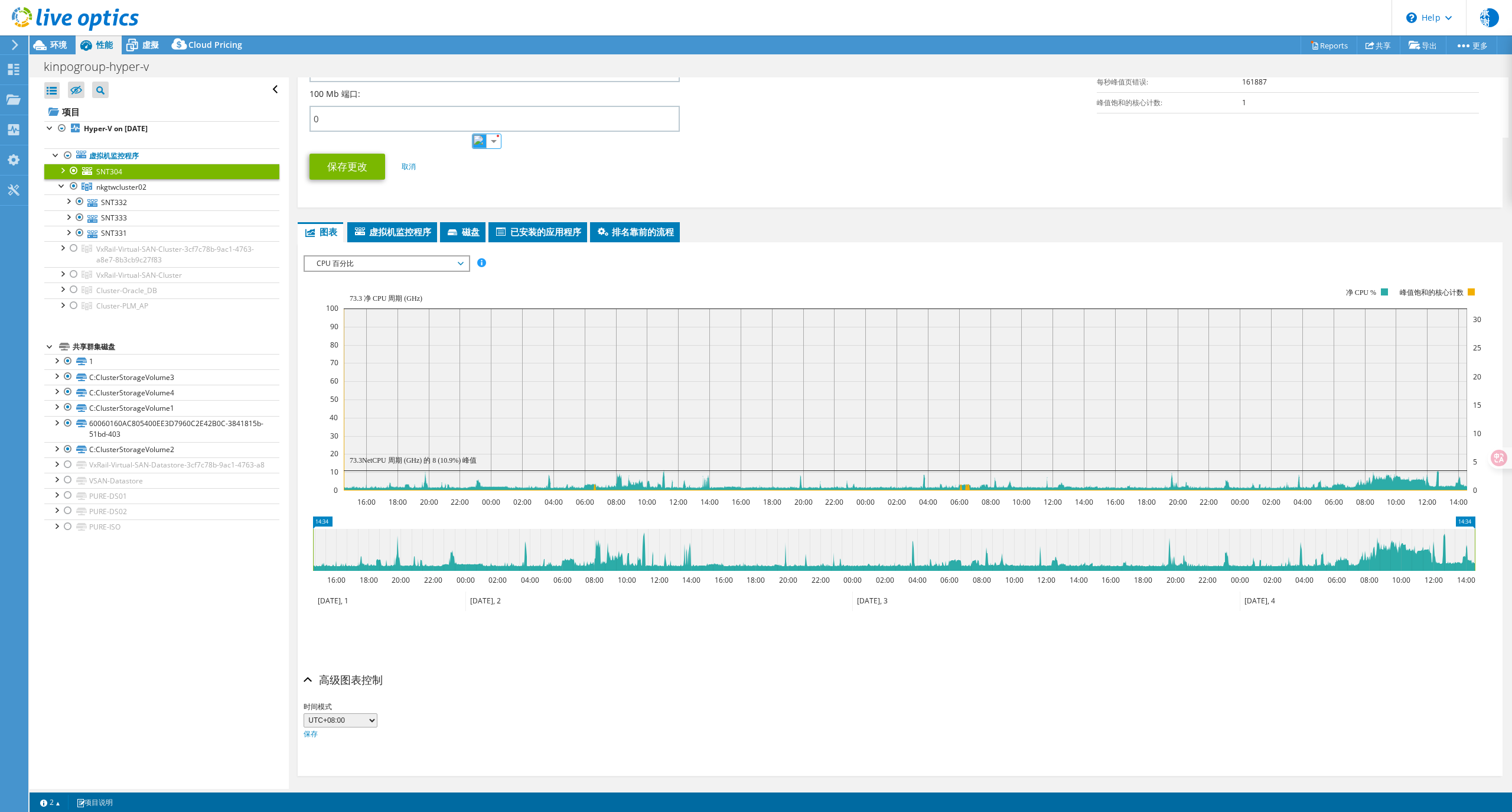
click at [365, 258] on span "CPU 百分比" at bounding box center [386, 263] width 152 height 14
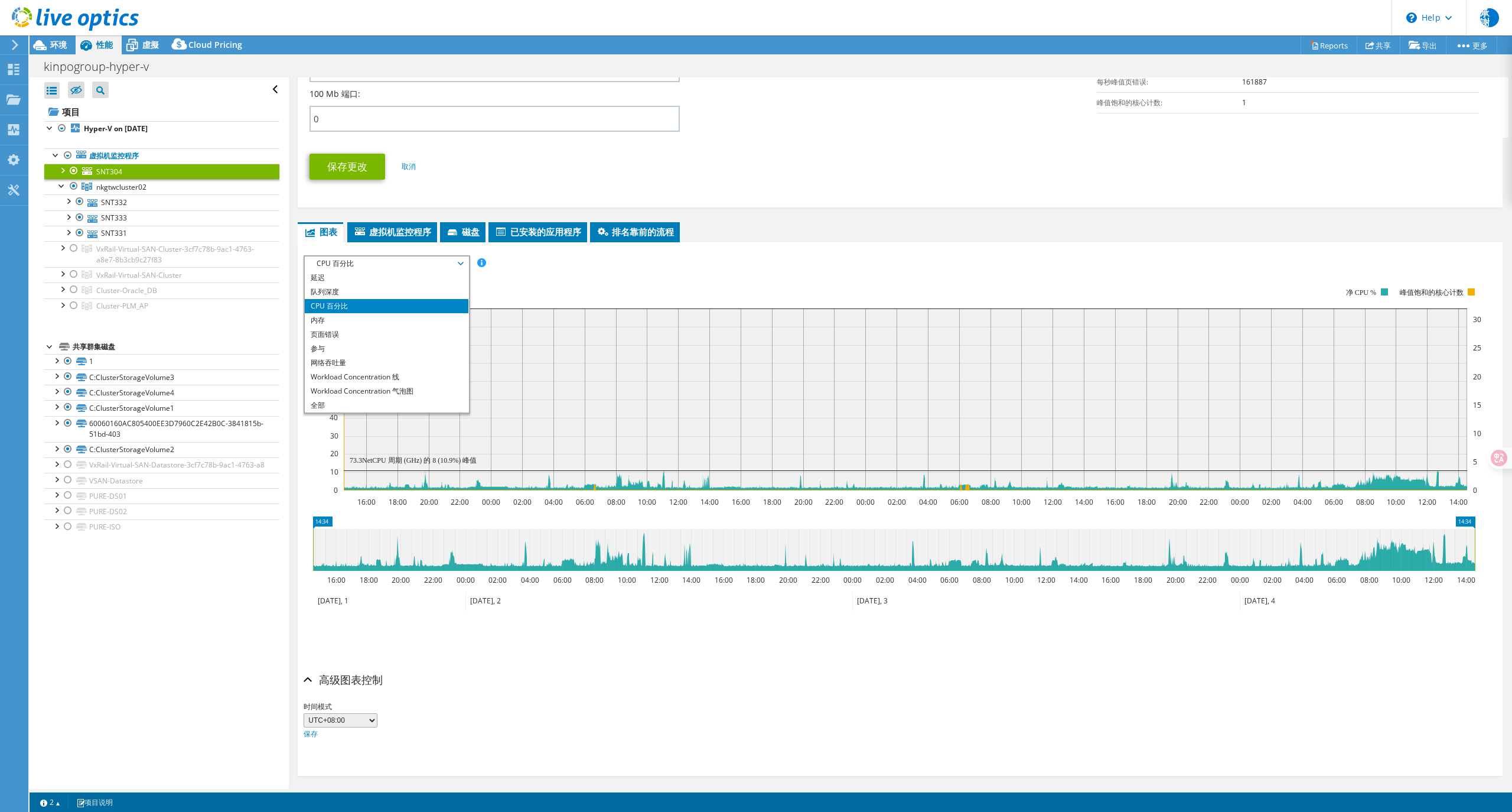
click at [365, 258] on span "CPU 百分比" at bounding box center [386, 263] width 152 height 14
click at [371, 256] on span "CPU 百分比" at bounding box center [386, 263] width 152 height 14
click at [358, 300] on li "CPU 百分比" at bounding box center [386, 306] width 163 height 14
click at [1147, 279] on rect at bounding box center [904, 389] width 1156 height 236
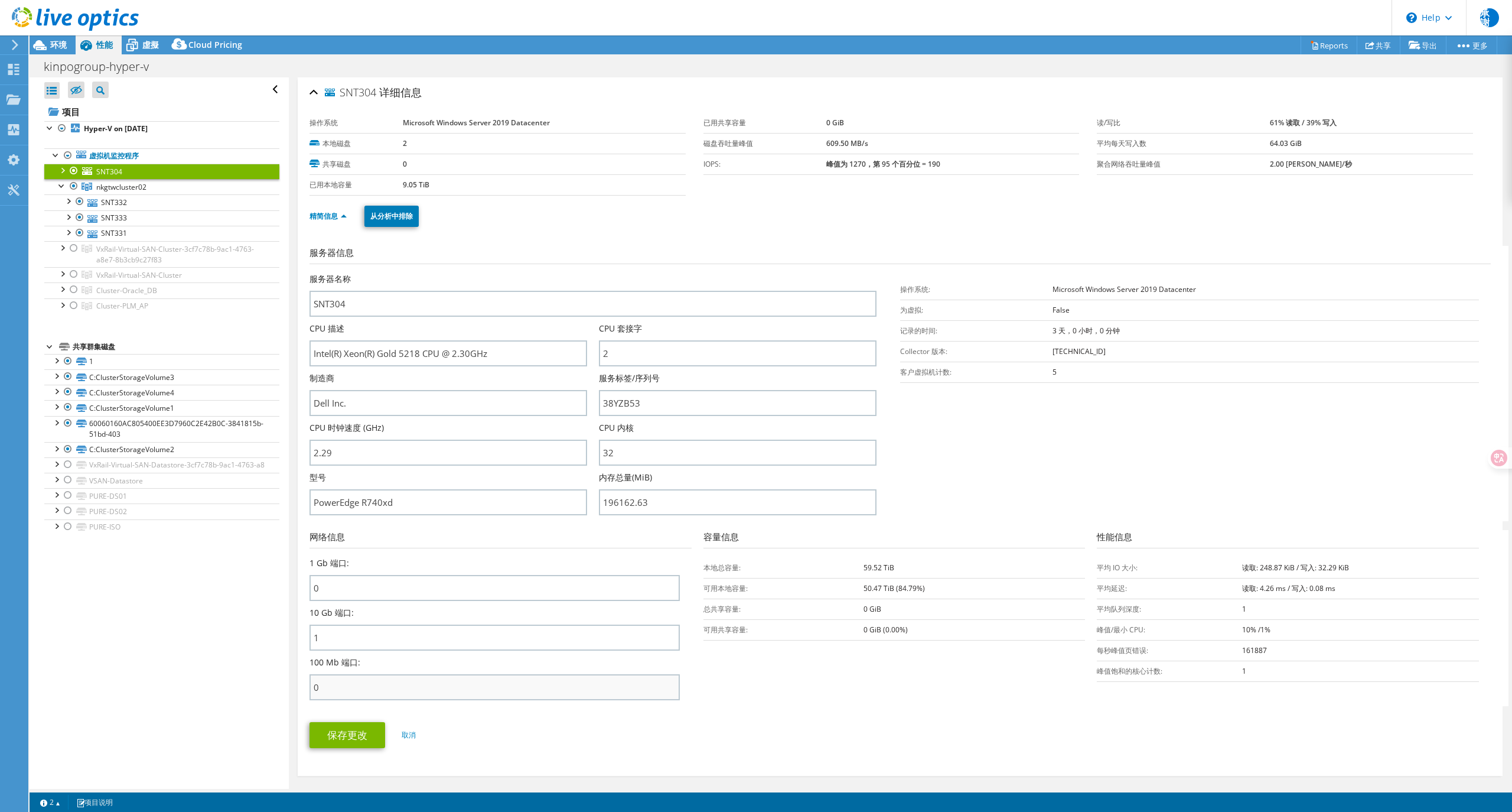
scroll to position [473, 0]
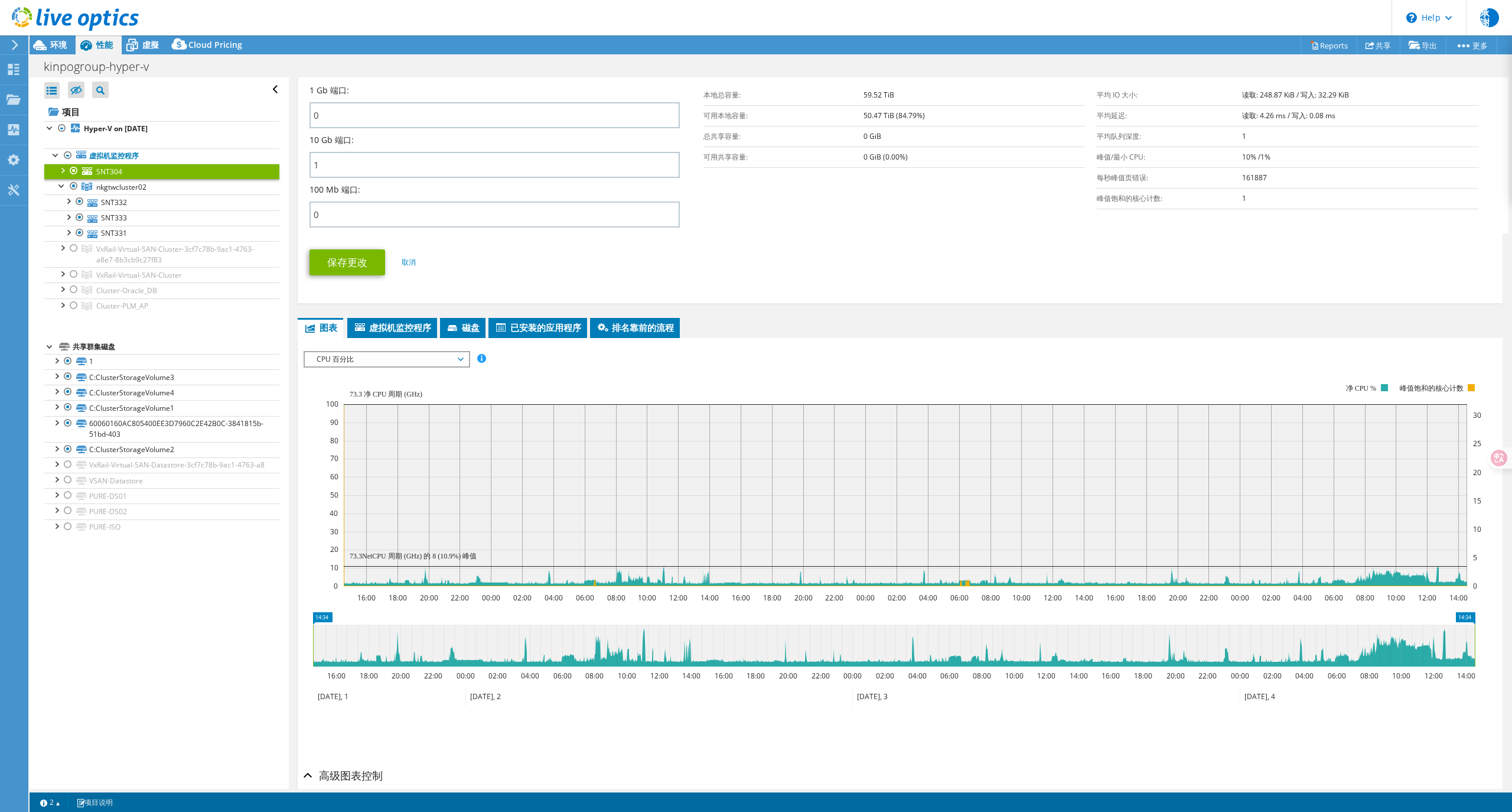
click at [376, 352] on span "CPU 百分比" at bounding box center [386, 359] width 152 height 14
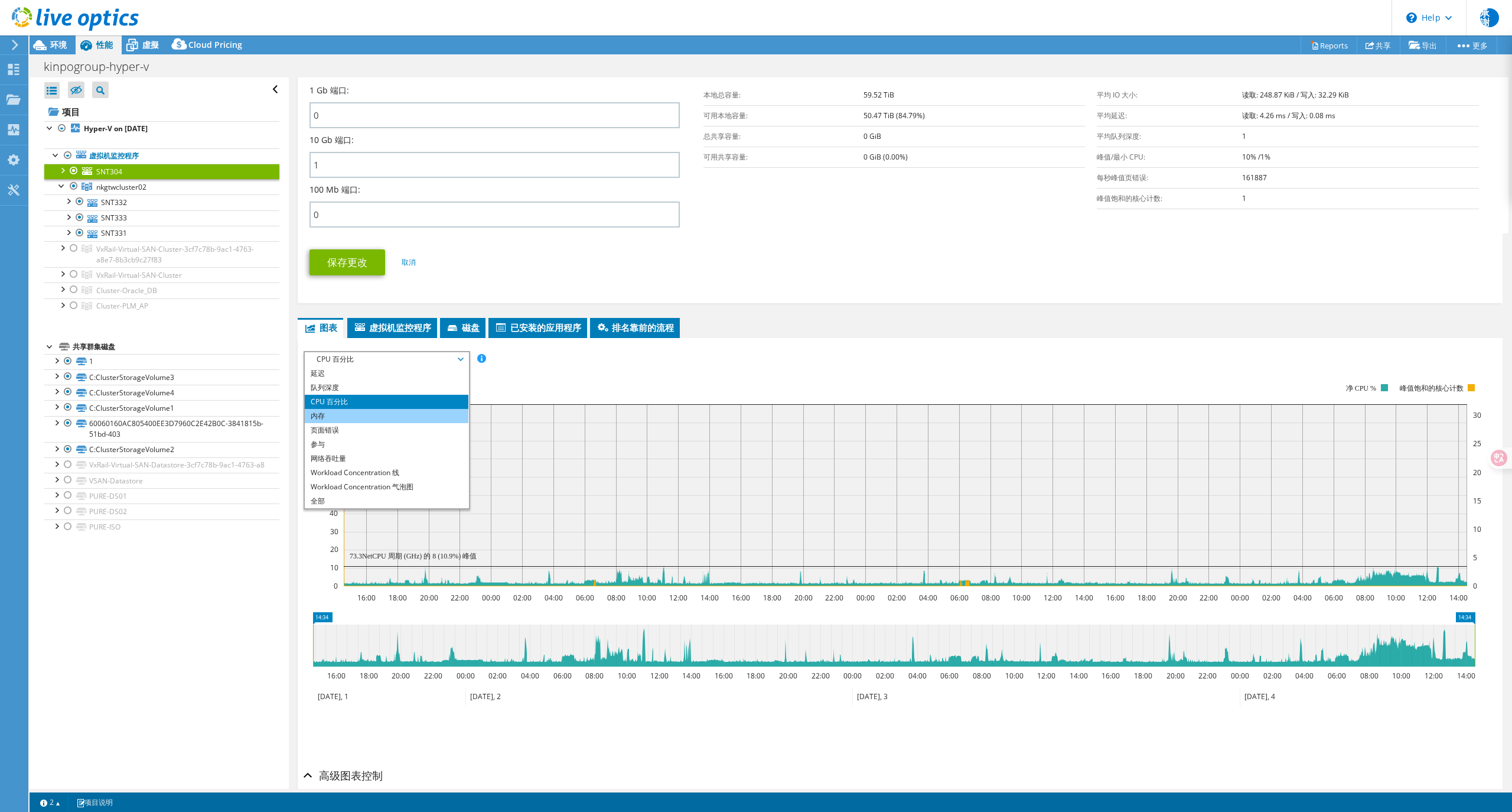
click at [331, 413] on li "内存" at bounding box center [386, 416] width 163 height 14
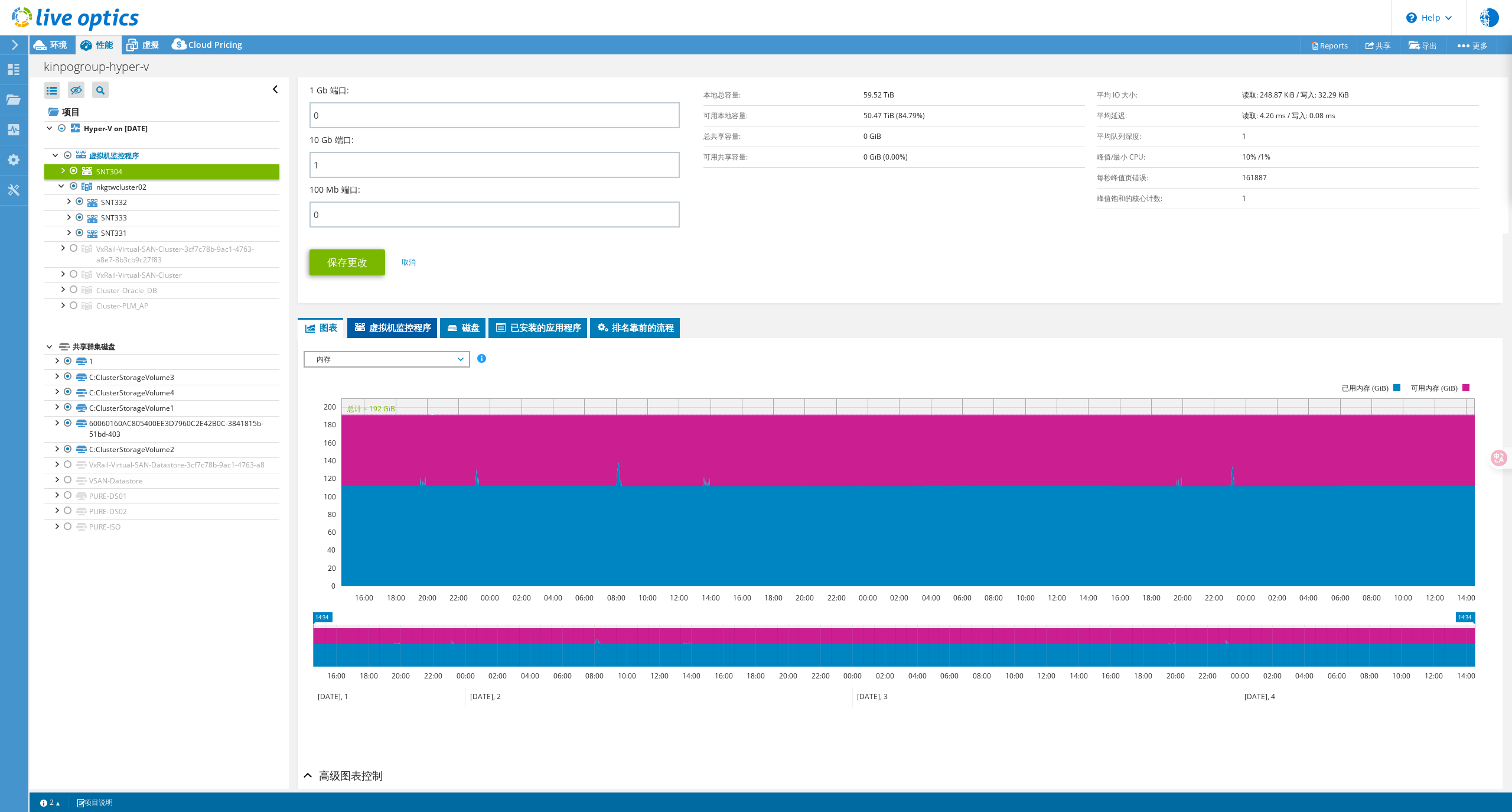
click at [398, 321] on span "虚拟机监控程序" at bounding box center [392, 327] width 78 height 12
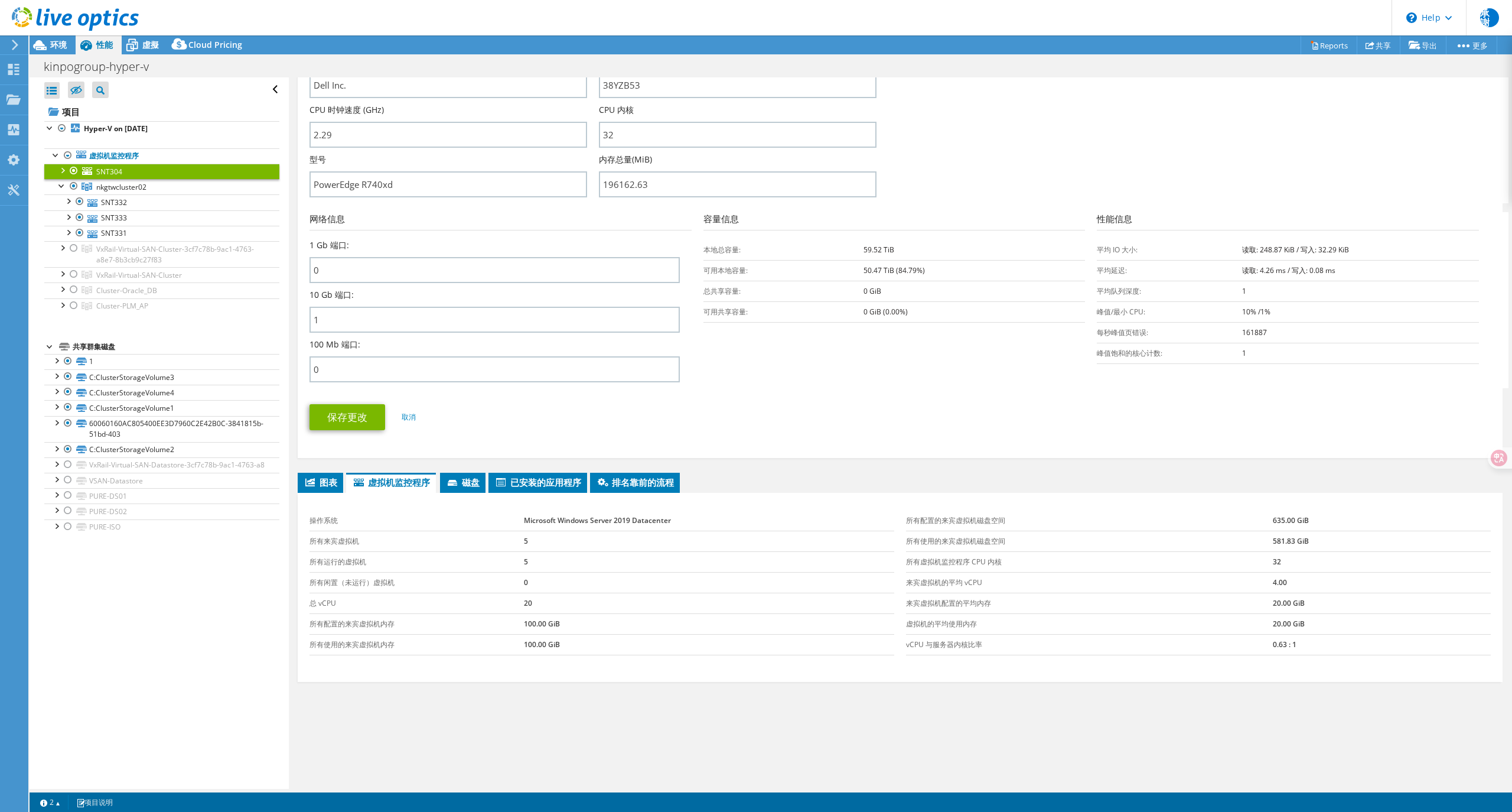
scroll to position [312, 0]
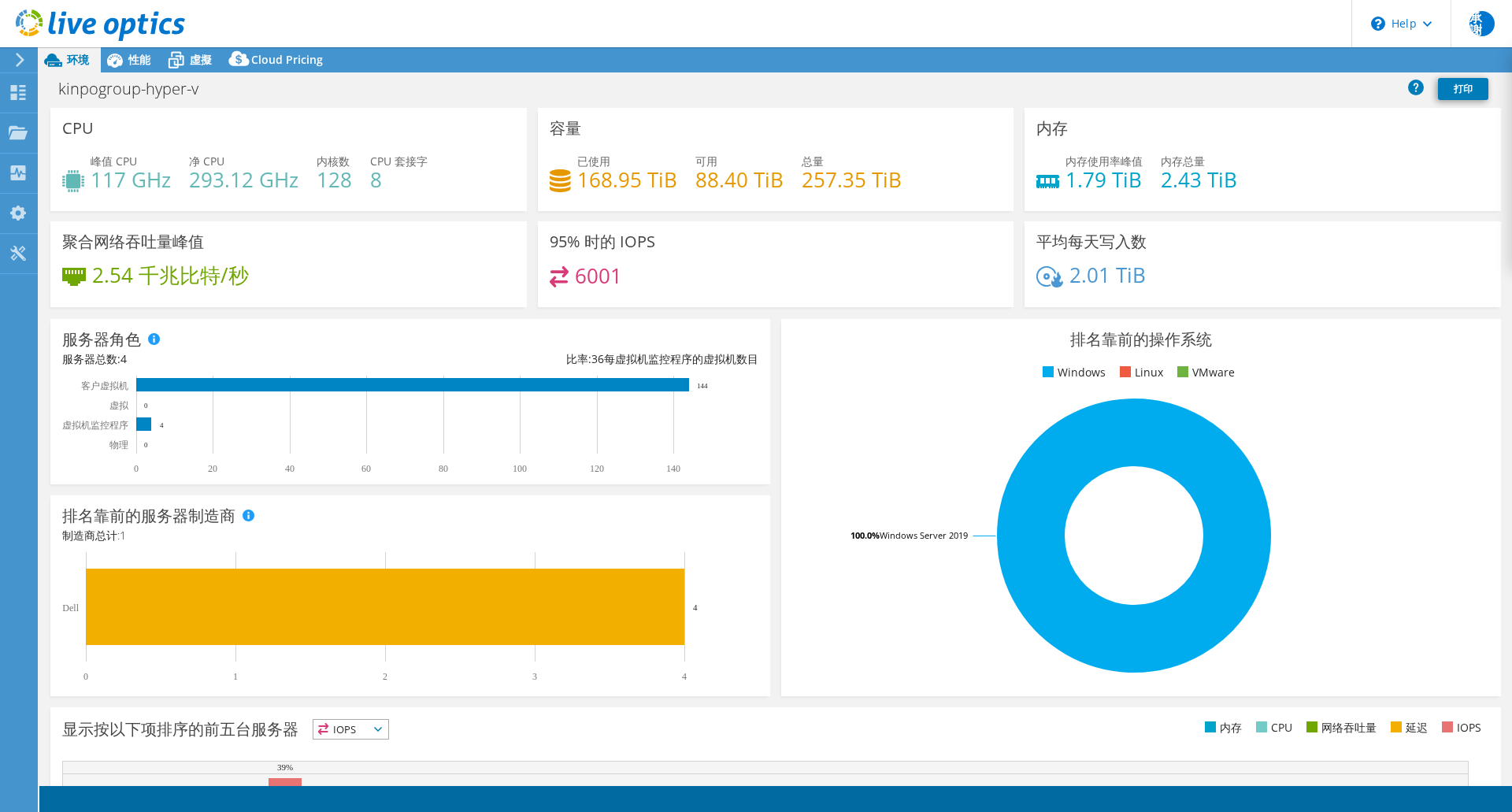
select select "USD"
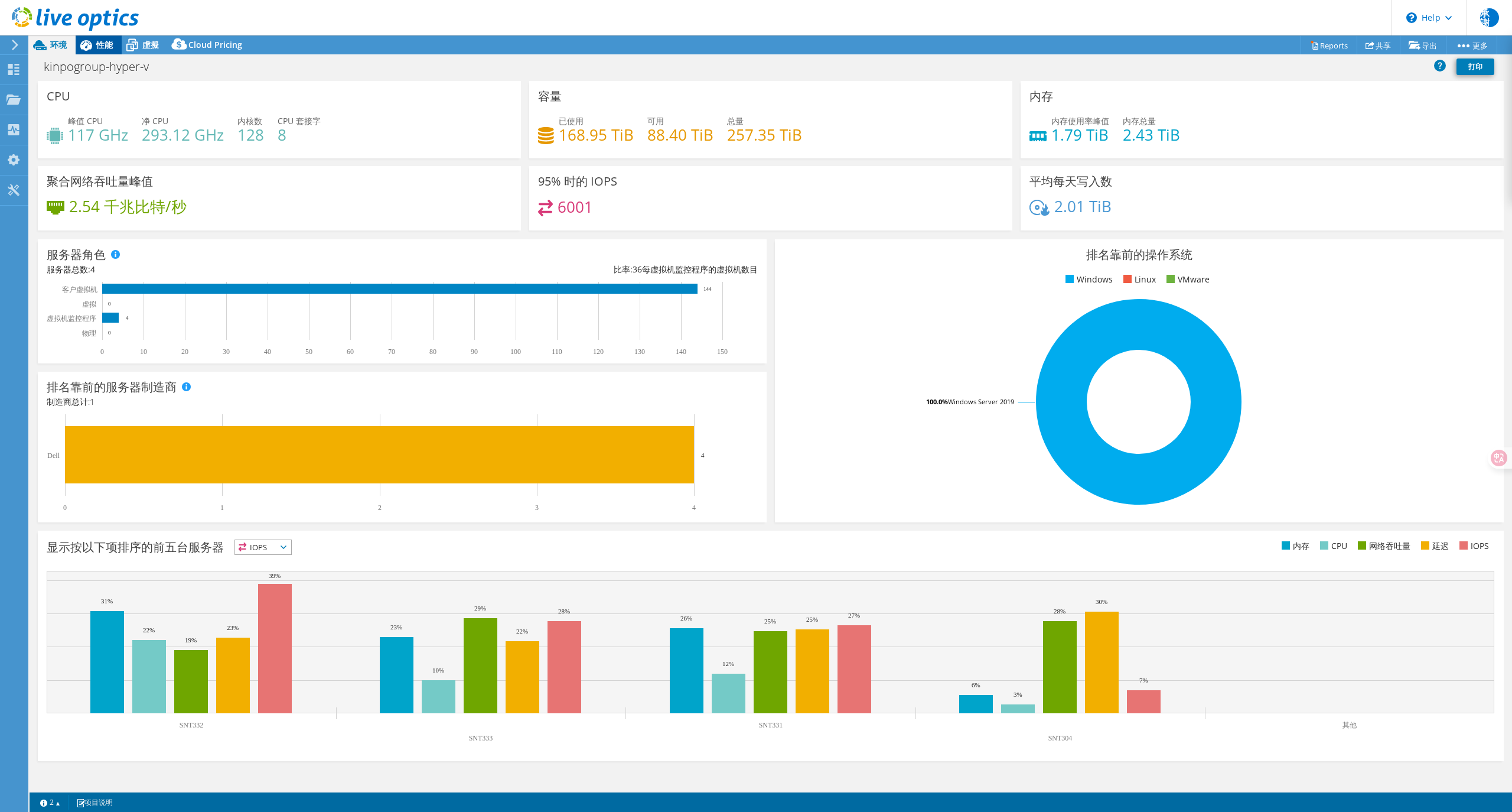
click at [109, 44] on span "性能" at bounding box center [104, 44] width 17 height 11
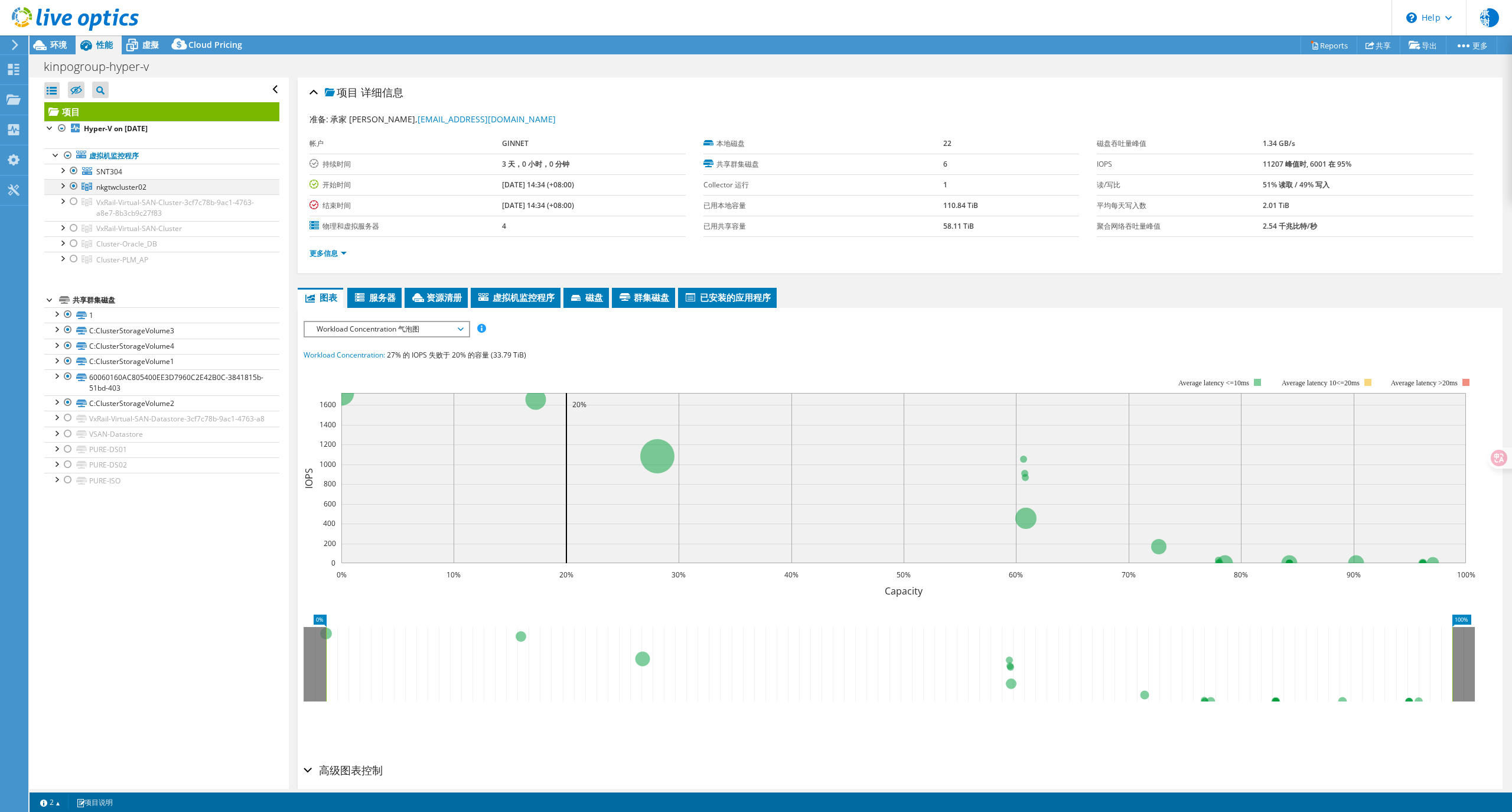
click at [62, 185] on div at bounding box center [62, 185] width 12 height 12
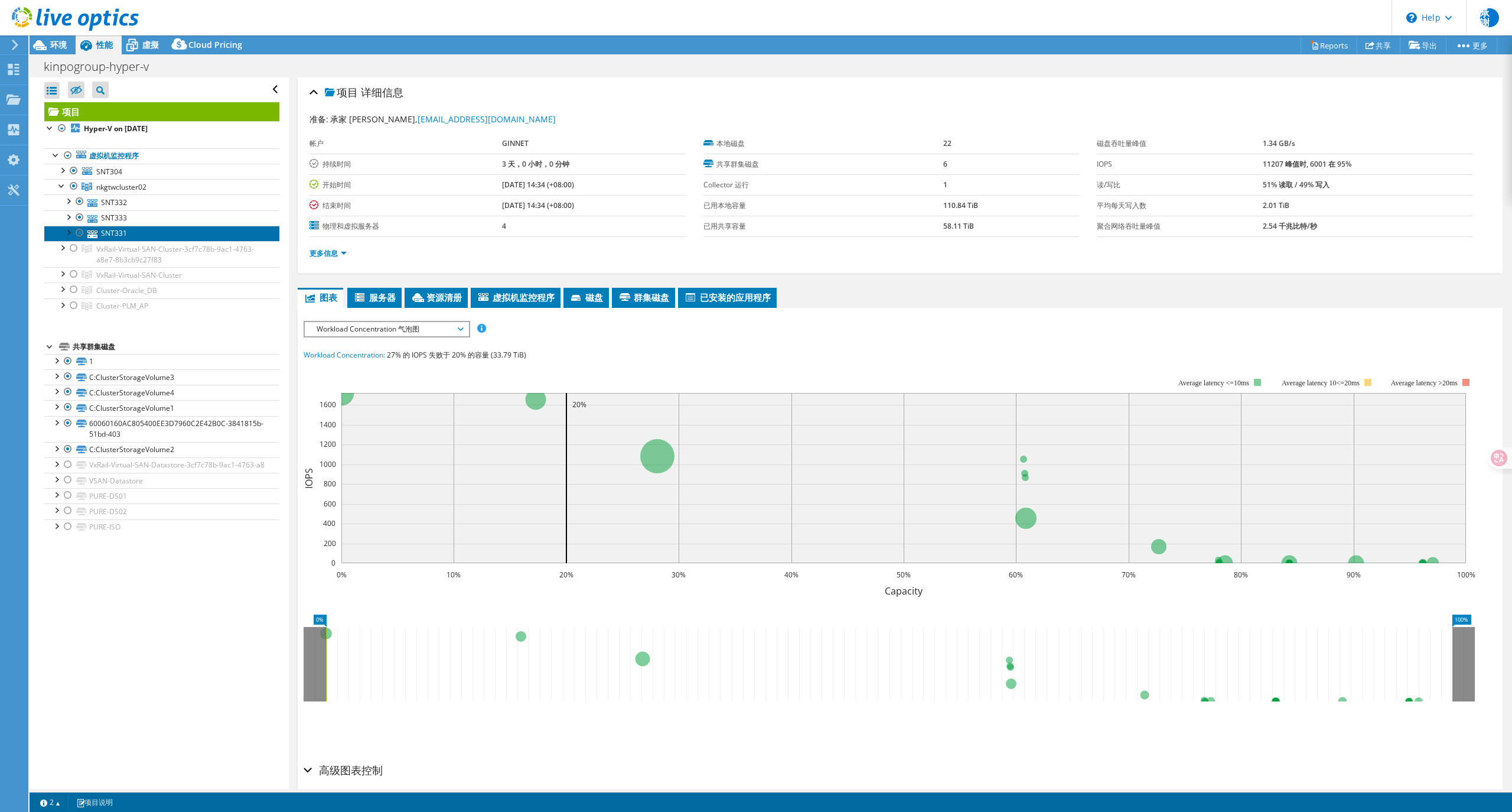
click at [111, 237] on link "SNT331" at bounding box center [162, 233] width 235 height 15
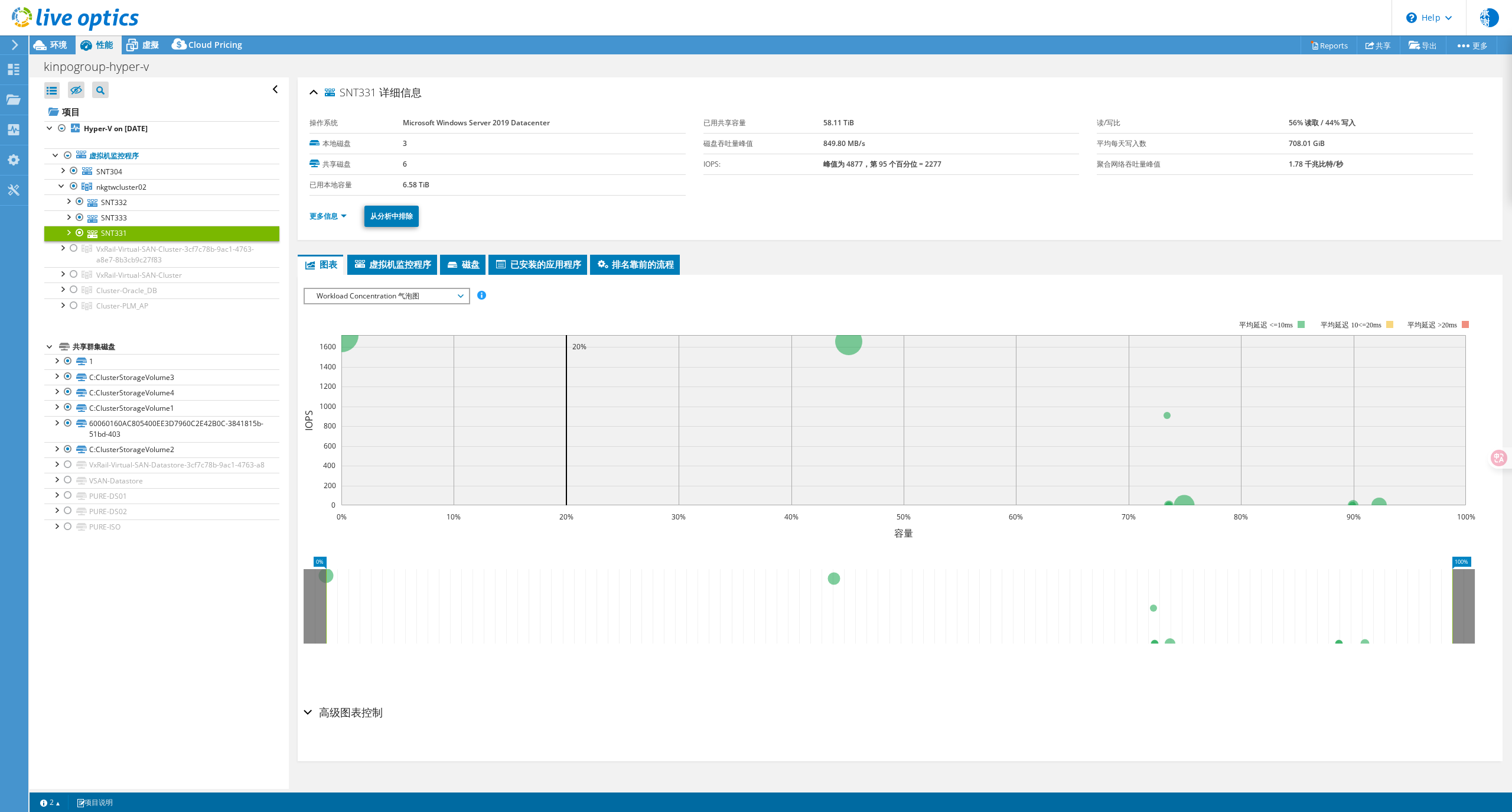
click at [384, 296] on span "Workload Concentration 气泡图" at bounding box center [386, 296] width 152 height 14
click at [386, 253] on div "SNT331 详细信息 操作系统 Microsoft Windows Server 2019 Datacenter 本地磁盘 3 共享磁盘 6 已用本地容量 …" at bounding box center [900, 433] width 1223 height 712
click at [392, 260] on span "虚拟机监控程序" at bounding box center [392, 264] width 78 height 12
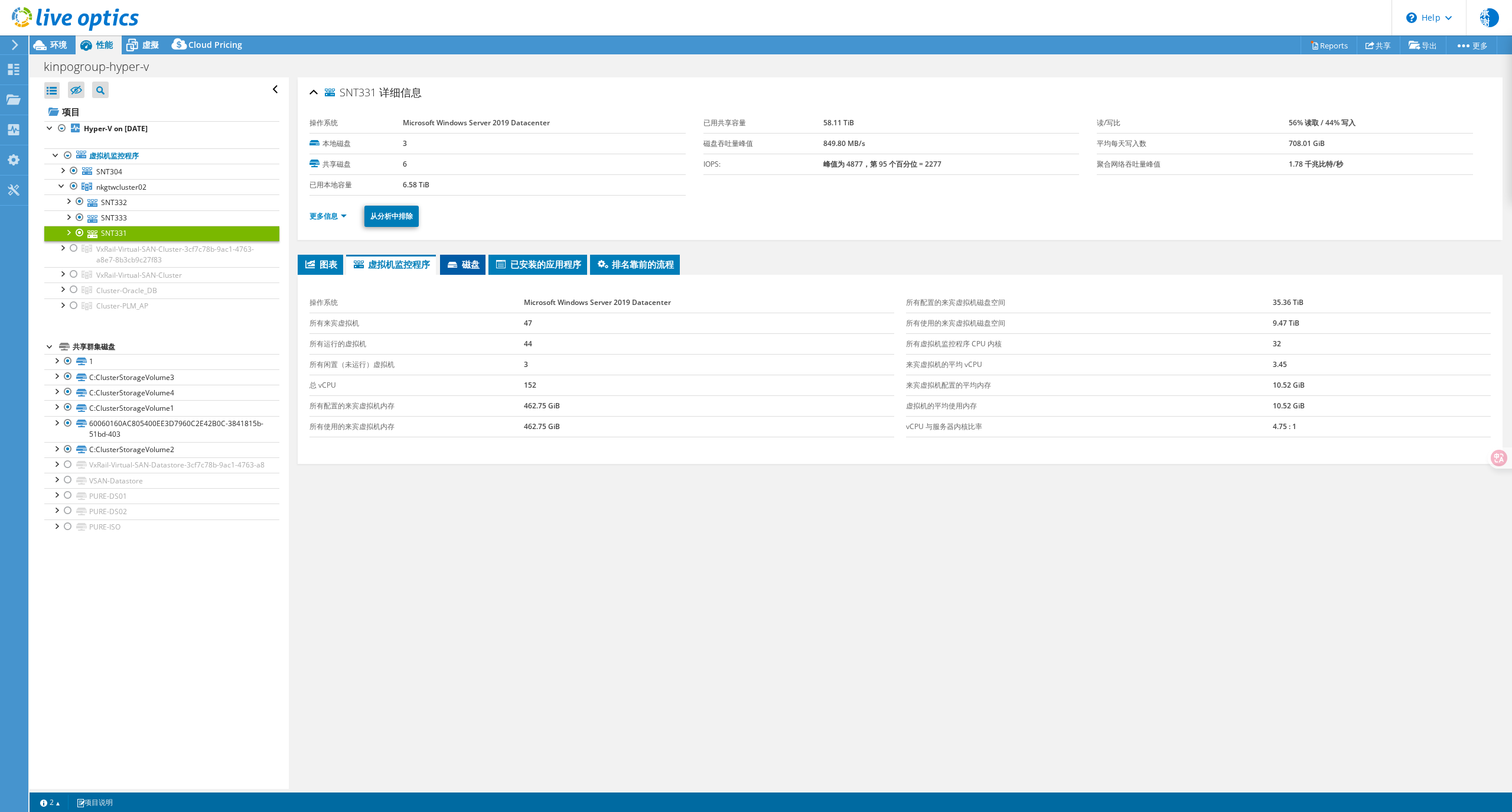
click at [476, 262] on span "磁盘" at bounding box center [463, 264] width 34 height 12
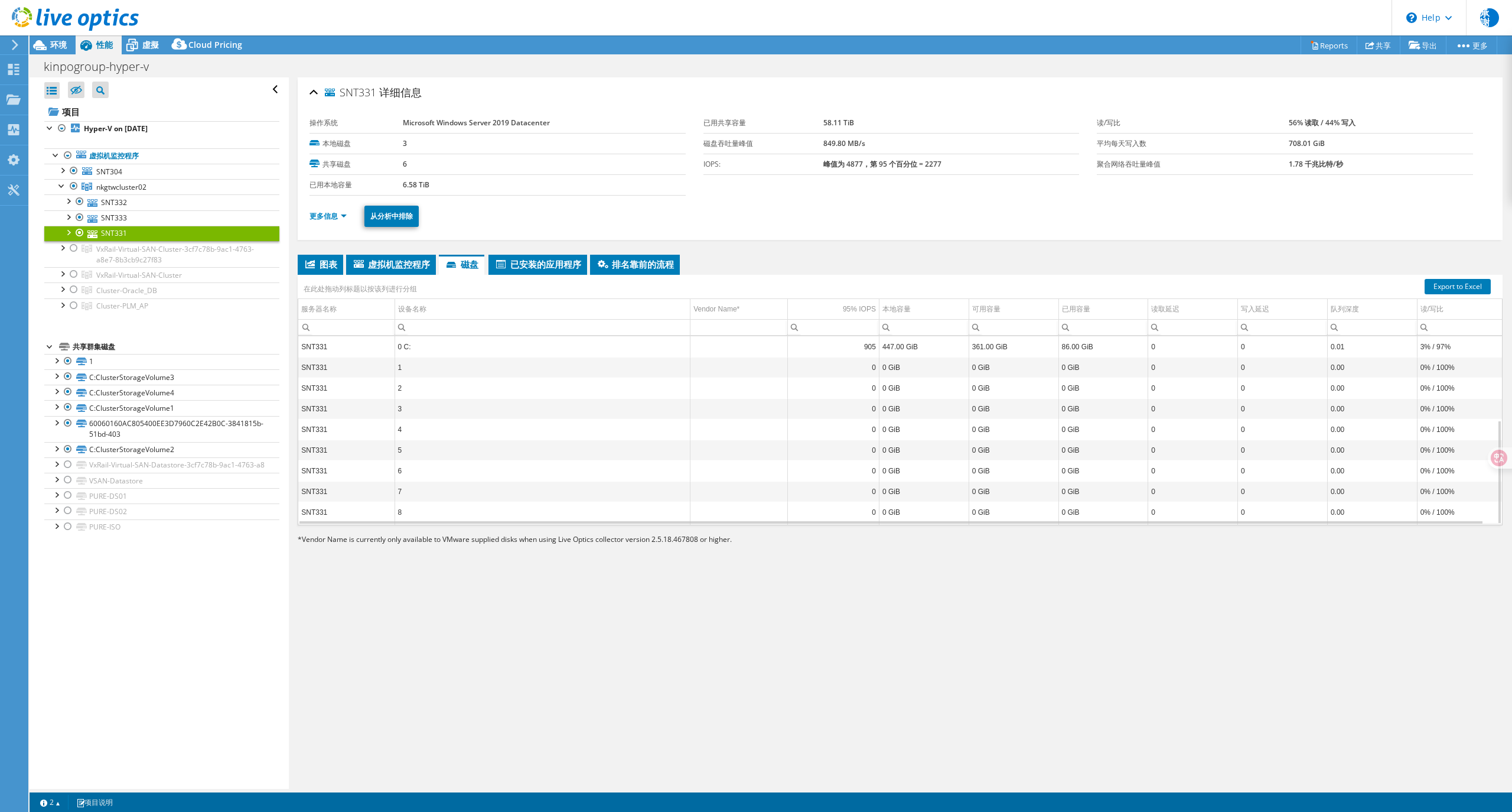
scroll to position [152, 0]
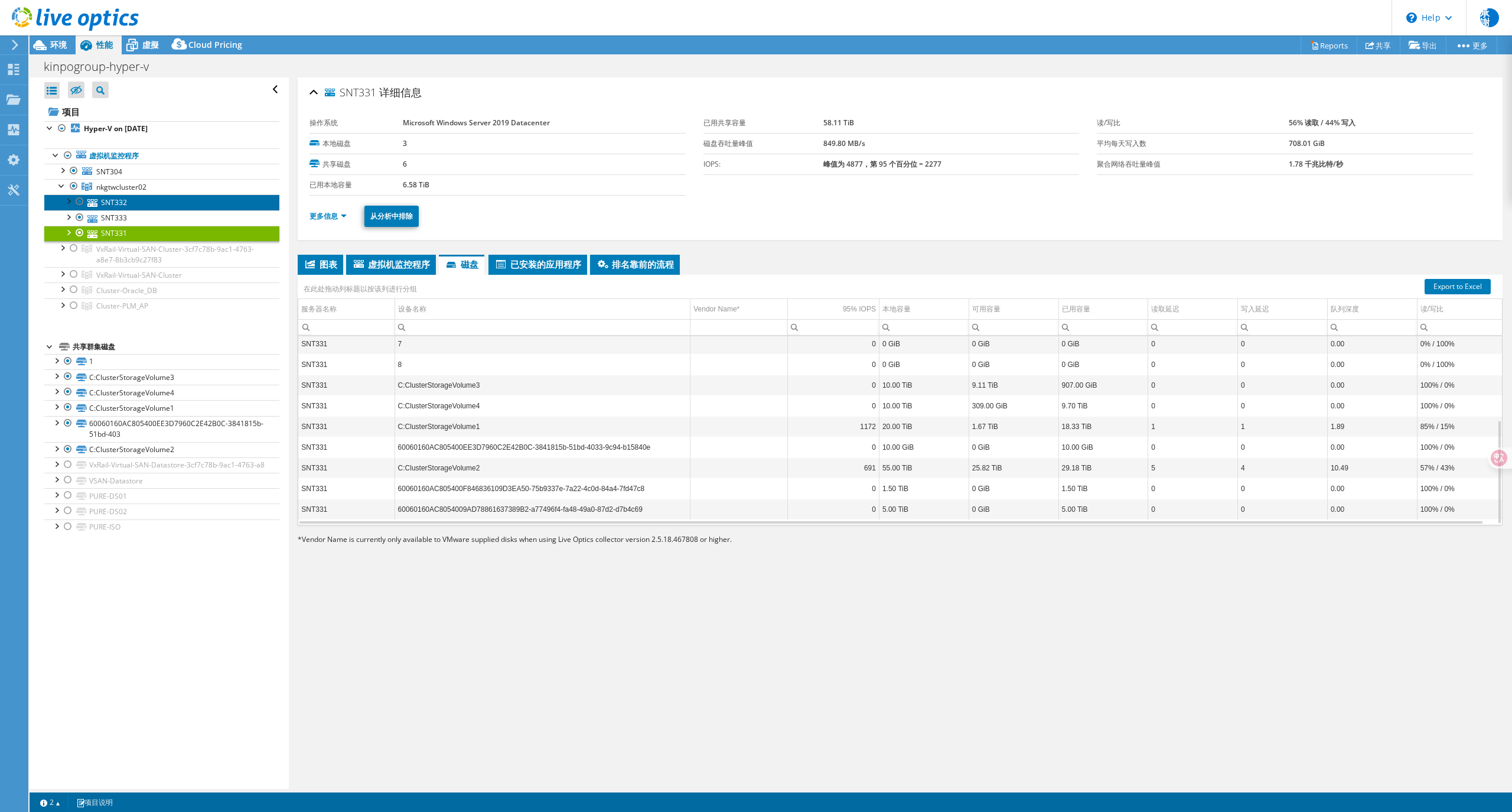
click at [113, 201] on link "SNT332" at bounding box center [162, 202] width 235 height 15
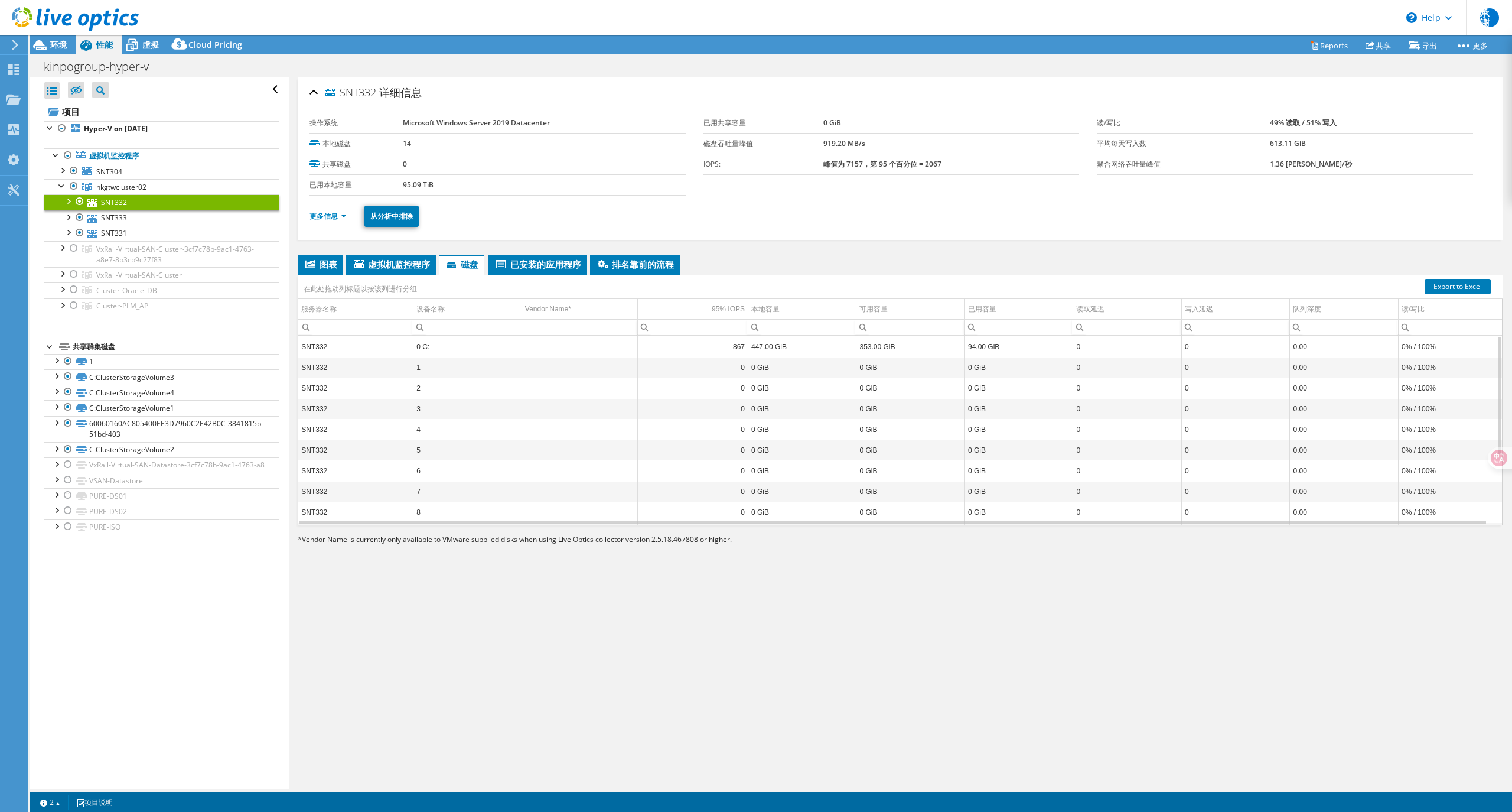
scroll to position [109, 0]
click at [133, 214] on link "SNT333" at bounding box center [162, 218] width 235 height 15
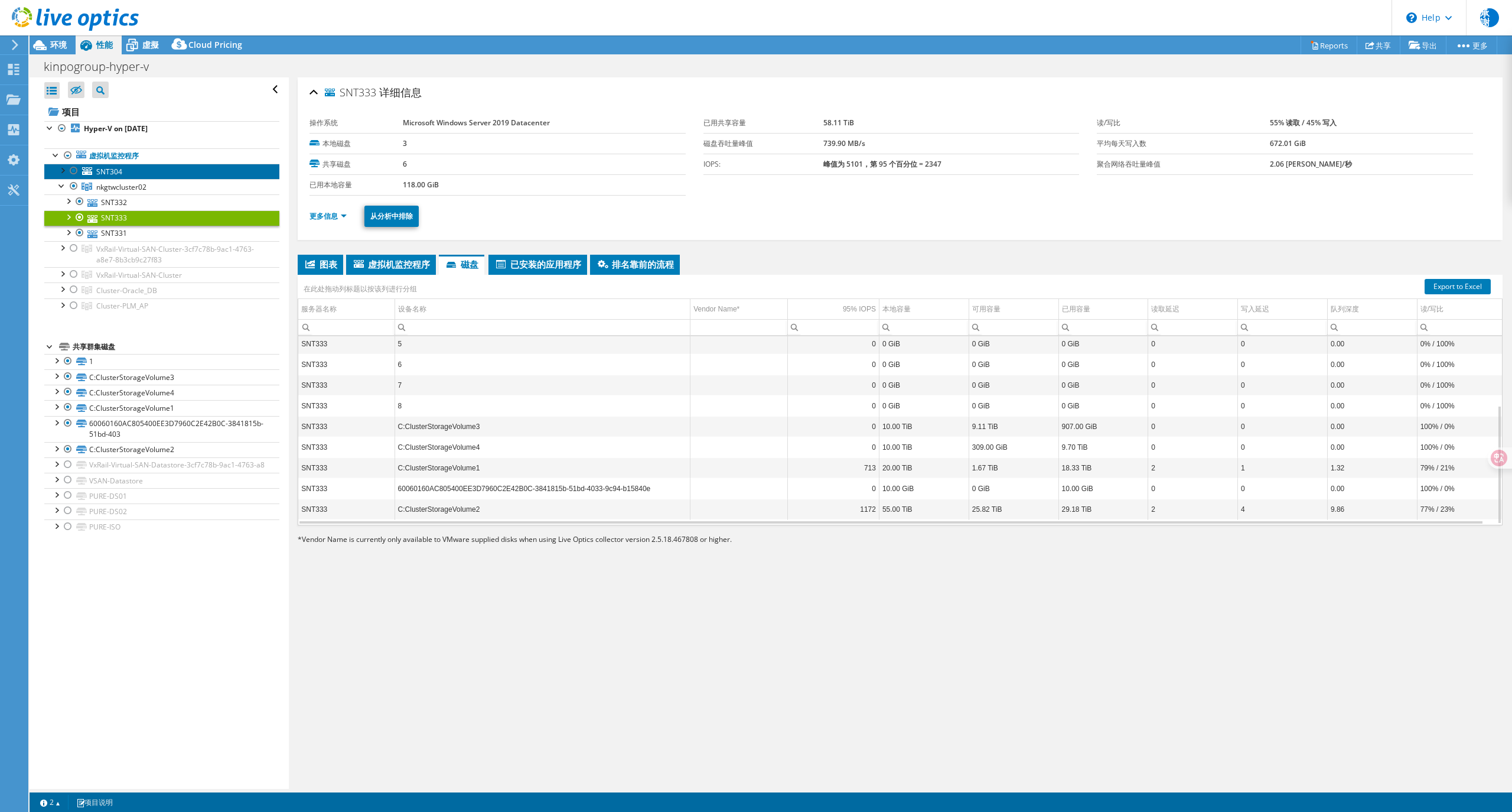
click at [142, 175] on link "SNT304" at bounding box center [162, 171] width 235 height 15
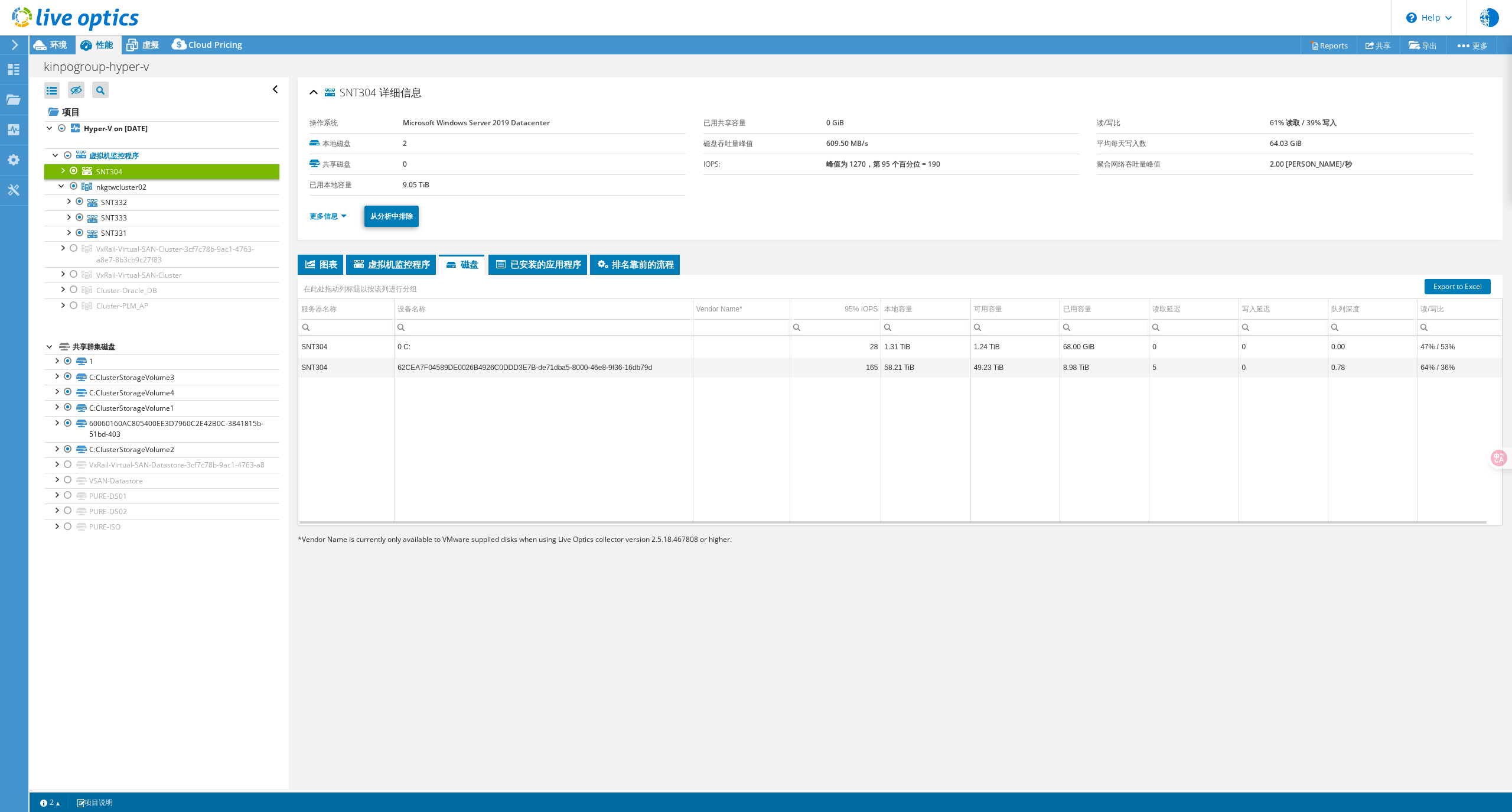
click at [474, 366] on td "62CEA7F04589DE0026B4926C0DDD3E7B-de71dba5-8000-46e8-9f36-16db79d" at bounding box center [543, 368] width 298 height 21
click at [329, 217] on link "更多信息" at bounding box center [328, 216] width 37 height 10
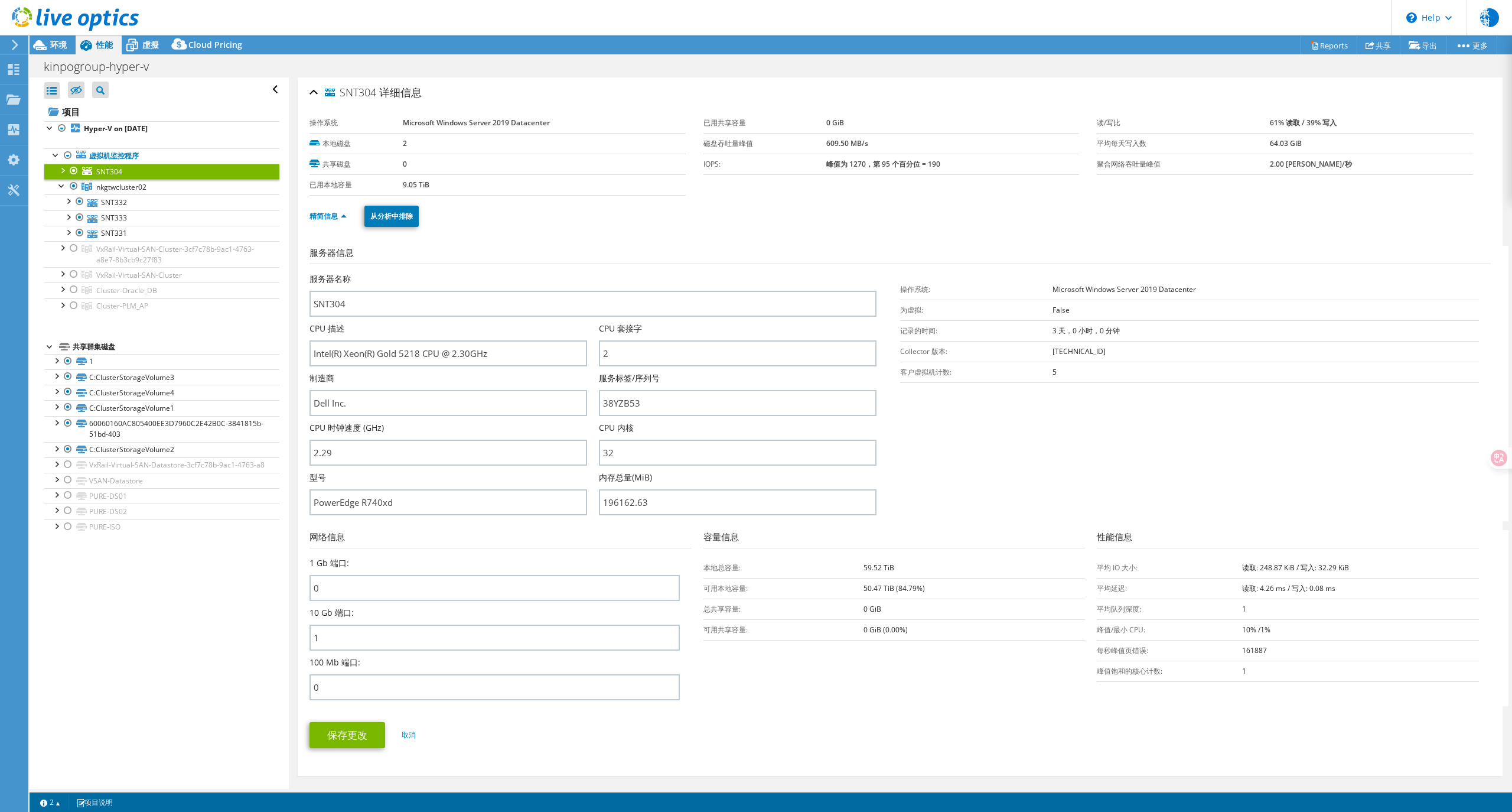
scroll to position [312, 0]
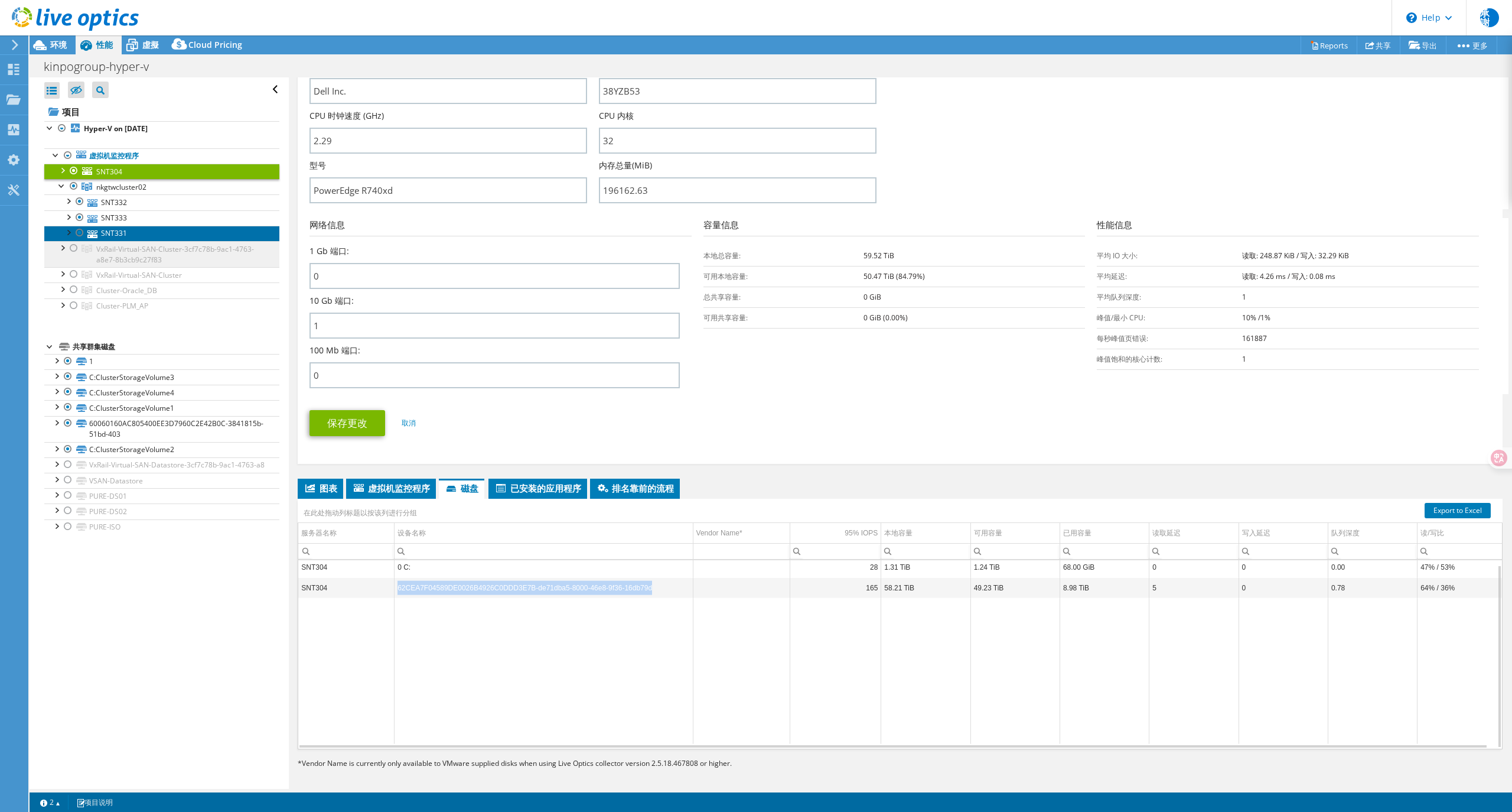
click at [145, 244] on ul "SNT304 0 C: 62CEA7F04589DE0026B4926C0DDD3E7B-de71dba5-8000-46e8-9f36-16db79d 网络…" at bounding box center [162, 238] width 235 height 150
click at [145, 237] on link "SNT331" at bounding box center [162, 233] width 235 height 15
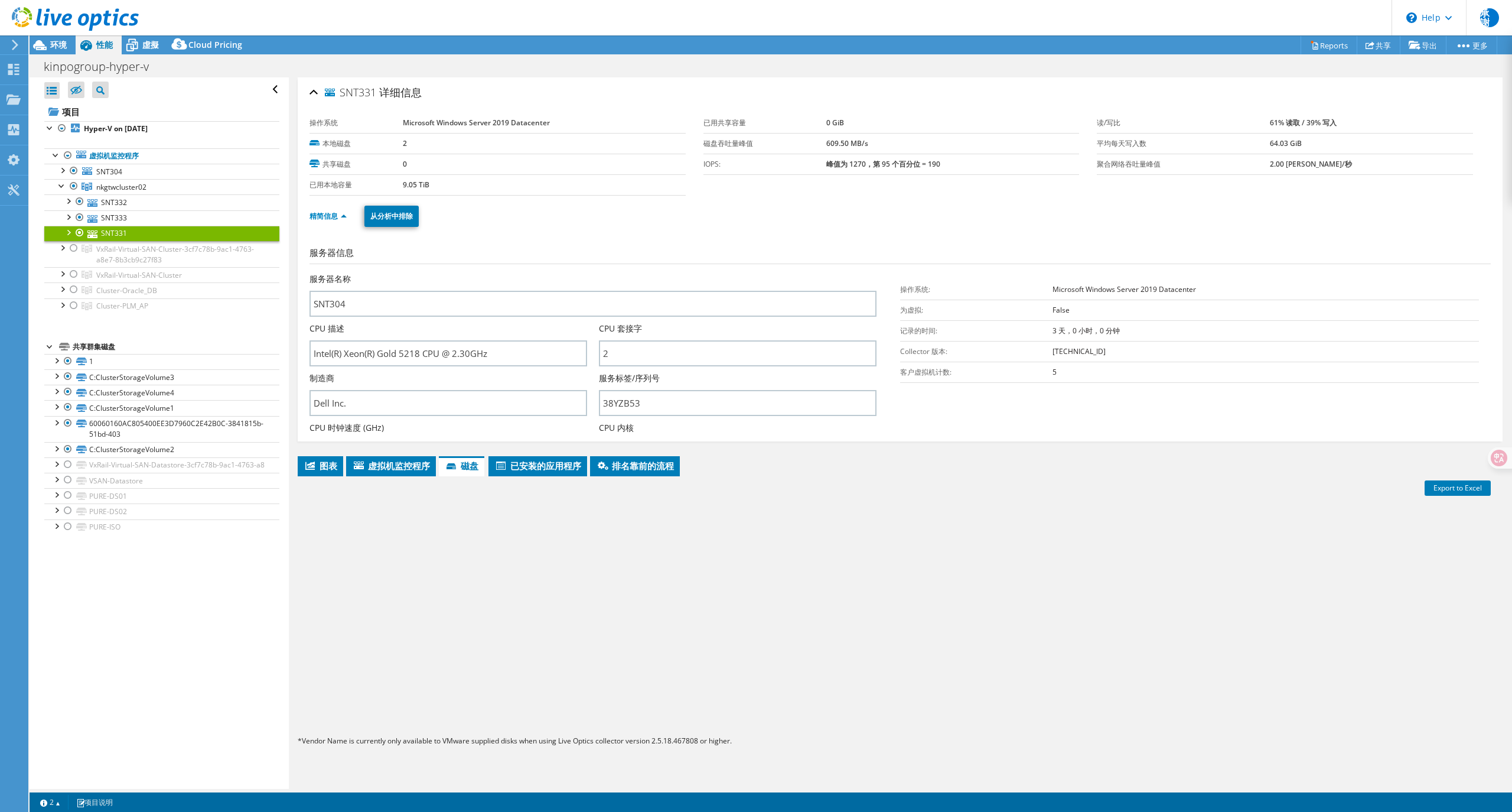
scroll to position [0, 0]
